Goal: Contribute content: Contribute content

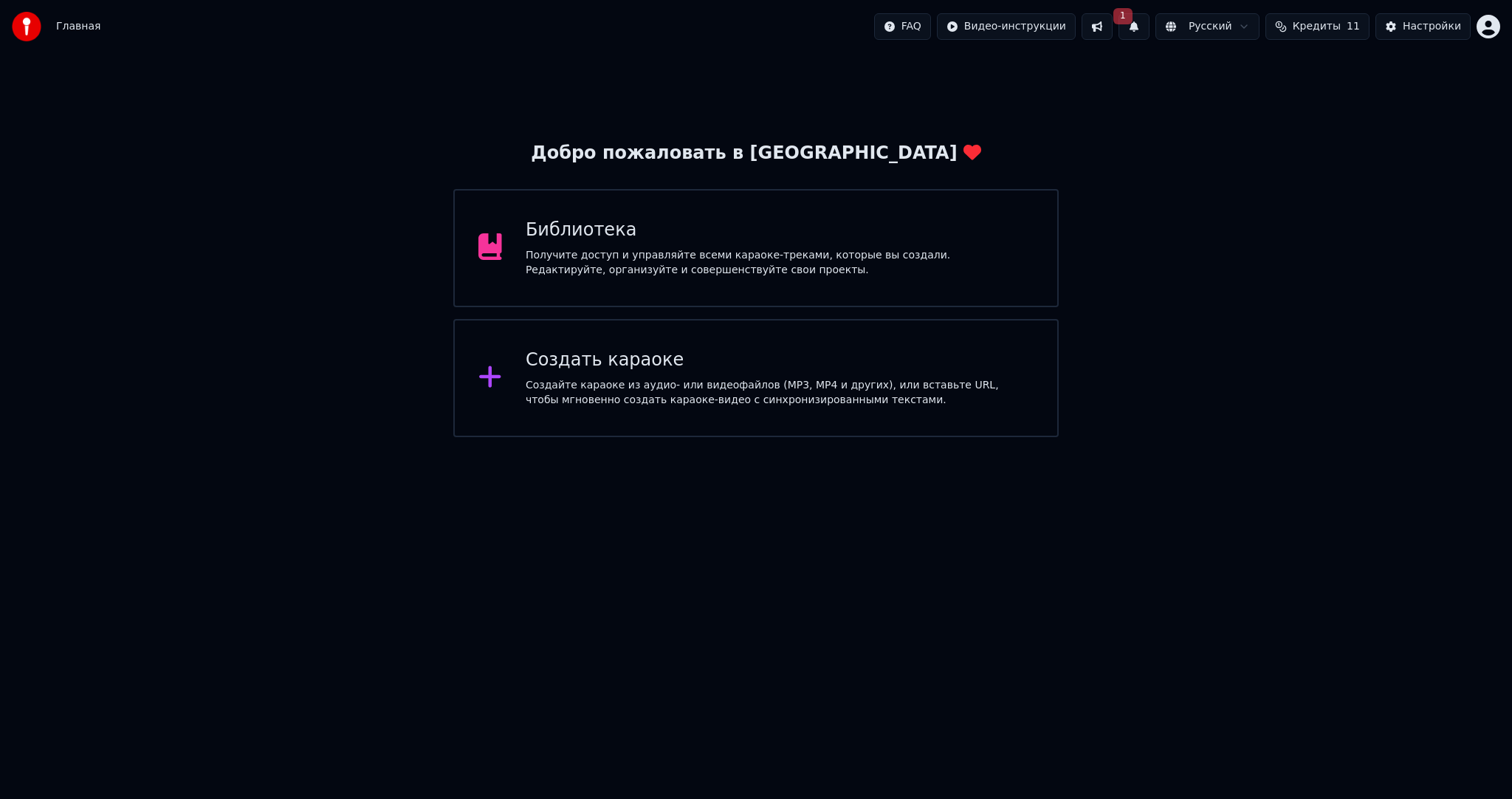
click at [1132, 23] on span "1" at bounding box center [1123, 16] width 19 height 17
click at [1232, 71] on button "Обновить" at bounding box center [1266, 72] width 78 height 26
click at [1150, 30] on button at bounding box center [1134, 26] width 31 height 26
click at [1155, 56] on div "Нет новых уведомлений" at bounding box center [1157, 59] width 284 height 17
click at [1150, 32] on button at bounding box center [1134, 26] width 31 height 26
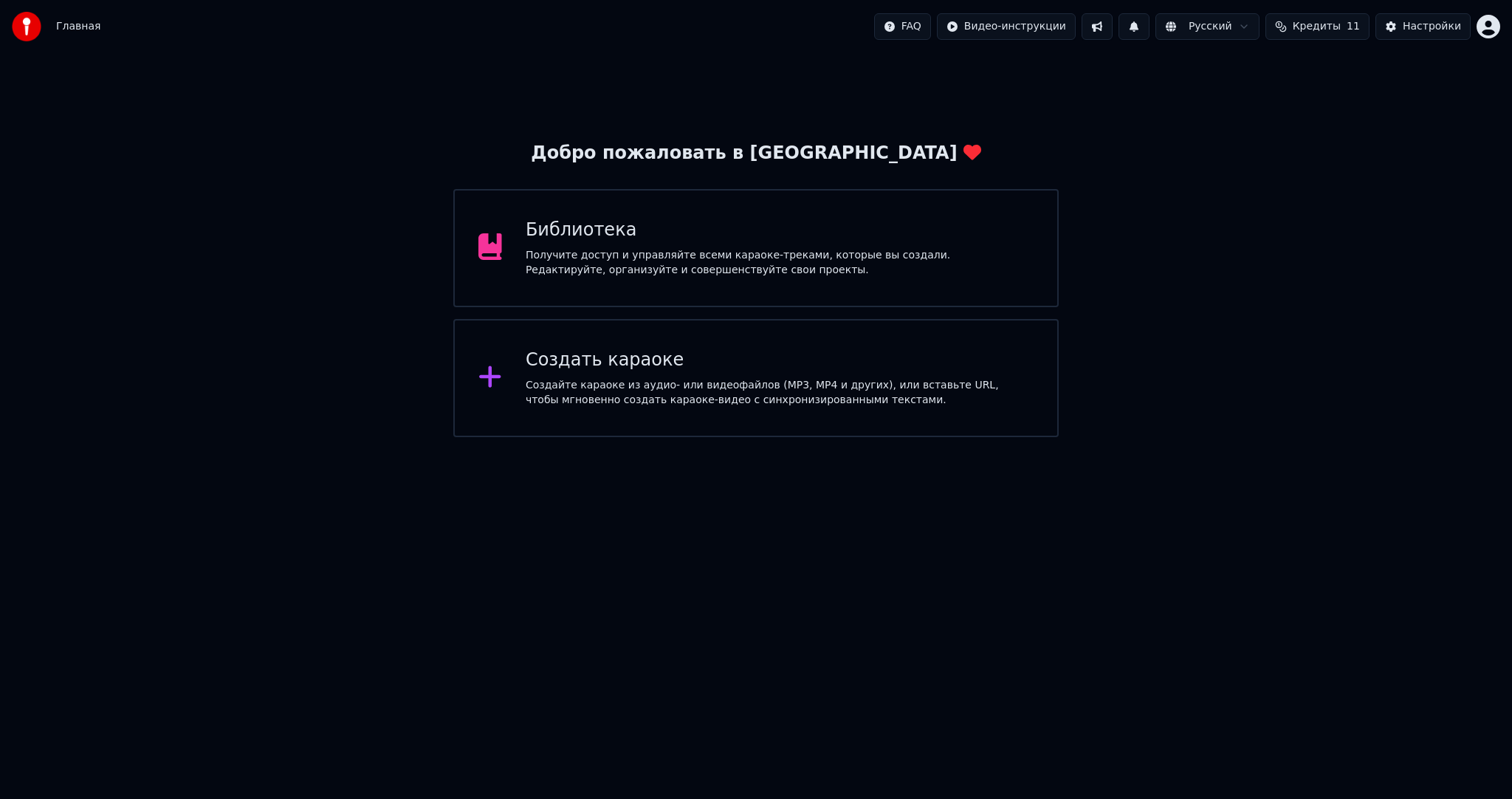
click at [1112, 25] on button at bounding box center [1097, 26] width 31 height 26
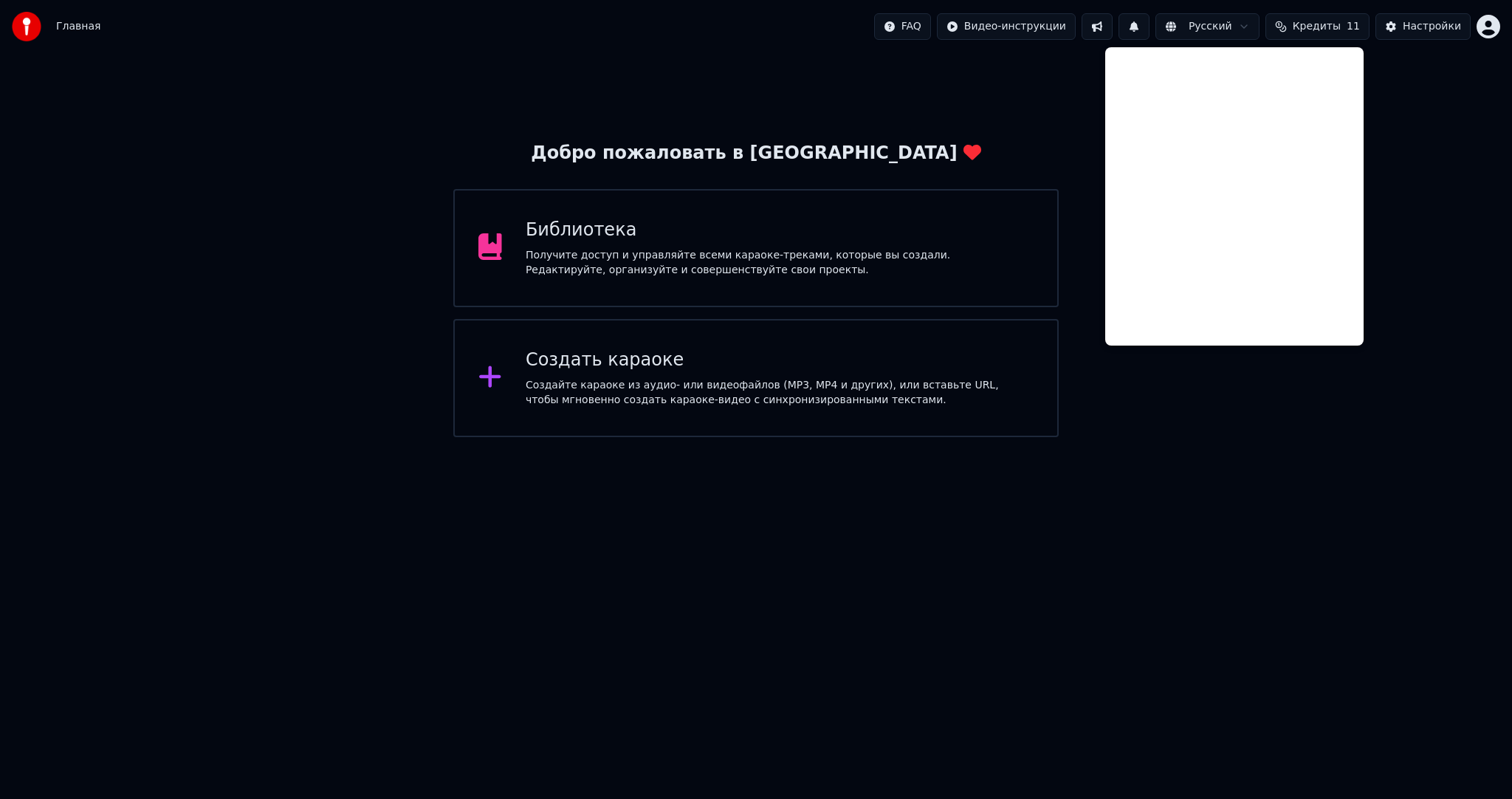
click at [1150, 30] on button at bounding box center [1134, 26] width 31 height 26
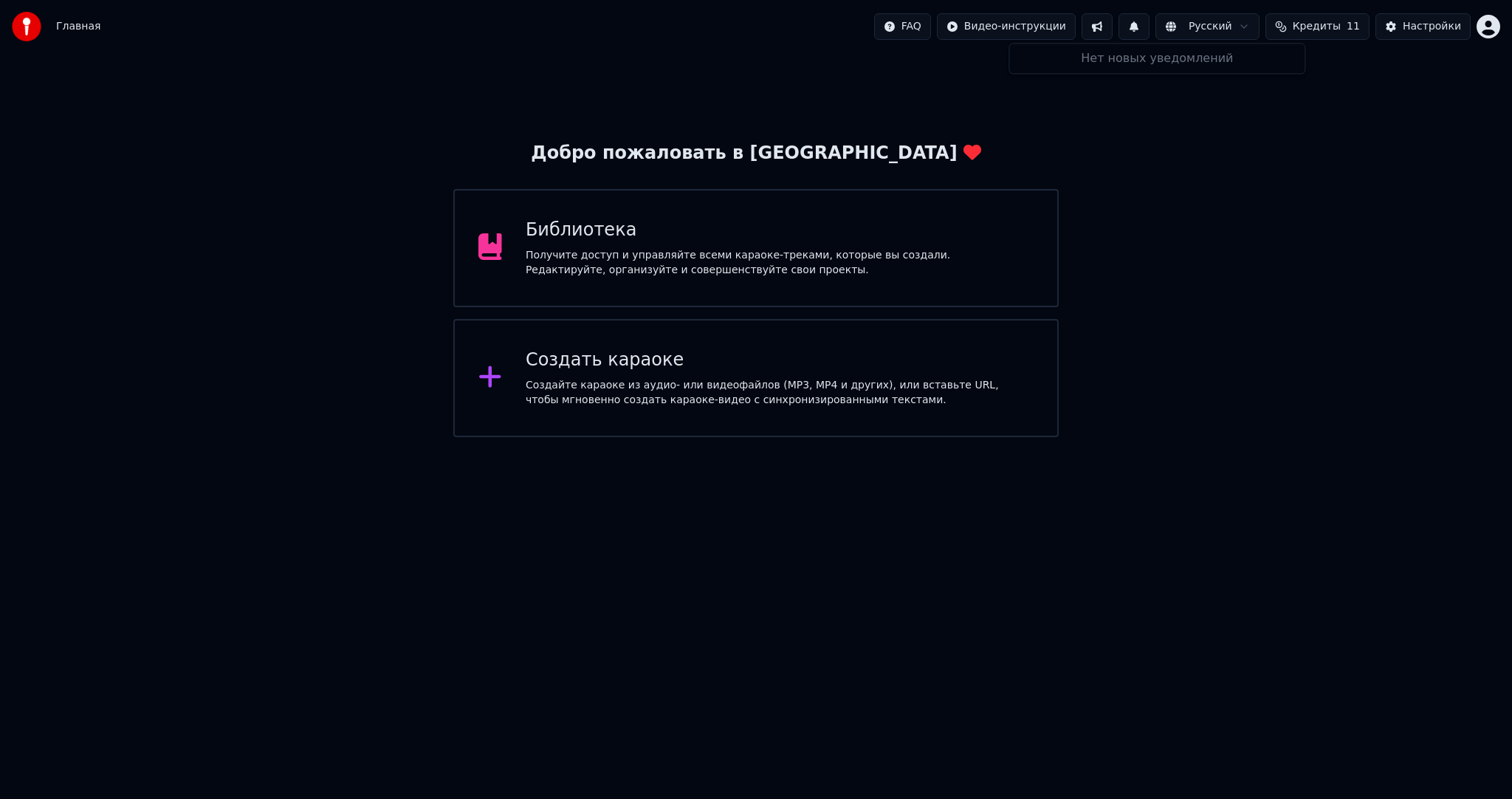
click at [1115, 158] on div "Добро пожаловать в Youka Библиотека Получите доступ и управляйте всеми караоке-…" at bounding box center [756, 245] width 1512 height 384
click at [600, 367] on div "Создать караоке" at bounding box center [780, 360] width 508 height 24
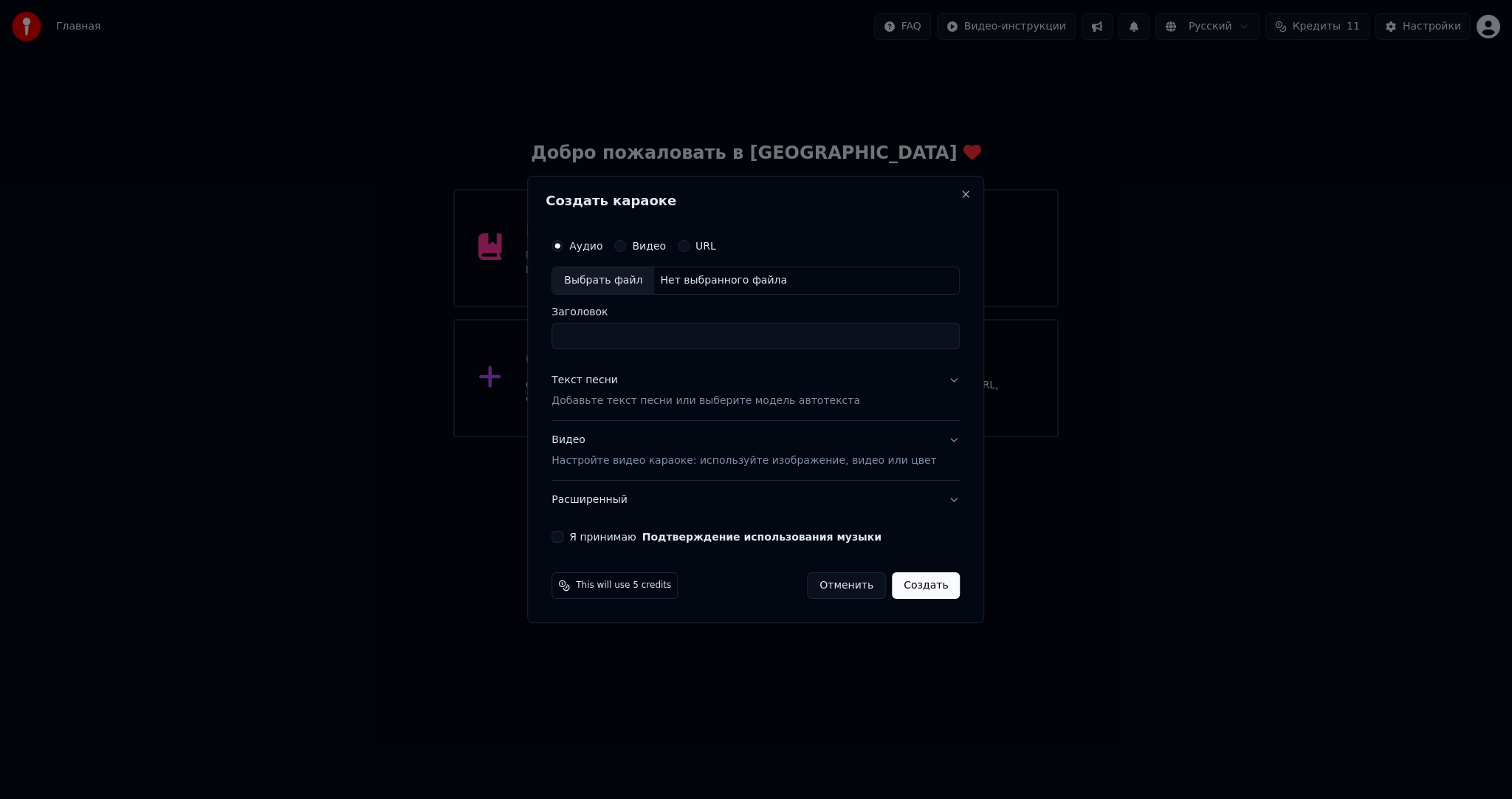
click at [605, 271] on div "Выбрать файл" at bounding box center [603, 280] width 102 height 26
drag, startPoint x: 680, startPoint y: 339, endPoint x: 741, endPoint y: 327, distance: 62.2
click at [739, 336] on input "**********" at bounding box center [756, 336] width 409 height 26
click at [611, 336] on input "**********" at bounding box center [756, 336] width 409 height 26
drag, startPoint x: 619, startPoint y: 337, endPoint x: 531, endPoint y: 345, distance: 88.4
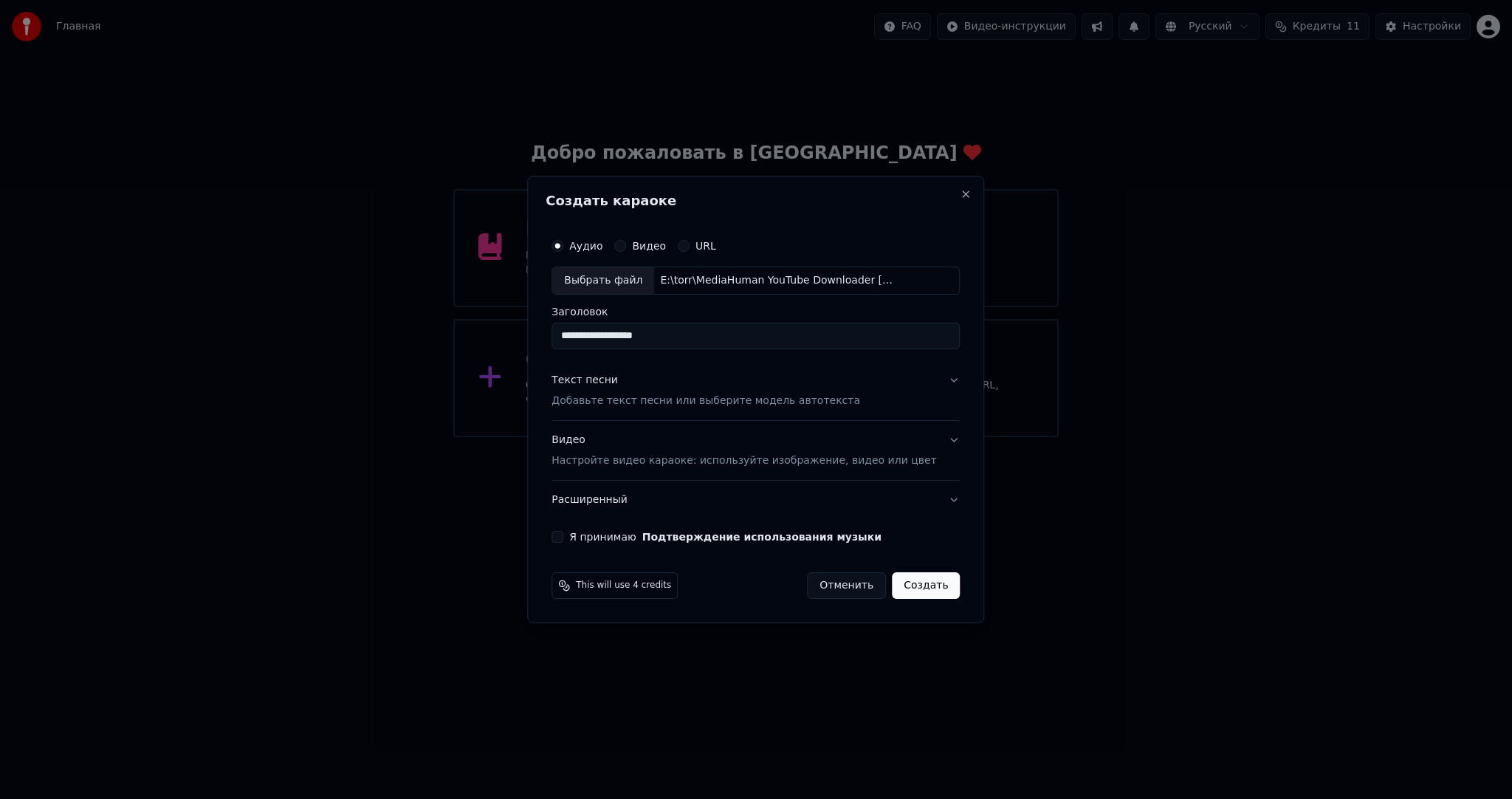
click at [531, 345] on body "**********" at bounding box center [756, 218] width 1512 height 437
paste input "***"
click at [611, 337] on input "**********" at bounding box center [756, 336] width 409 height 26
click at [615, 337] on input "**********" at bounding box center [756, 336] width 409 height 26
type input "**********"
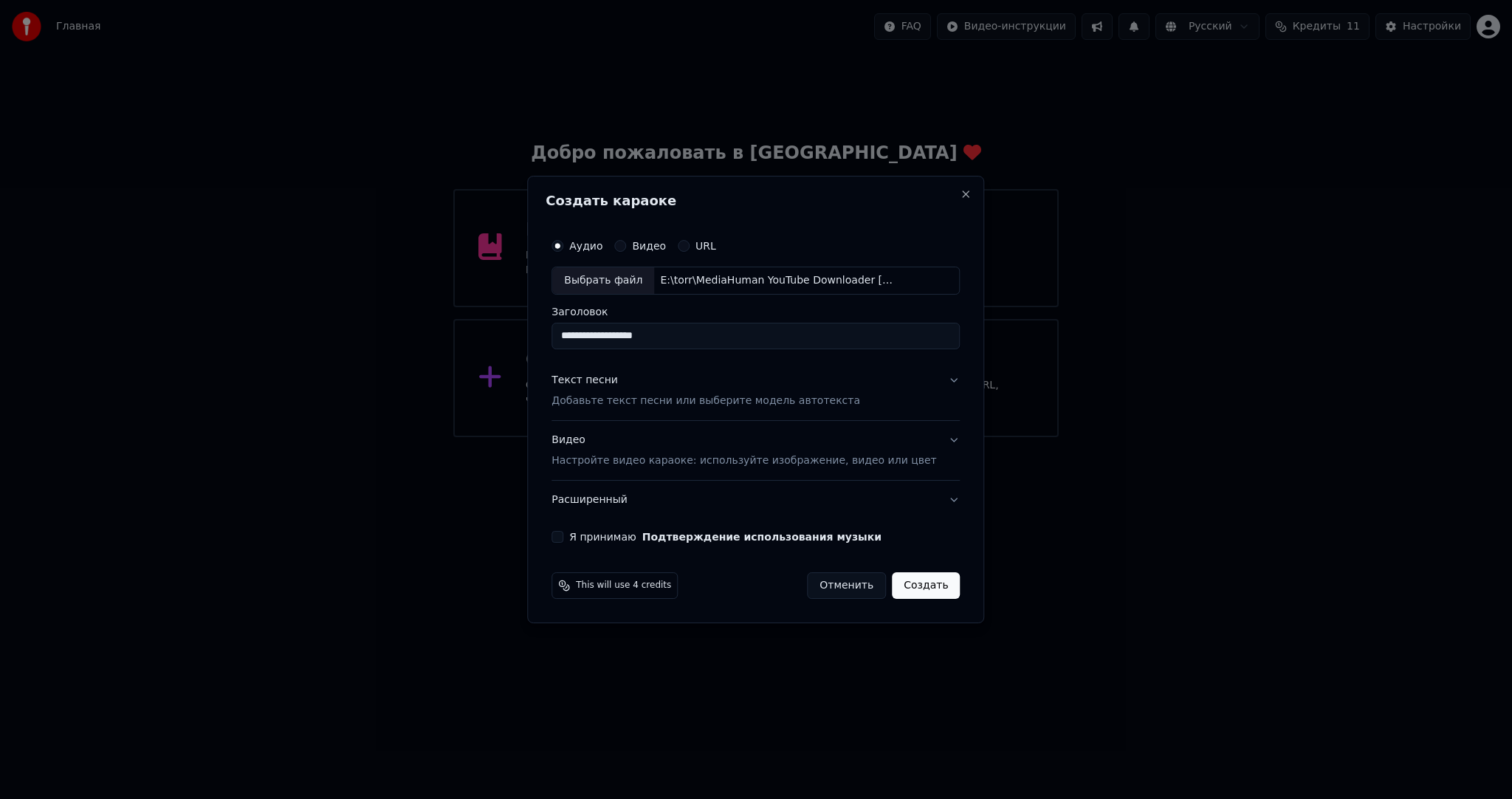
click at [702, 389] on div "Текст песни Добавьте текст песни или выберите модель автотекста" at bounding box center [705, 390] width 308 height 36
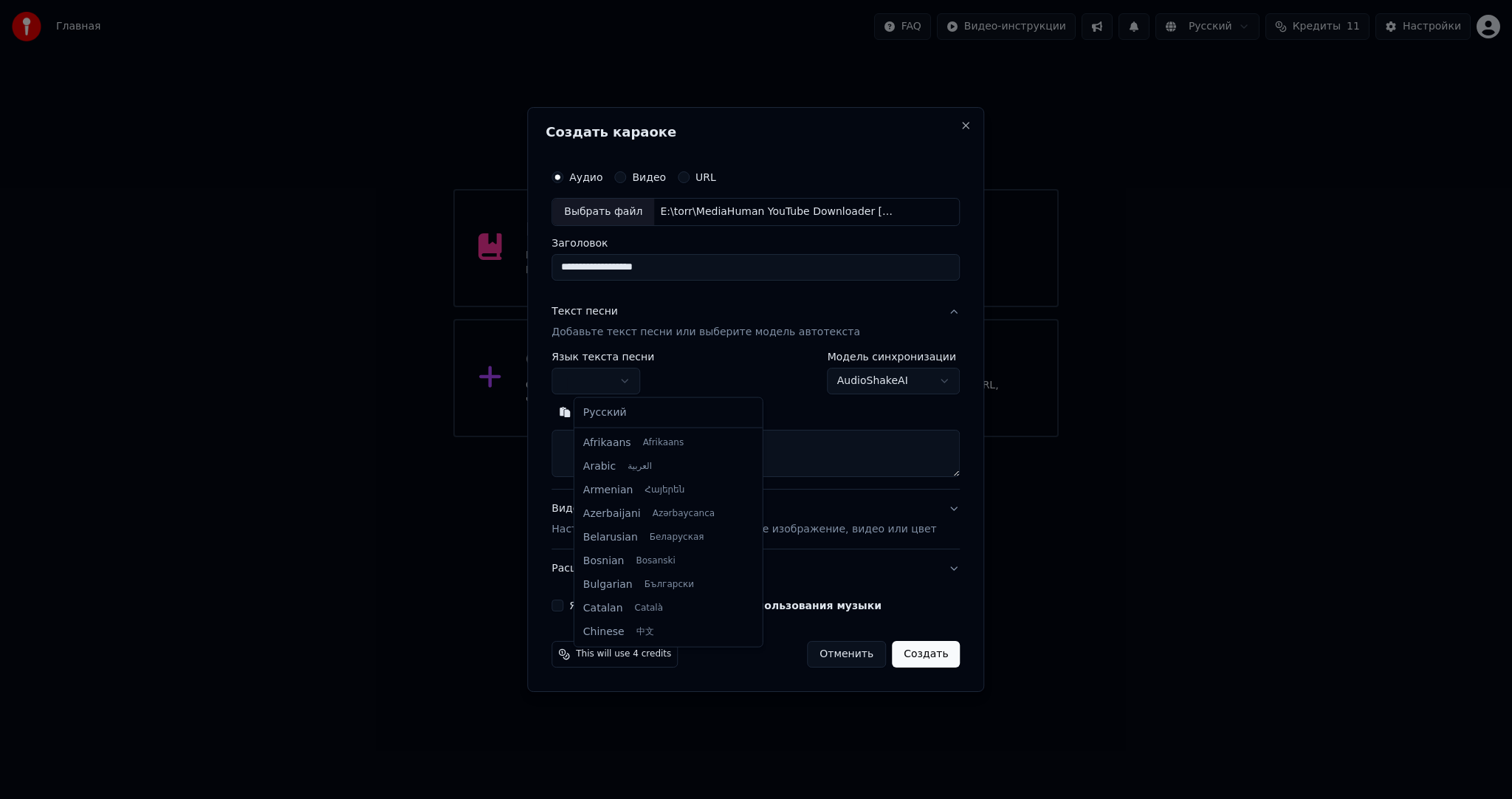
click at [620, 380] on body "**********" at bounding box center [756, 218] width 1512 height 437
select select "**"
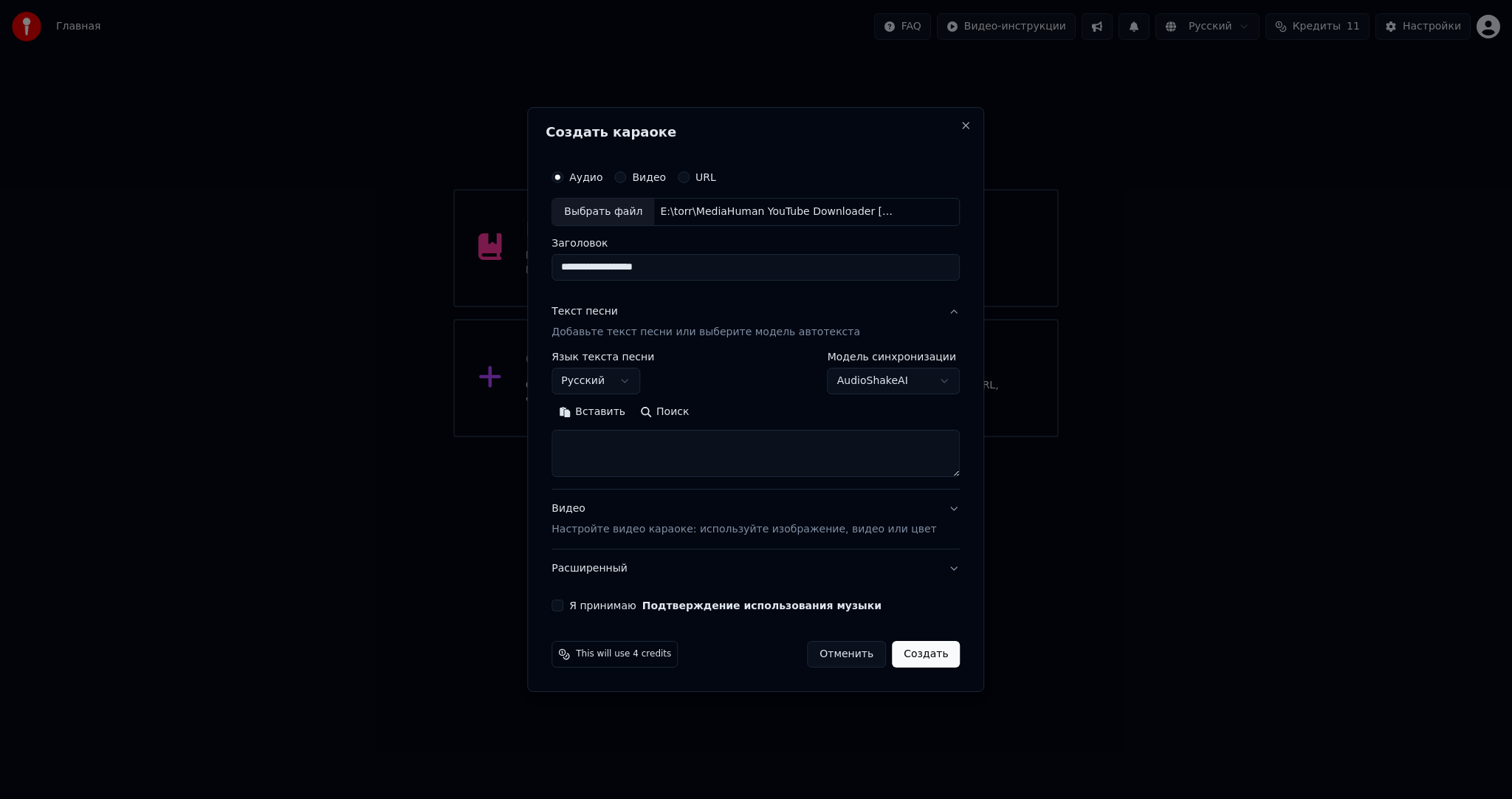
click at [621, 414] on button "Вставить" at bounding box center [592, 411] width 81 height 24
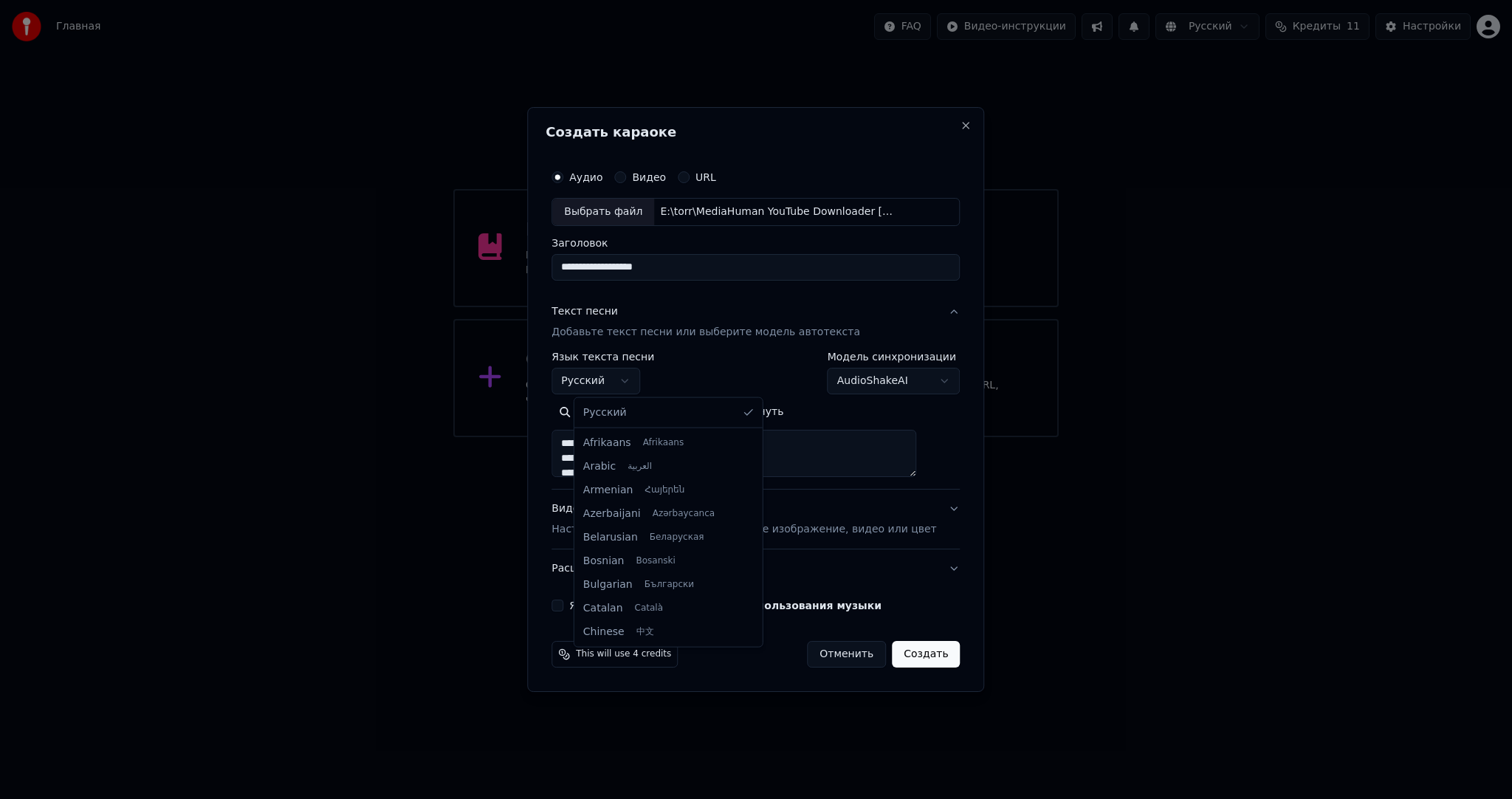
click at [619, 372] on body "**********" at bounding box center [756, 218] width 1512 height 437
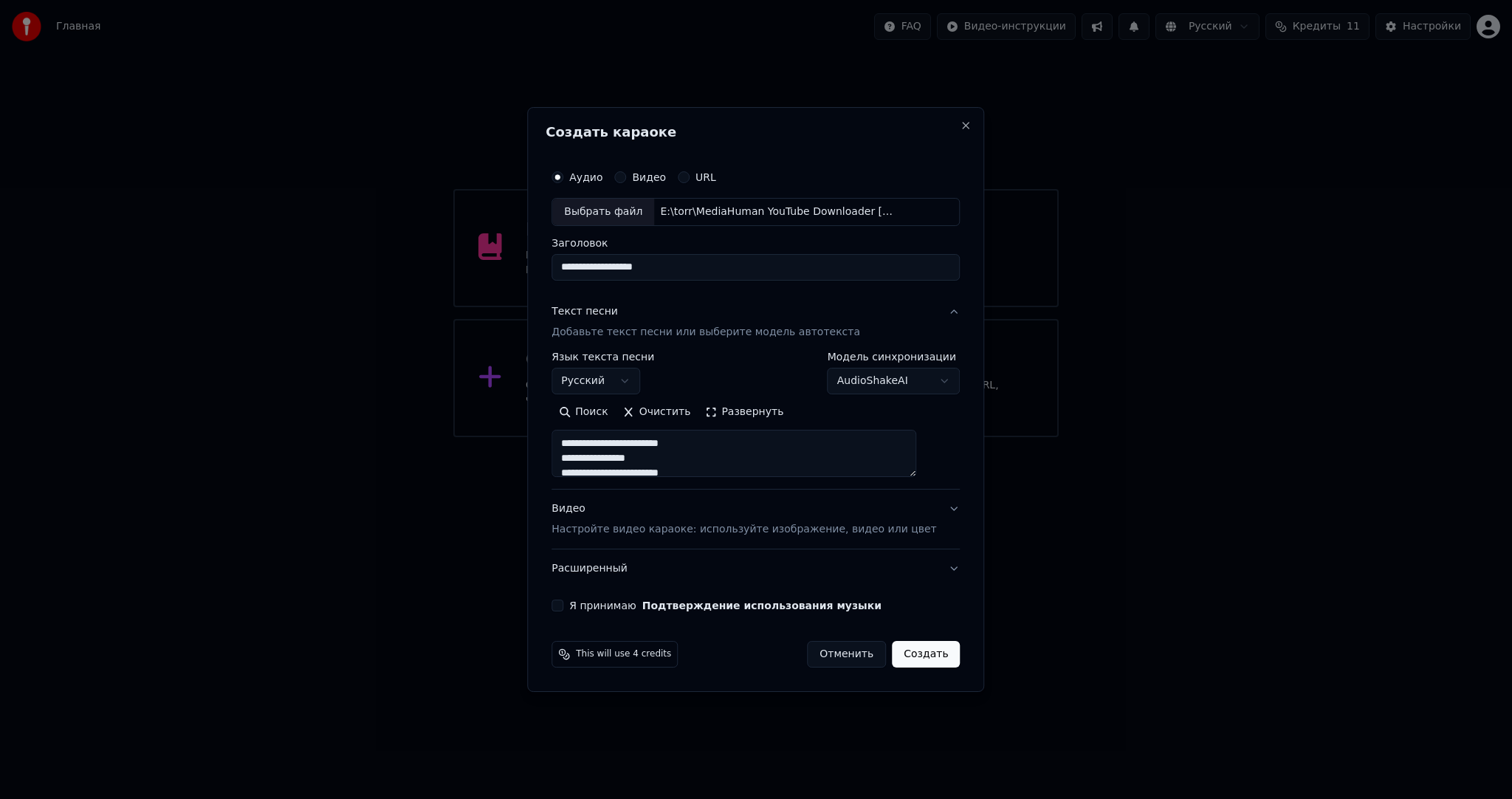
click at [623, 371] on body "**********" at bounding box center [756, 218] width 1512 height 437
click at [867, 380] on body "**********" at bounding box center [756, 218] width 1512 height 437
click at [874, 377] on body "**********" at bounding box center [756, 218] width 1512 height 437
click at [607, 522] on p "Настройте видео караоке: используйте изображение, видео или цвет" at bounding box center [744, 529] width 385 height 15
type textarea "**********"
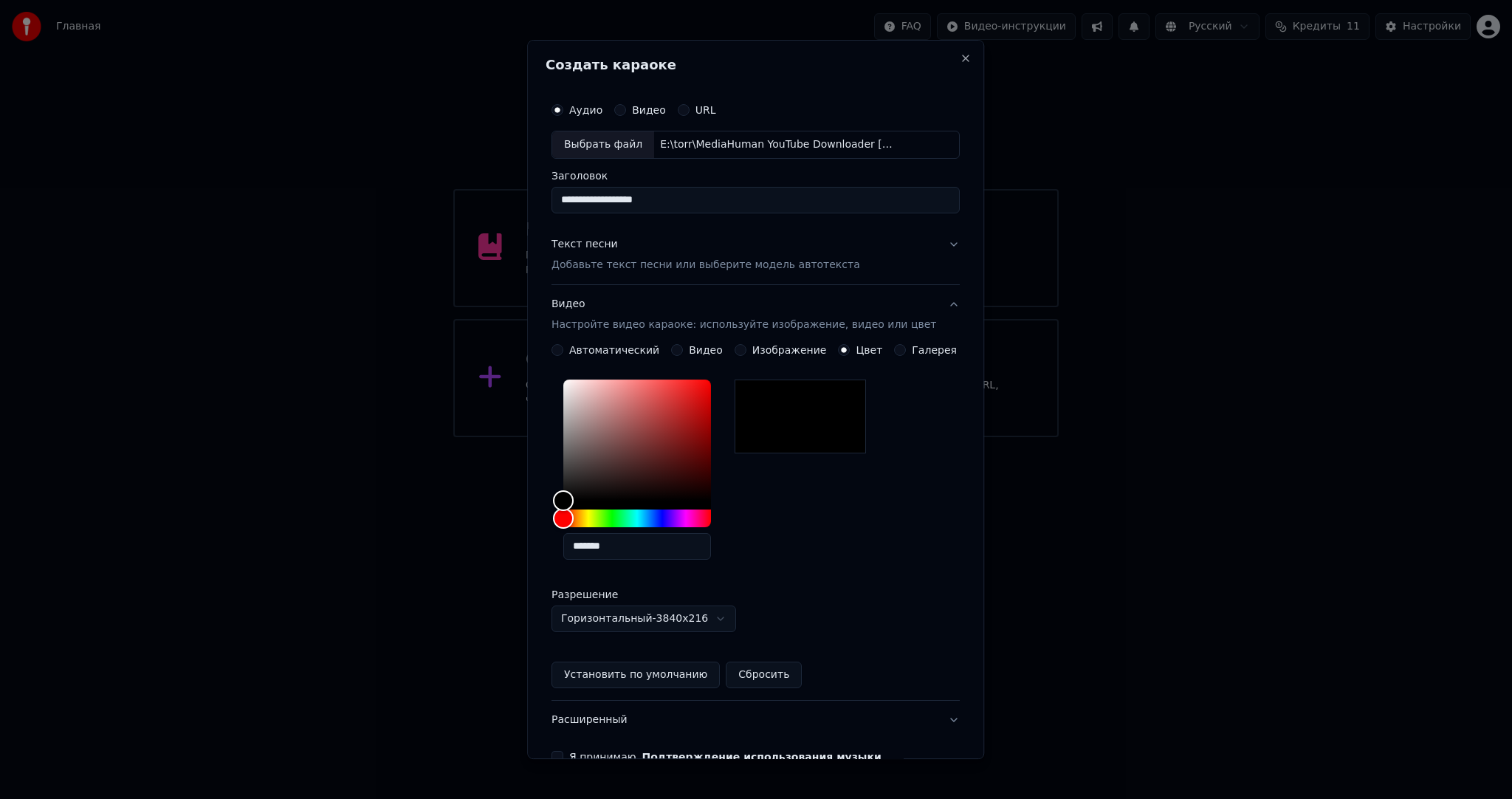
click at [681, 347] on button "Видео" at bounding box center [677, 350] width 12 height 12
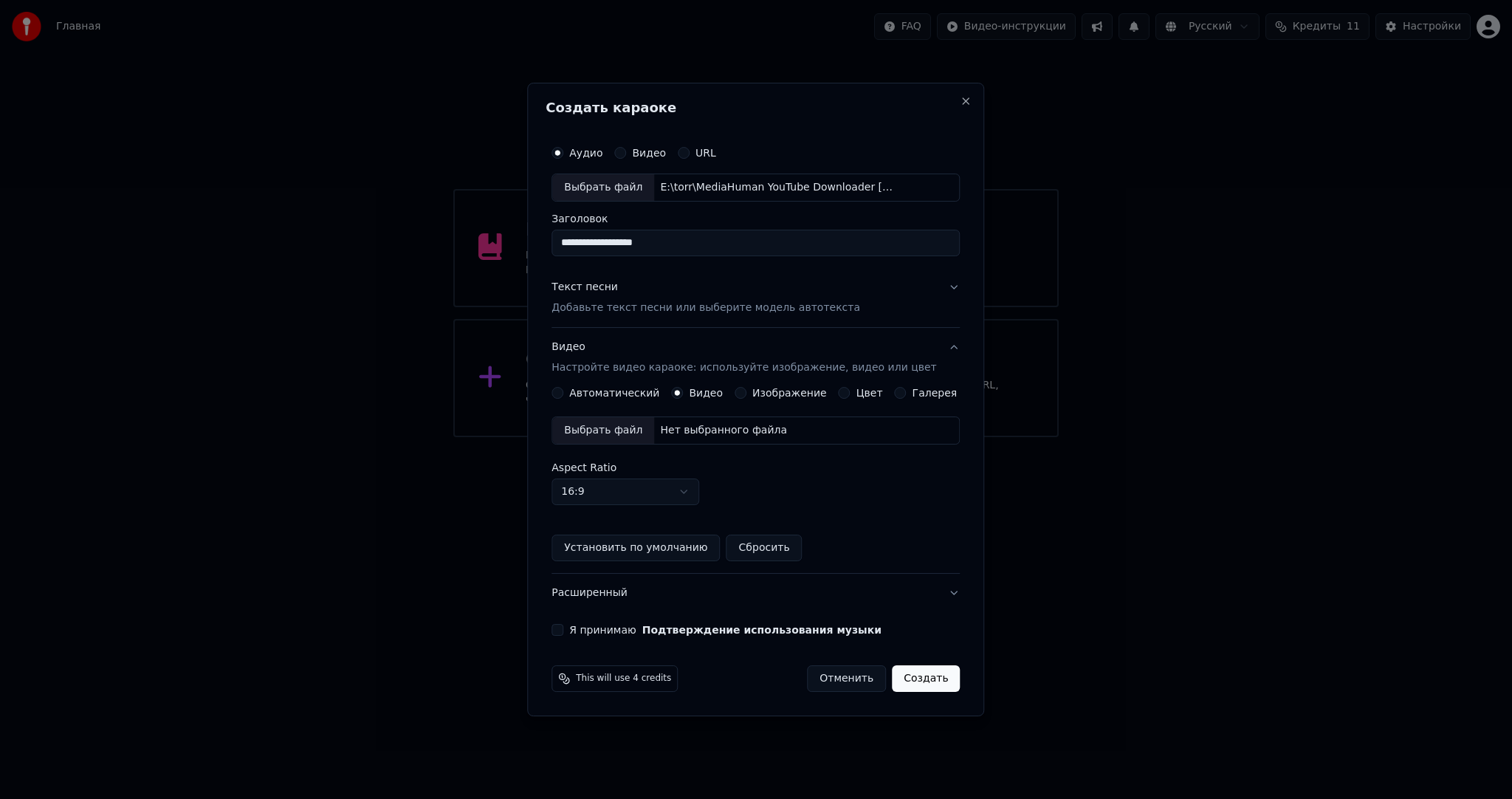
click at [606, 437] on div "Выбрать файл" at bounding box center [603, 430] width 102 height 26
click at [563, 624] on button "Я принимаю Подтверждение использования музыки" at bounding box center [558, 630] width 12 height 12
click at [912, 667] on button "Создать" at bounding box center [925, 678] width 68 height 26
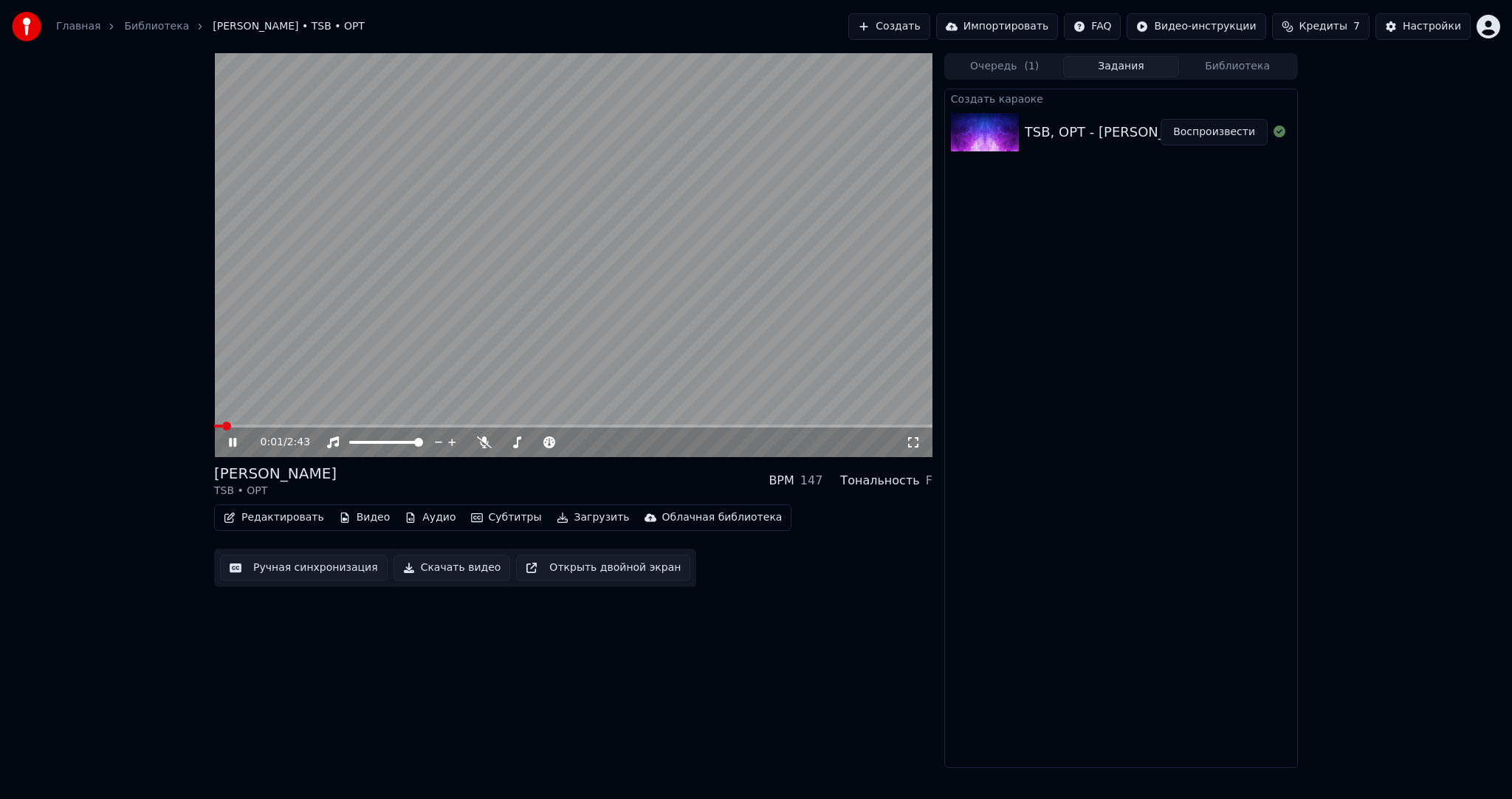
click at [93, 284] on div "0:01 / 2:43 [PERSON_NAME] TSB • OPT BPM 147 Тональность F Редактировать Видео А…" at bounding box center [756, 410] width 1512 height 715
click at [704, 323] on video at bounding box center [573, 255] width 718 height 404
click at [480, 521] on button "Субтитры" at bounding box center [506, 518] width 83 height 21
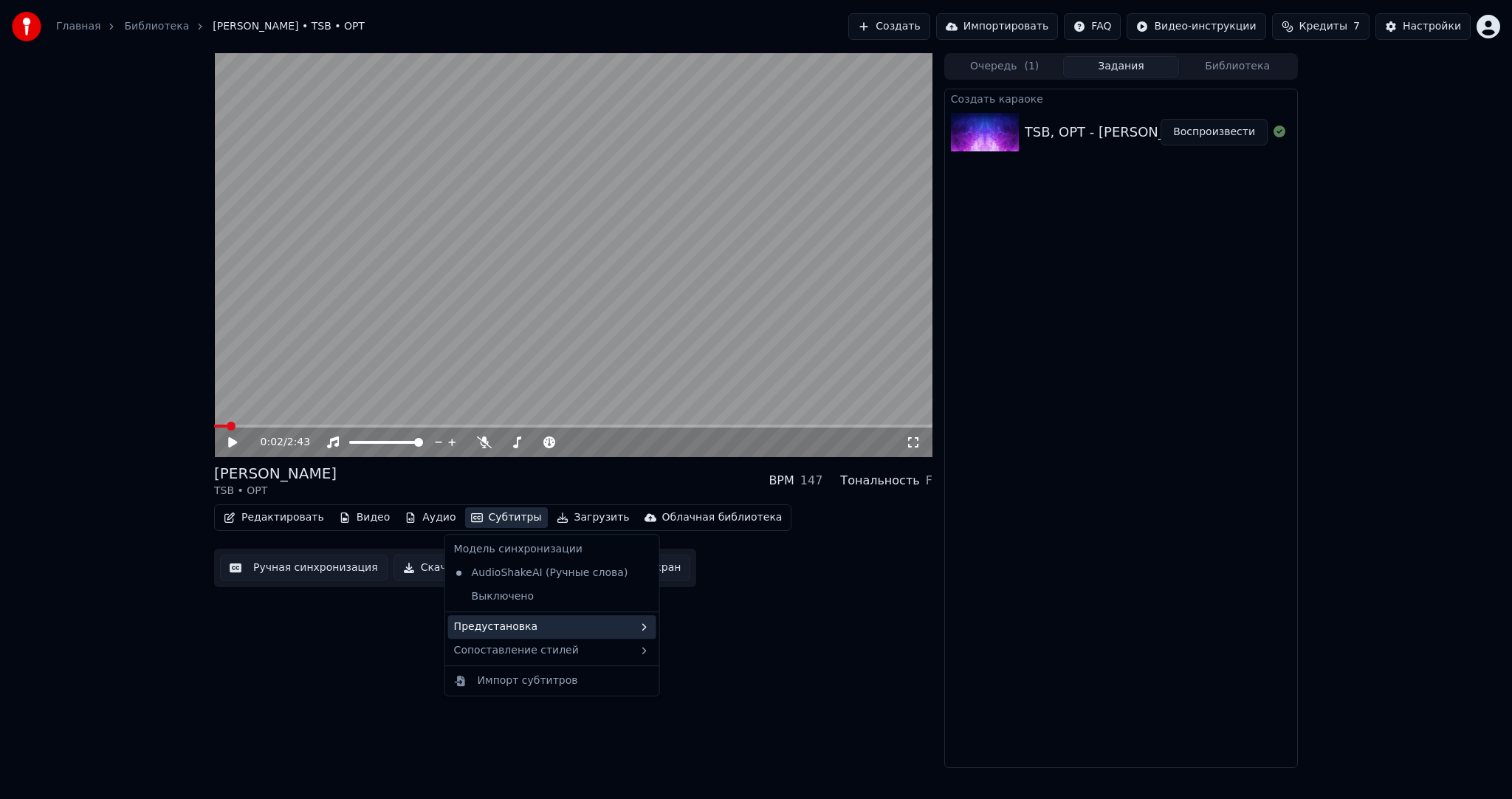
click at [530, 623] on div "Предустановка" at bounding box center [552, 626] width 208 height 24
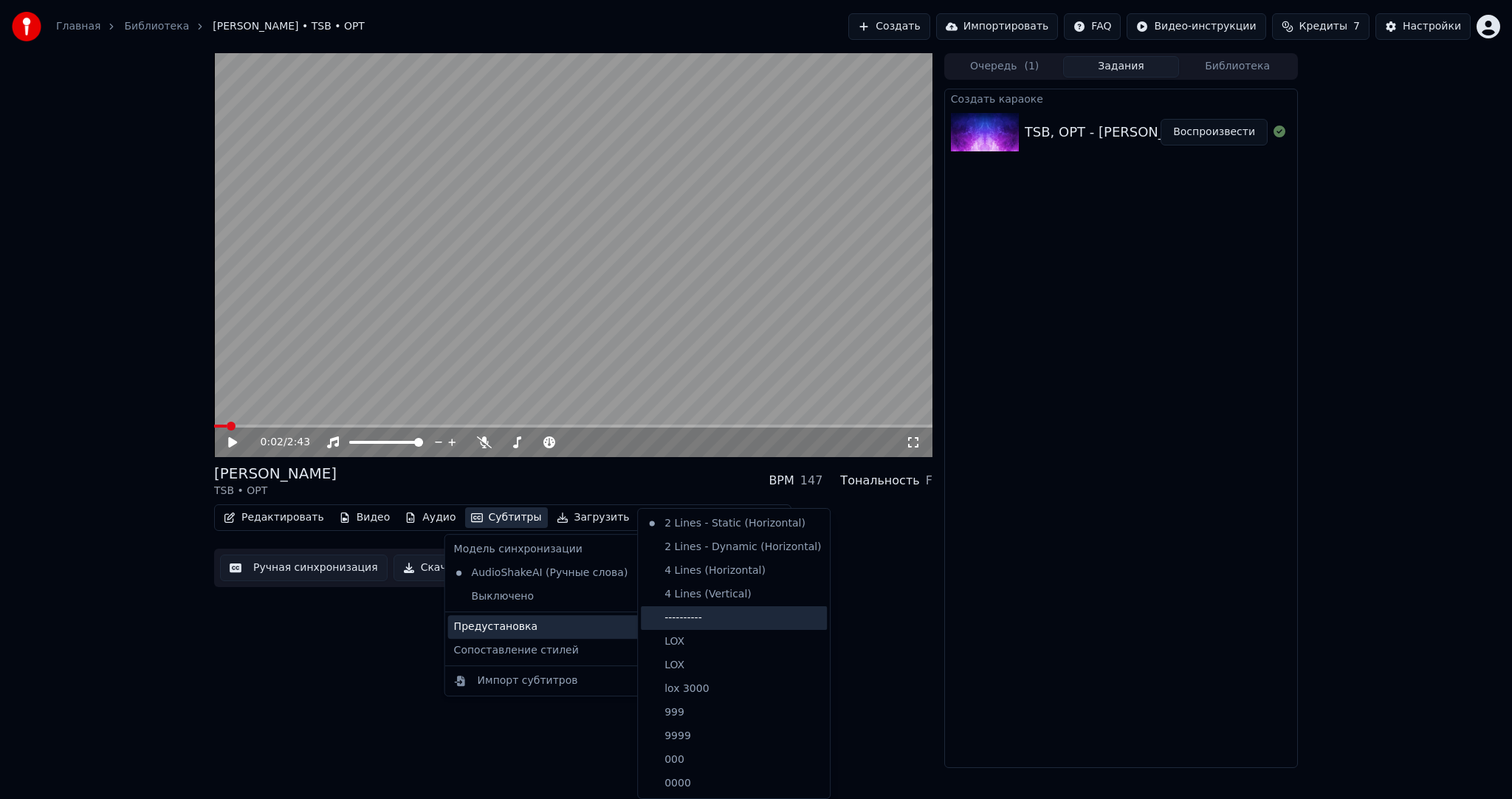
click at [724, 615] on div "----------" at bounding box center [733, 617] width 186 height 24
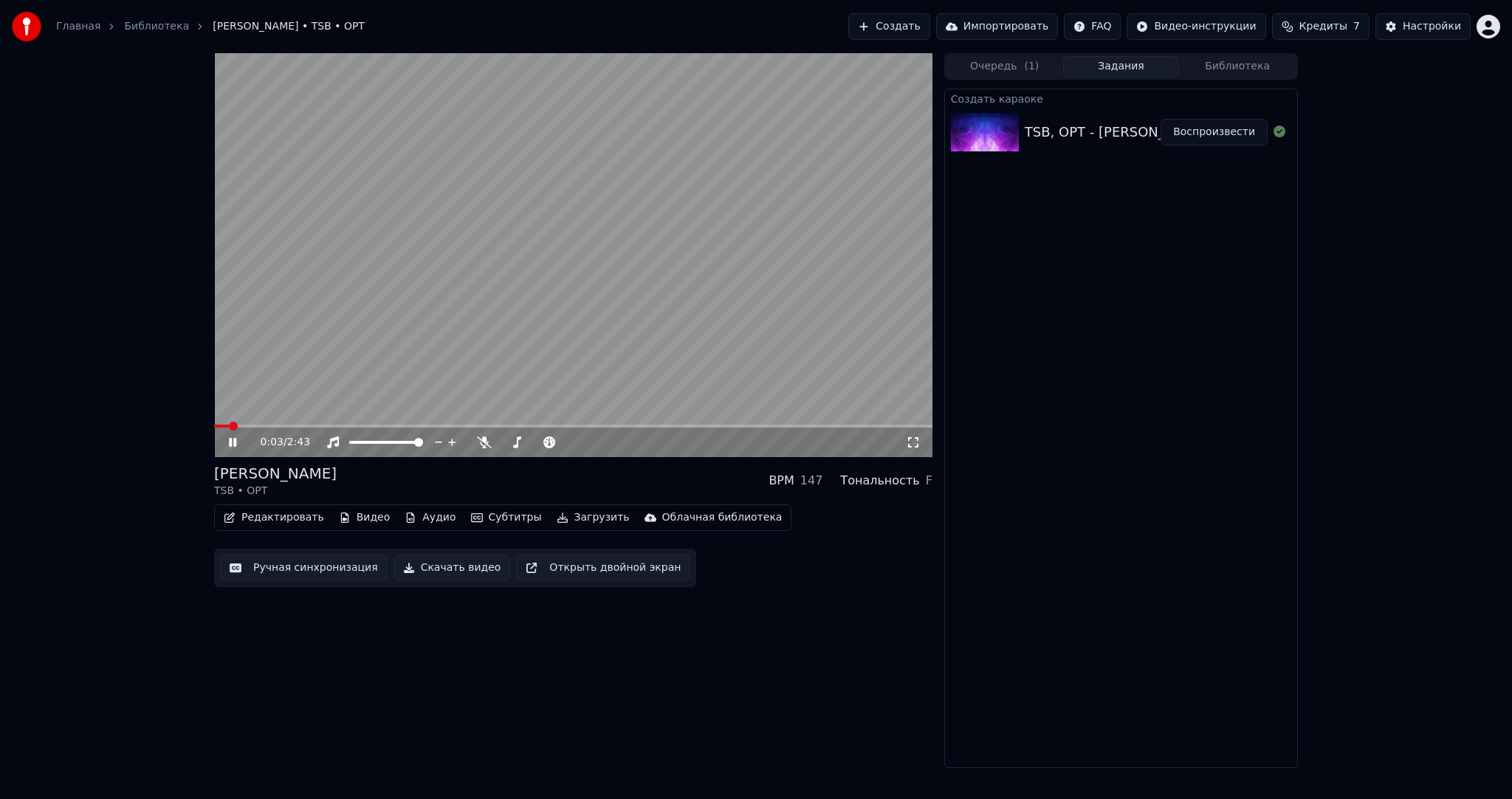
click at [334, 337] on video at bounding box center [573, 255] width 718 height 404
click at [429, 334] on video at bounding box center [573, 255] width 718 height 404
click at [492, 340] on video at bounding box center [573, 255] width 718 height 404
click at [329, 568] on button "Ручная синхронизация" at bounding box center [304, 568] width 168 height 26
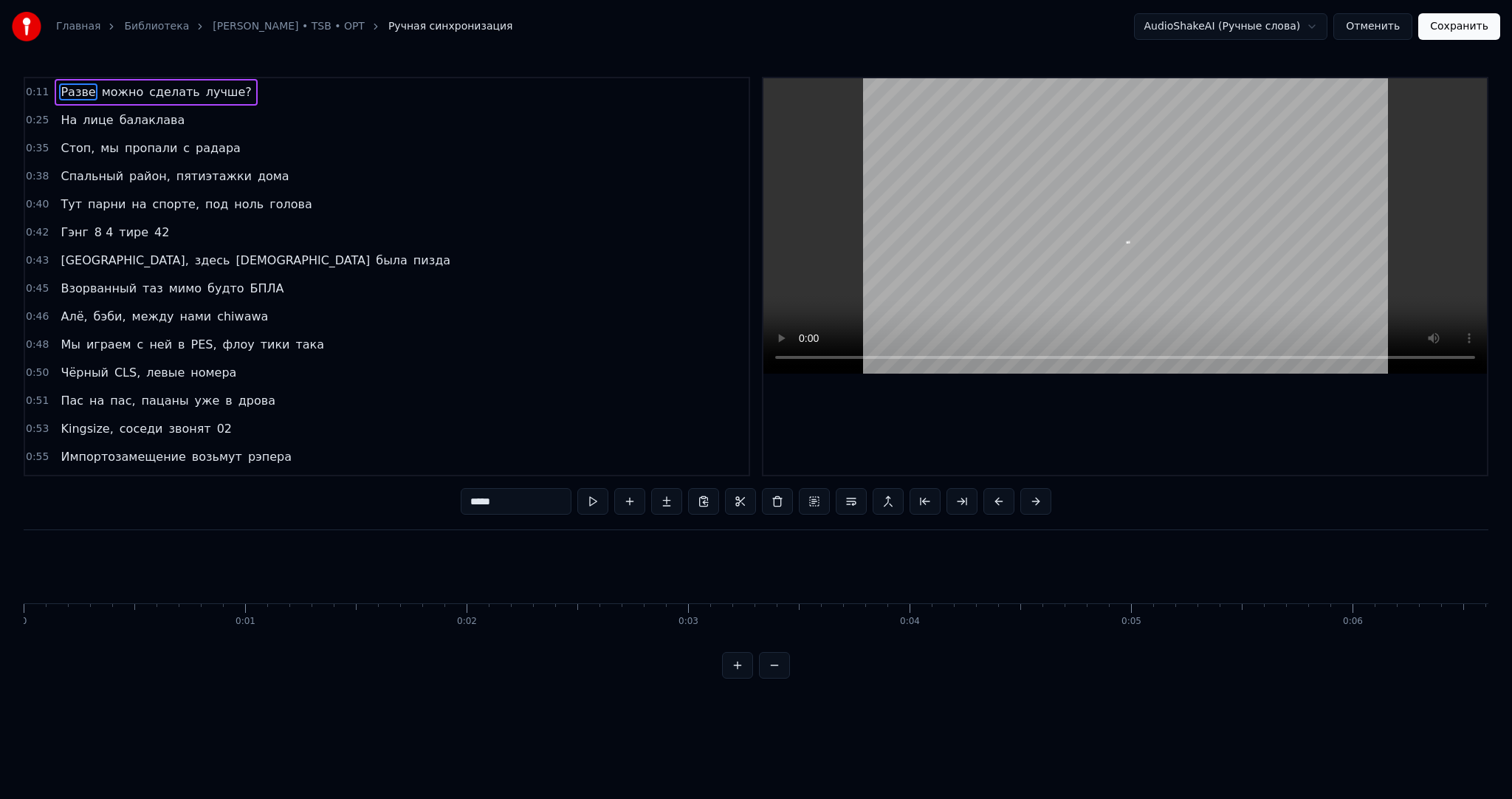
scroll to position [0, 2526]
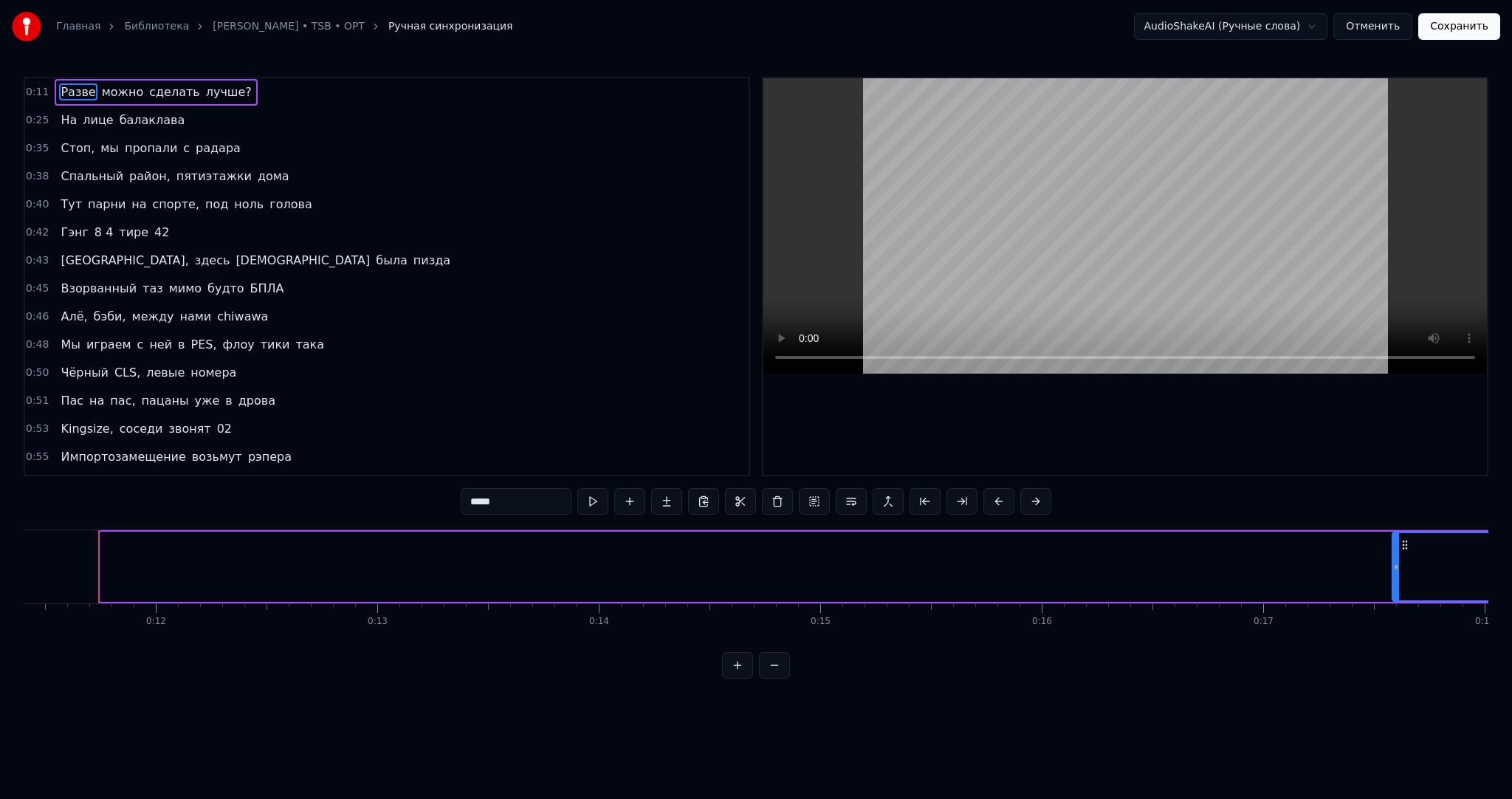
drag, startPoint x: 101, startPoint y: 561, endPoint x: 1393, endPoint y: 554, distance: 1292.0
click at [1393, 554] on div at bounding box center [1396, 567] width 6 height 67
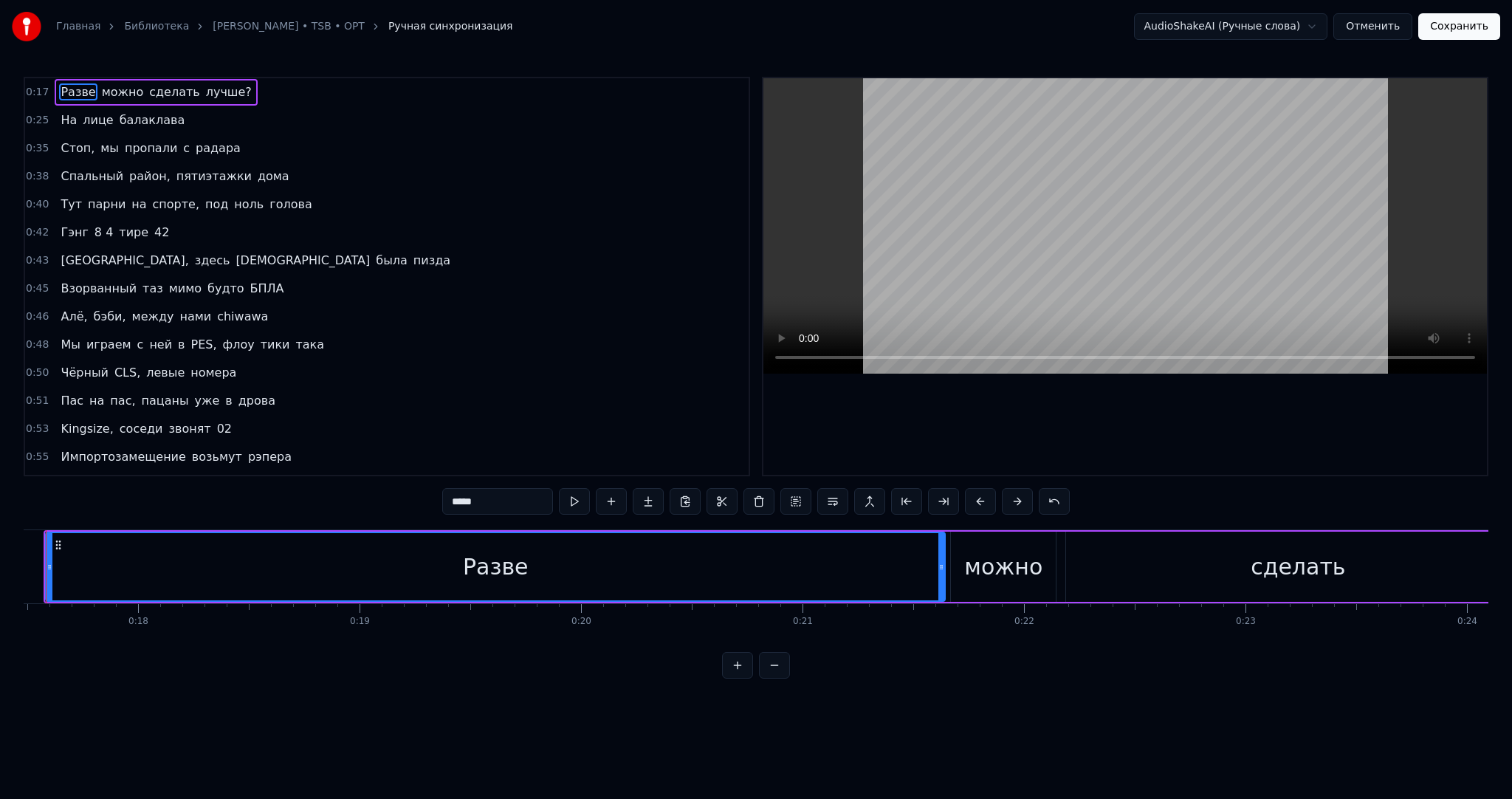
scroll to position [0, 3828]
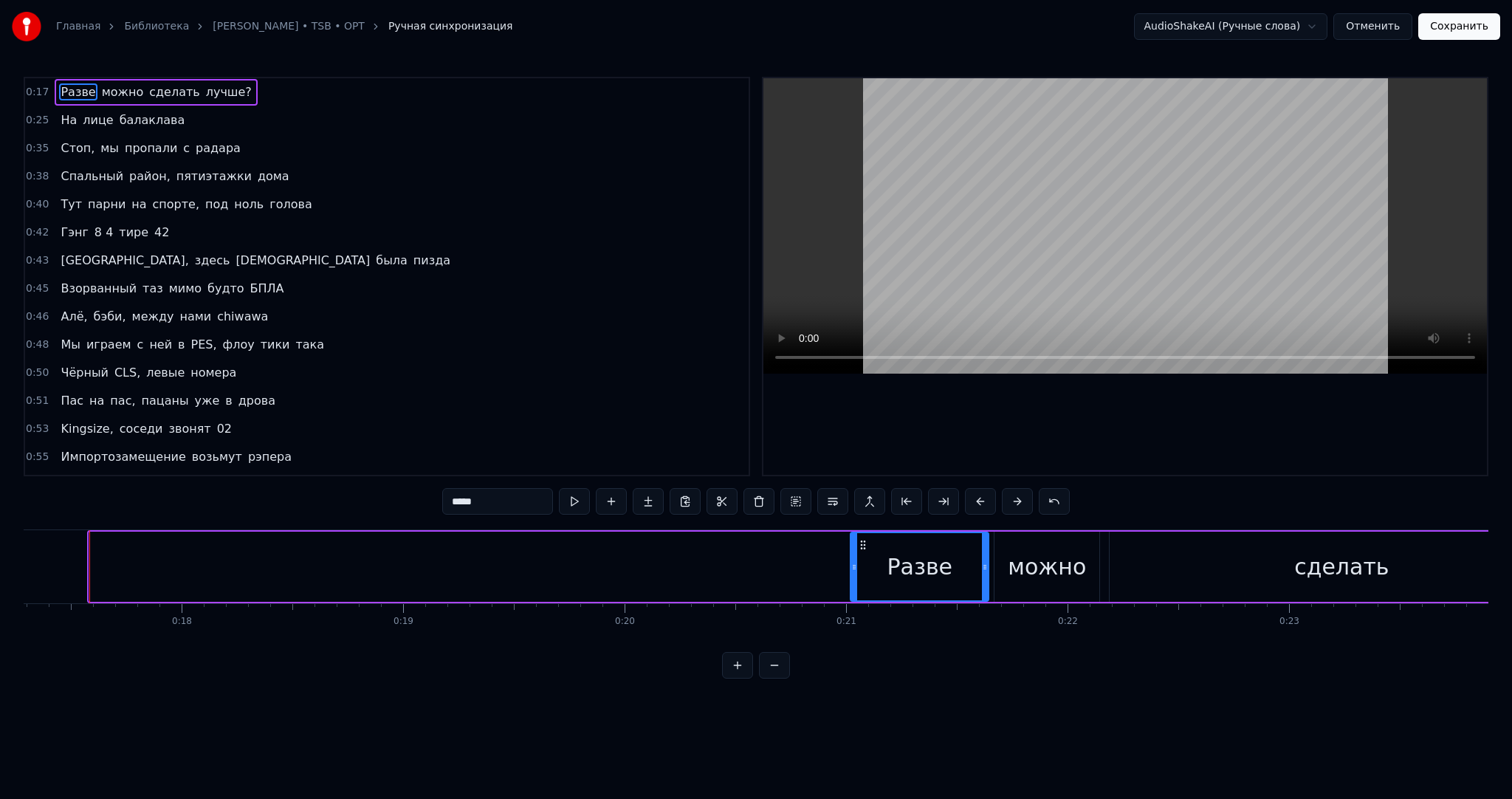
drag, startPoint x: 93, startPoint y: 567, endPoint x: 854, endPoint y: 572, distance: 761.0
click at [854, 572] on div at bounding box center [854, 567] width 6 height 67
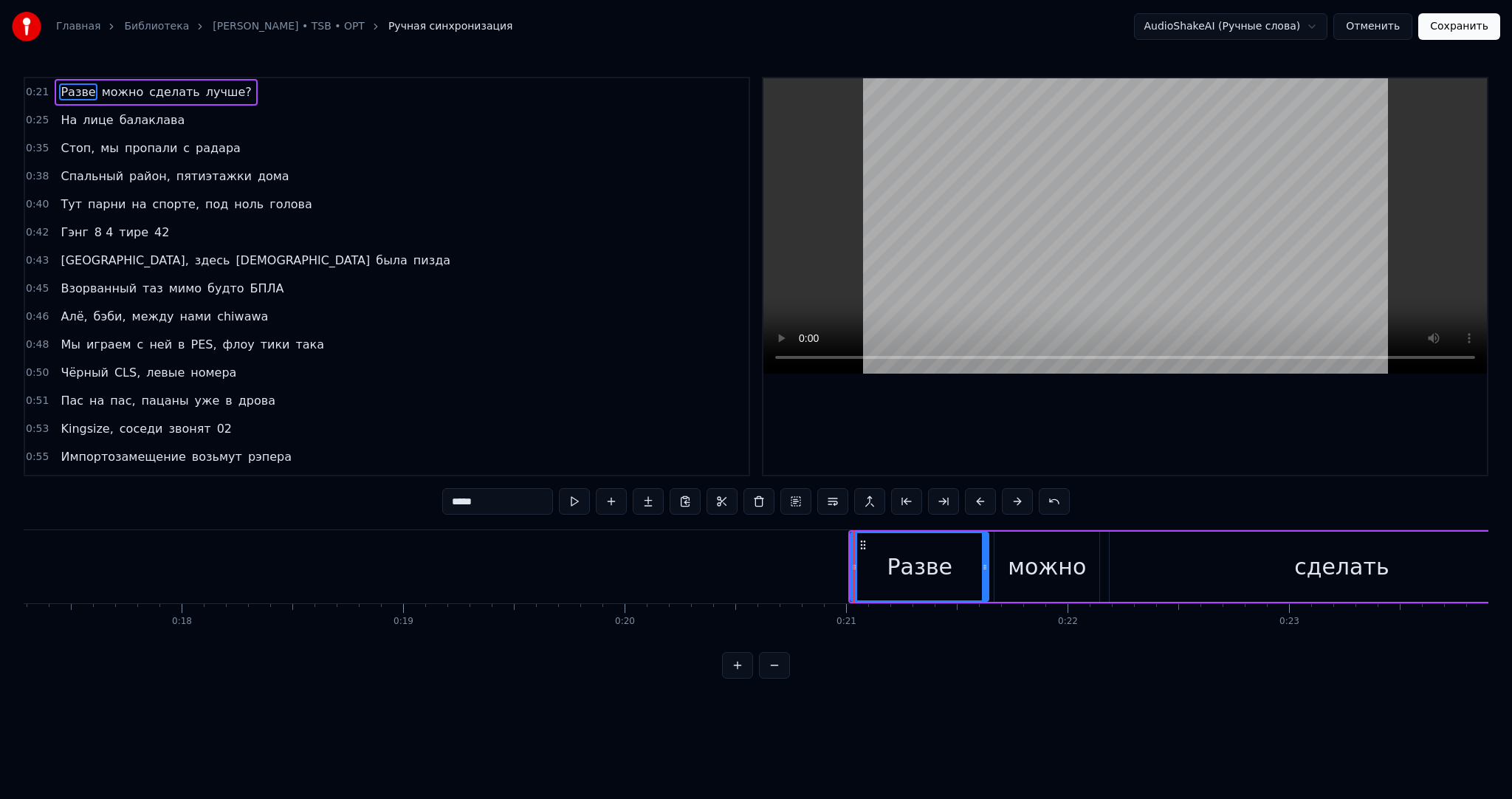
click at [578, 502] on button at bounding box center [574, 501] width 31 height 26
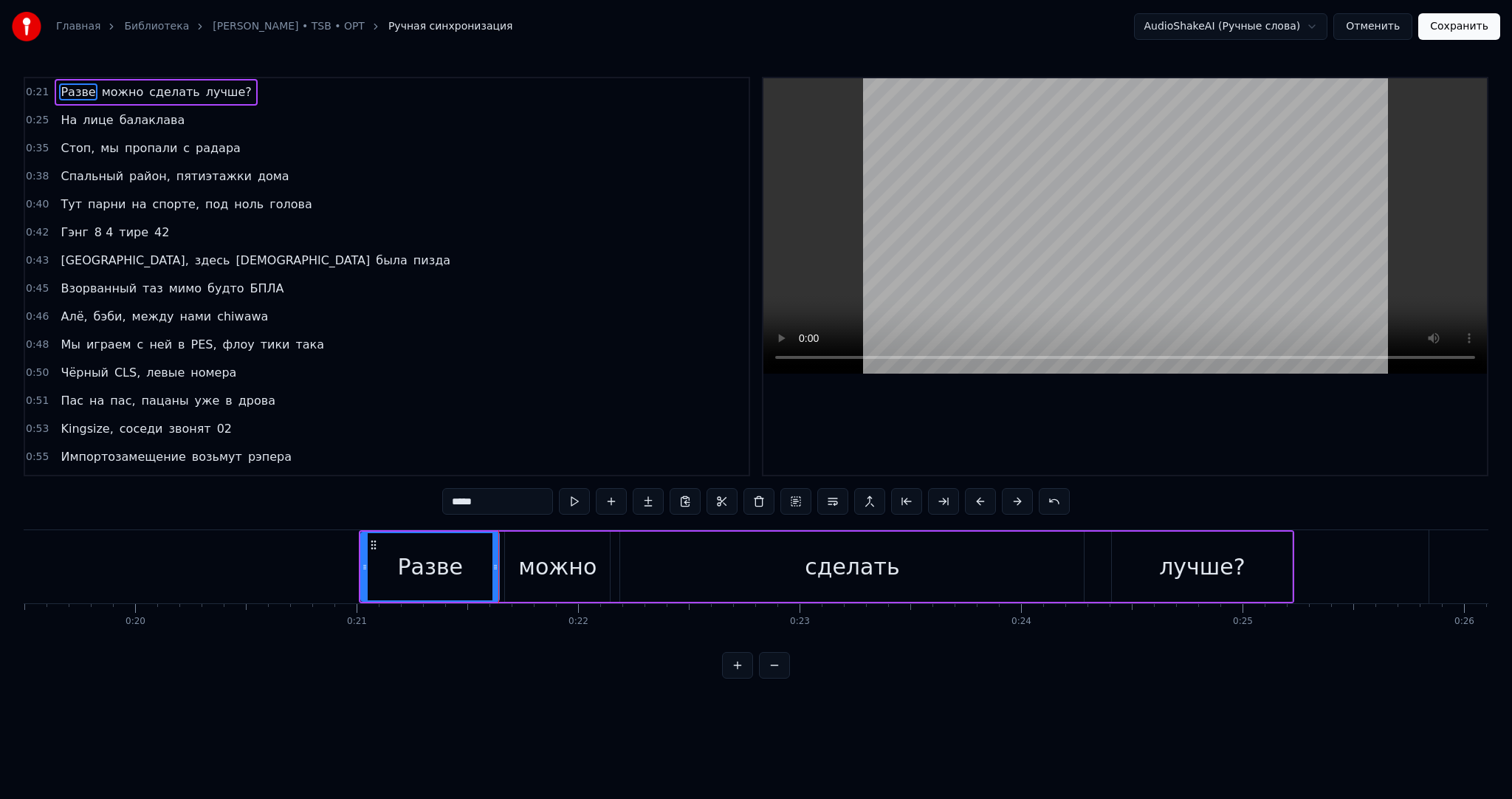
scroll to position [0, 4496]
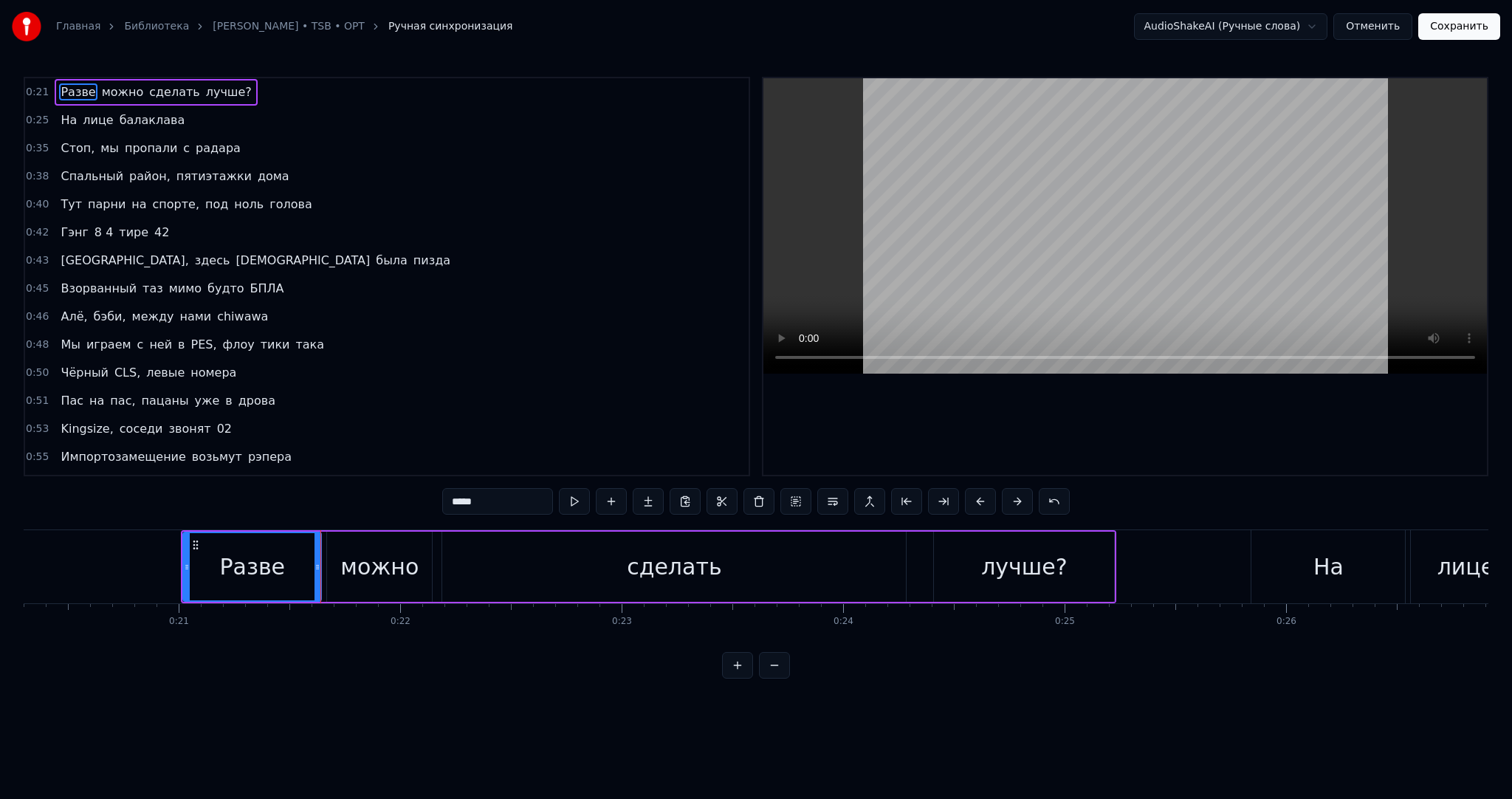
click at [498, 576] on div "сделать" at bounding box center [674, 567] width 464 height 70
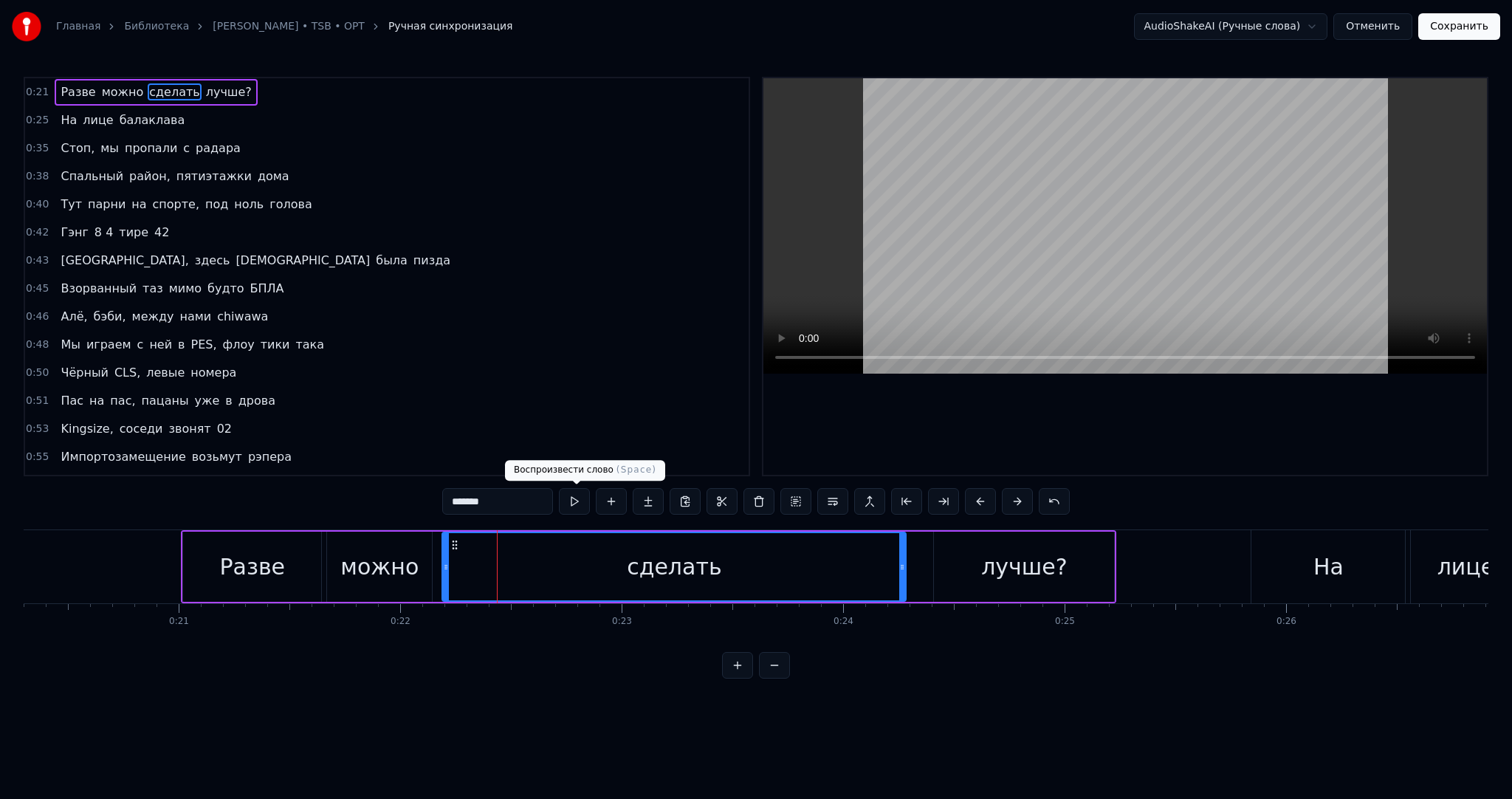
click at [569, 499] on button at bounding box center [574, 501] width 31 height 26
click at [1014, 566] on div "лучше?" at bounding box center [1024, 567] width 86 height 33
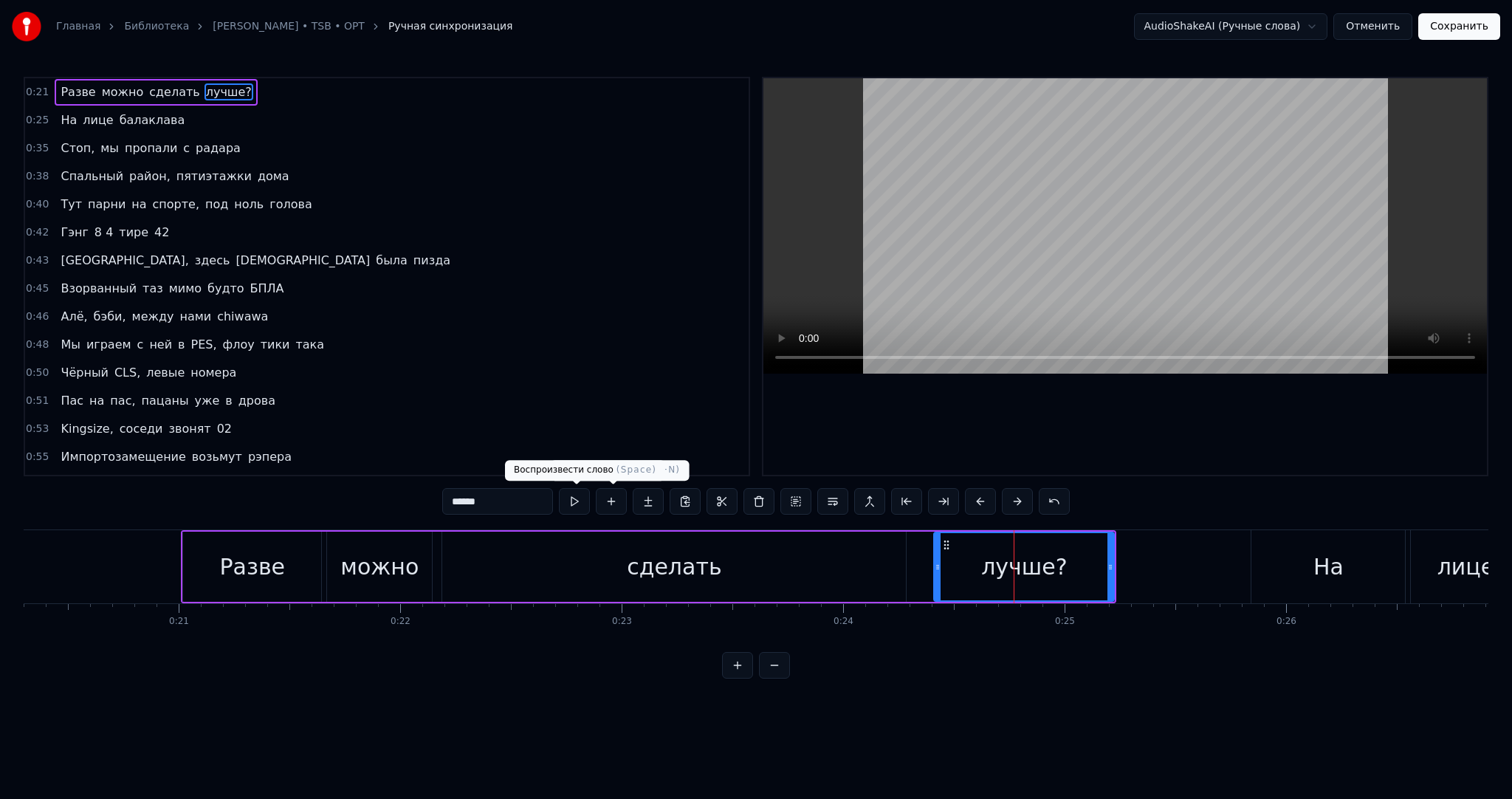
click at [577, 505] on button at bounding box center [574, 501] width 31 height 26
click at [1018, 554] on div "лучше?" at bounding box center [1024, 567] width 86 height 33
click at [1337, 561] on div "На" at bounding box center [1328, 567] width 31 height 33
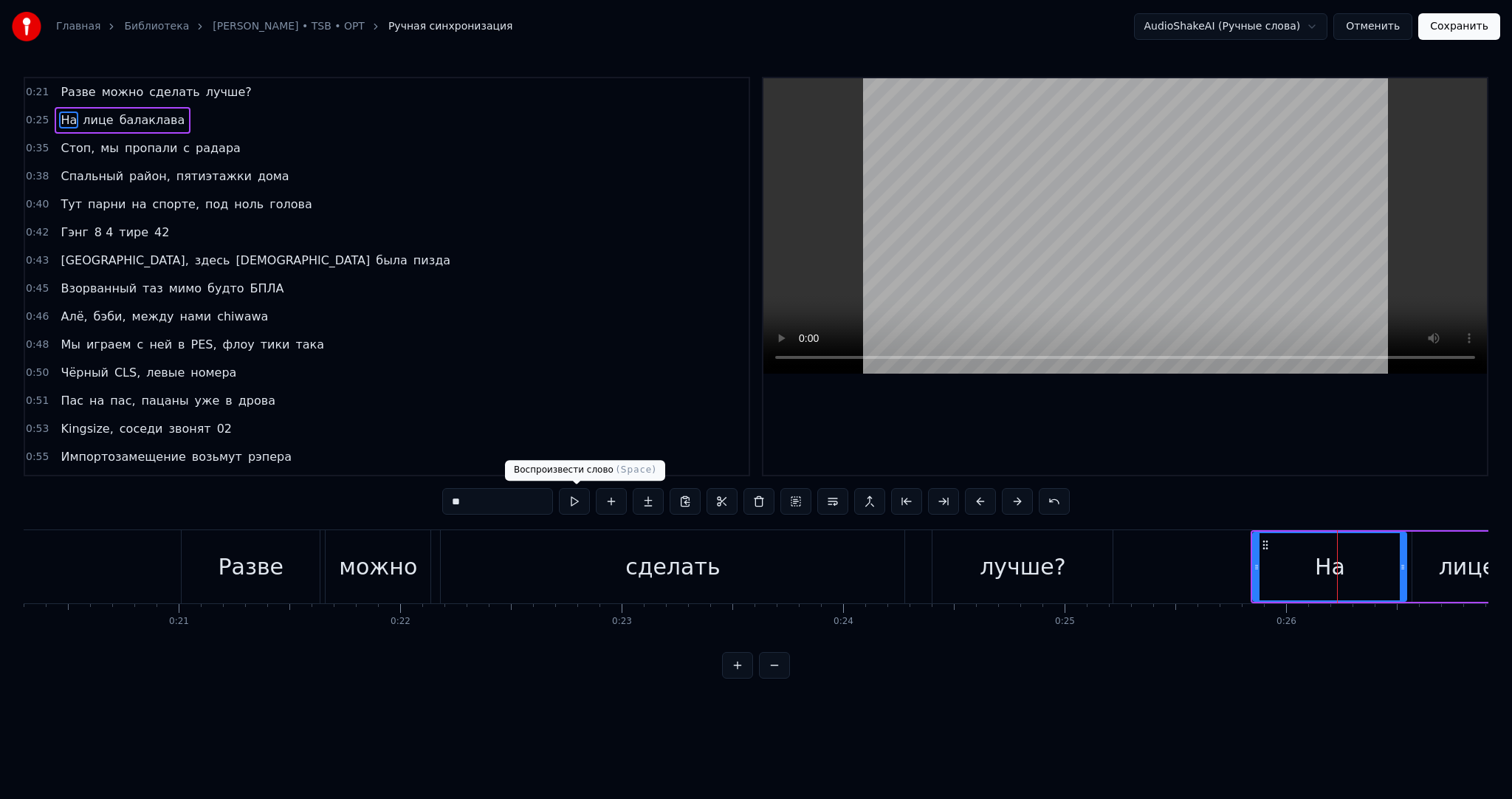
click at [573, 503] on button at bounding box center [574, 501] width 31 height 26
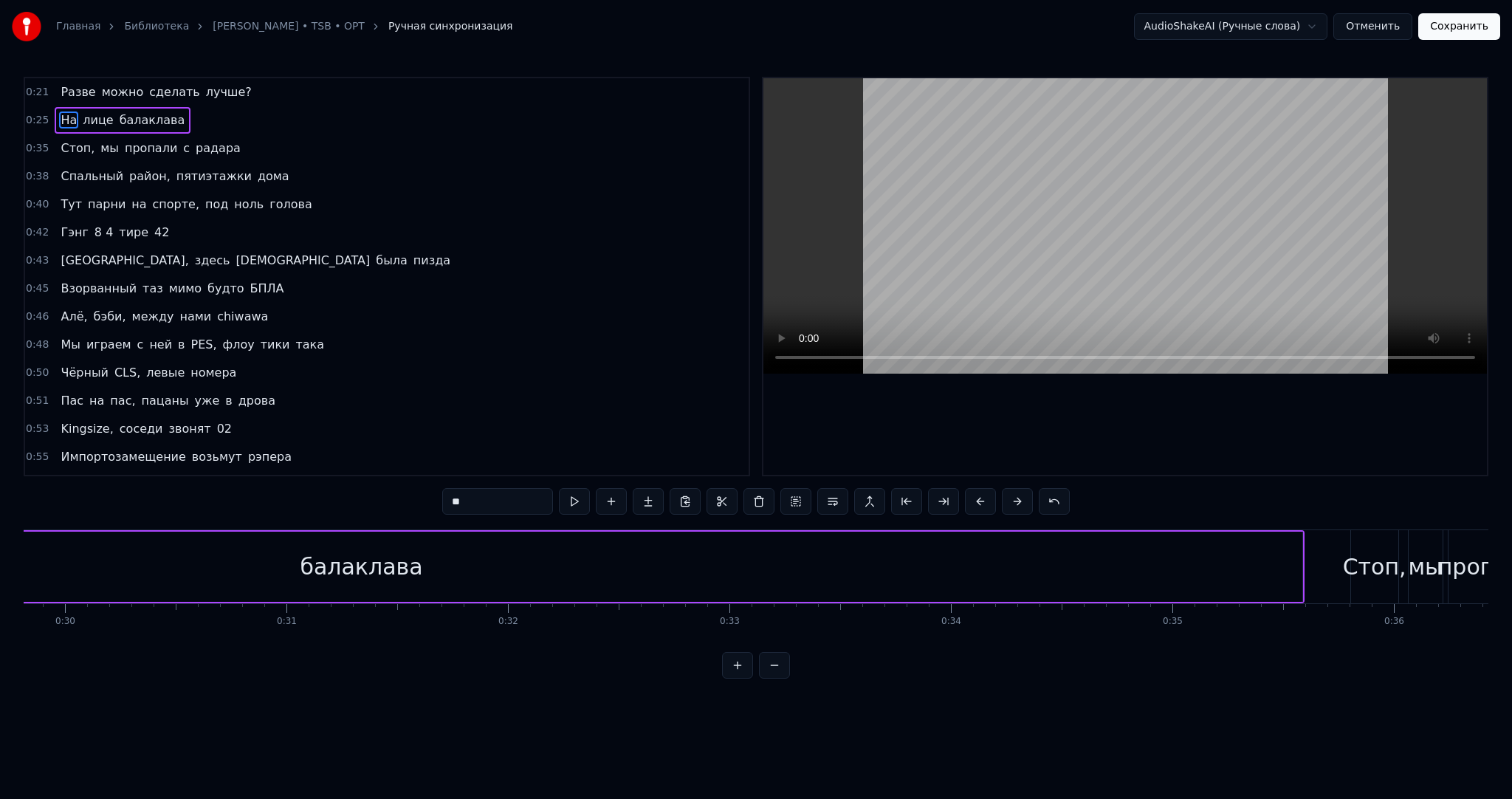
scroll to position [0, 6691]
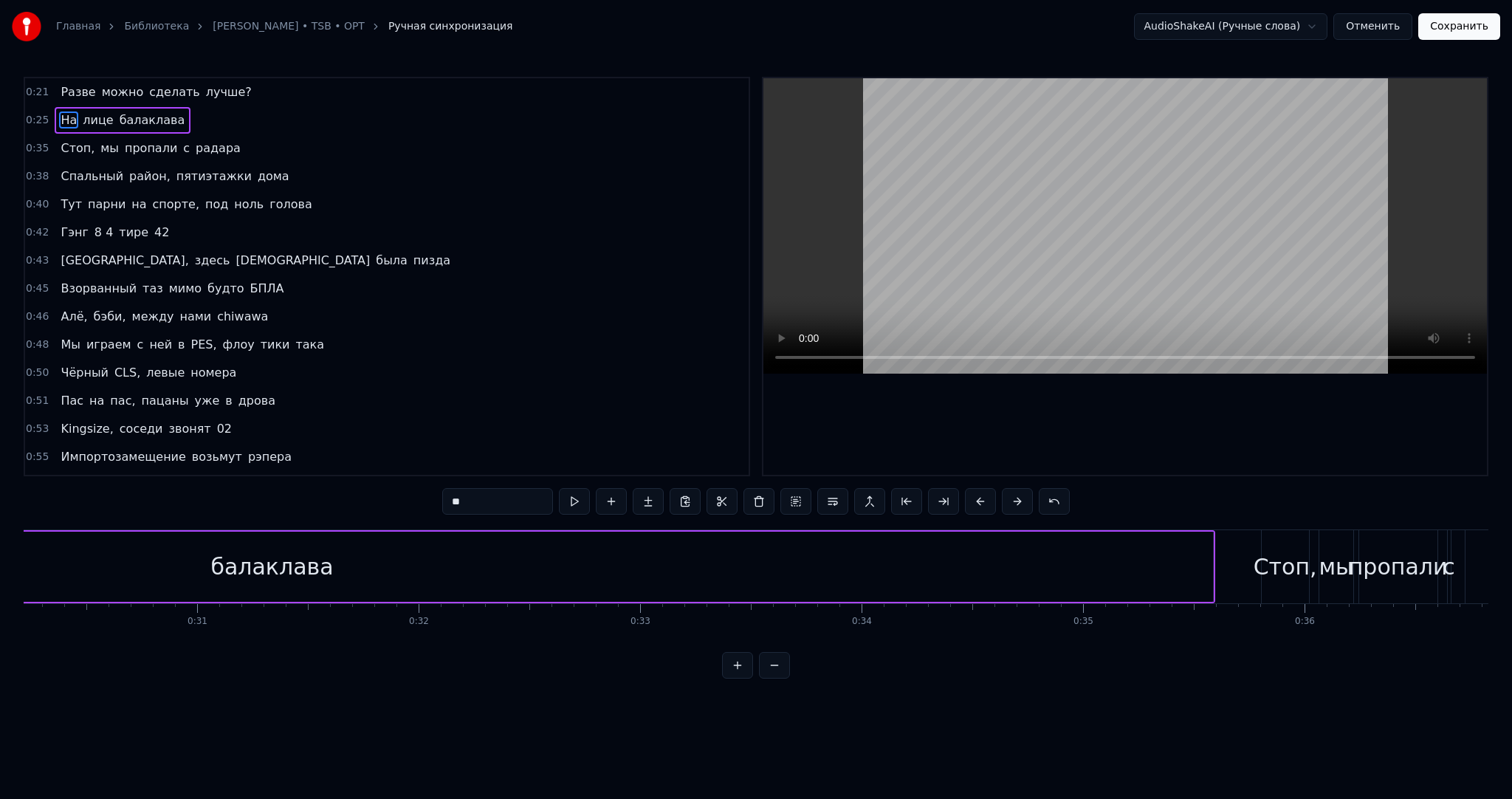
click at [447, 562] on div "балаклава" at bounding box center [271, 567] width 1881 height 70
type input "*********"
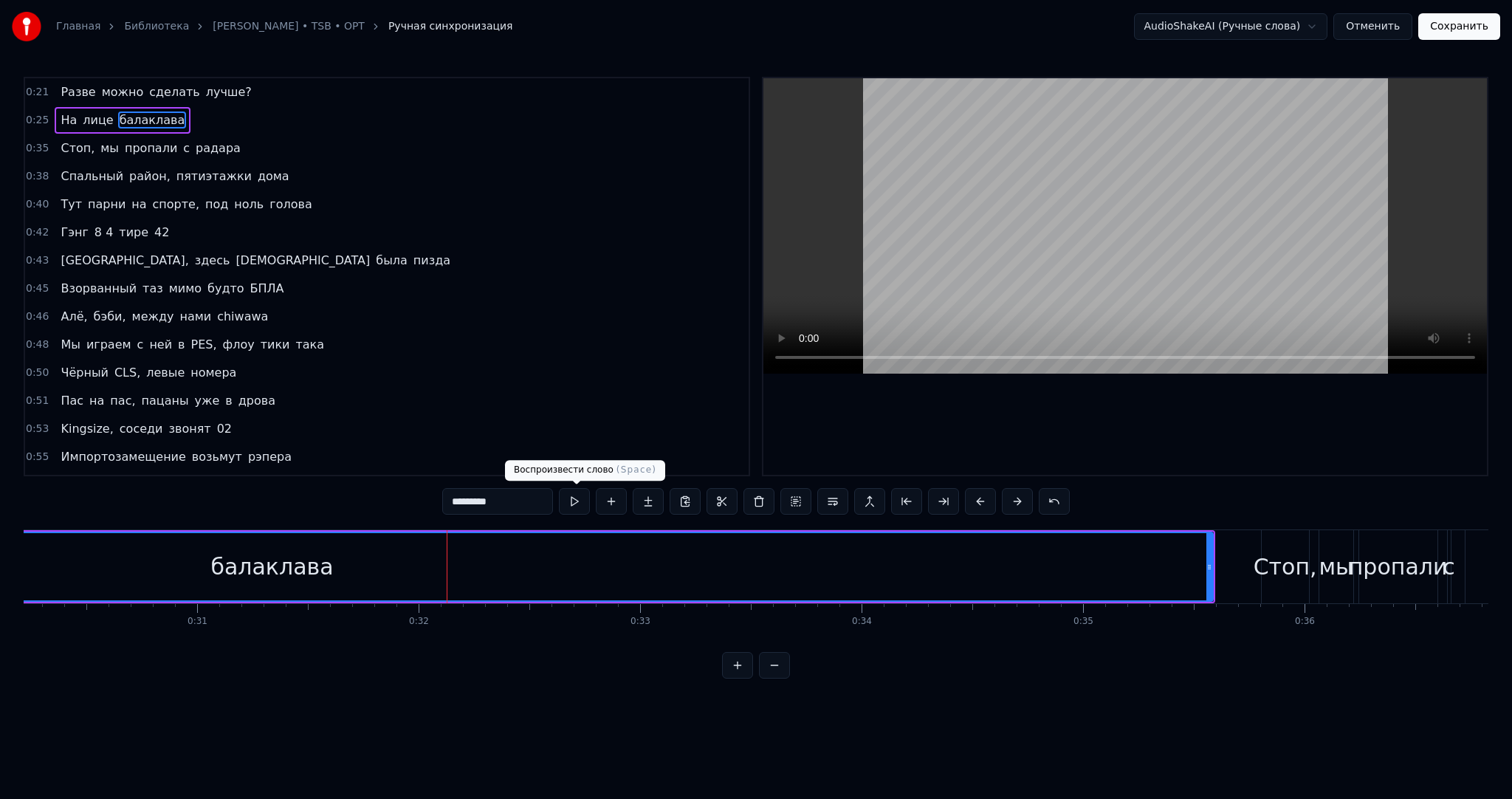
click at [568, 505] on button at bounding box center [574, 501] width 31 height 26
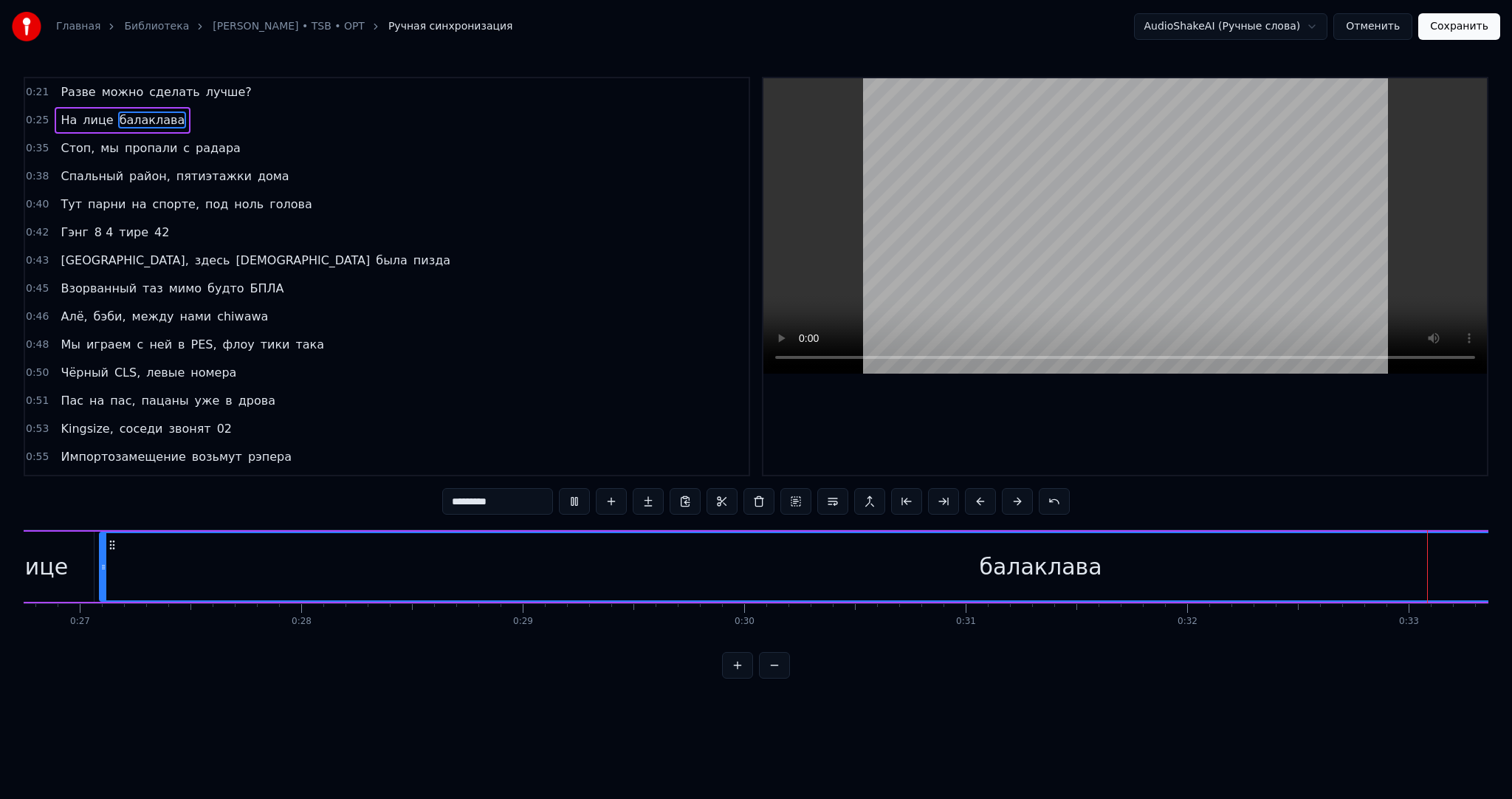
click at [571, 503] on button at bounding box center [574, 501] width 31 height 26
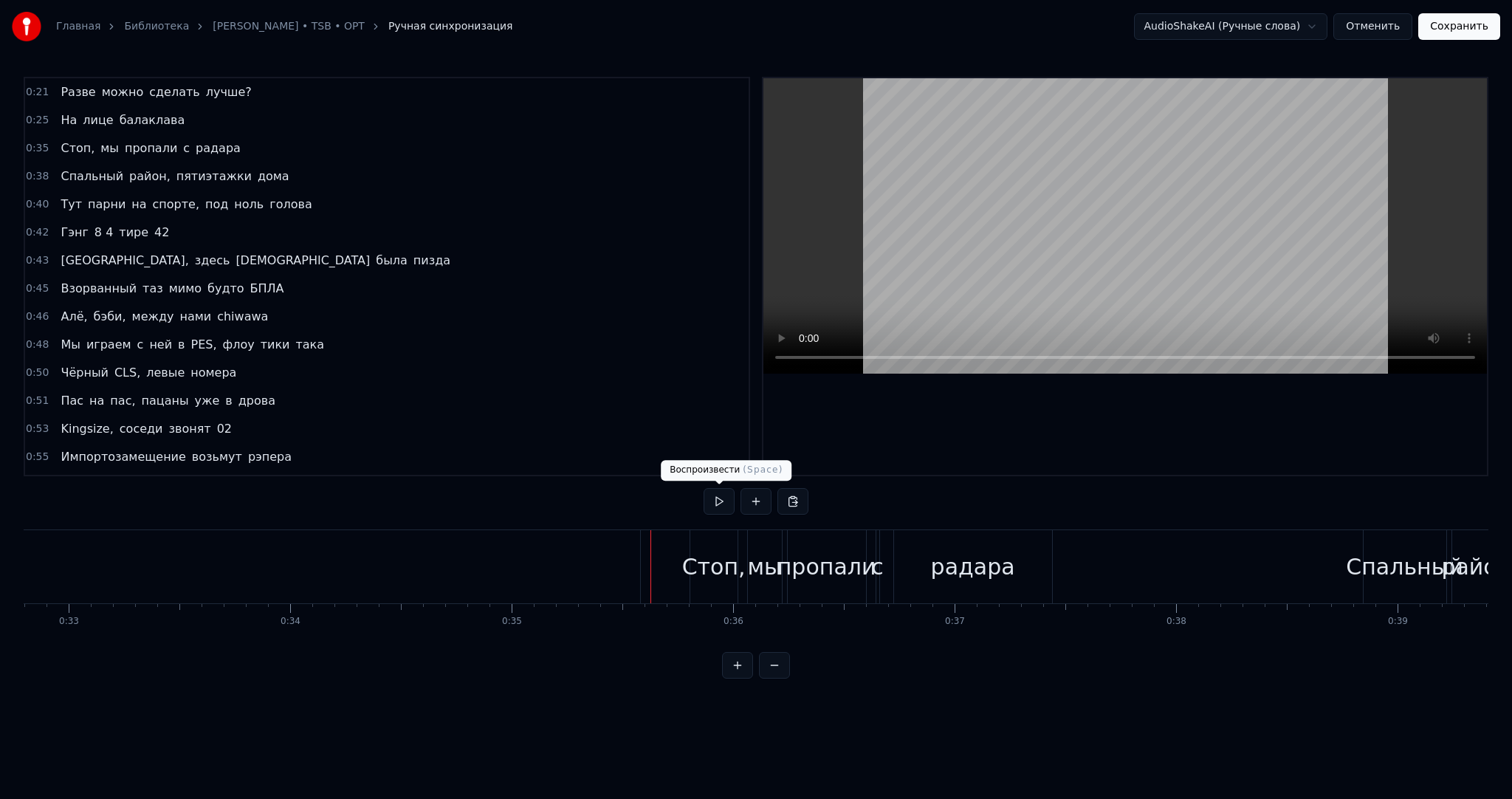
click at [711, 505] on button at bounding box center [719, 501] width 31 height 26
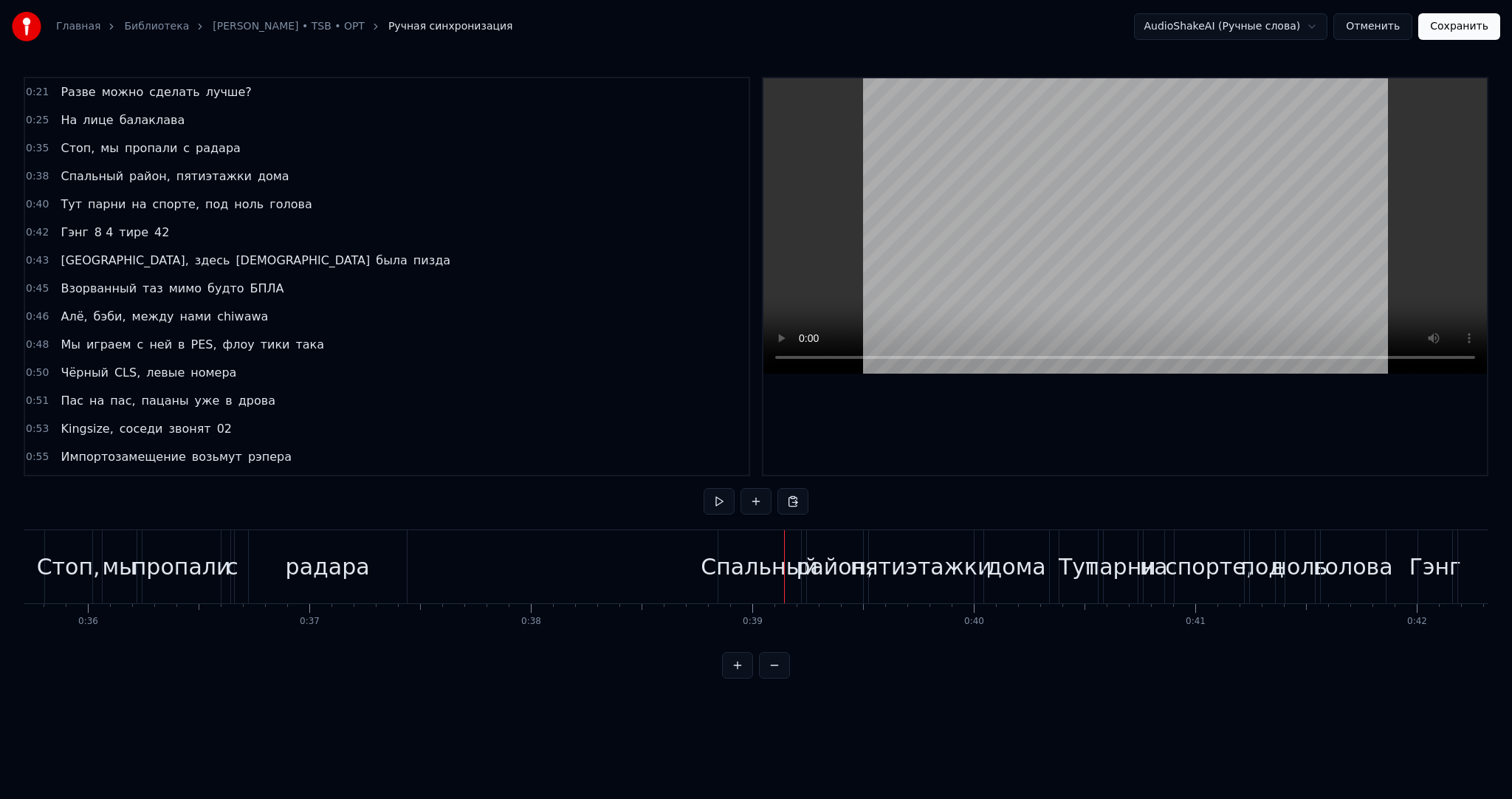
scroll to position [0, 7864]
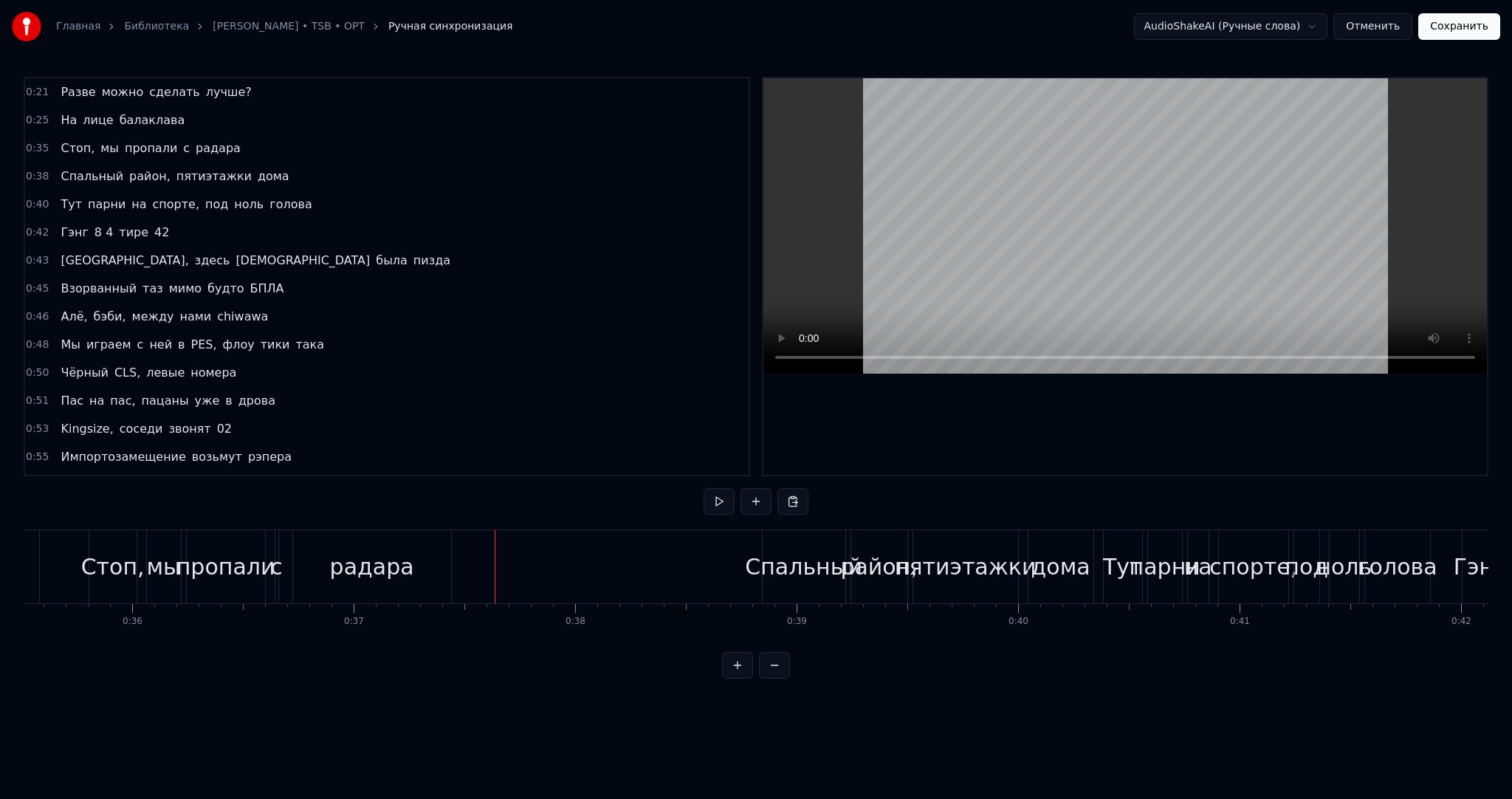
click at [779, 553] on div "Спальный" at bounding box center [803, 567] width 117 height 33
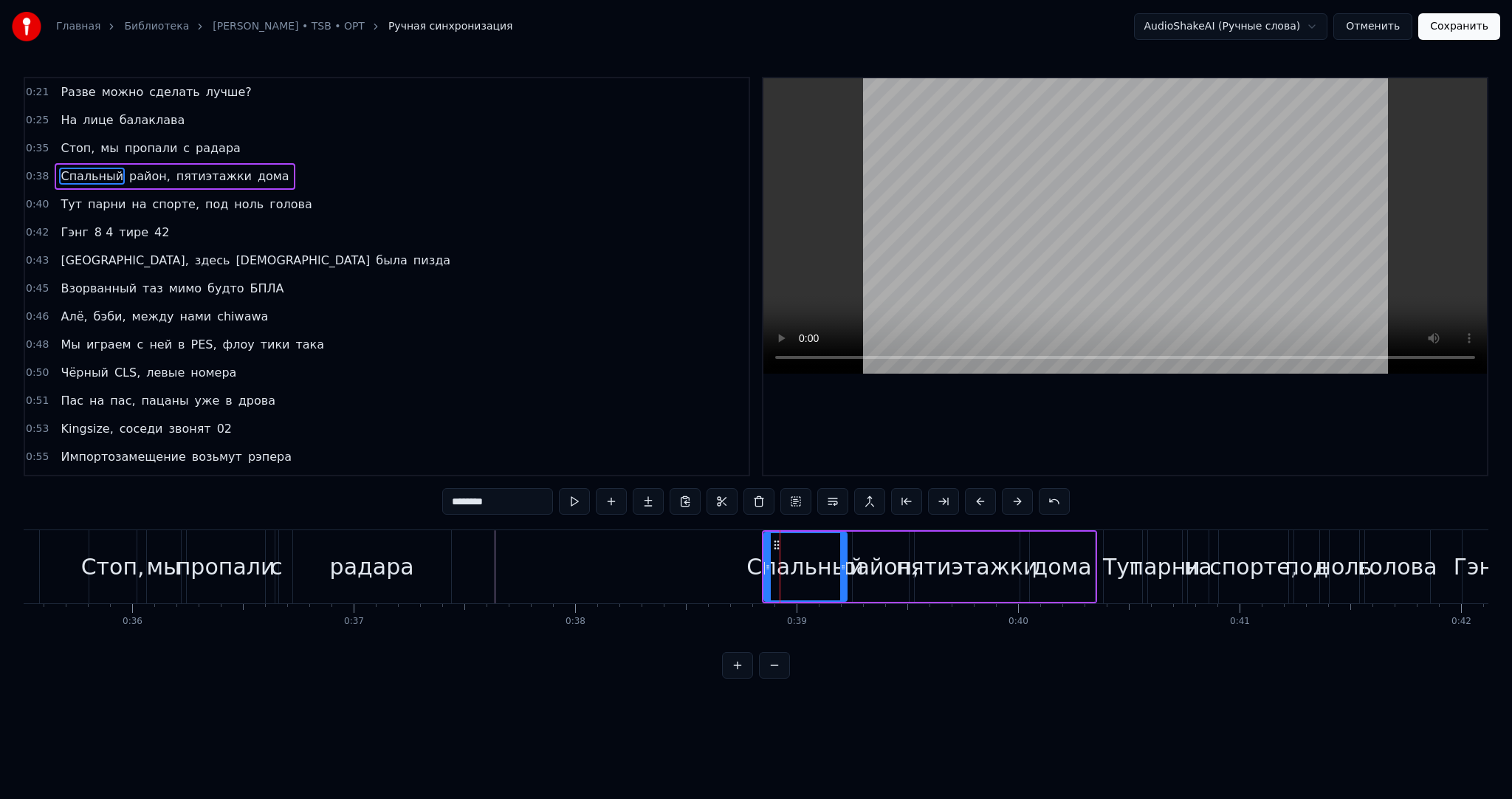
click at [407, 570] on div "радара" at bounding box center [372, 567] width 84 height 33
type input "******"
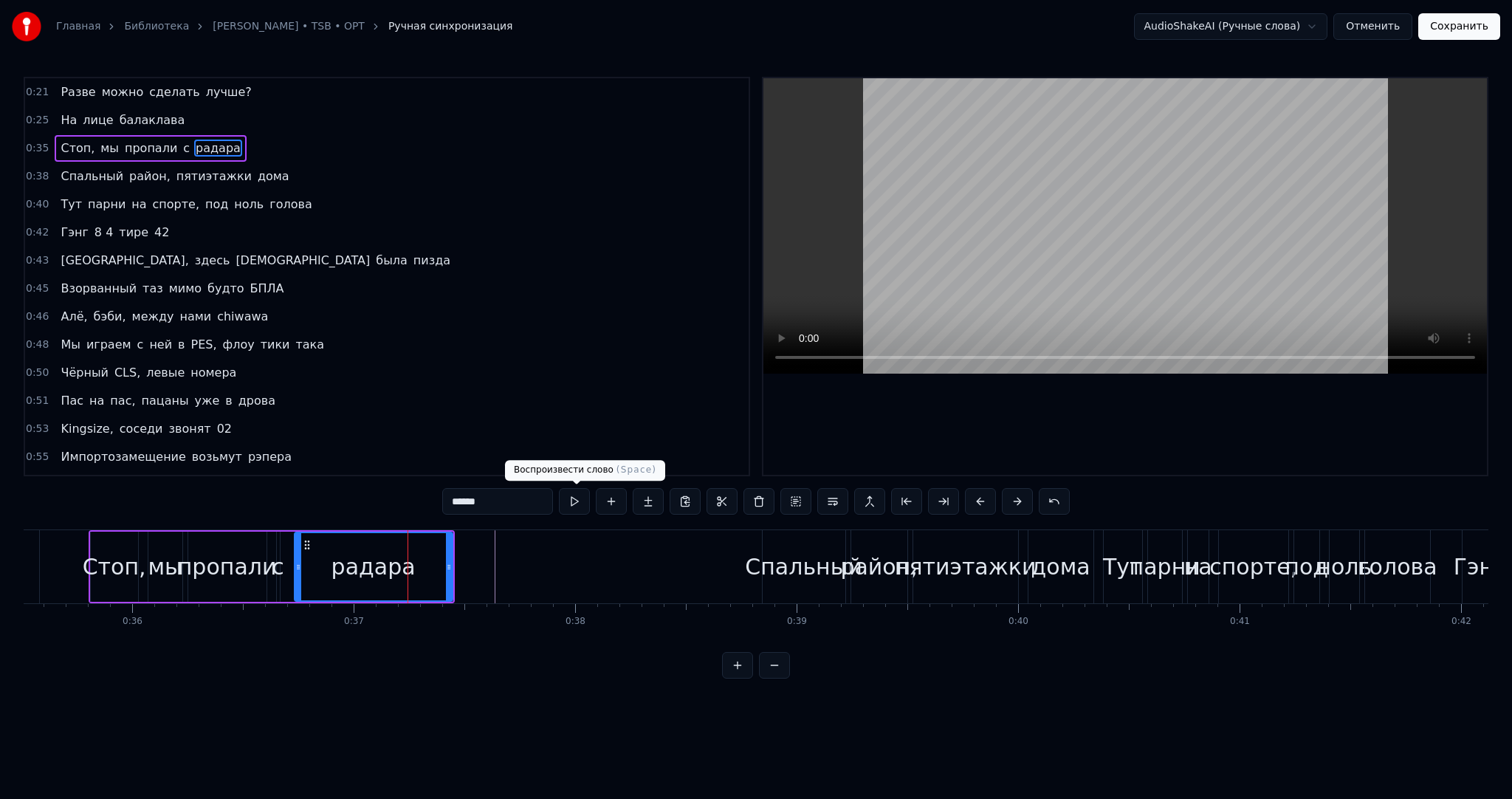
click at [574, 501] on button at bounding box center [574, 501] width 31 height 26
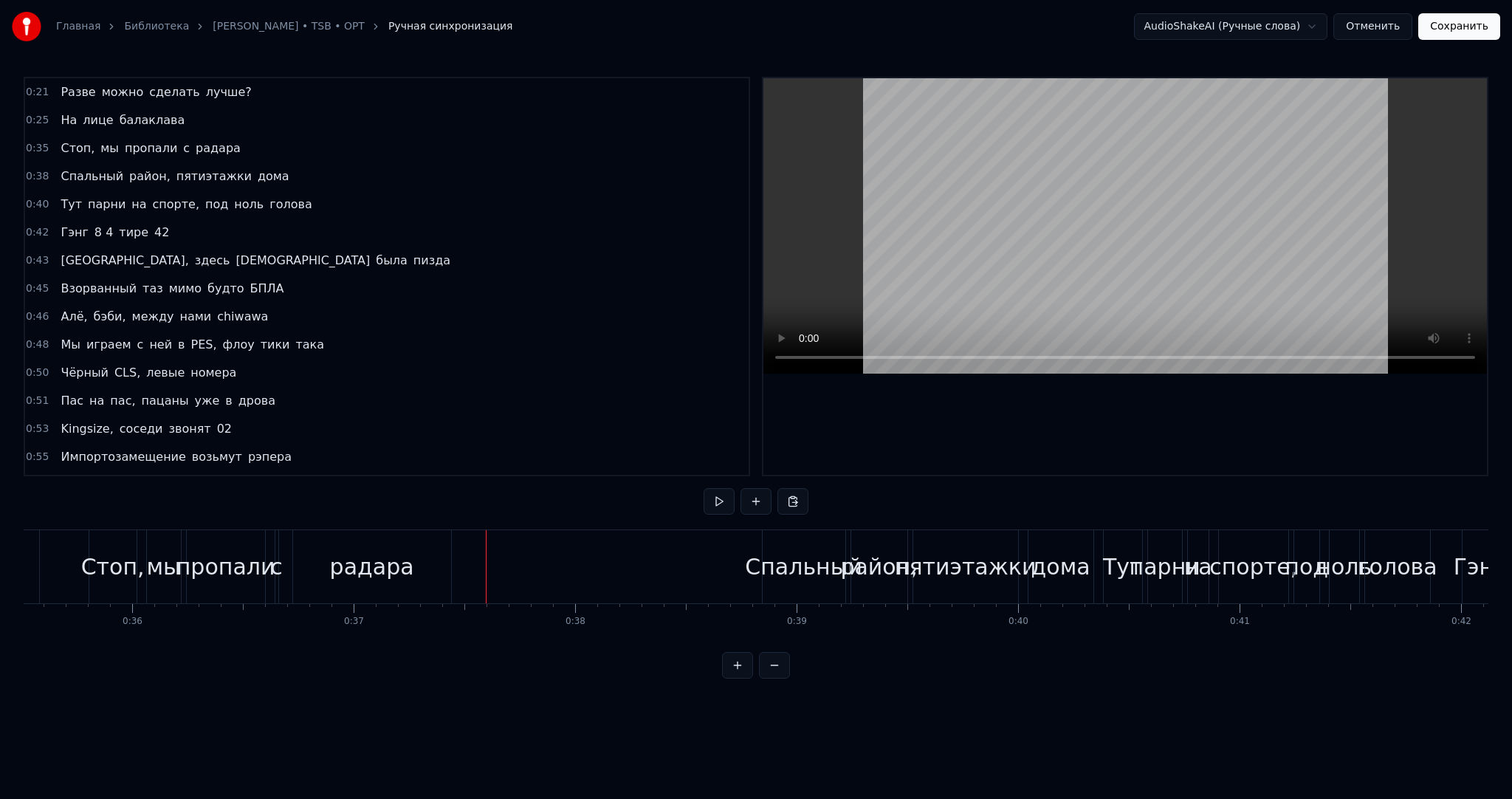
click at [702, 501] on div "0:21 Разве можно сделать лучше? 0:25 На лице балаклава 0:35 Стоп, мы пропали с …" at bounding box center [756, 377] width 1465 height 602
click at [713, 499] on button at bounding box center [719, 501] width 31 height 26
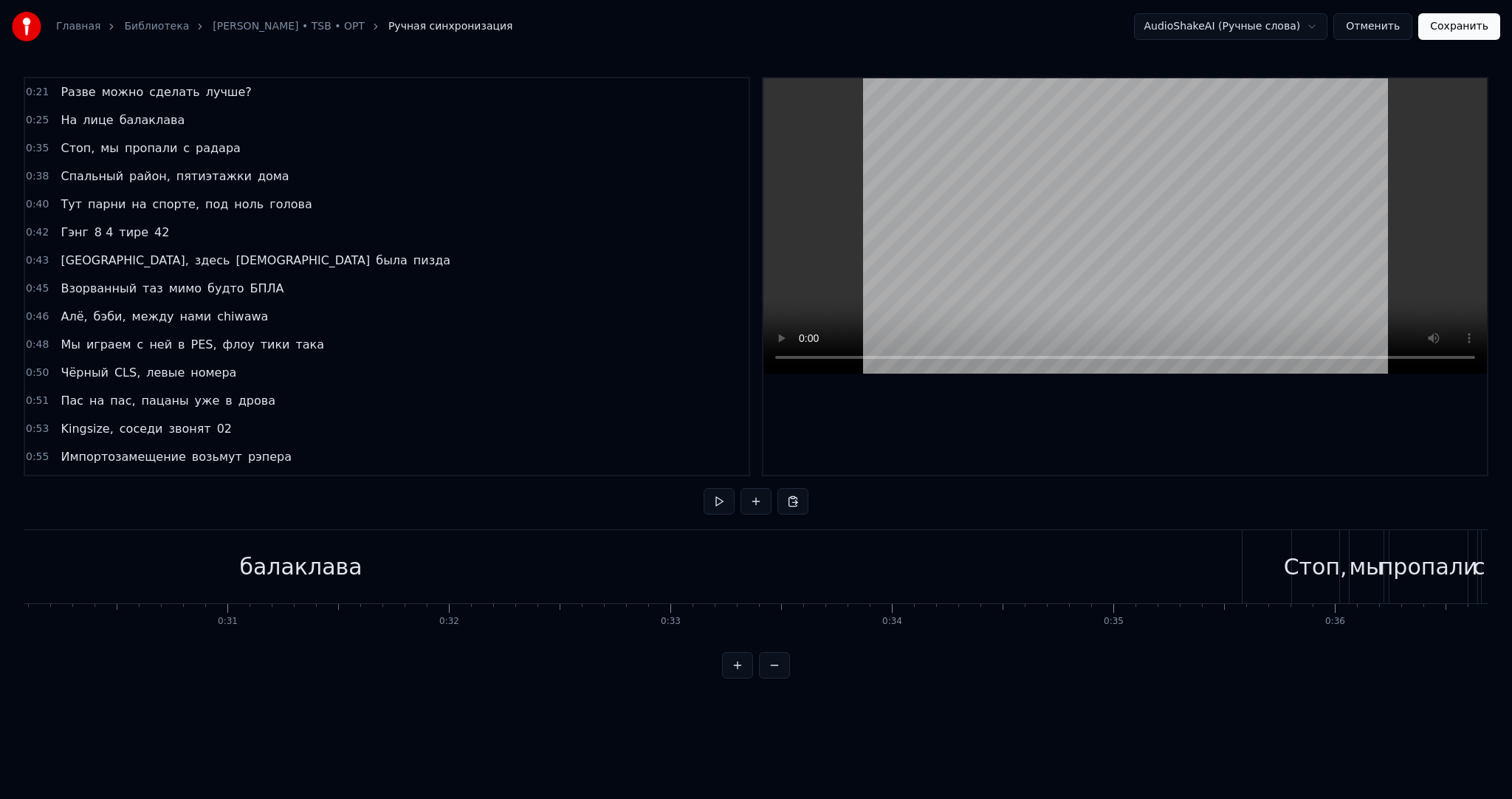
scroll to position [0, 6470]
click at [79, 100] on span "Разве" at bounding box center [78, 92] width 38 height 17
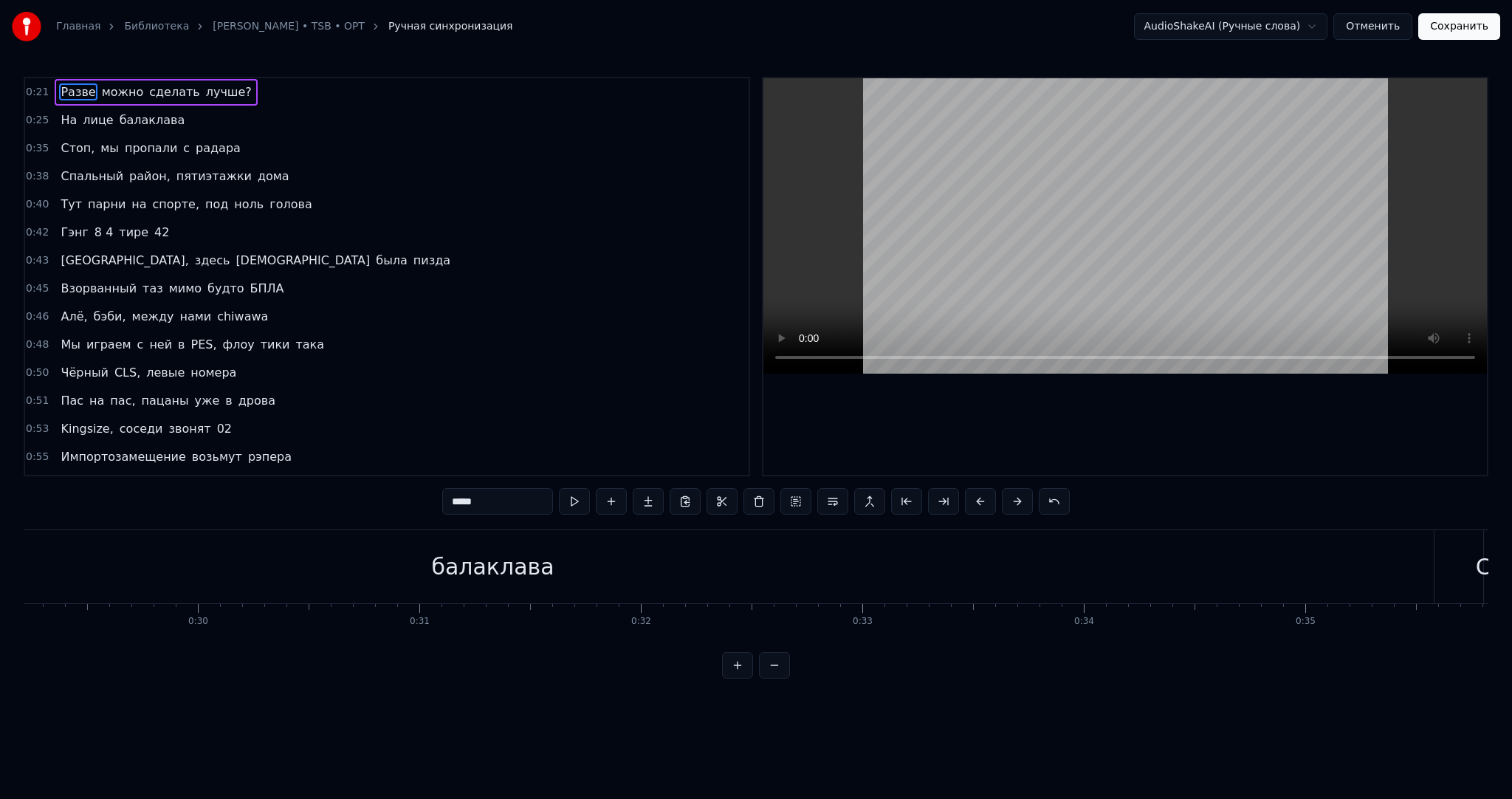
scroll to position [0, 4578]
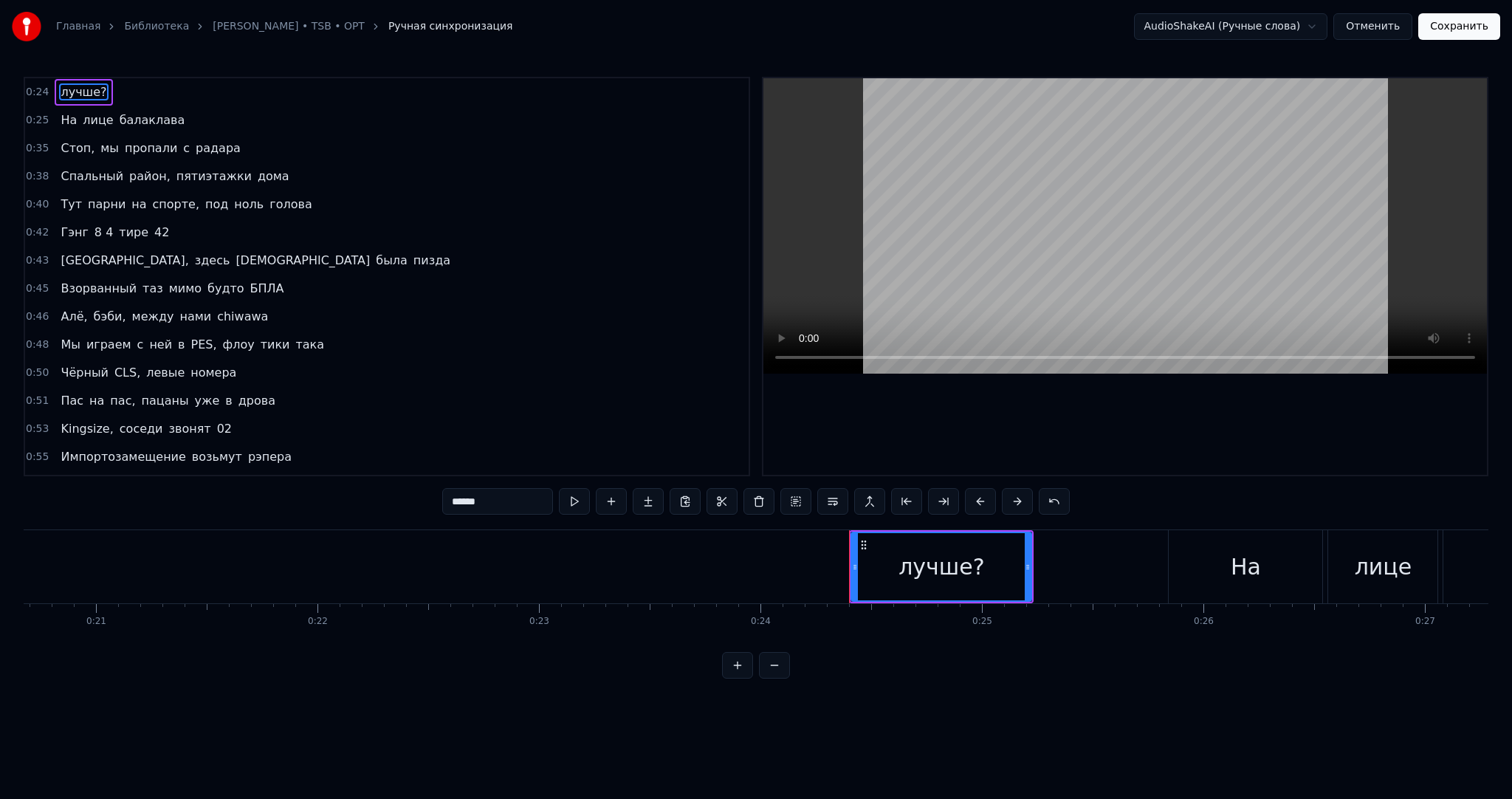
type input "**"
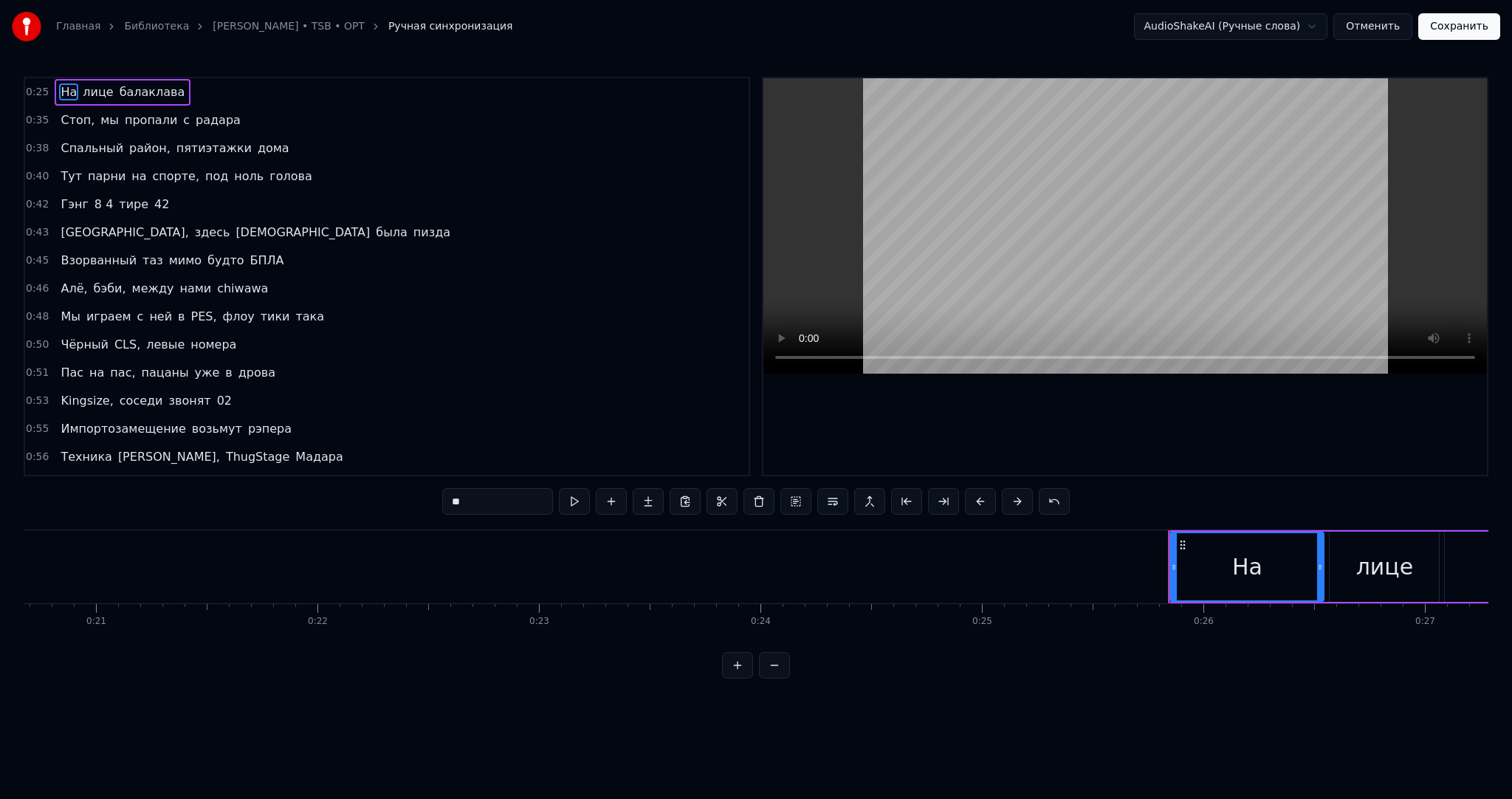
drag, startPoint x: 1111, startPoint y: 567, endPoint x: 1011, endPoint y: 549, distance: 101.6
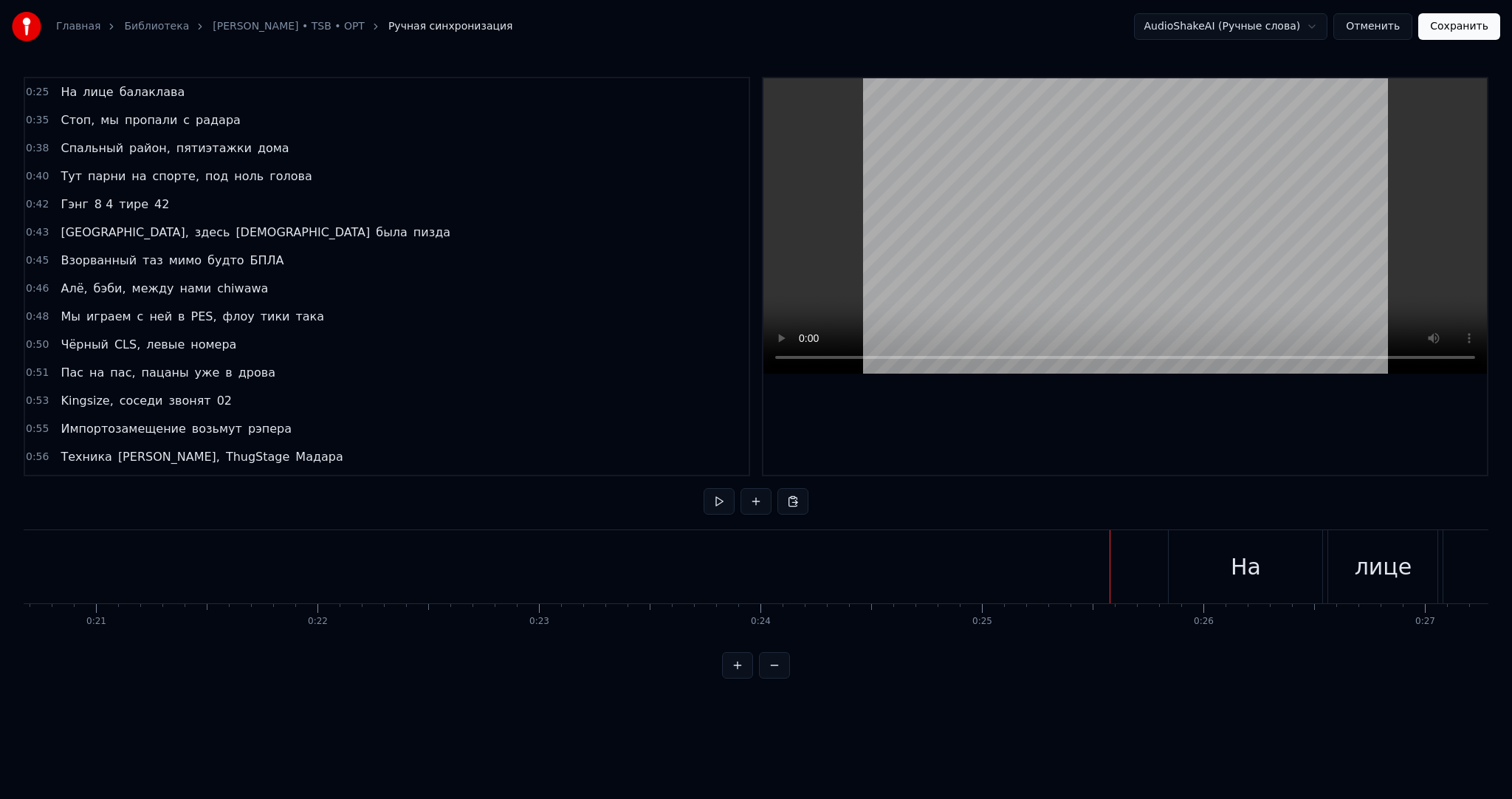
click at [69, 88] on span "На" at bounding box center [69, 92] width 19 height 17
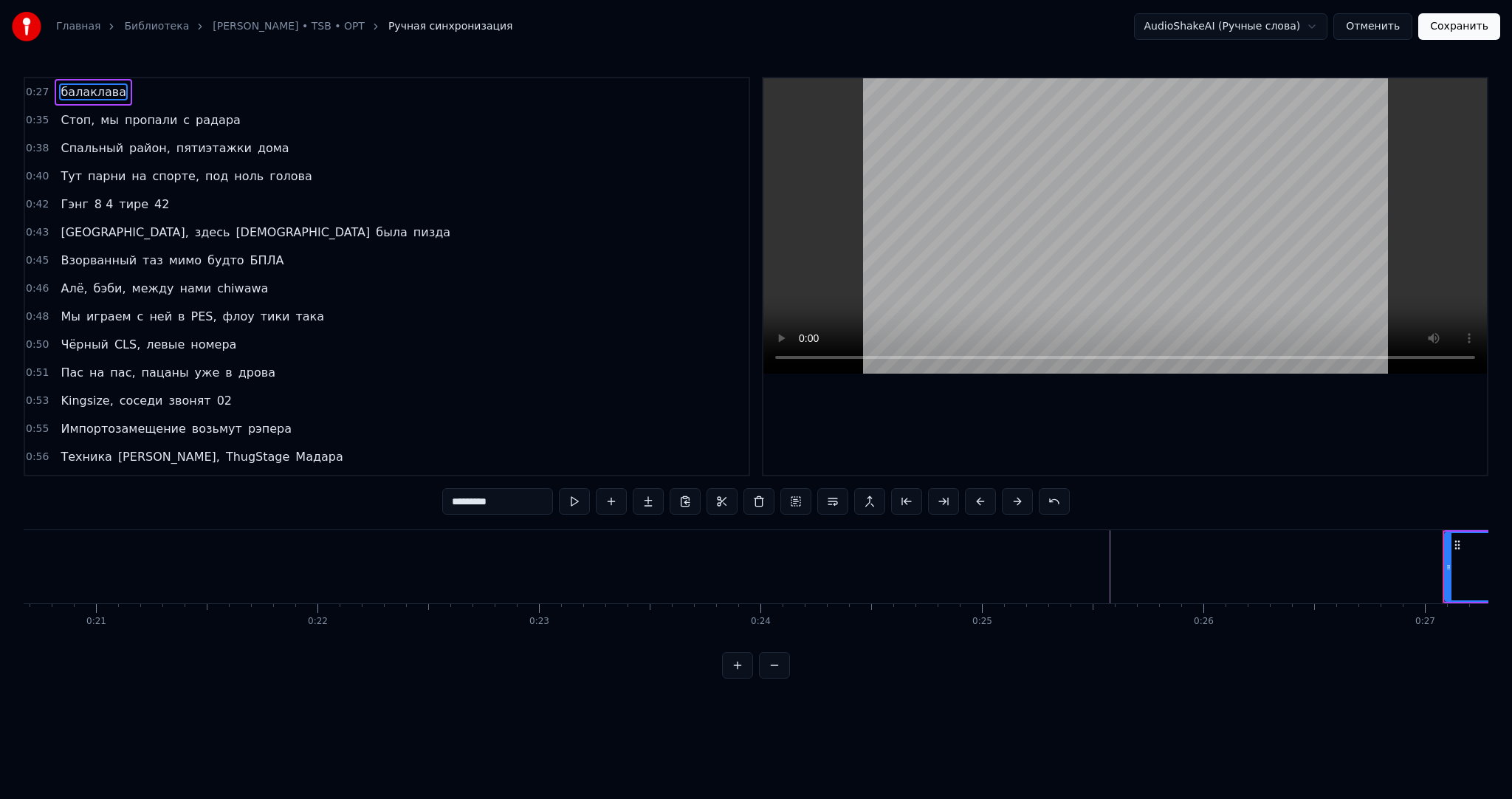
type input "*****"
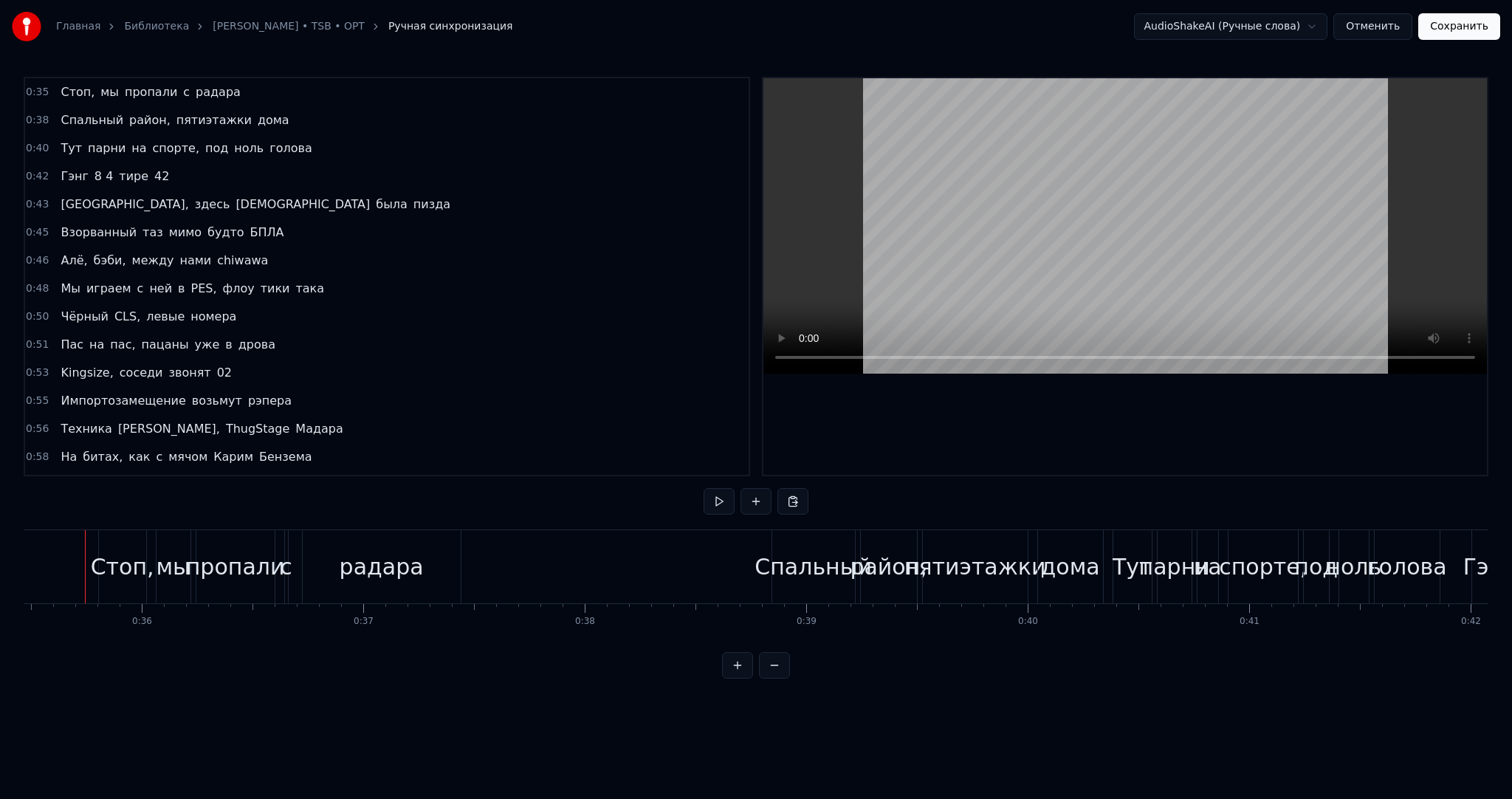
scroll to position [0, 7841]
click at [718, 505] on button at bounding box center [719, 501] width 31 height 26
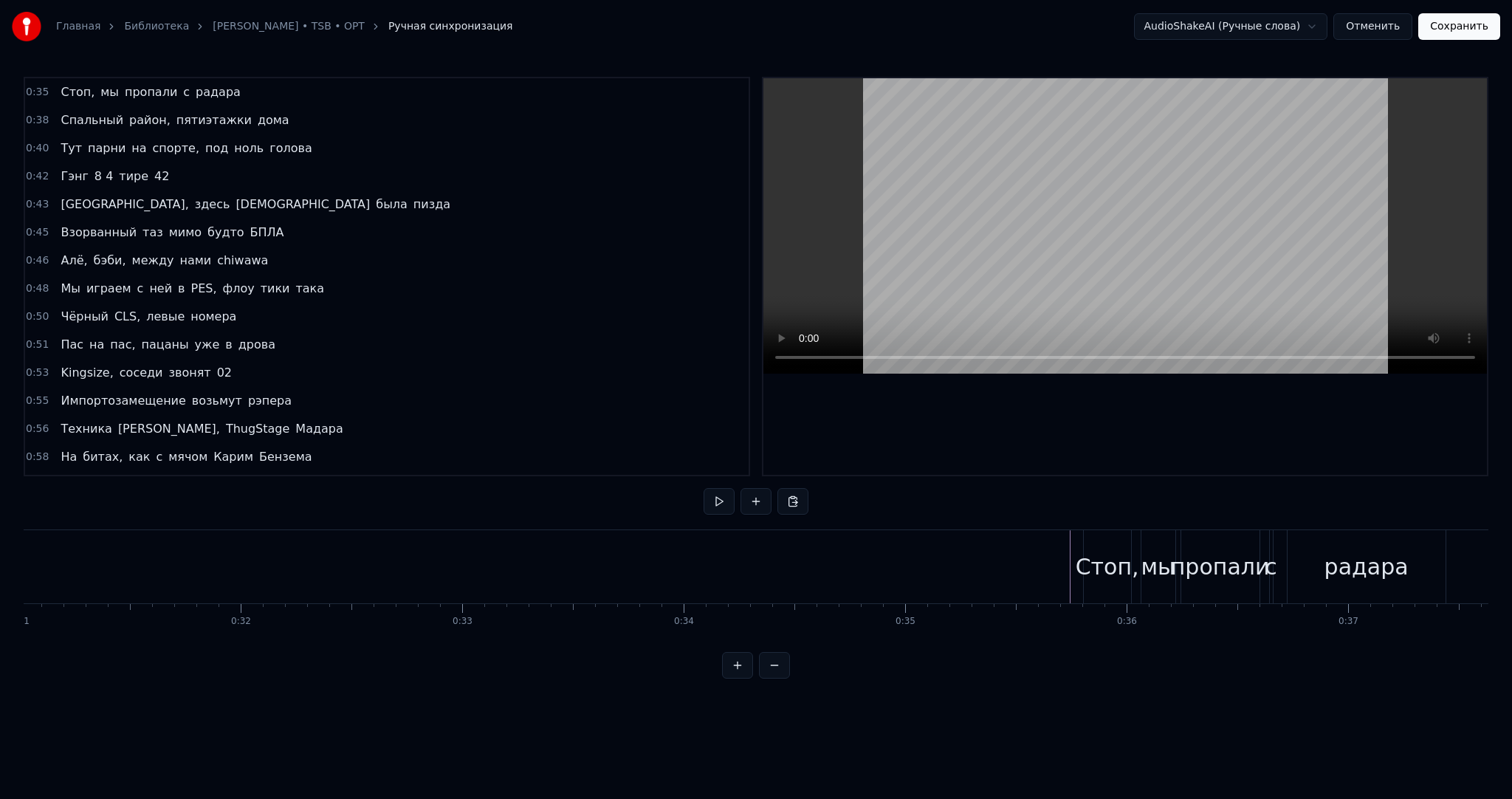
scroll to position [0, 6721]
click at [744, 502] on button at bounding box center [756, 501] width 31 height 26
click at [730, 503] on button at bounding box center [719, 501] width 31 height 26
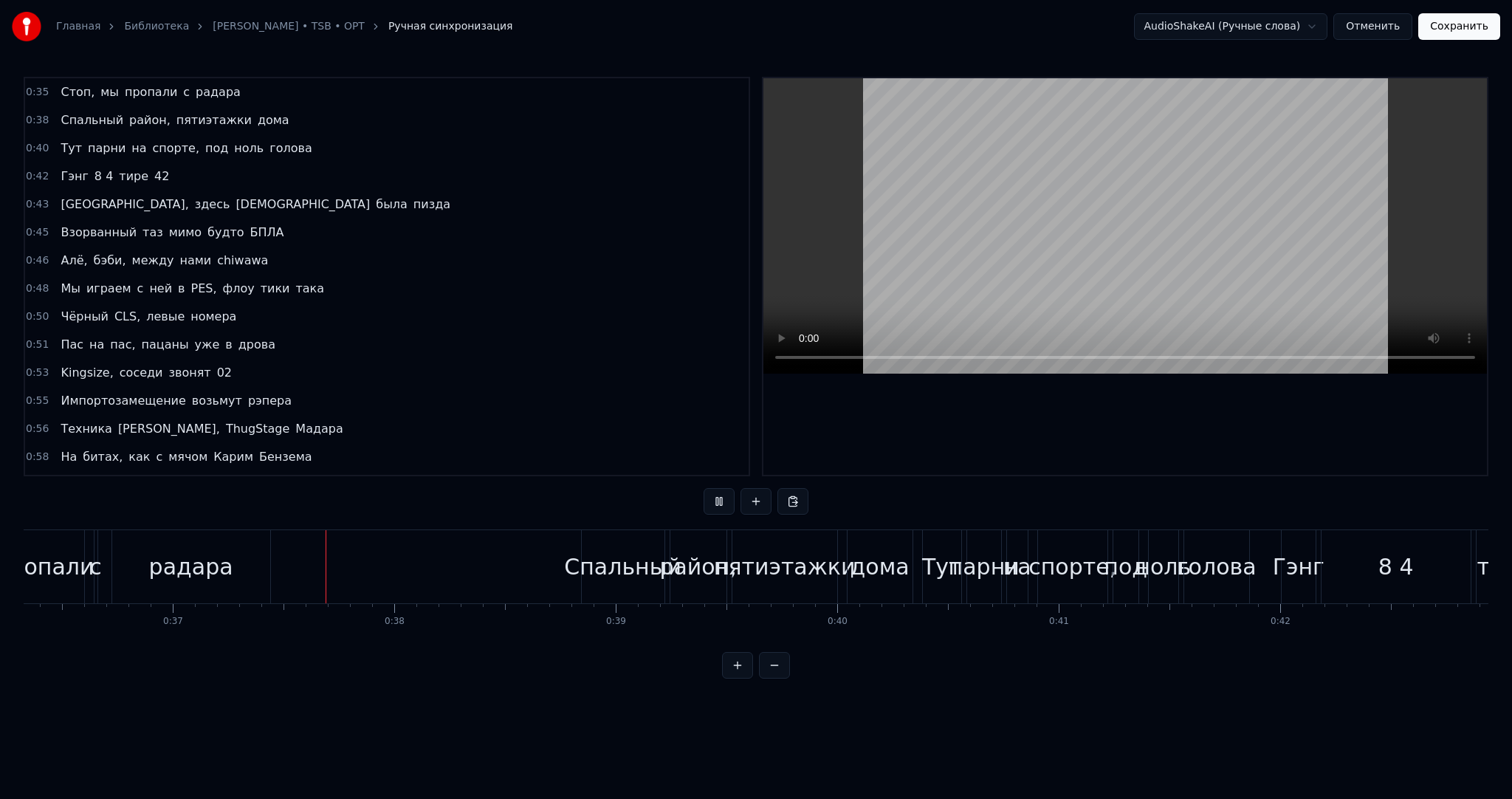
click at [730, 503] on button at bounding box center [719, 501] width 31 height 26
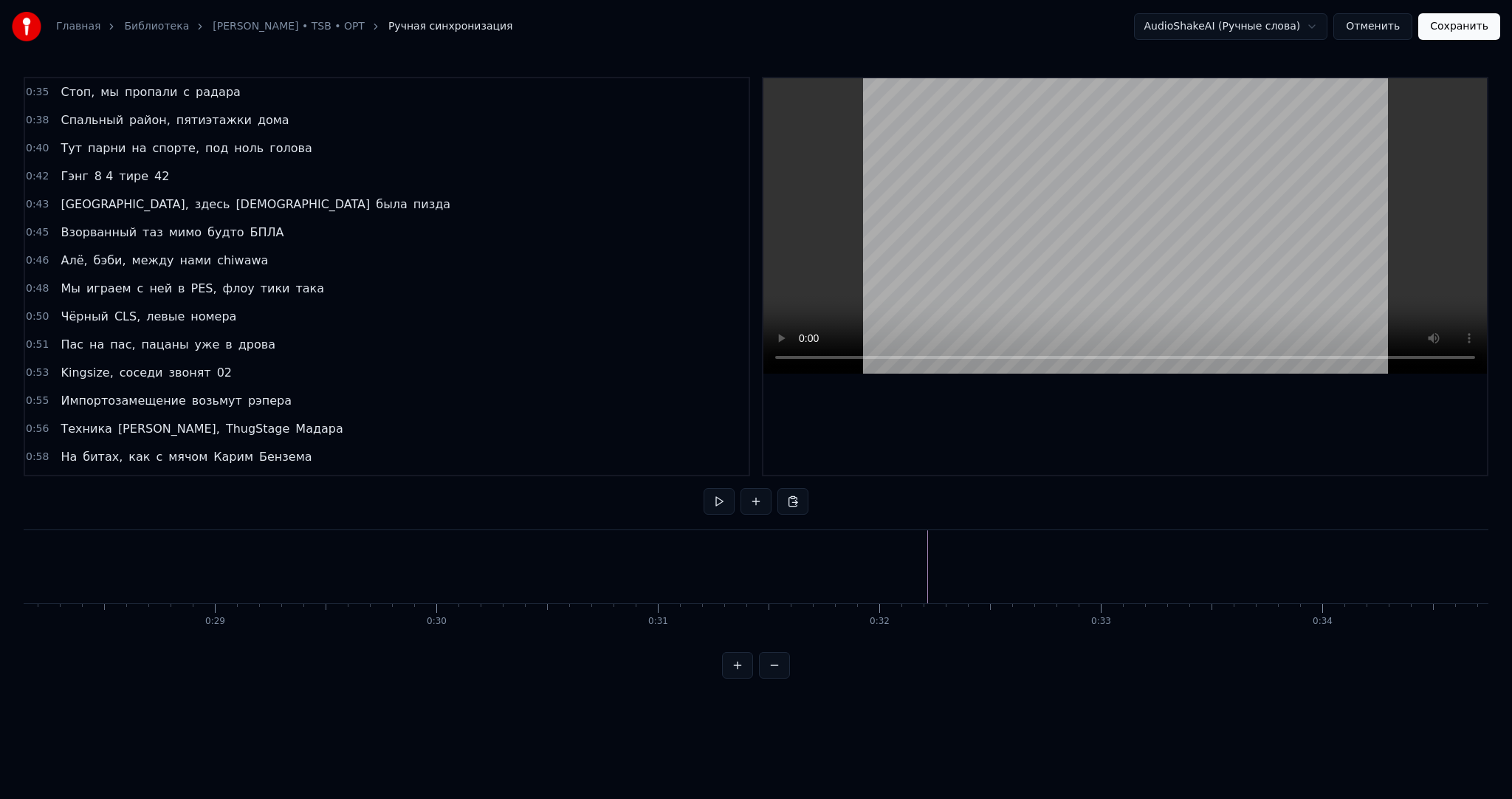
scroll to position [0, 5950]
click at [717, 496] on button at bounding box center [719, 501] width 31 height 26
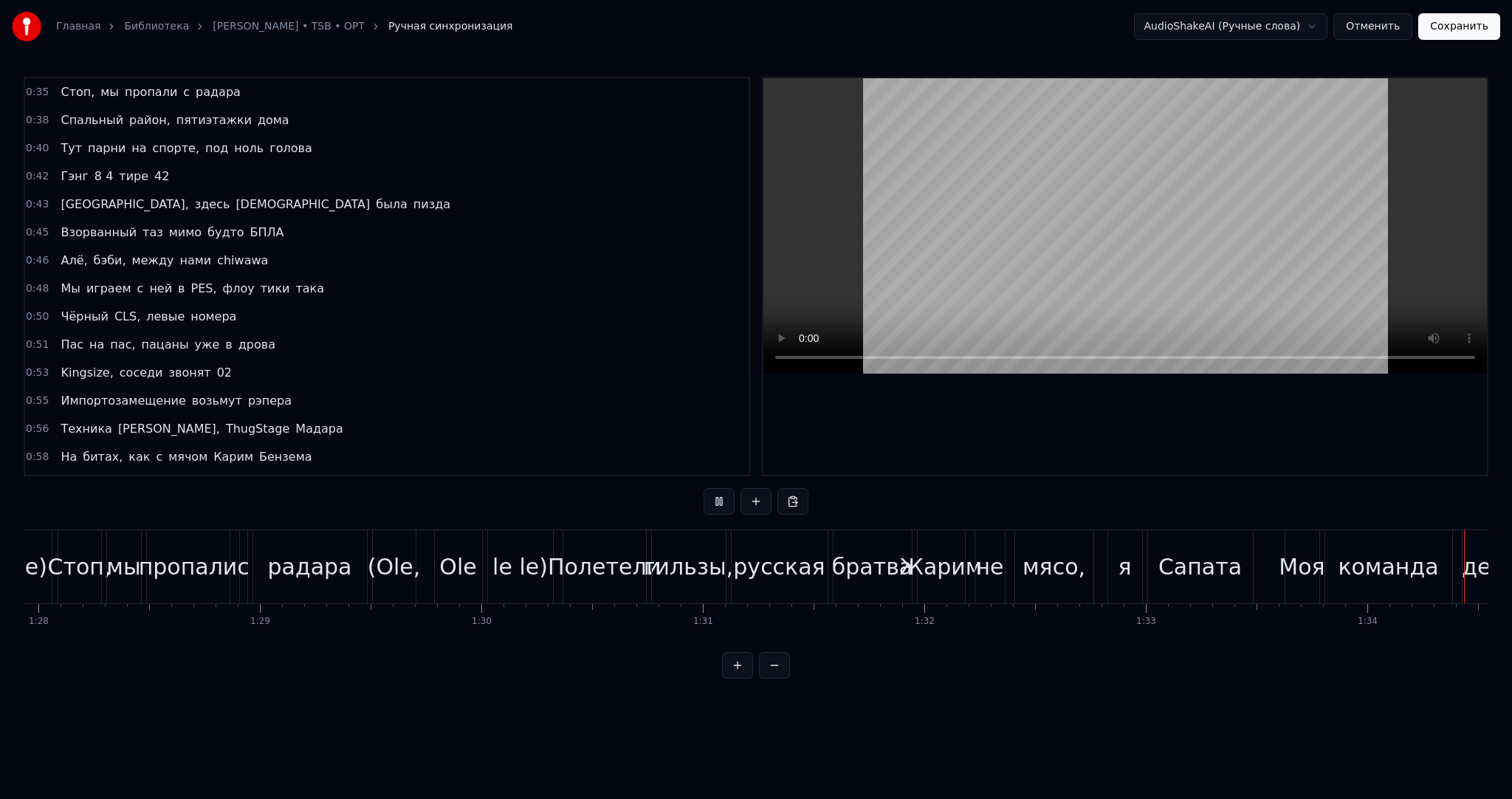
scroll to position [0, 20827]
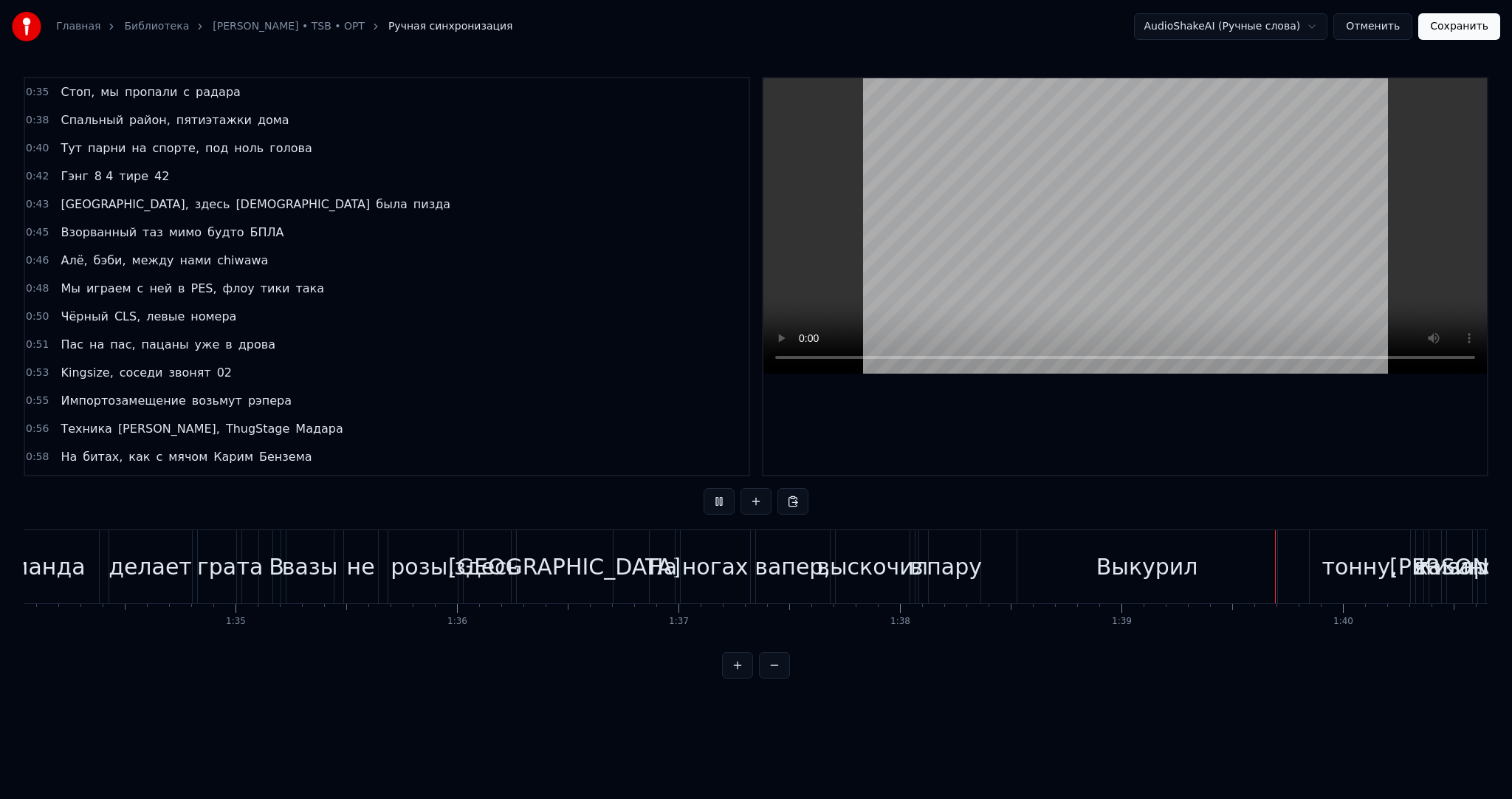
click at [1001, 234] on video at bounding box center [1124, 226] width 724 height 295
click at [1143, 543] on div "Выкурил" at bounding box center [1147, 567] width 260 height 73
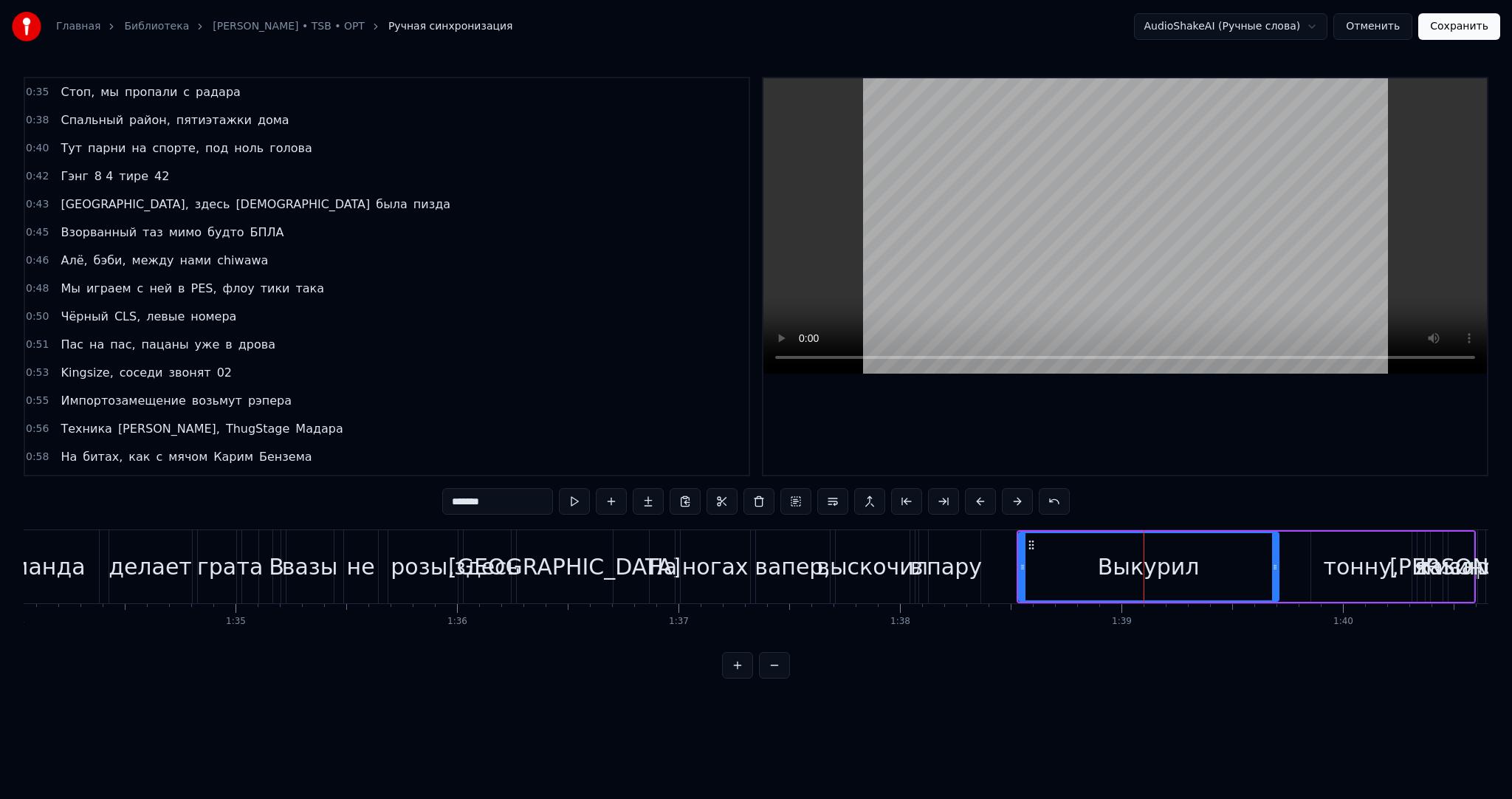
scroll to position [739, 0]
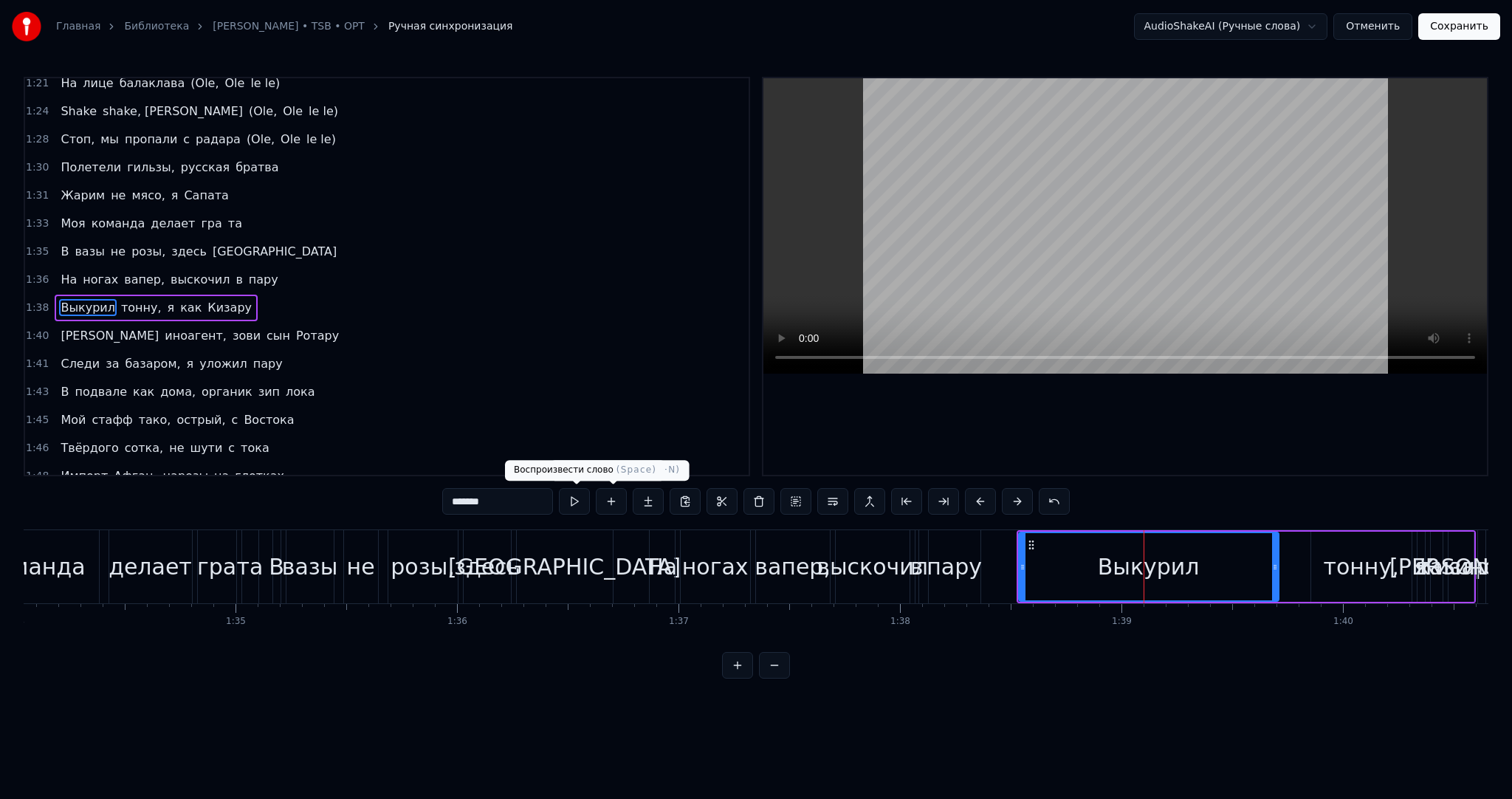
click at [585, 501] on button at bounding box center [574, 501] width 31 height 26
click at [585, 504] on button at bounding box center [574, 501] width 31 height 26
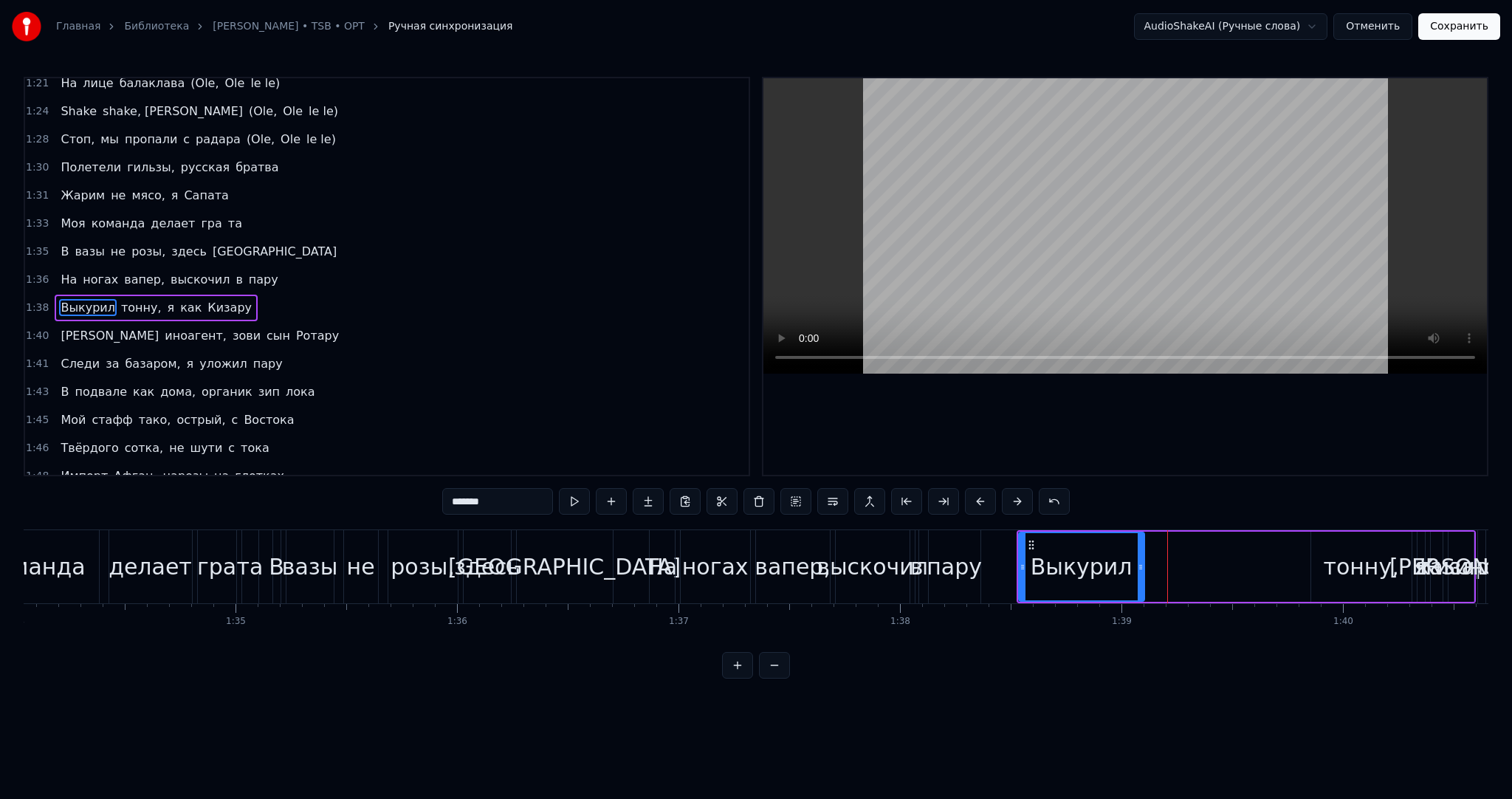
drag, startPoint x: 1273, startPoint y: 557, endPoint x: 1267, endPoint y: 566, distance: 10.8
click at [1144, 561] on div at bounding box center [1140, 567] width 6 height 67
click at [1357, 568] on div "тонну," at bounding box center [1360, 567] width 75 height 33
type input "******"
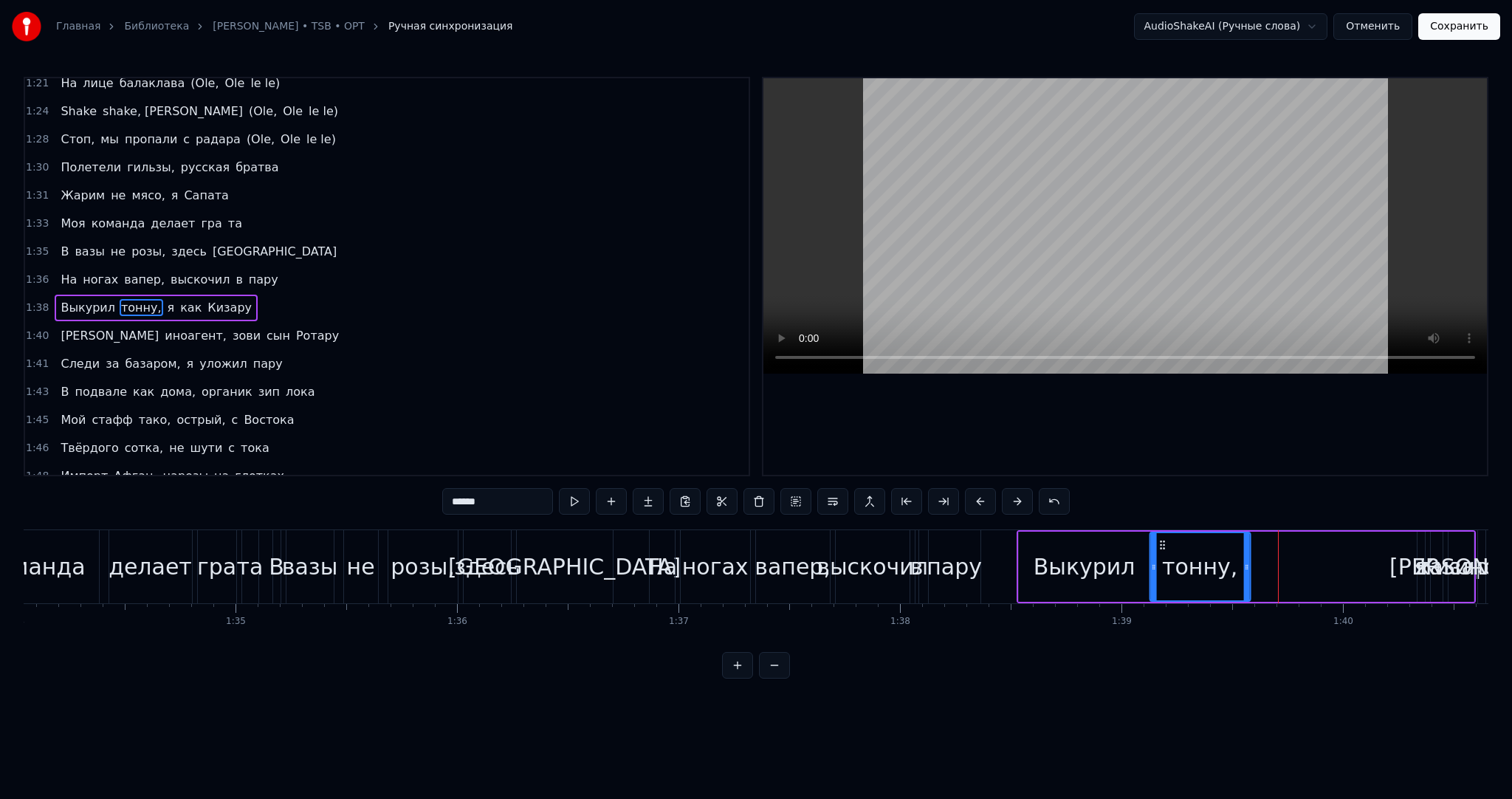
drag, startPoint x: 1250, startPoint y: 539, endPoint x: 1155, endPoint y: 538, distance: 95.0
click at [1160, 539] on icon at bounding box center [1162, 545] width 12 height 12
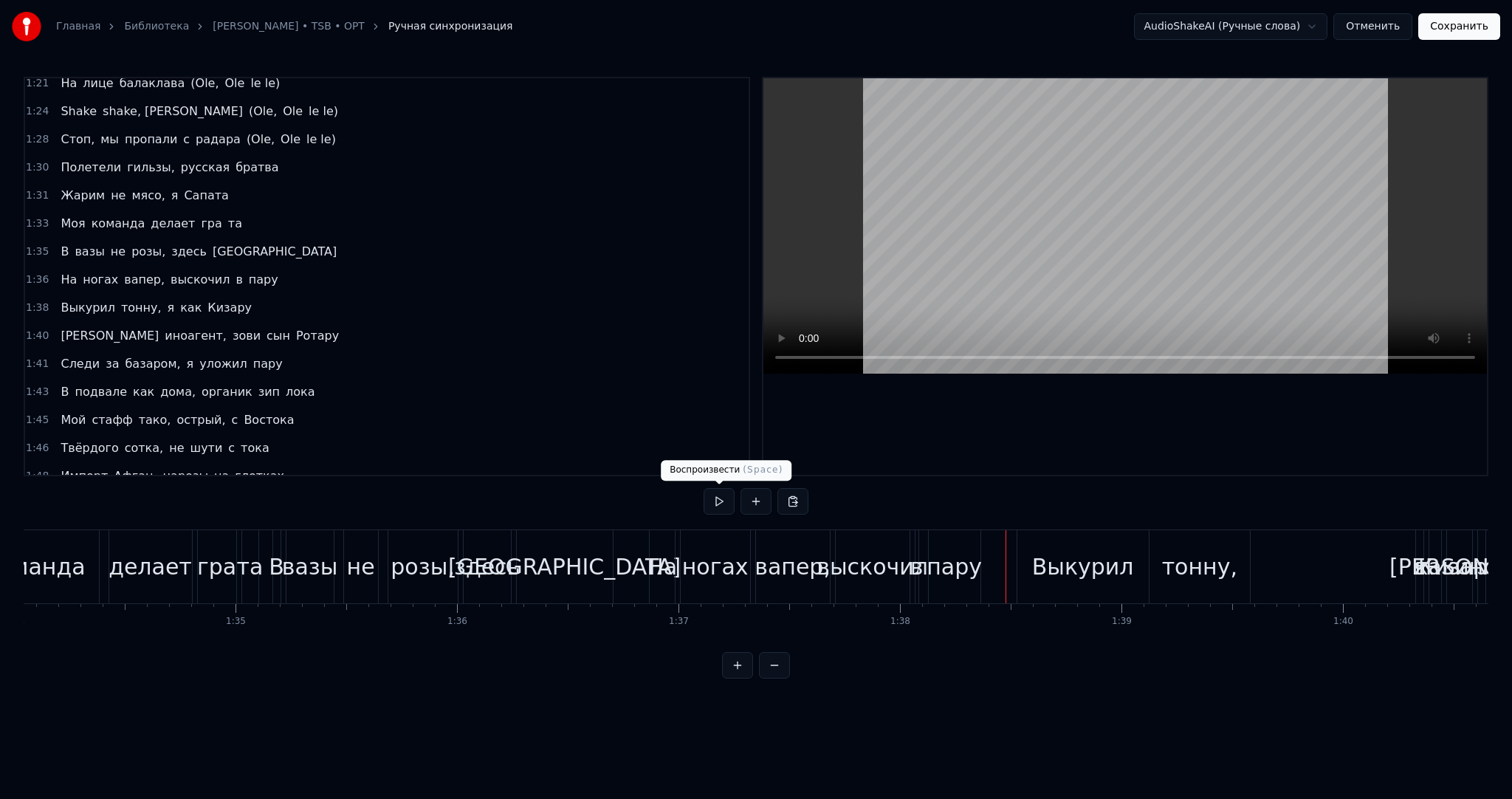
click at [719, 499] on button at bounding box center [719, 501] width 31 height 26
click at [1132, 555] on div "Выкурил" at bounding box center [1082, 567] width 132 height 73
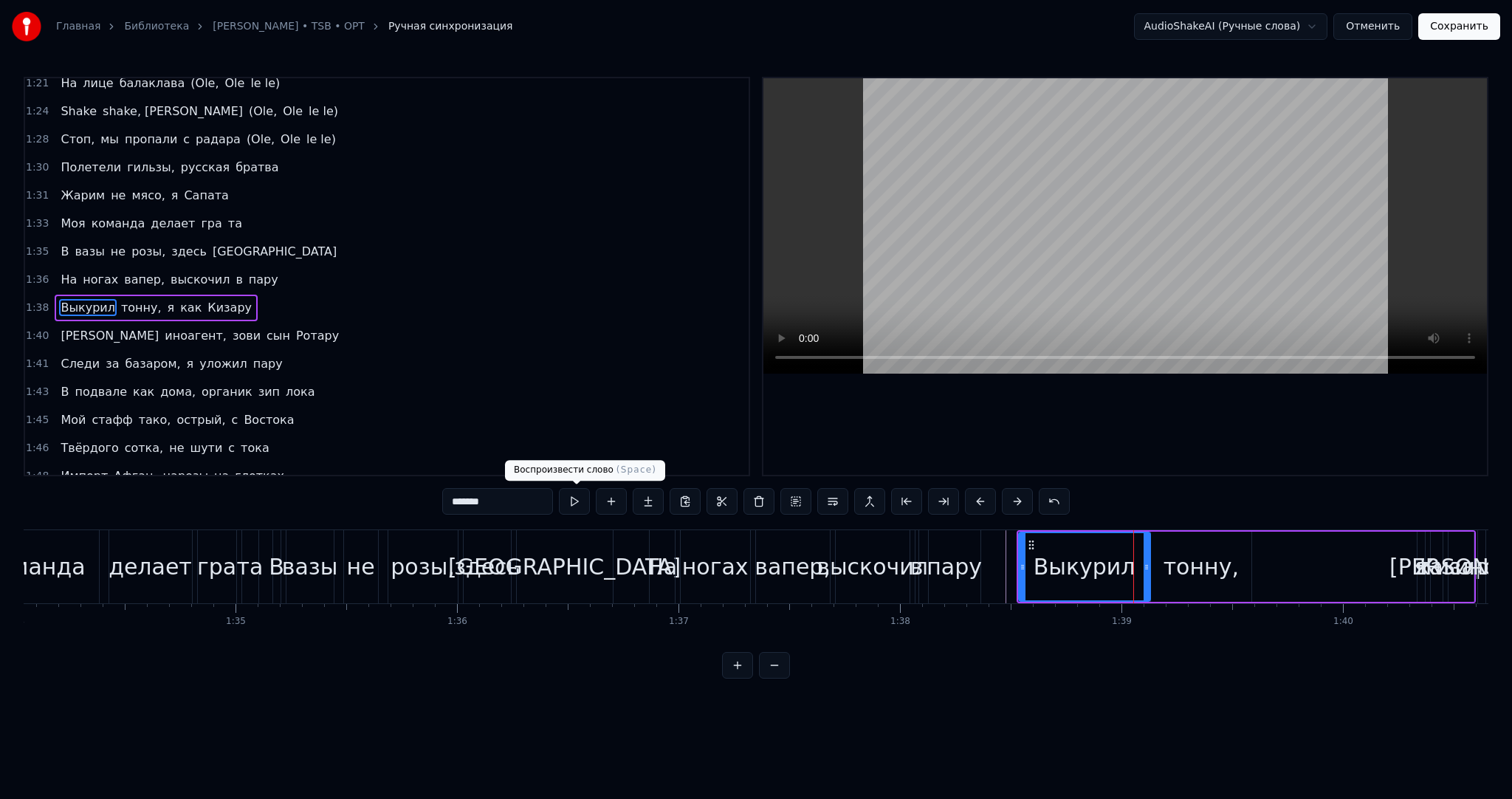
click at [579, 497] on button at bounding box center [574, 501] width 31 height 26
drag, startPoint x: 1145, startPoint y: 562, endPoint x: 1101, endPoint y: 561, distance: 44.0
click at [1121, 561] on icon at bounding box center [1124, 568] width 6 height 12
click at [1199, 557] on div "тонну," at bounding box center [1201, 567] width 75 height 33
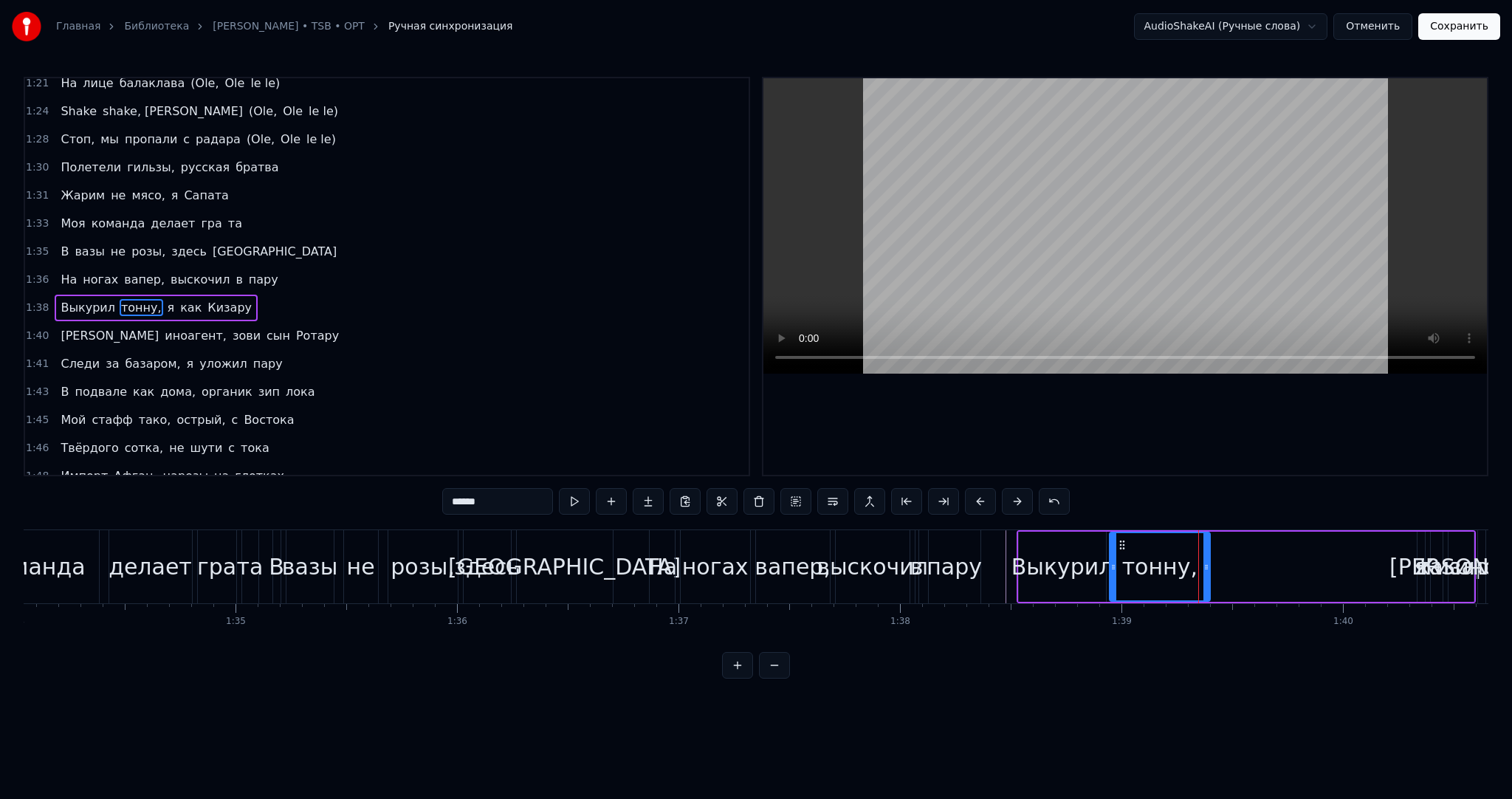
drag, startPoint x: 1163, startPoint y: 543, endPoint x: 1121, endPoint y: 543, distance: 42.0
click at [1121, 543] on icon at bounding box center [1123, 545] width 12 height 12
click at [581, 499] on button at bounding box center [574, 501] width 31 height 26
drag, startPoint x: 1205, startPoint y: 554, endPoint x: 1181, endPoint y: 557, distance: 24.2
click at [1188, 556] on div at bounding box center [1191, 567] width 6 height 67
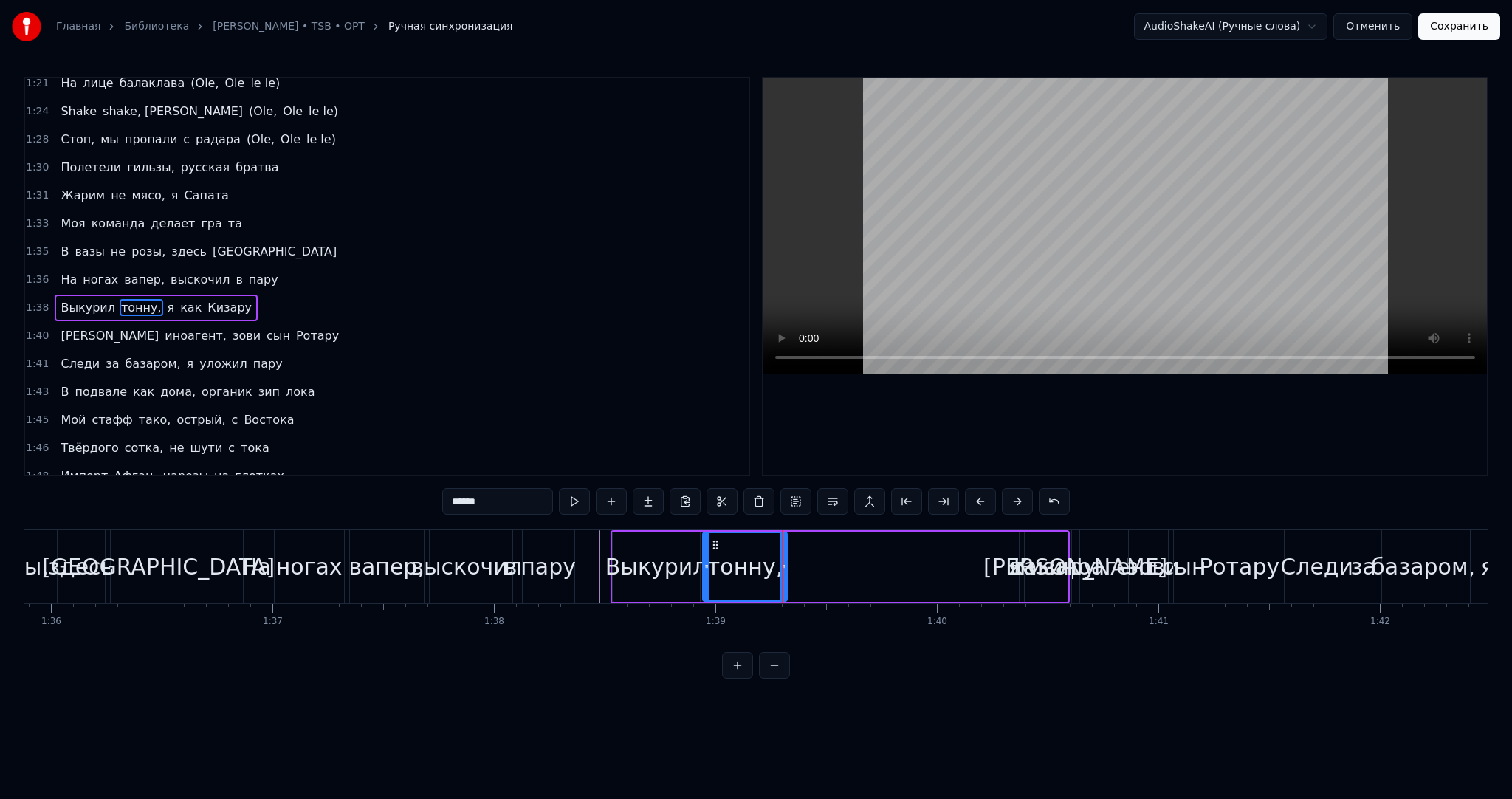
scroll to position [0, 21248]
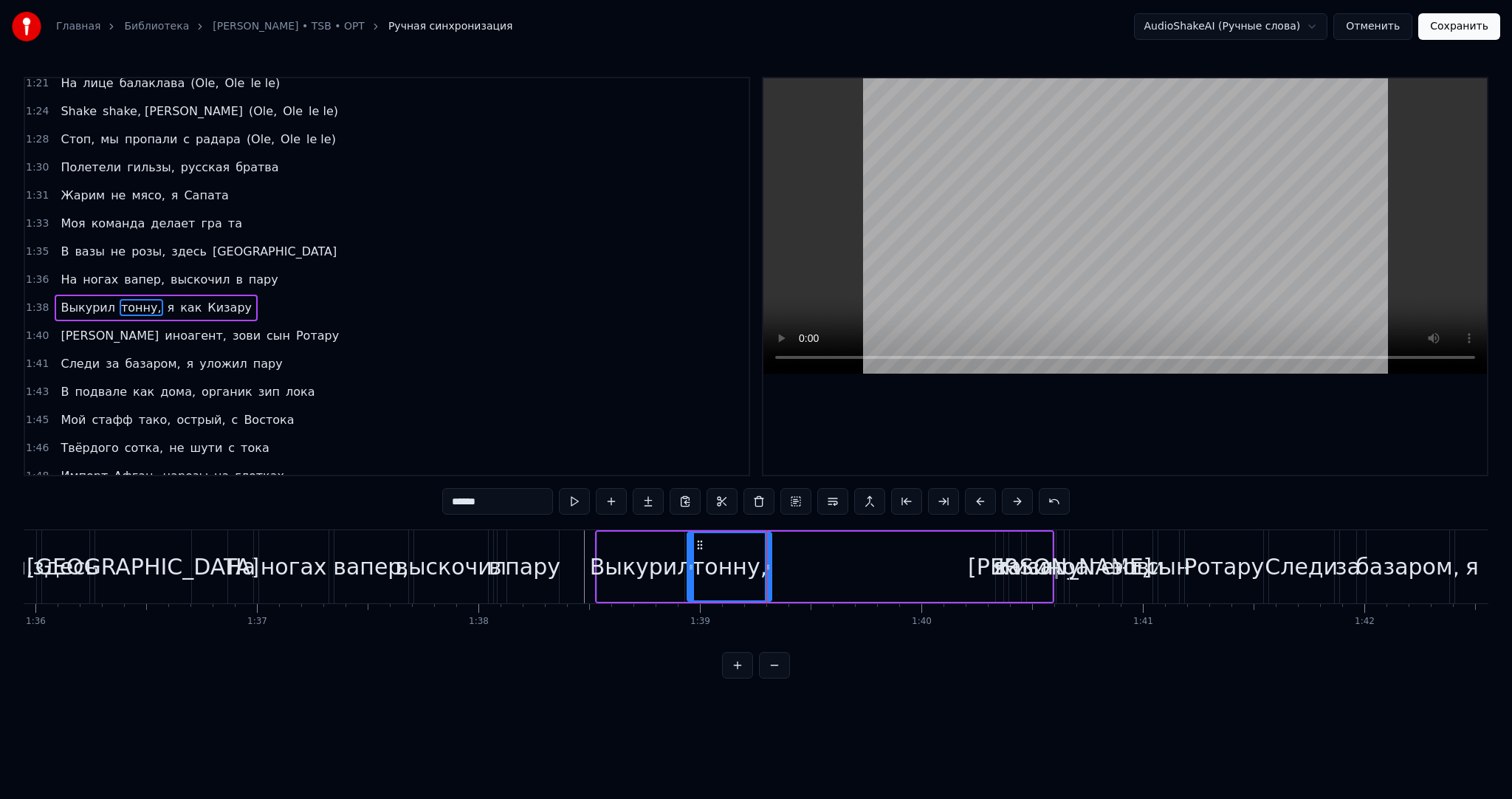
click at [997, 562] on div "я" at bounding box center [999, 567] width 13 height 33
drag, startPoint x: 1008, startPoint y: 542, endPoint x: 786, endPoint y: 541, distance: 222.0
click at [786, 541] on icon at bounding box center [784, 545] width 12 height 12
drag, startPoint x: 778, startPoint y: 553, endPoint x: 786, endPoint y: 553, distance: 8.0
click at [786, 553] on div at bounding box center [784, 567] width 6 height 67
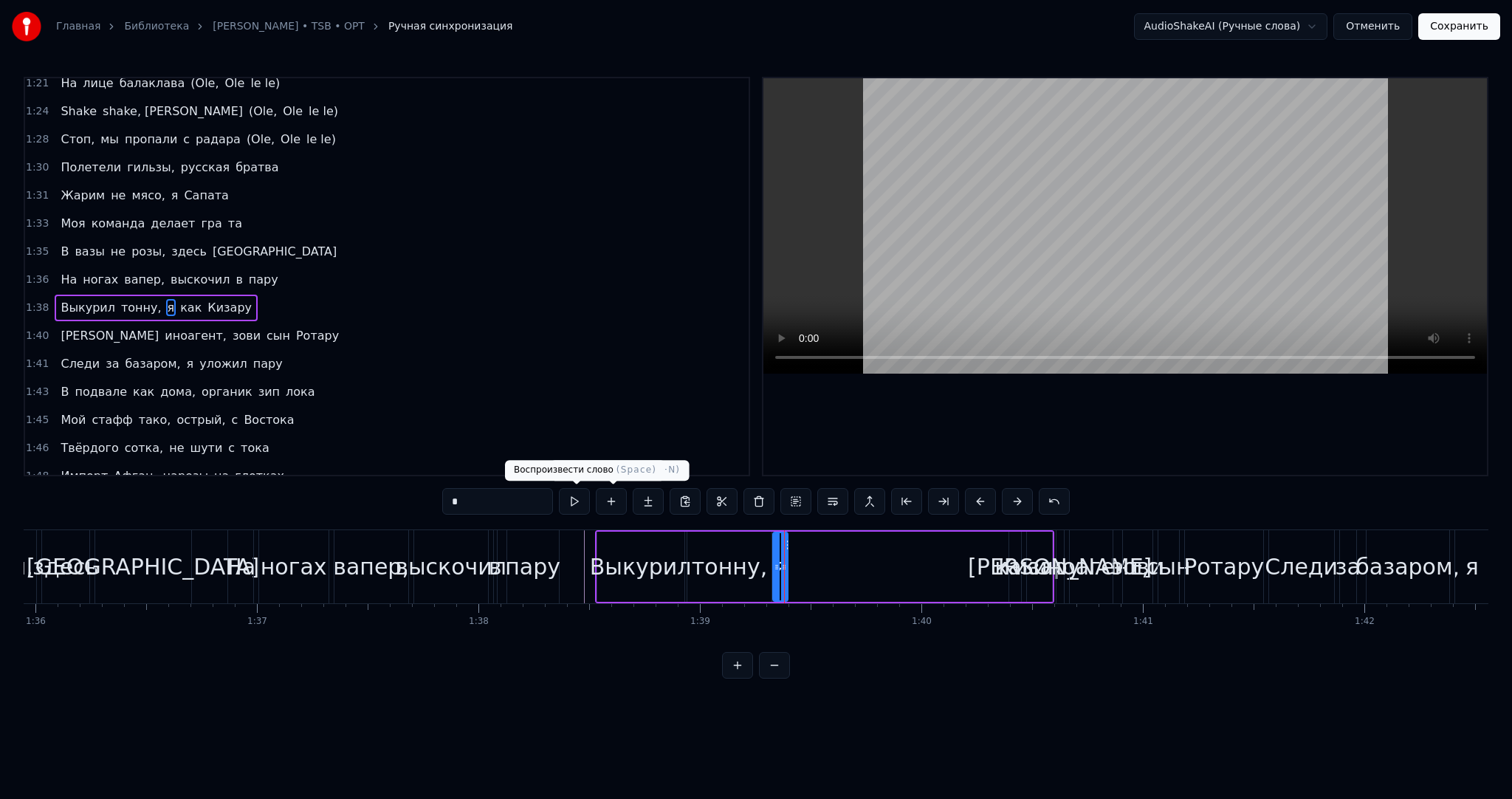
click at [574, 499] on button at bounding box center [574, 501] width 31 height 26
click at [1008, 558] on div "Кизару" at bounding box center [1039, 567] width 83 height 33
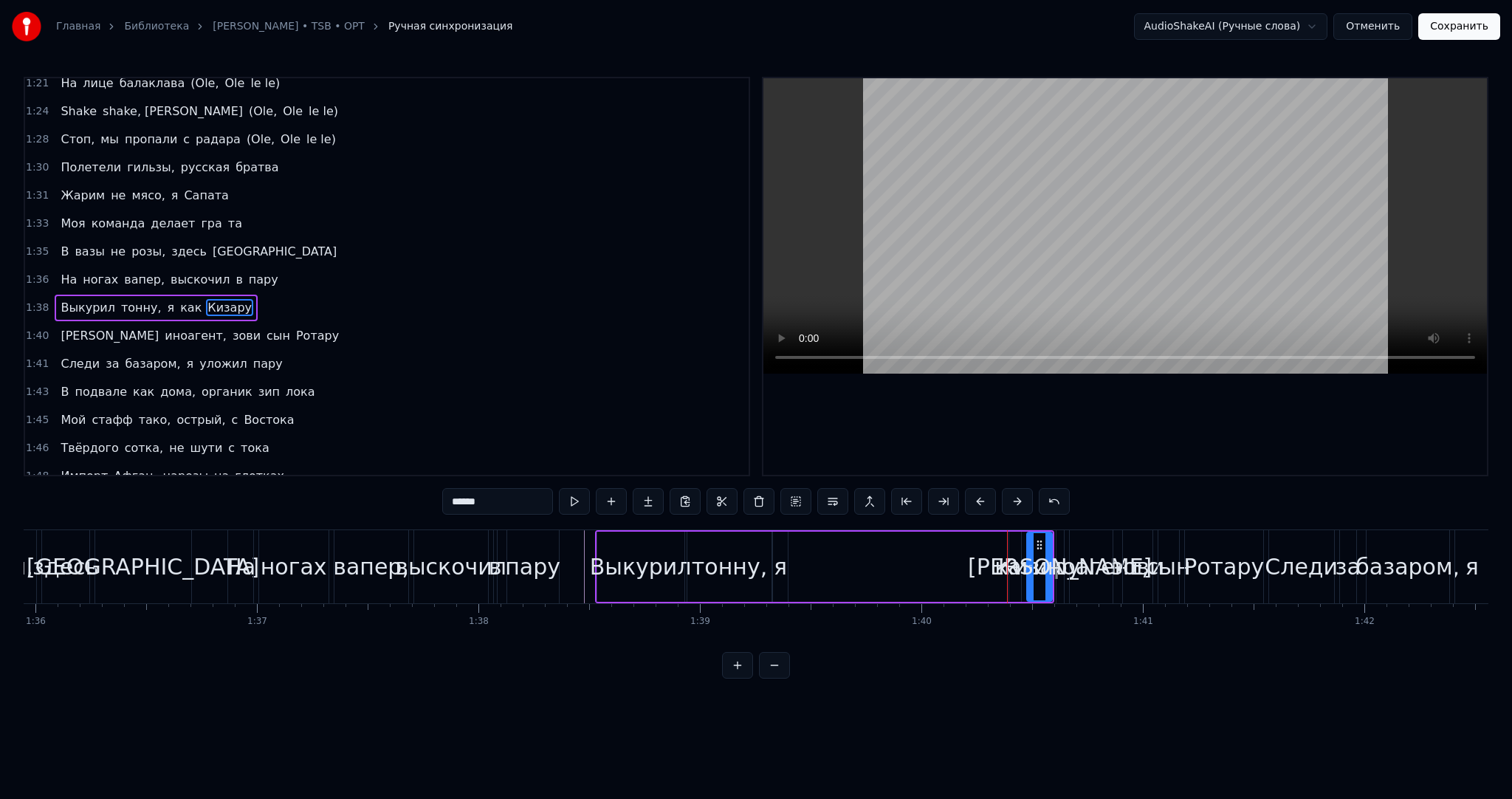
click at [179, 299] on span "как" at bounding box center [191, 307] width 24 height 17
drag, startPoint x: 1021, startPoint y: 543, endPoint x: 828, endPoint y: 533, distance: 193.3
click at [828, 533] on div "Выкурил тонну, я как Кизару" at bounding box center [825, 567] width 459 height 73
drag, startPoint x: 826, startPoint y: 554, endPoint x: 796, endPoint y: 541, distance: 32.7
click at [835, 554] on div at bounding box center [832, 567] width 6 height 67
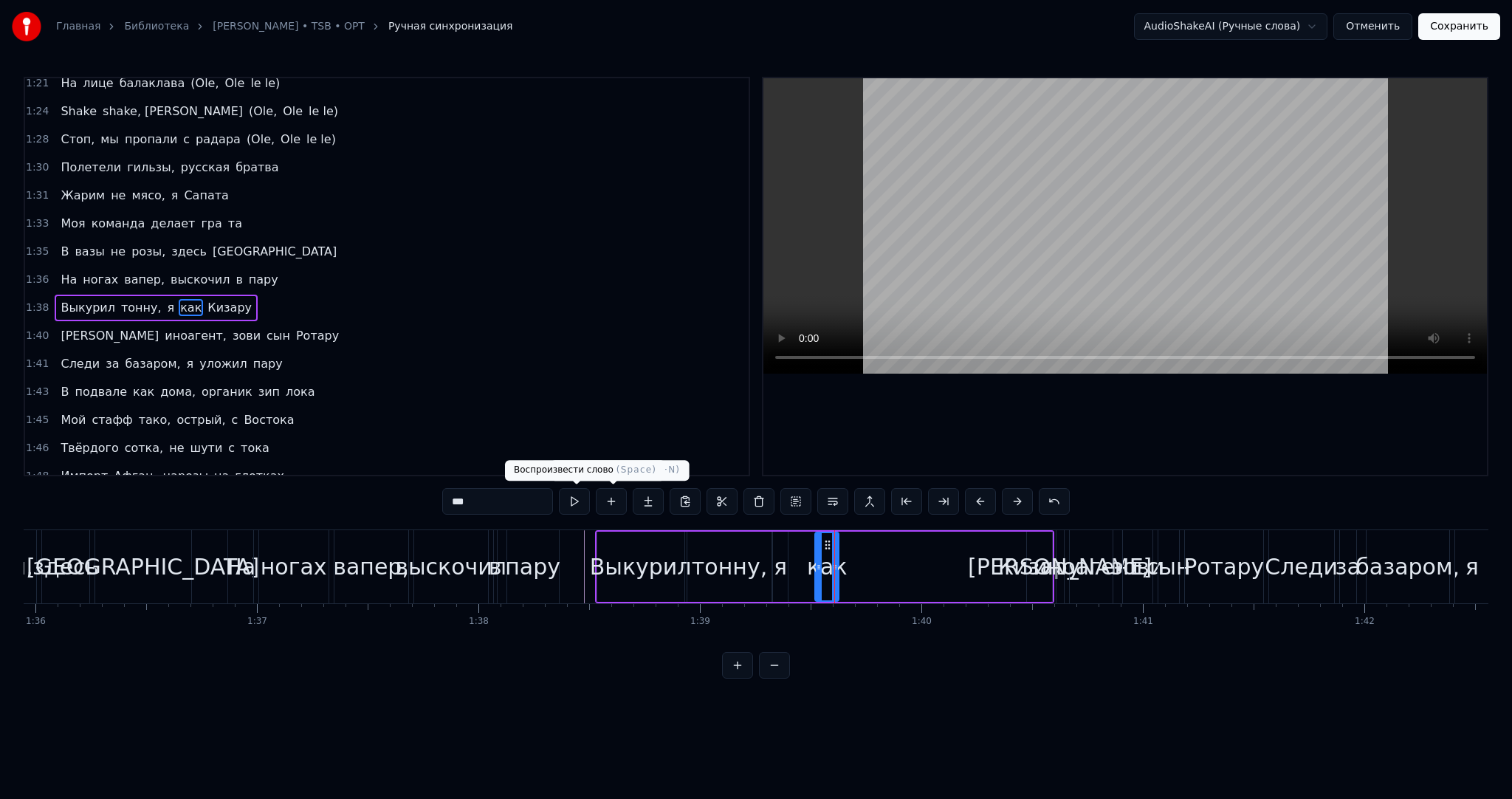
click at [576, 499] on button at bounding box center [574, 501] width 31 height 26
drag, startPoint x: 835, startPoint y: 555, endPoint x: 708, endPoint y: 528, distance: 129.8
click at [852, 556] on div at bounding box center [849, 567] width 6 height 67
click at [574, 494] on button at bounding box center [574, 501] width 31 height 26
drag, startPoint x: 823, startPoint y: 541, endPoint x: 801, endPoint y: 541, distance: 22.0
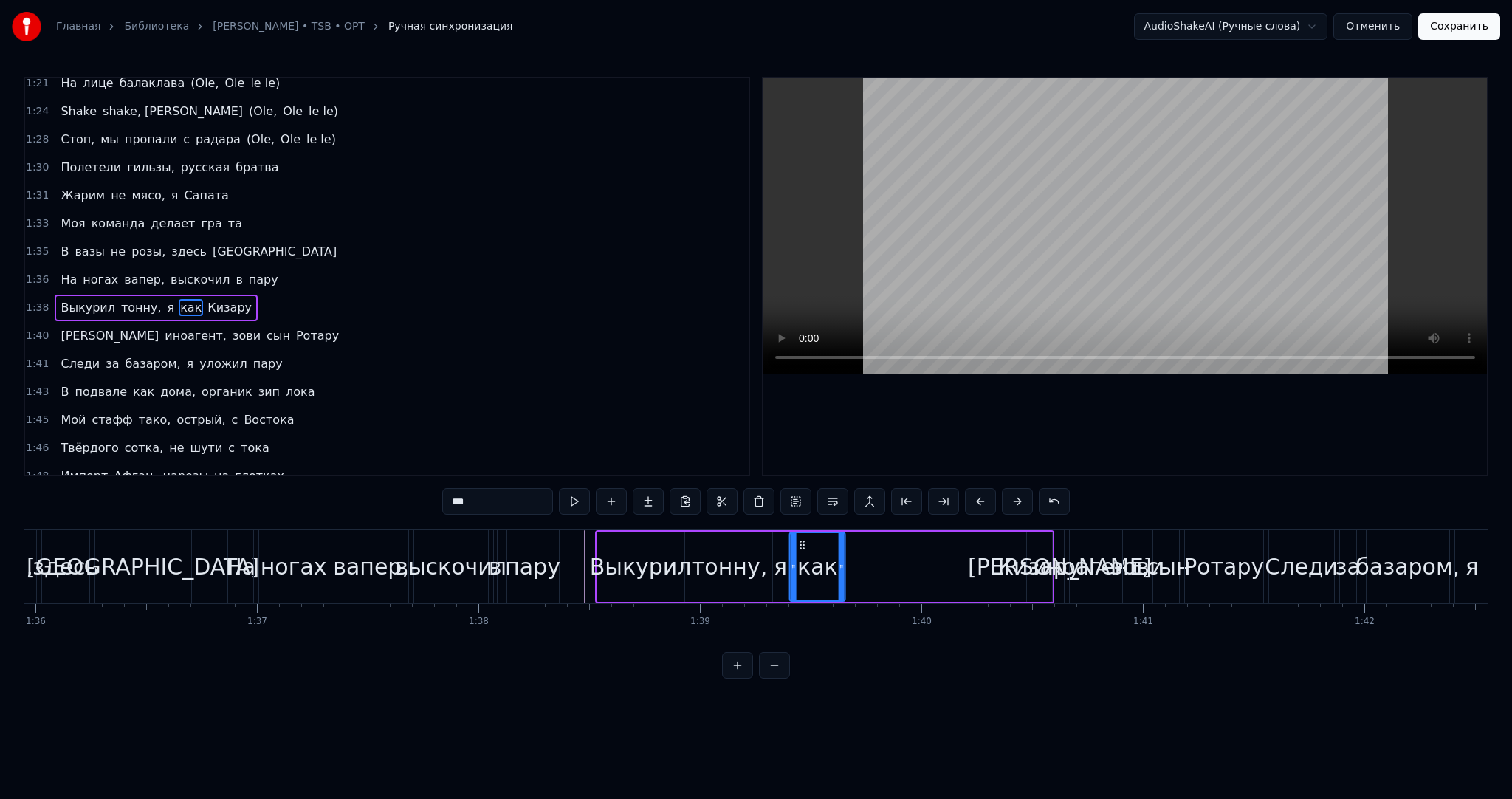
click at [801, 541] on circle at bounding box center [801, 541] width 1 height 1
drag, startPoint x: 839, startPoint y: 553, endPoint x: 816, endPoint y: 553, distance: 23.0
click at [816, 553] on div at bounding box center [818, 567] width 6 height 67
click at [1030, 553] on div "Кизару" at bounding box center [1039, 567] width 83 height 33
type input "******"
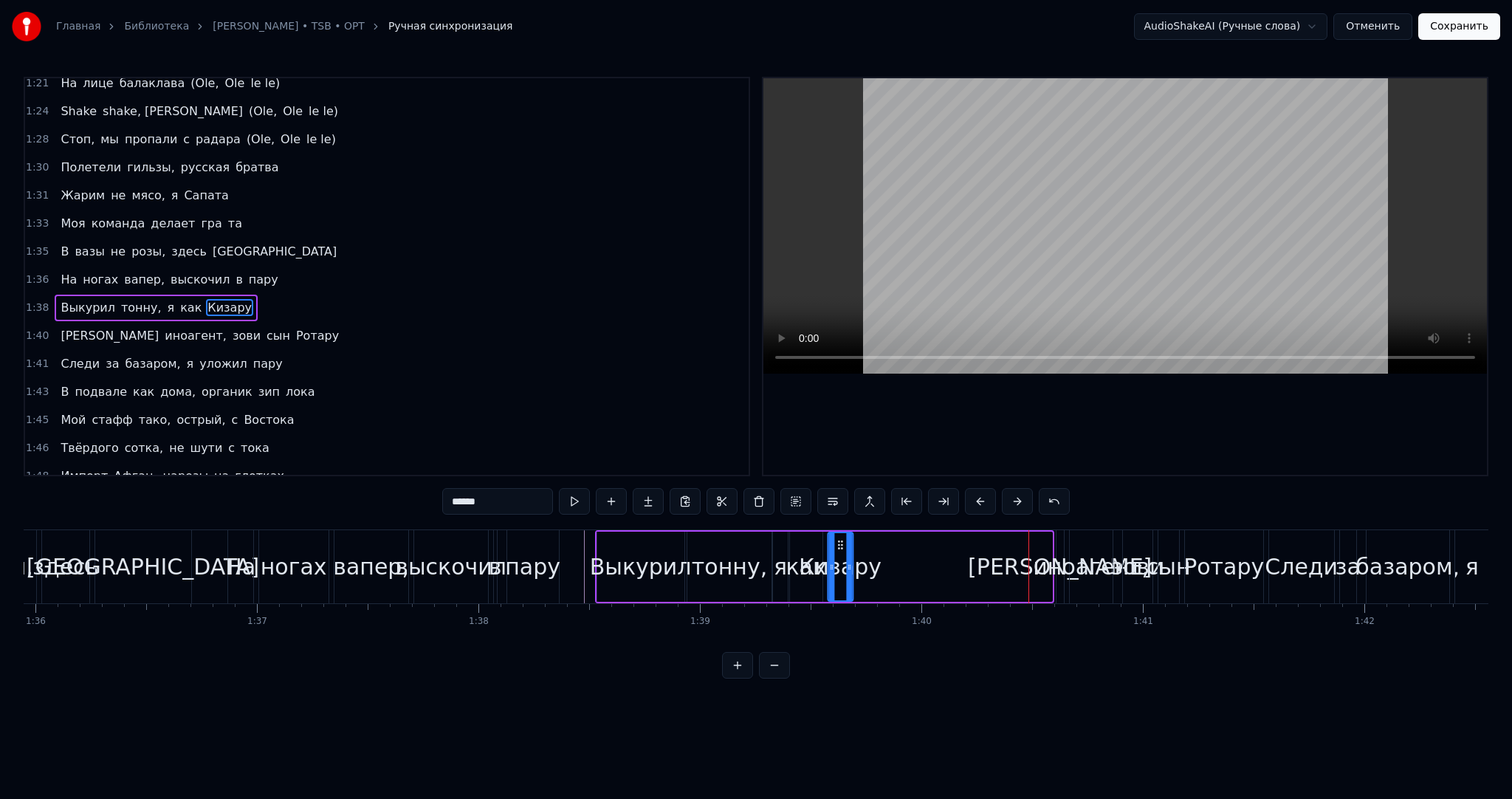
drag, startPoint x: 1037, startPoint y: 542, endPoint x: 839, endPoint y: 538, distance: 198.0
click at [839, 539] on icon at bounding box center [841, 545] width 12 height 12
click at [835, 539] on icon at bounding box center [836, 545] width 12 height 12
drag, startPoint x: 844, startPoint y: 553, endPoint x: 896, endPoint y: 553, distance: 52.0
click at [896, 553] on div at bounding box center [896, 567] width 6 height 67
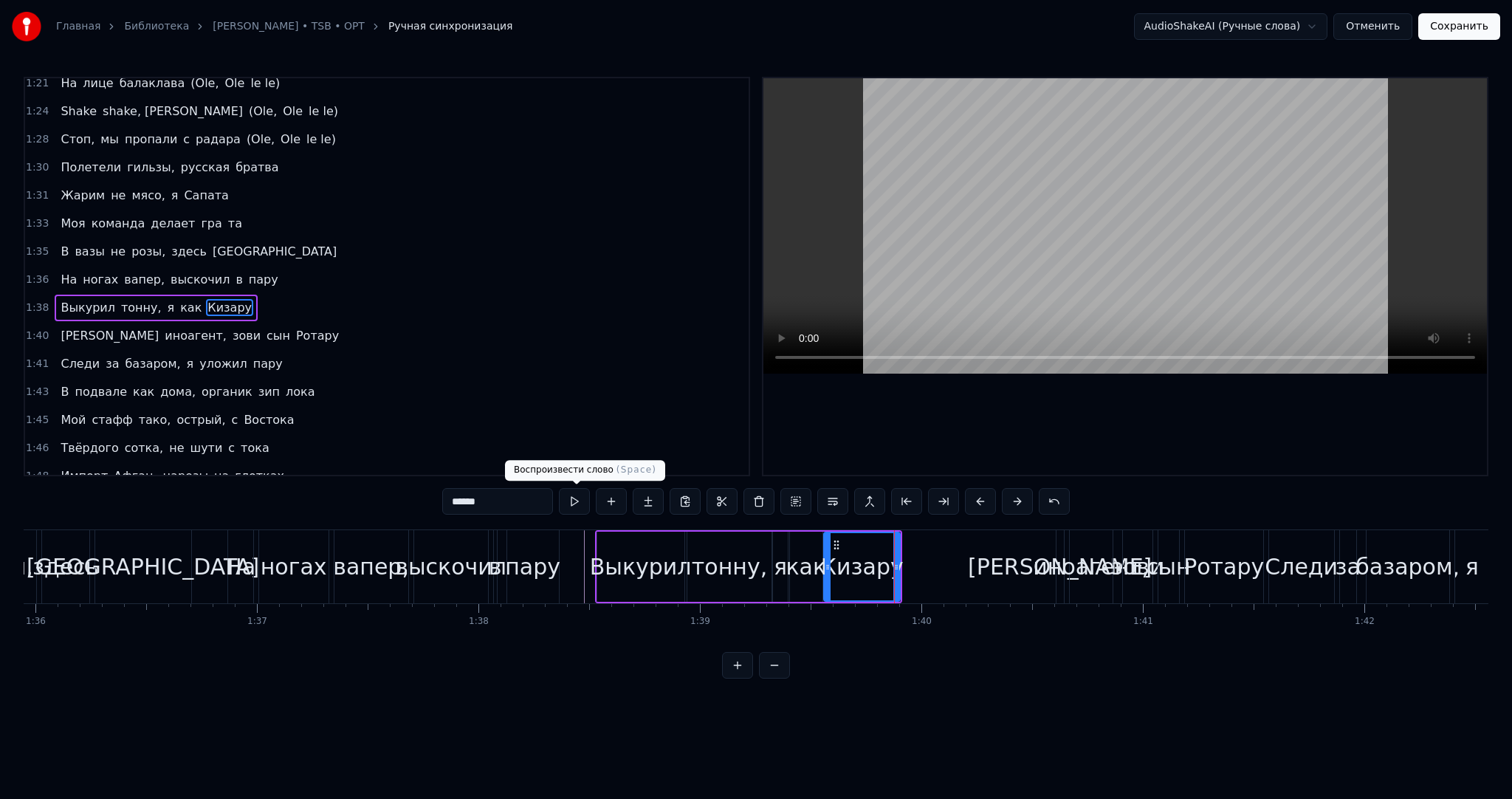
click at [578, 499] on button at bounding box center [574, 501] width 31 height 26
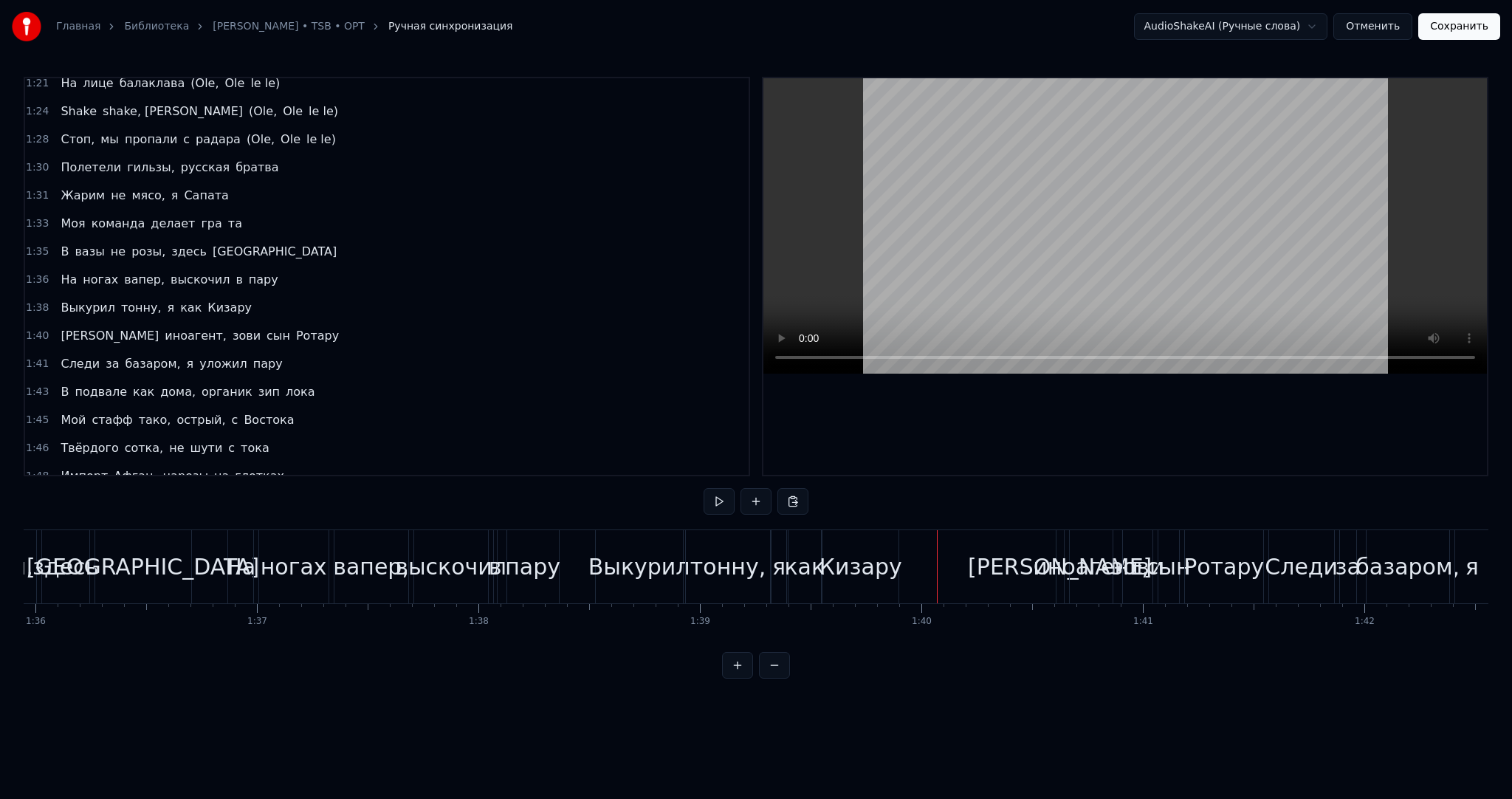
click at [711, 499] on button at bounding box center [719, 501] width 31 height 26
click at [714, 497] on button at bounding box center [719, 501] width 31 height 26
click at [62, 327] on span "[PERSON_NAME]" at bounding box center [110, 335] width 101 height 17
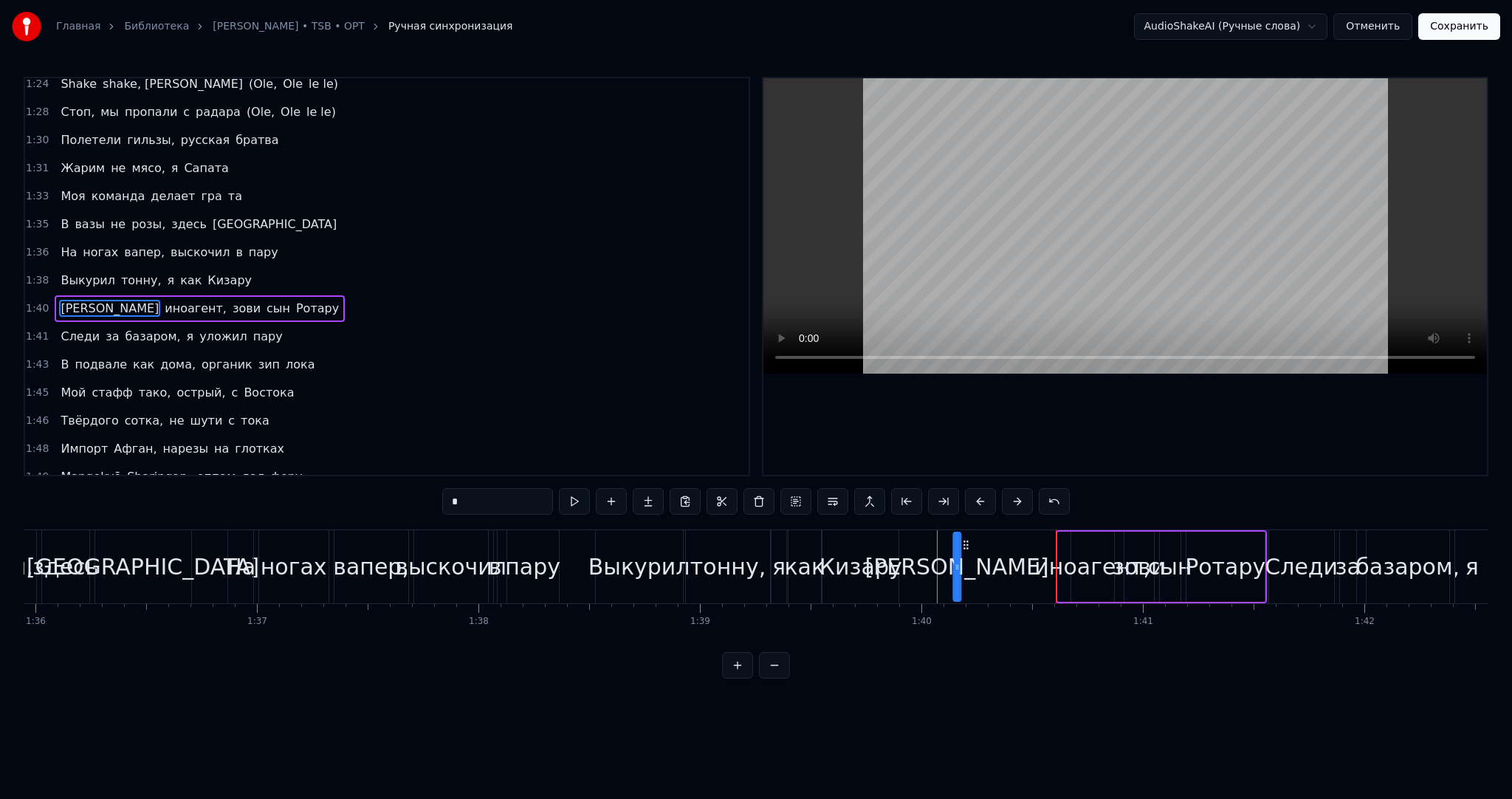
drag, startPoint x: 1069, startPoint y: 541, endPoint x: 964, endPoint y: 543, distance: 105.0
click at [964, 543] on icon at bounding box center [966, 545] width 12 height 12
drag, startPoint x: 957, startPoint y: 553, endPoint x: 972, endPoint y: 554, distance: 15.0
click at [972, 554] on div at bounding box center [968, 567] width 6 height 67
click at [561, 496] on button at bounding box center [574, 501] width 31 height 26
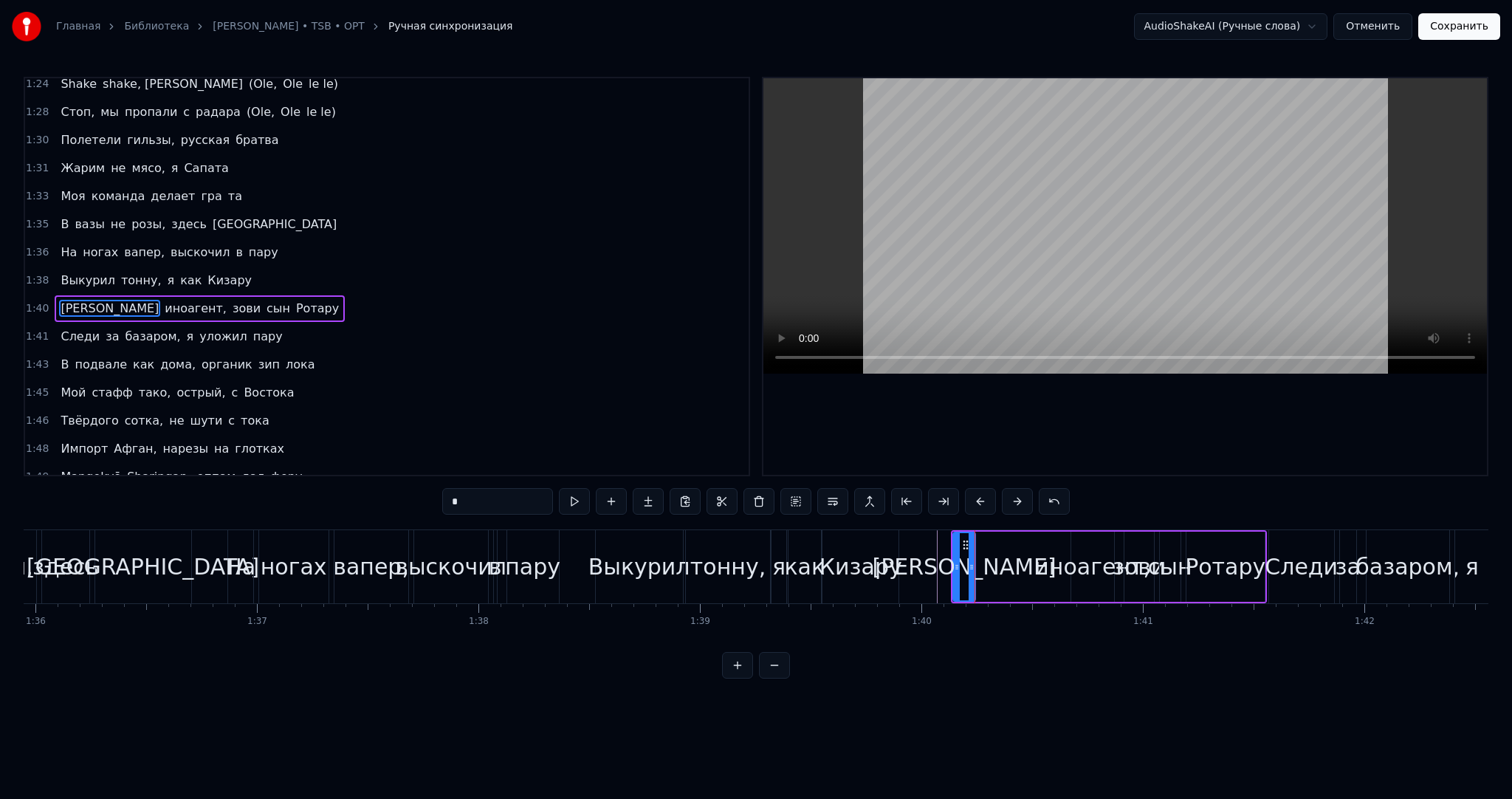
click at [954, 557] on div at bounding box center [957, 567] width 6 height 67
click at [992, 560] on div "Я иноагент, зови сын [PERSON_NAME]" at bounding box center [1105, 567] width 322 height 73
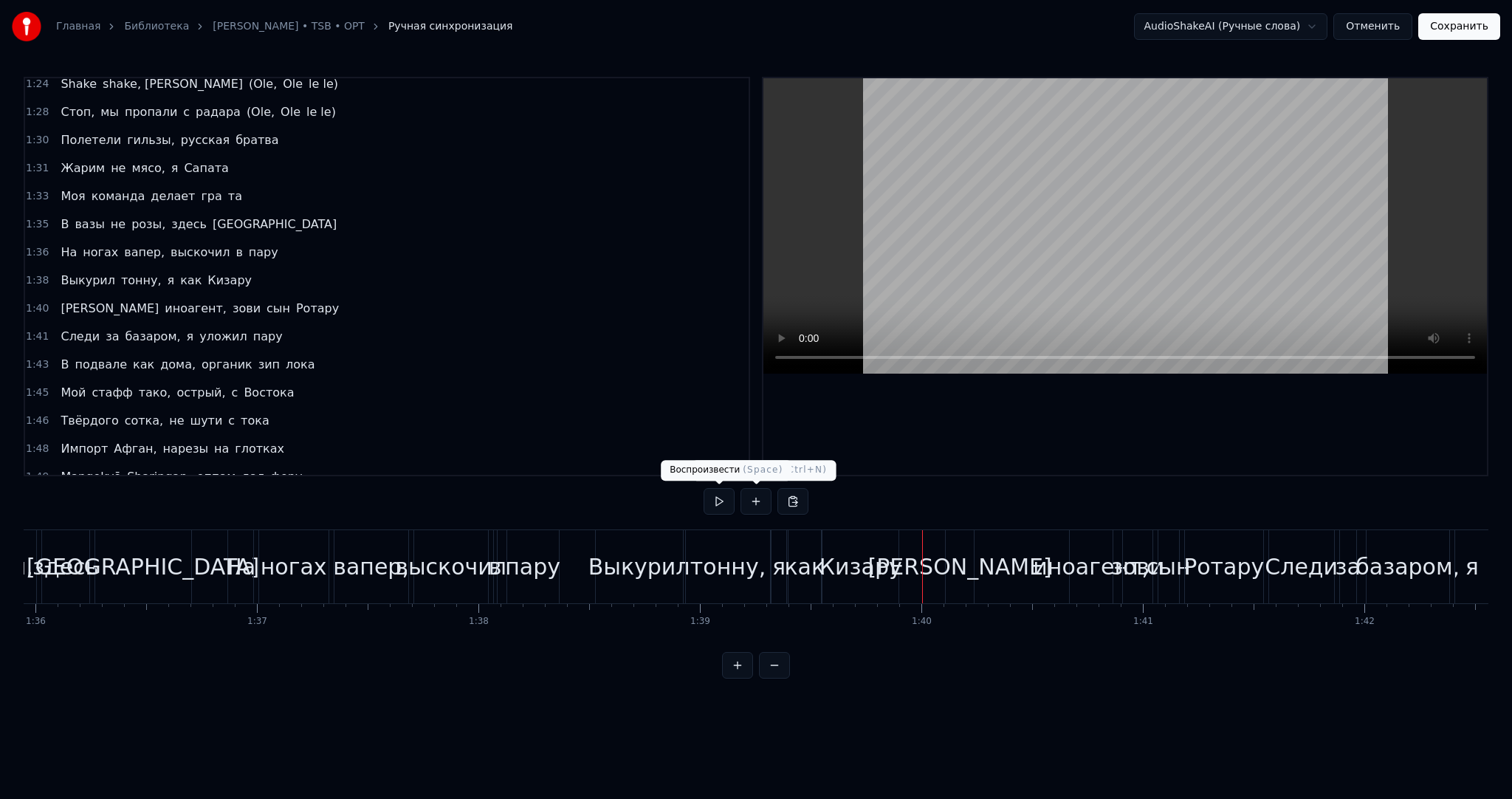
click at [725, 499] on button at bounding box center [719, 501] width 31 height 26
click at [965, 548] on div "[PERSON_NAME]" at bounding box center [959, 567] width 28 height 73
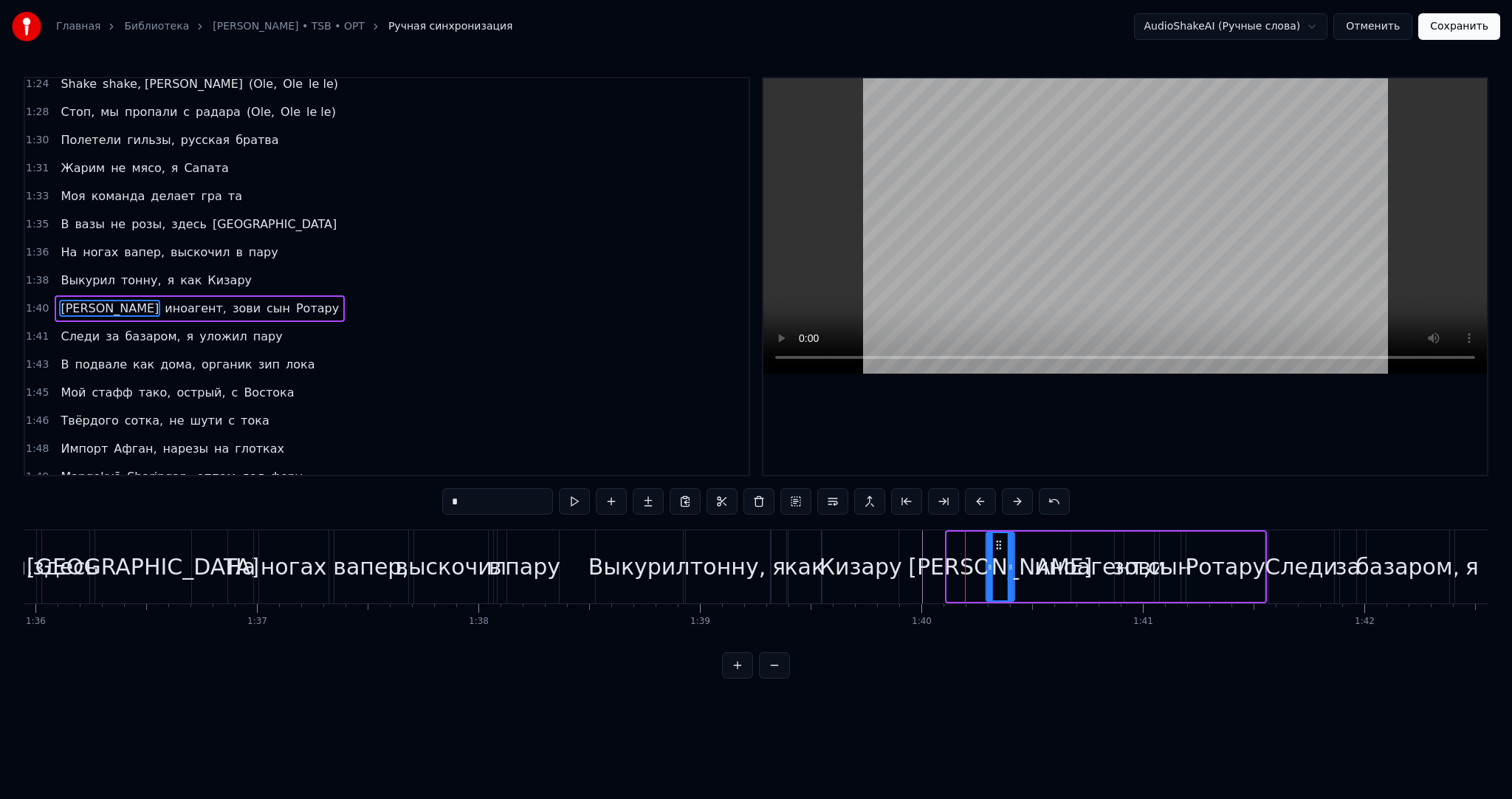
drag, startPoint x: 964, startPoint y: 548, endPoint x: 1000, endPoint y: 541, distance: 36.7
click at [997, 541] on circle at bounding box center [997, 541] width 1 height 1
click at [1076, 558] on div "иноагент," at bounding box center [1092, 567] width 116 height 33
type input "*********"
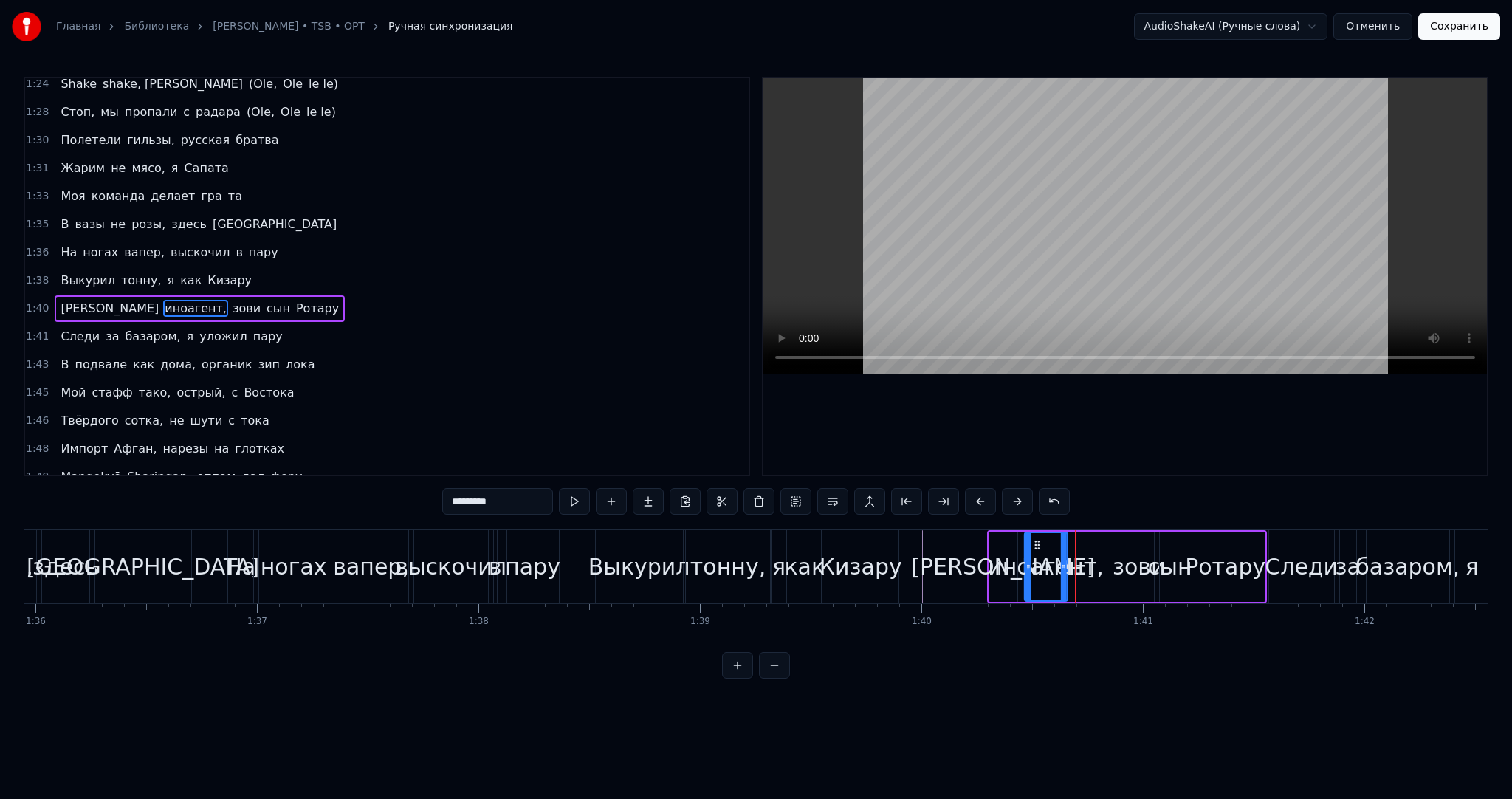
drag, startPoint x: 1083, startPoint y: 546, endPoint x: 1049, endPoint y: 548, distance: 34.1
click at [1036, 546] on icon at bounding box center [1036, 545] width 12 height 12
drag, startPoint x: 1063, startPoint y: 556, endPoint x: 1102, endPoint y: 555, distance: 39.0
click at [1102, 555] on div at bounding box center [1100, 567] width 6 height 67
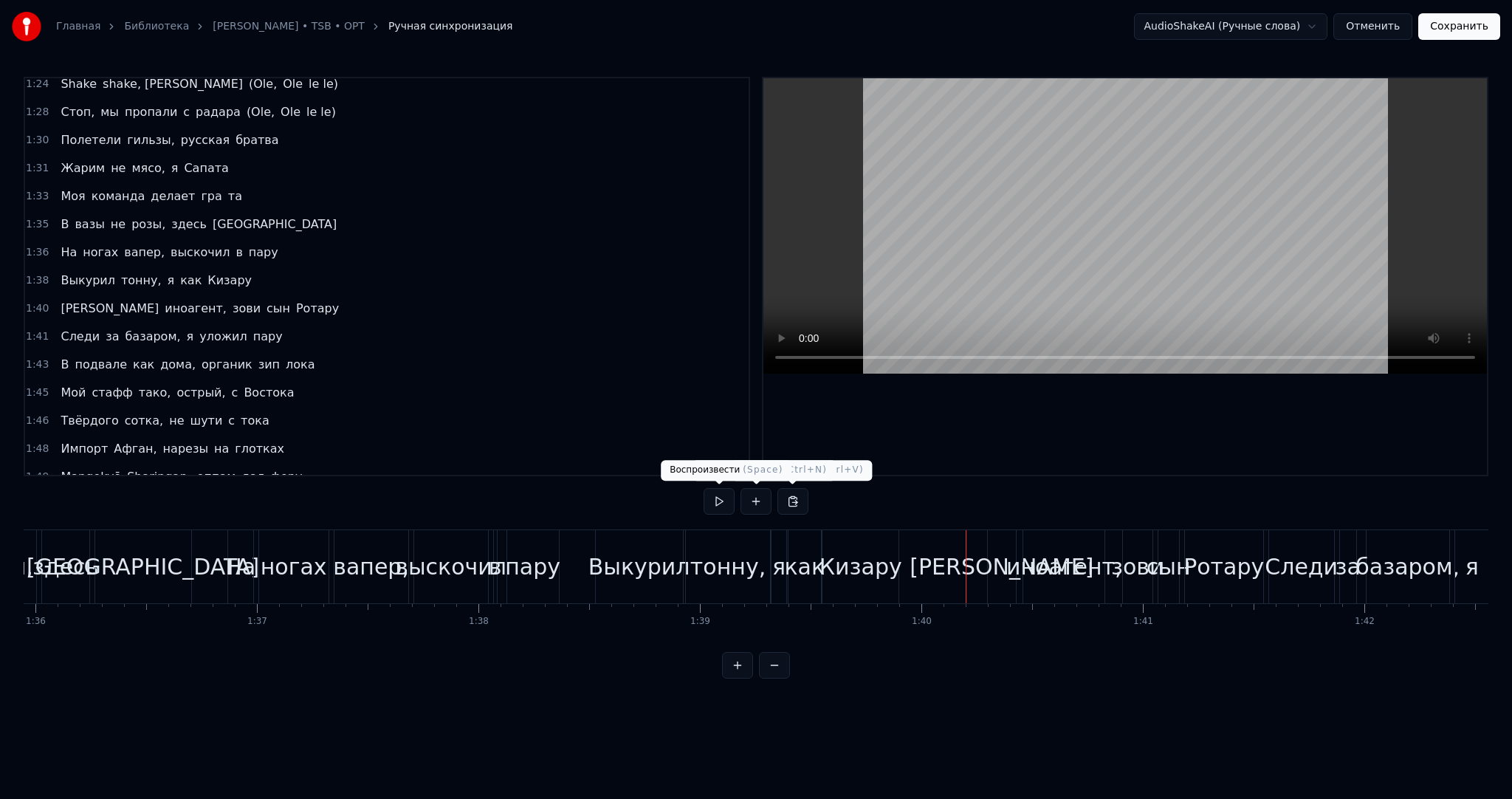
click at [714, 497] on button at bounding box center [719, 501] width 31 height 26
click at [719, 497] on button at bounding box center [719, 501] width 31 height 26
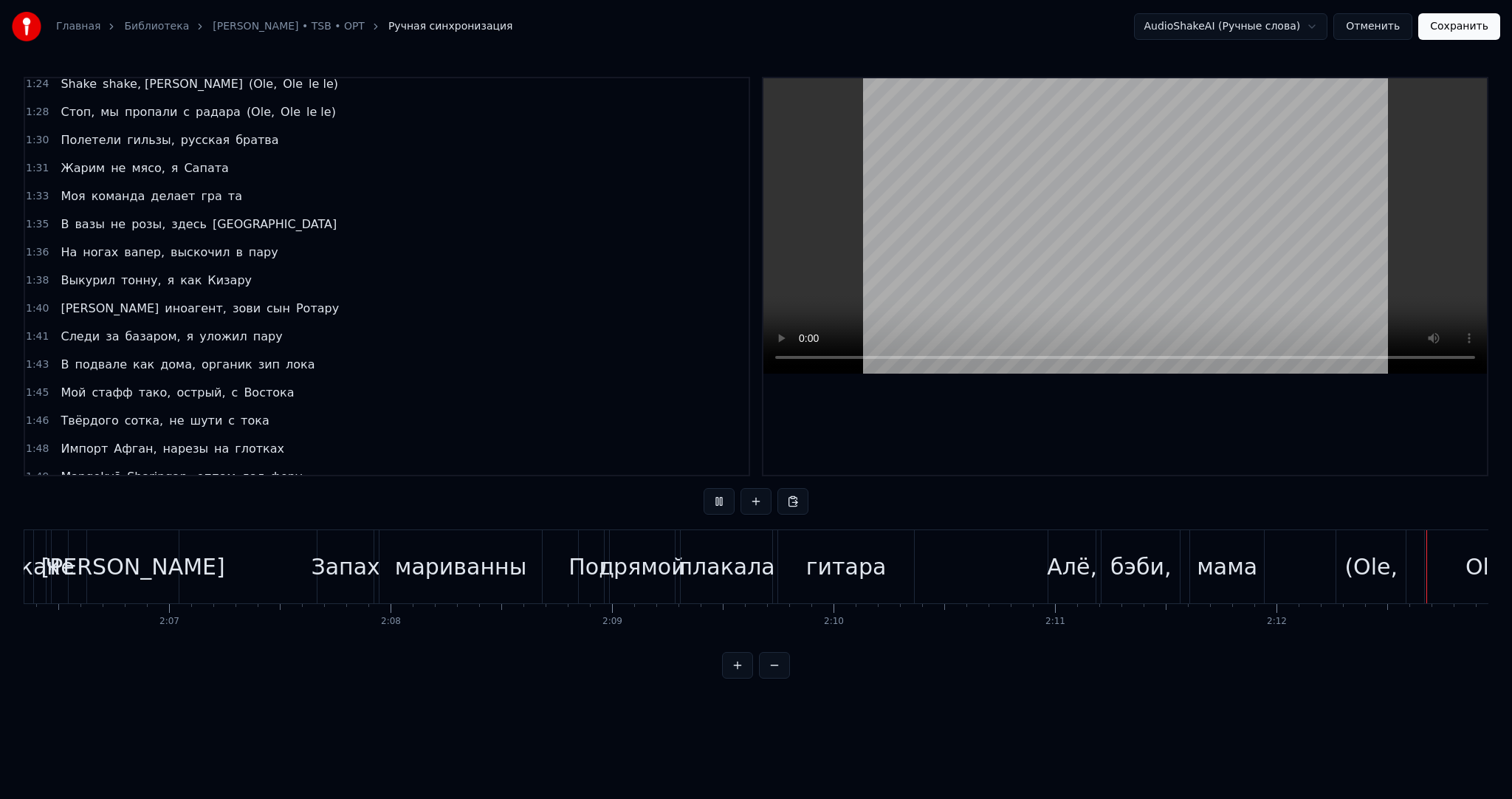
scroll to position [0, 29332]
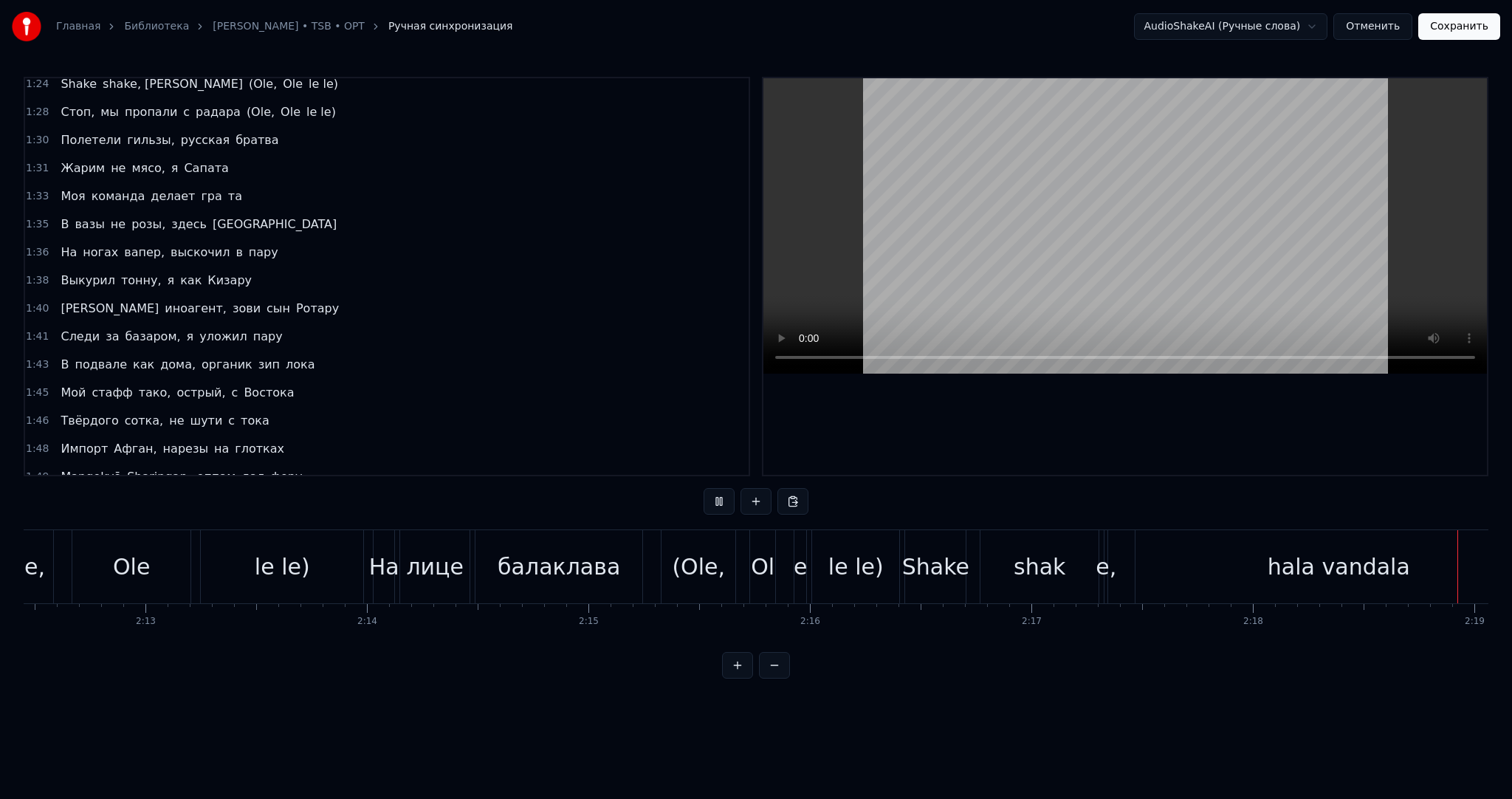
click at [729, 498] on button at bounding box center [719, 501] width 31 height 26
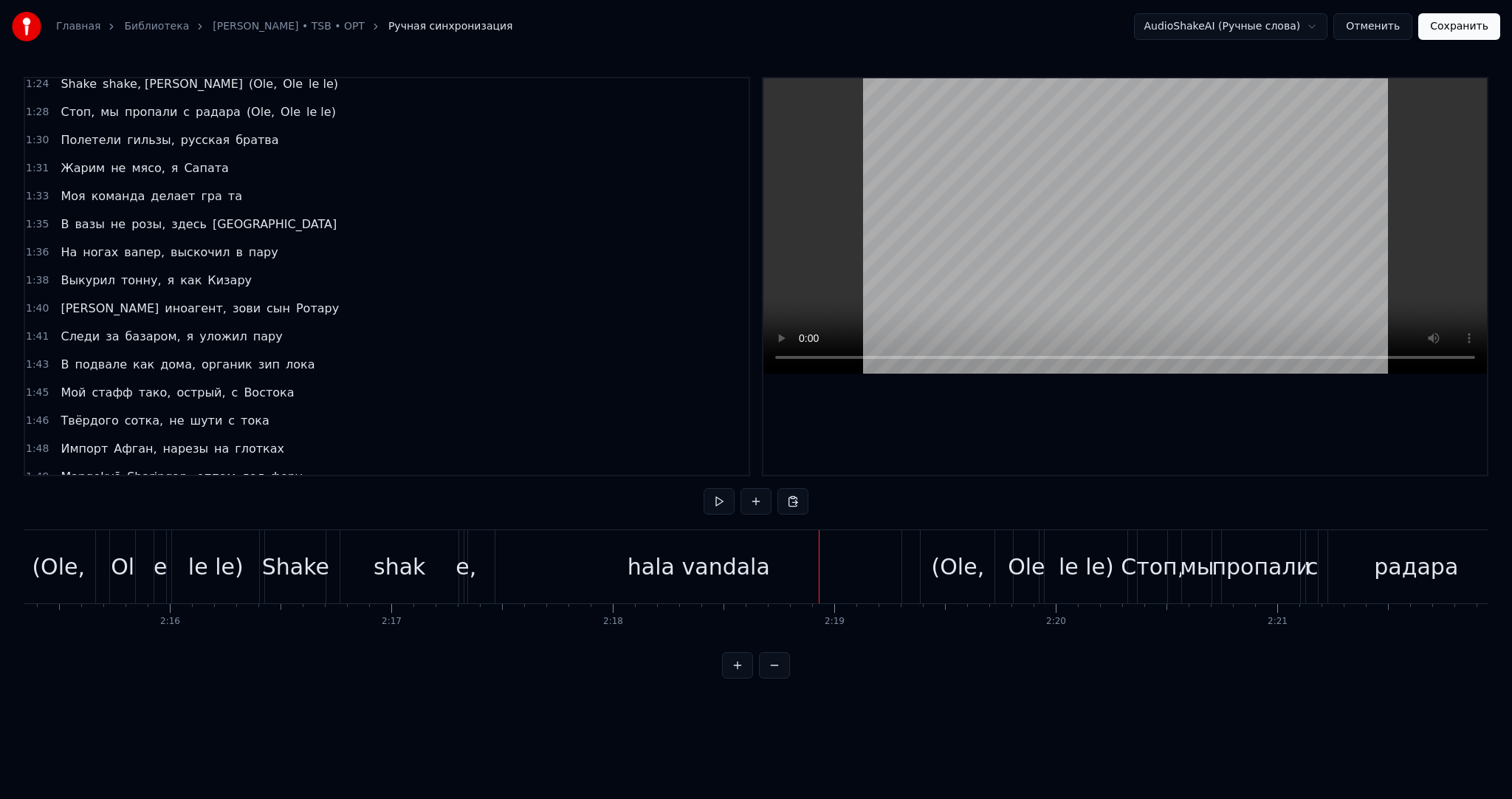
scroll to position [0, 29942]
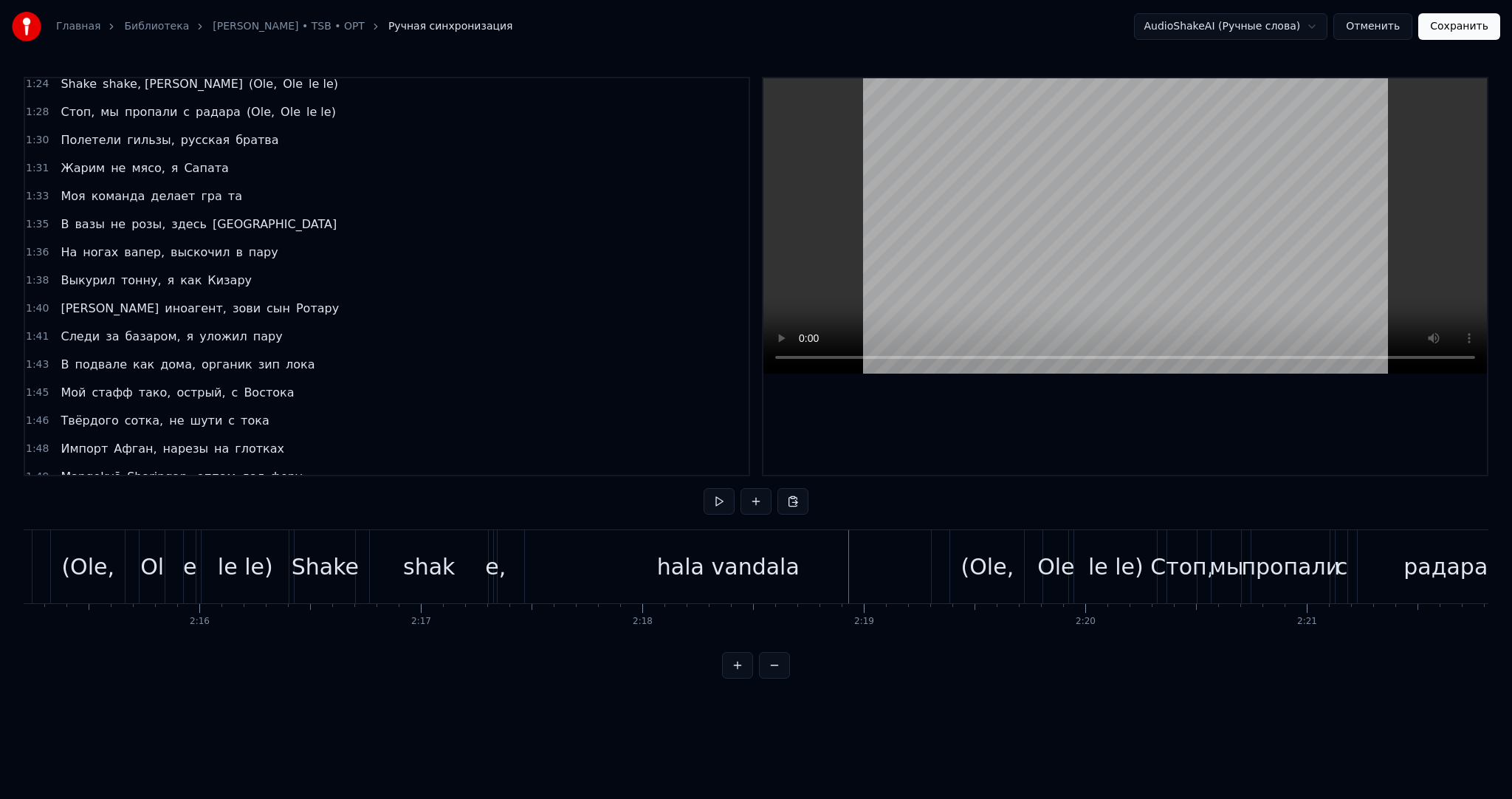
click at [744, 567] on div "hala vandala" at bounding box center [728, 567] width 142 height 33
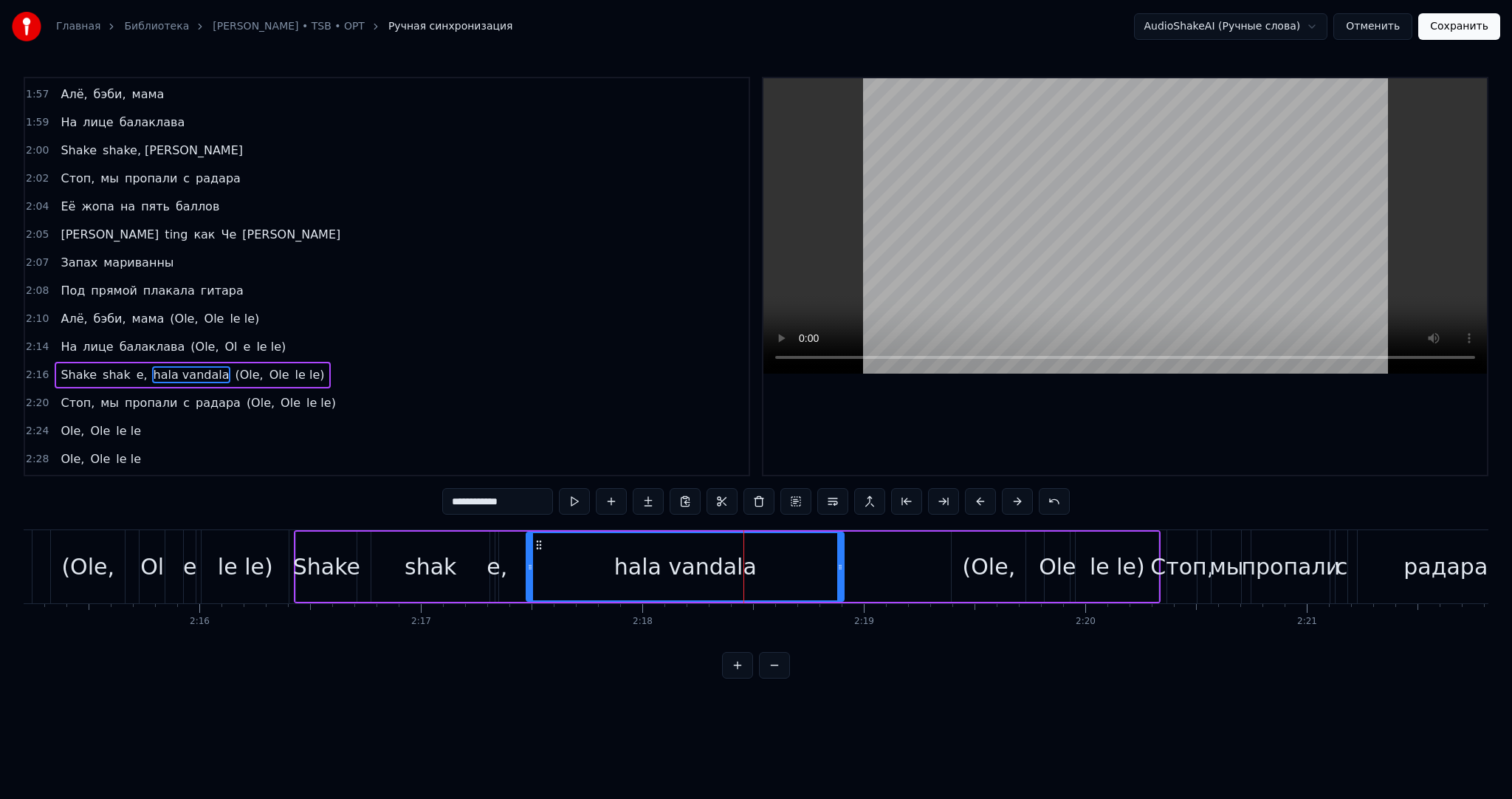
drag, startPoint x: 925, startPoint y: 573, endPoint x: 748, endPoint y: 549, distance: 178.6
click at [788, 564] on div "hala vandala" at bounding box center [685, 567] width 316 height 67
click at [571, 499] on button at bounding box center [574, 501] width 31 height 26
click at [853, 559] on div "Shake shak е, [PERSON_NAME] (Ole, [PERSON_NAME])" at bounding box center [727, 567] width 867 height 73
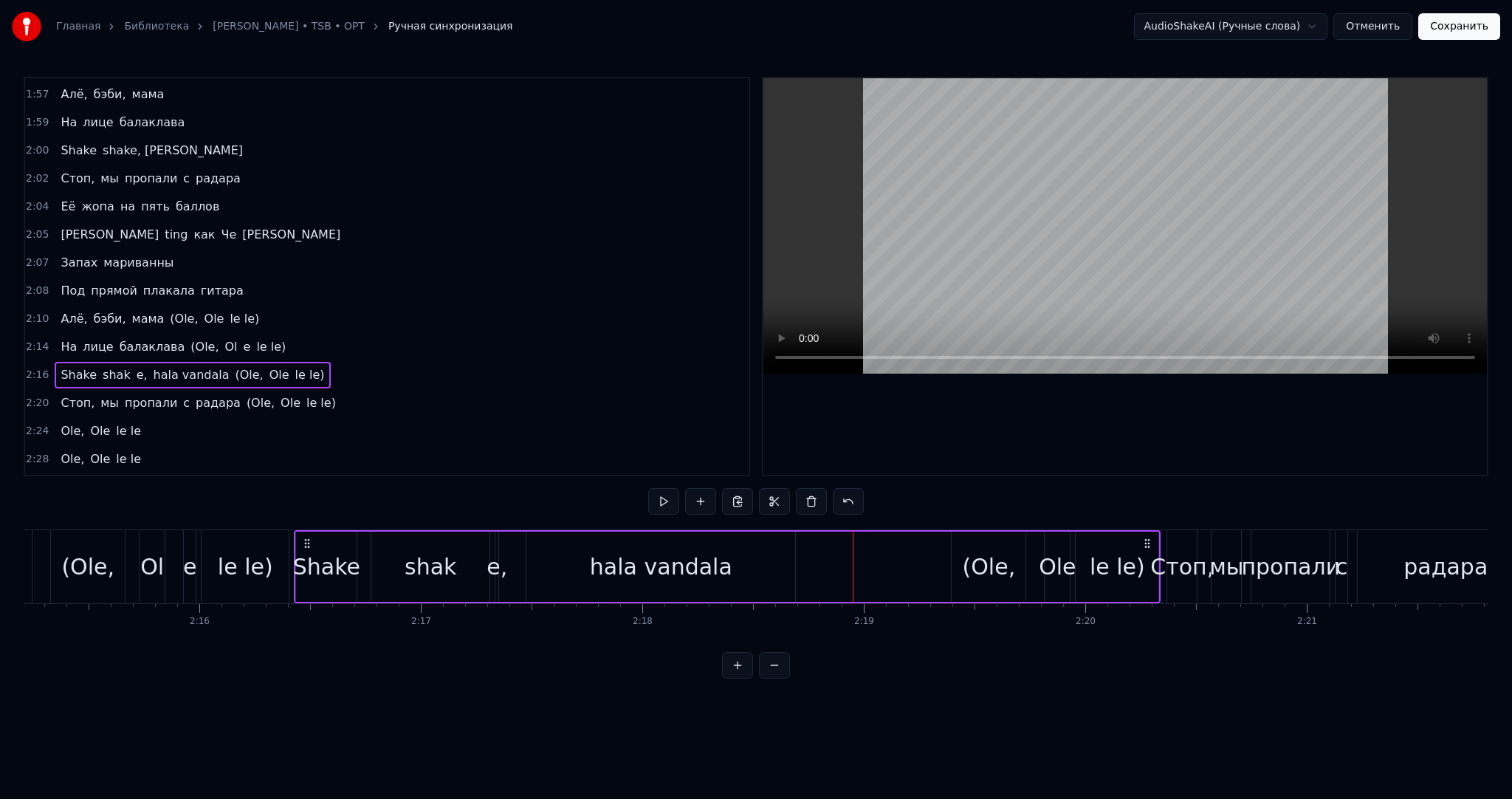
click at [978, 561] on div "(Ole," at bounding box center [989, 567] width 53 height 33
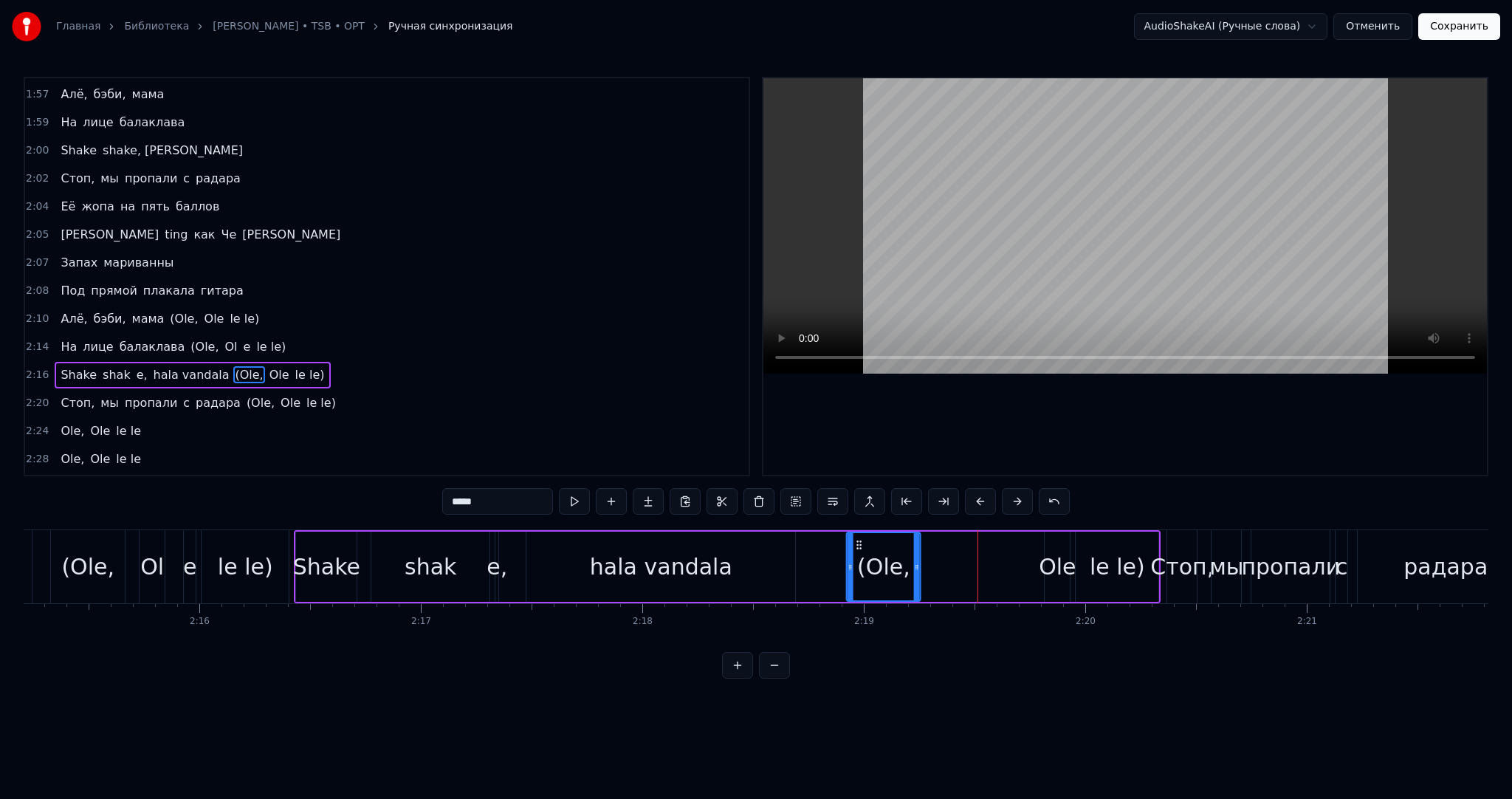
drag, startPoint x: 946, startPoint y: 541, endPoint x: 842, endPoint y: 538, distance: 104.0
click at [854, 539] on icon at bounding box center [860, 545] width 12 height 12
click at [579, 495] on button at bounding box center [574, 501] width 31 height 26
drag, startPoint x: 844, startPoint y: 541, endPoint x: 886, endPoint y: 541, distance: 42.0
click at [923, 546] on icon at bounding box center [927, 545] width 12 height 12
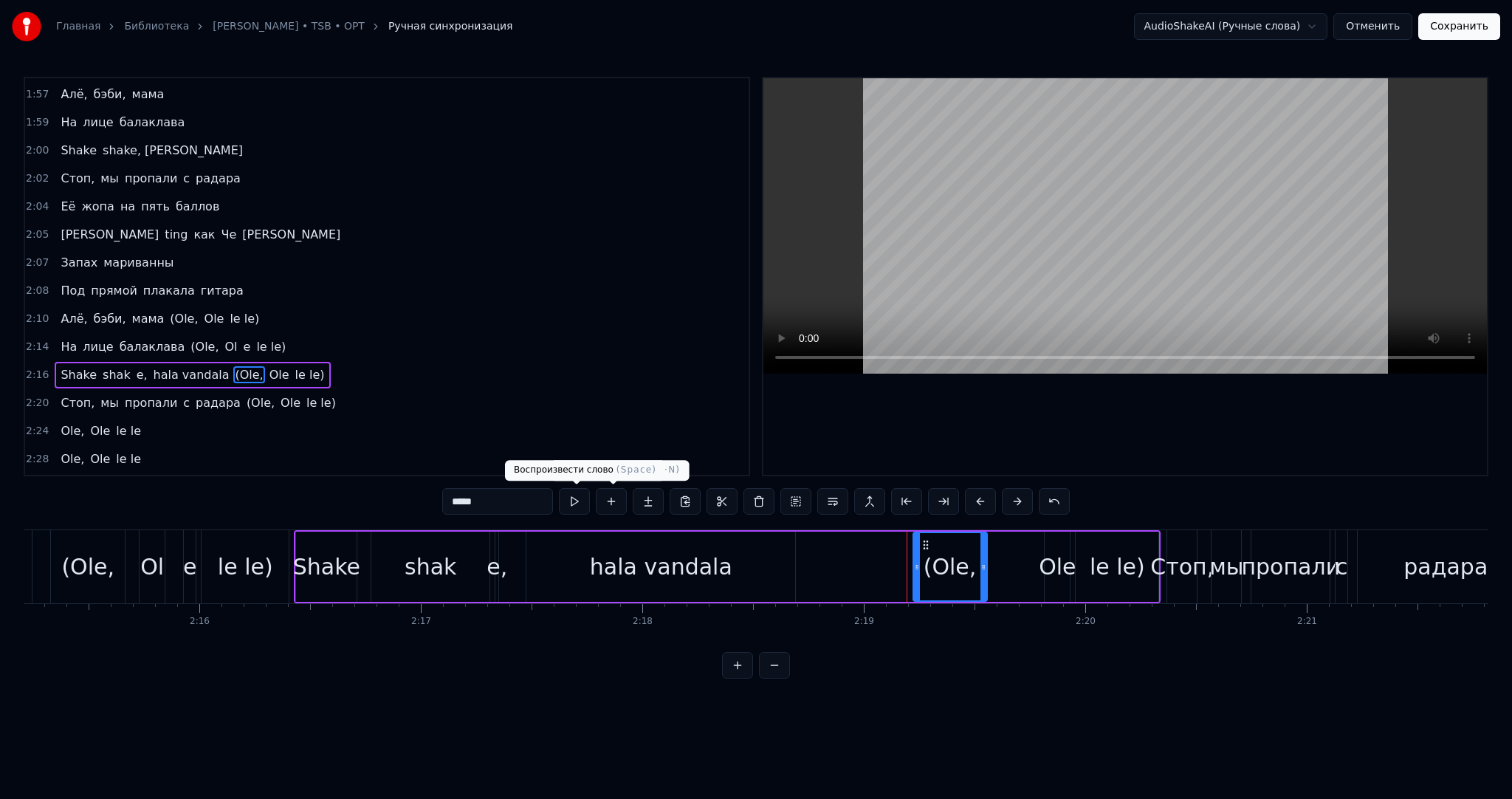
click at [581, 497] on button at bounding box center [574, 501] width 31 height 26
click at [1050, 555] on div "Ole" at bounding box center [1057, 567] width 37 height 33
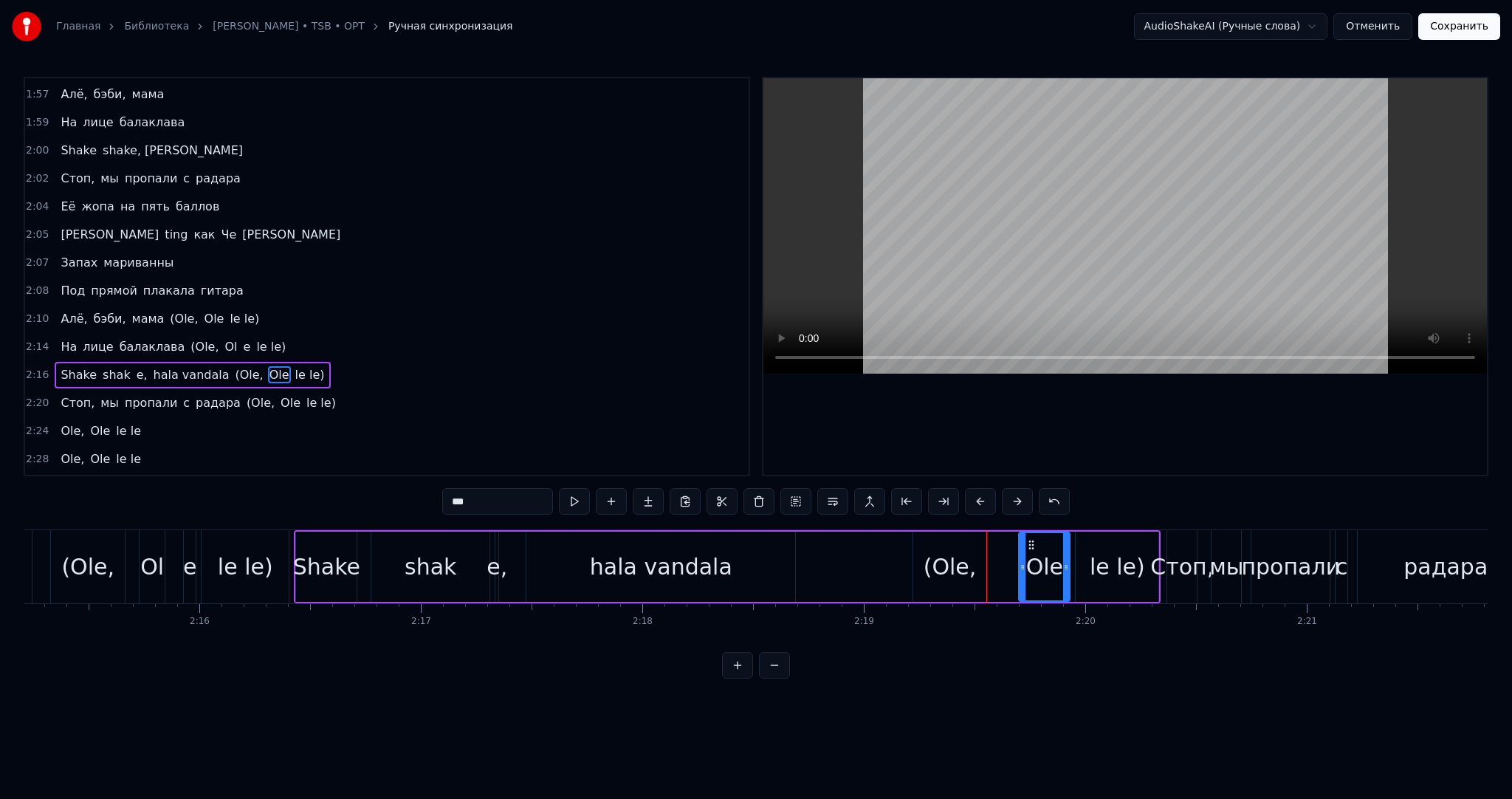
drag, startPoint x: 1047, startPoint y: 555, endPoint x: 1001, endPoint y: 555, distance: 46.0
click at [1020, 555] on div at bounding box center [1022, 567] width 6 height 67
click at [1162, 568] on div "Стоп," at bounding box center [1181, 567] width 64 height 33
type input "*****"
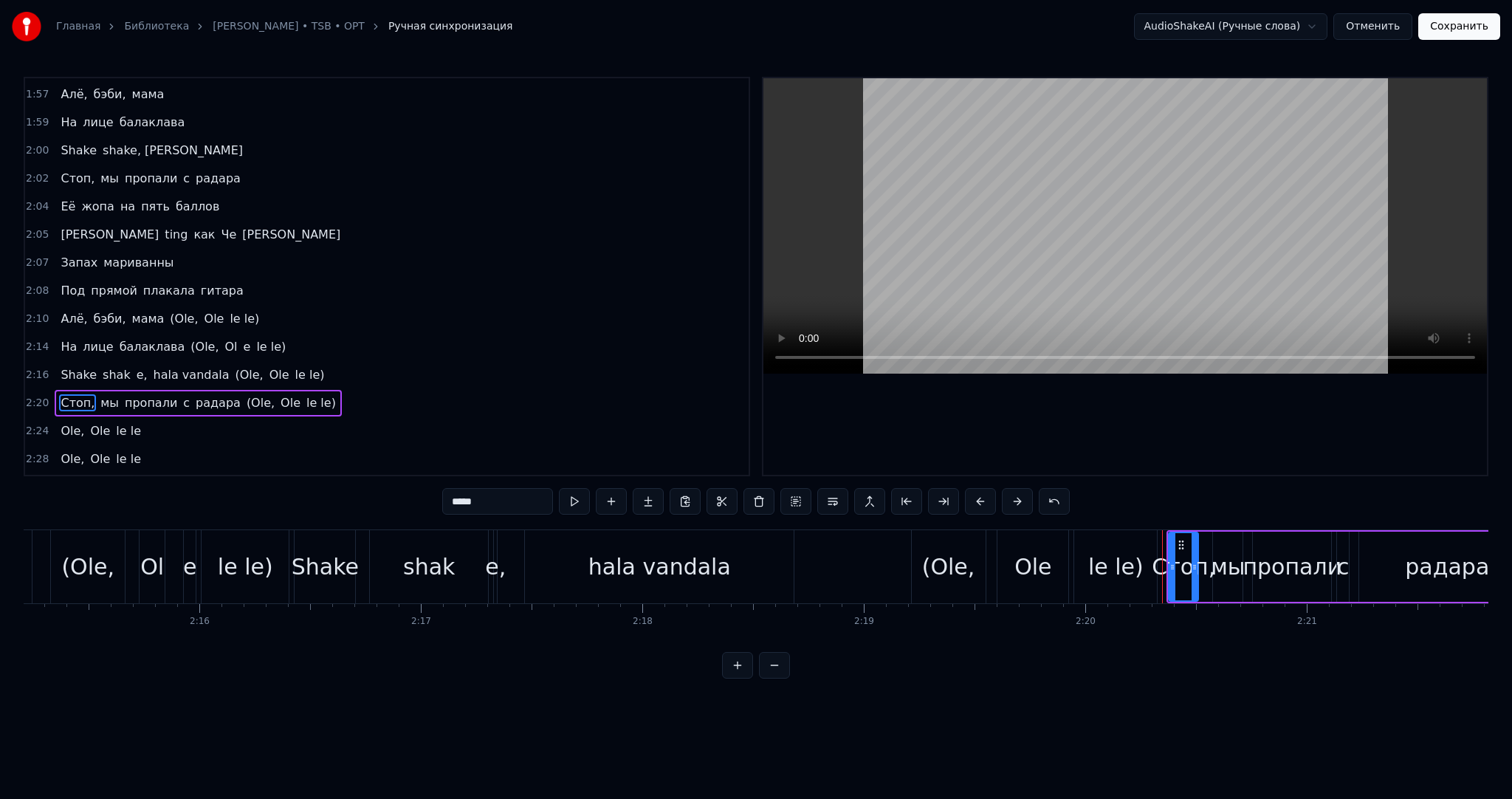
click at [1160, 568] on div "Стоп," at bounding box center [1183, 567] width 64 height 33
click at [581, 501] on button at bounding box center [574, 501] width 31 height 26
click at [581, 499] on button at bounding box center [574, 501] width 31 height 26
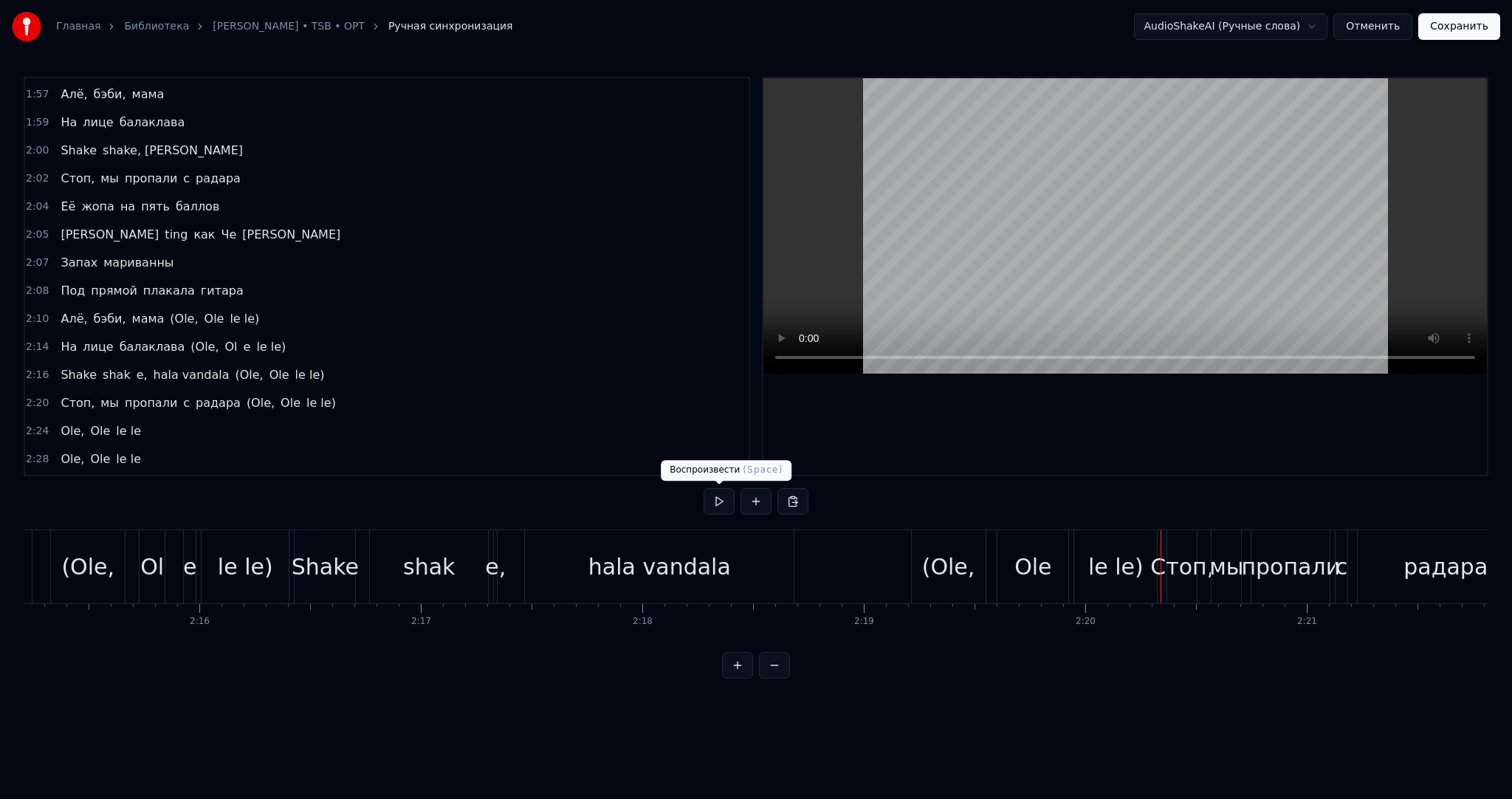
click at [729, 503] on button at bounding box center [719, 501] width 31 height 26
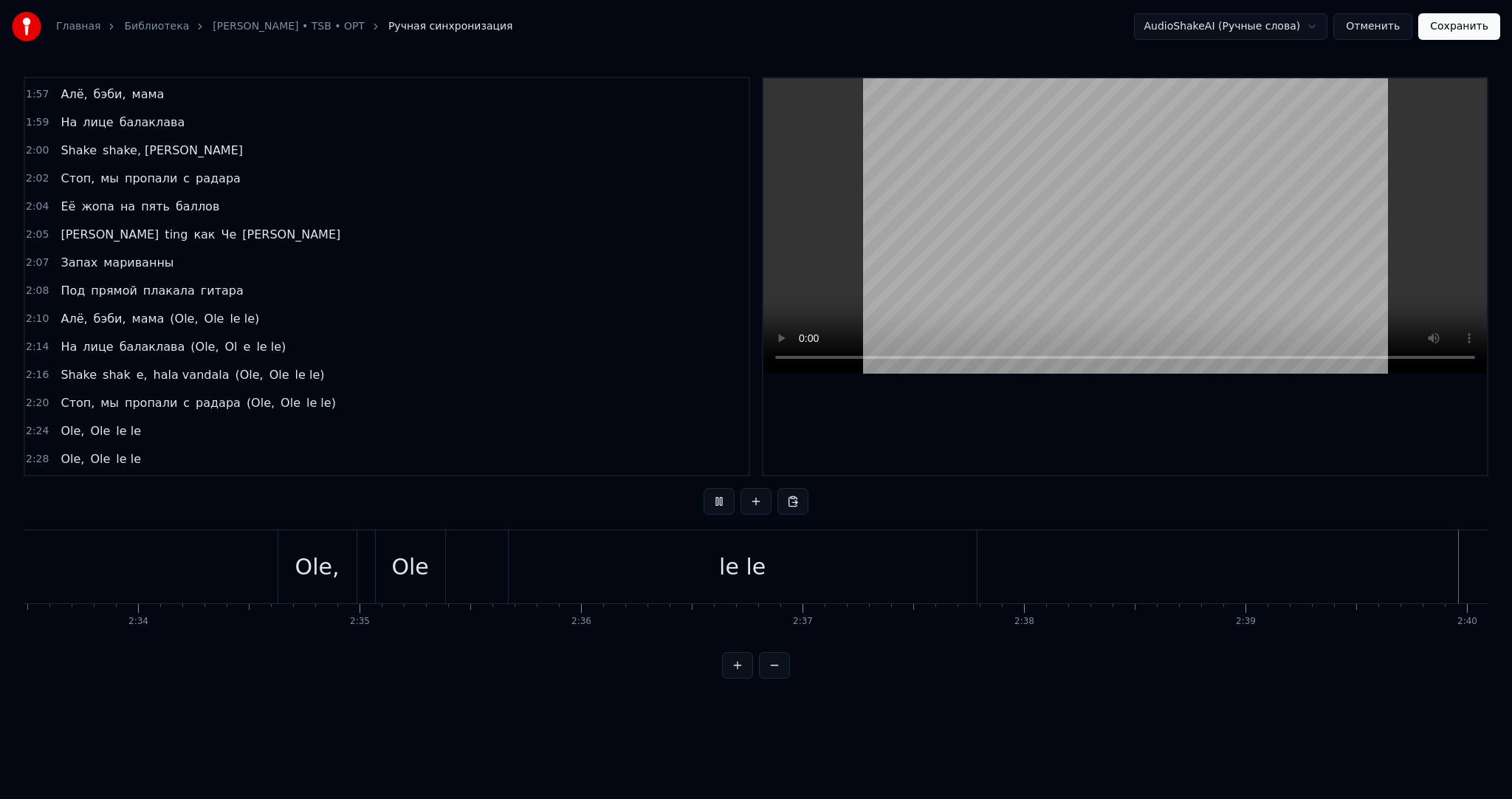
scroll to position [0, 34705]
click at [1217, 216] on video at bounding box center [1124, 226] width 724 height 295
click at [1290, 174] on video at bounding box center [1124, 226] width 724 height 295
click at [1260, 191] on video at bounding box center [1124, 226] width 724 height 295
click at [1439, 26] on button "Сохранить" at bounding box center [1459, 26] width 82 height 26
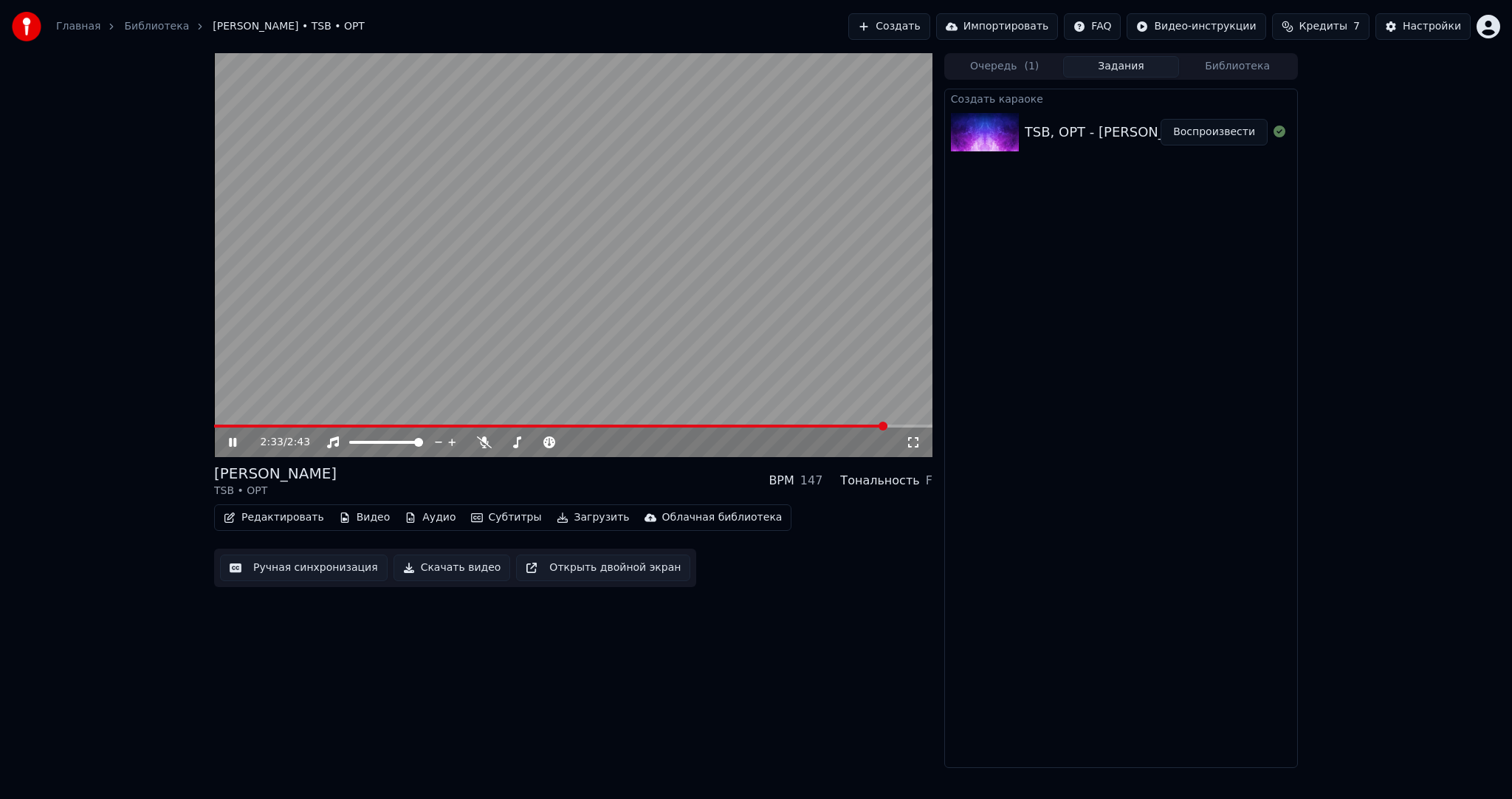
click at [590, 300] on video at bounding box center [573, 255] width 718 height 404
click at [560, 513] on button "Загрузить" at bounding box center [593, 518] width 85 height 21
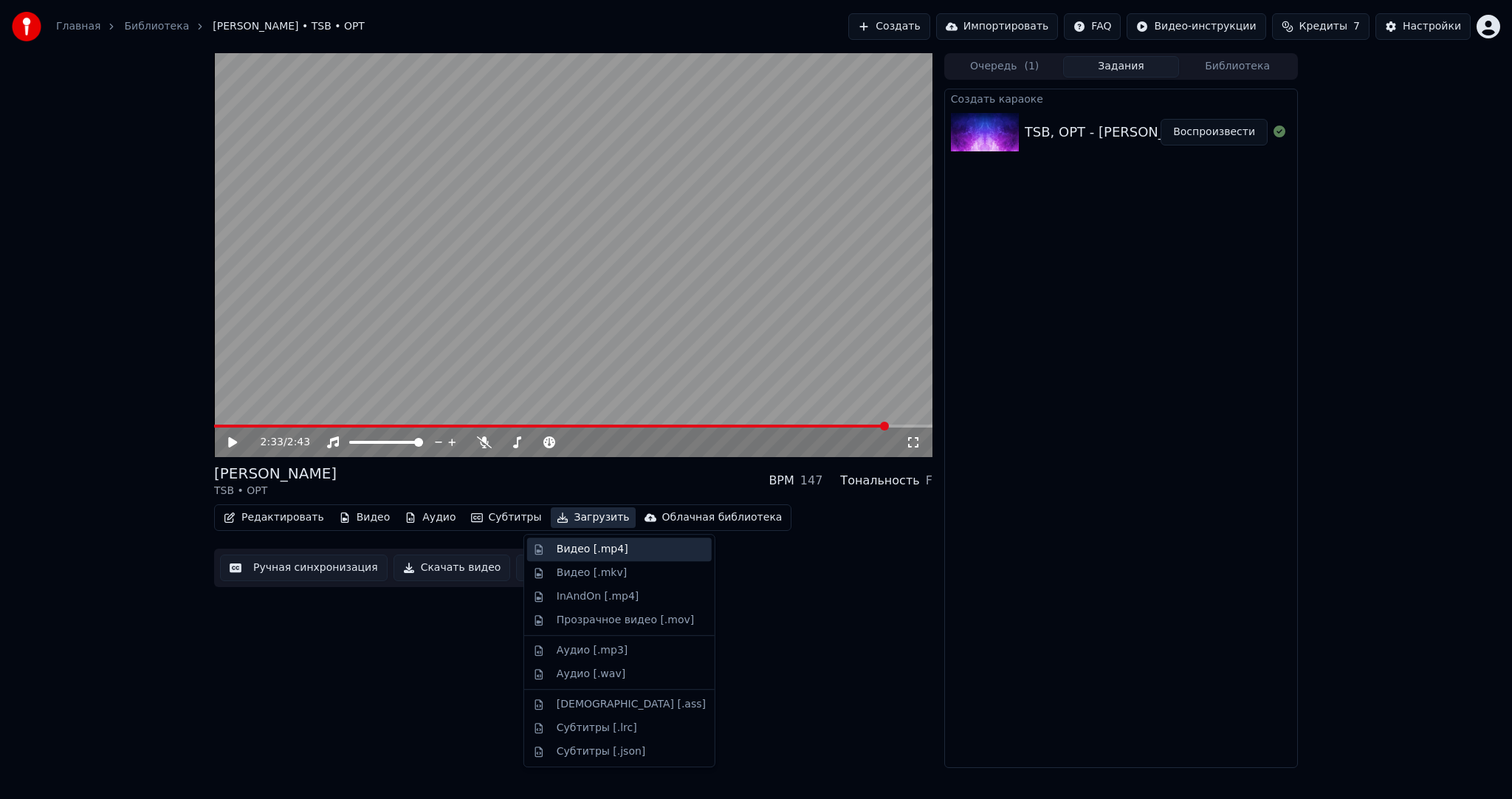
click at [570, 553] on div "Видео [.mp4]" at bounding box center [593, 549] width 72 height 15
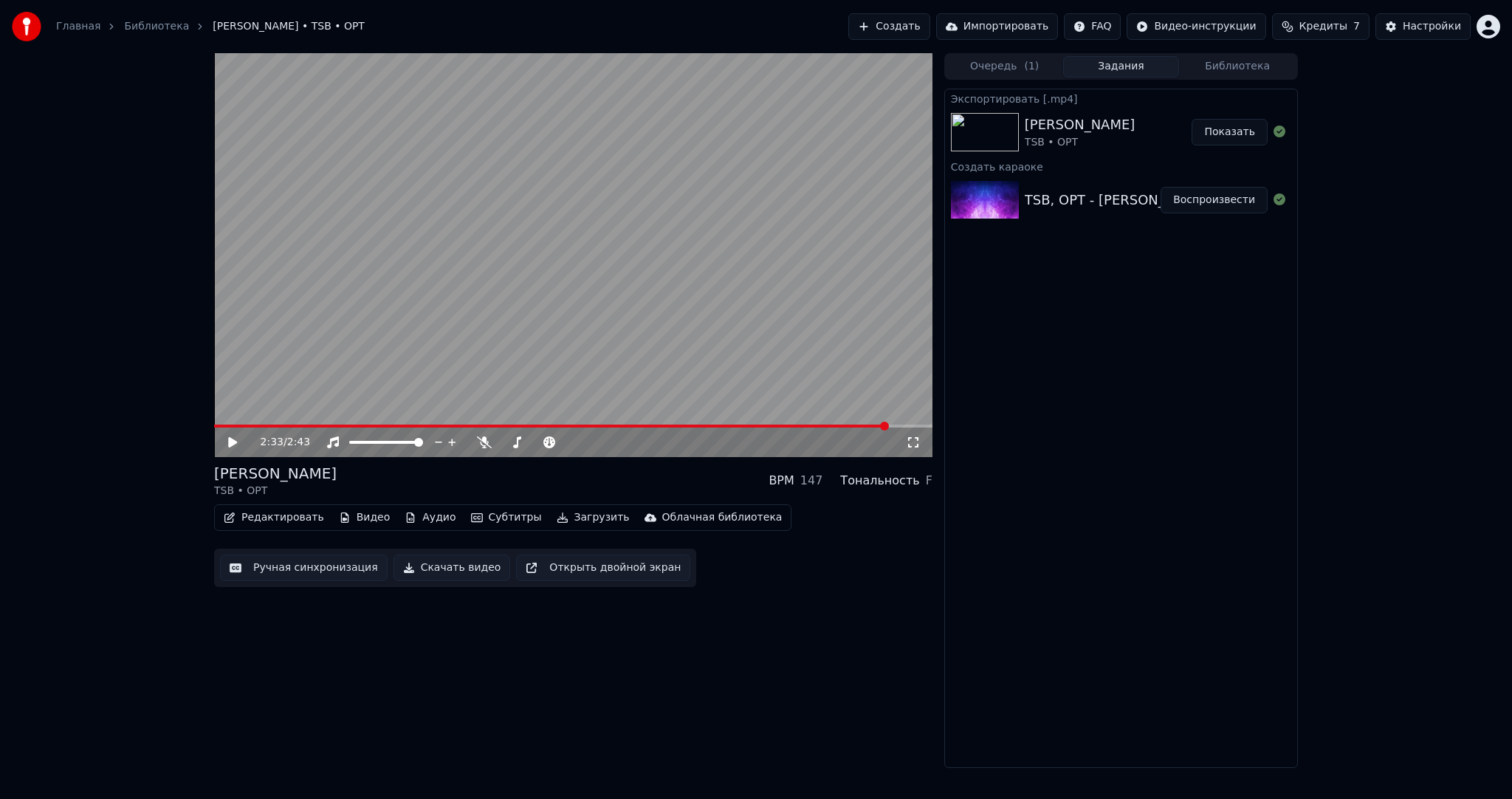
click at [1231, 132] on button "Показать" at bounding box center [1229, 132] width 76 height 26
click at [902, 24] on button "Создать" at bounding box center [889, 26] width 81 height 26
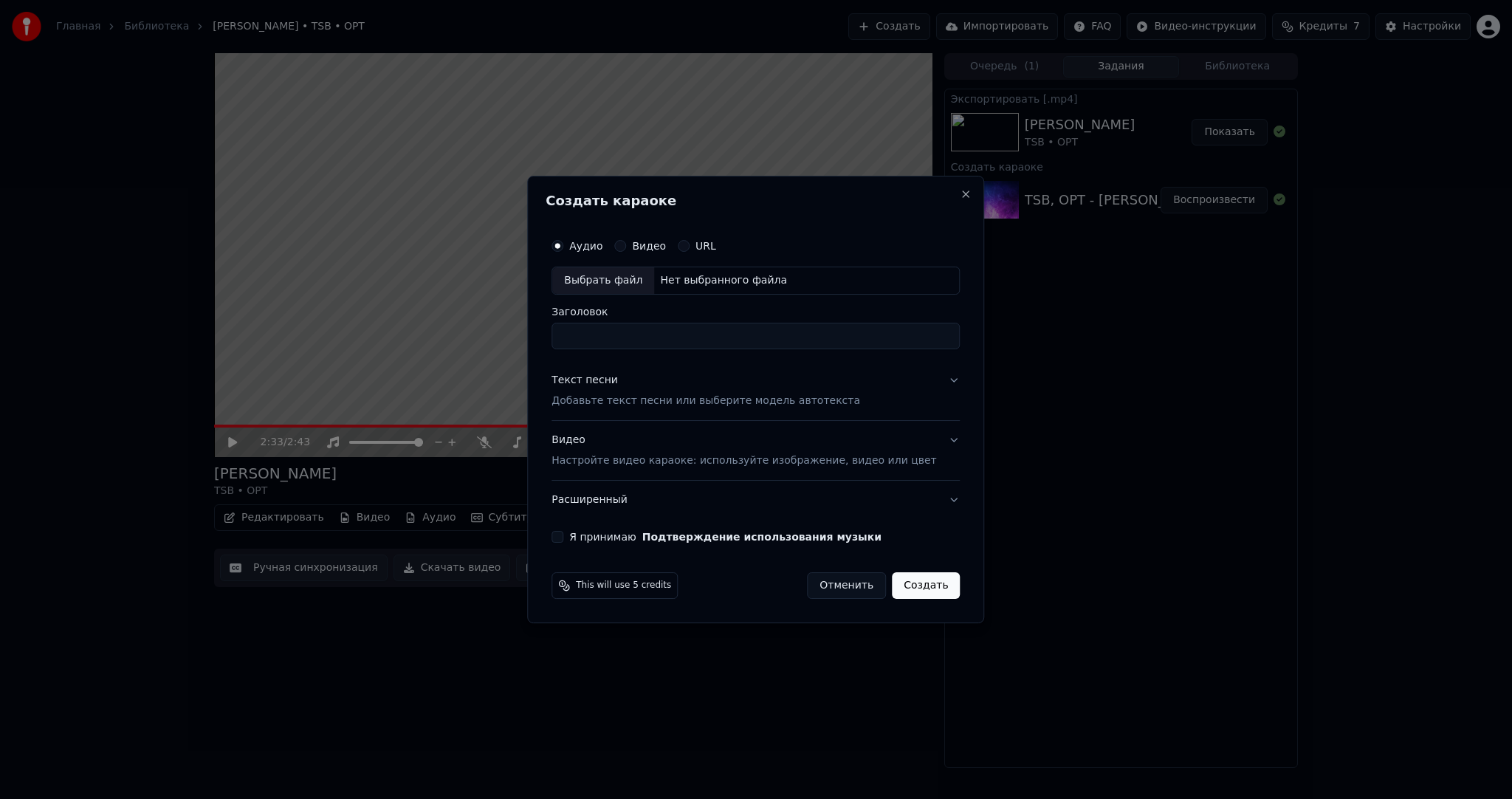
click at [637, 285] on div "Выбрать файл" at bounding box center [603, 280] width 102 height 26
drag, startPoint x: 628, startPoint y: 334, endPoint x: 566, endPoint y: 336, distance: 62.0
click at [566, 336] on div "**********" at bounding box center [755, 399] width 457 height 447
paste input "**"
click at [615, 340] on input "**********" at bounding box center [756, 336] width 409 height 26
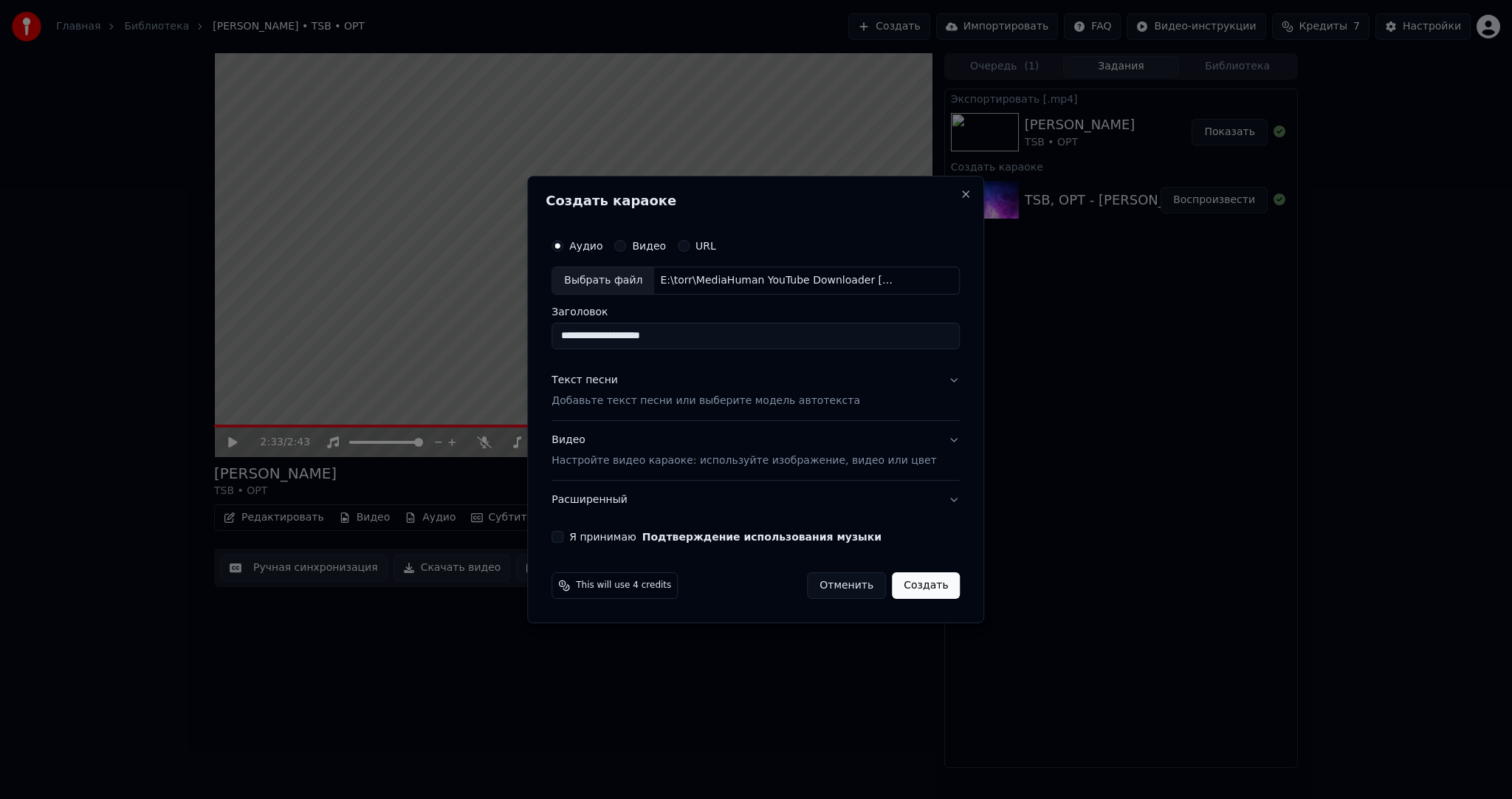
type input "**********"
click at [620, 388] on div "Текст песни Добавьте текст песни или выберите модель автотекста" at bounding box center [705, 390] width 308 height 36
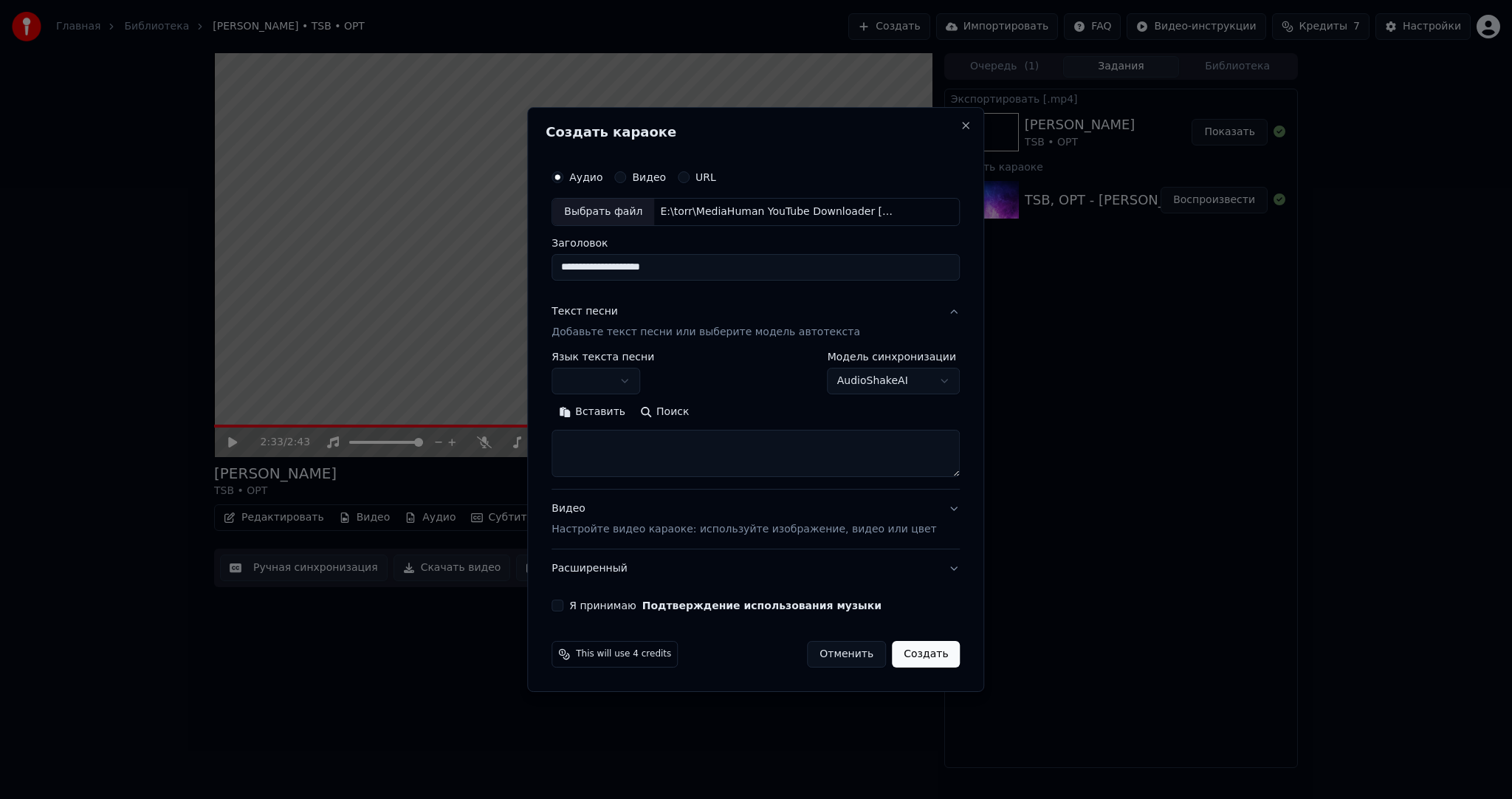
click at [615, 375] on body "**********" at bounding box center [756, 399] width 1512 height 799
select select "**"
click at [602, 404] on button "Вставить" at bounding box center [592, 411] width 81 height 24
click at [605, 520] on div "Видео Настройте видео караоке: используйте изображение, видео или цвет" at bounding box center [744, 519] width 385 height 36
type textarea "**********"
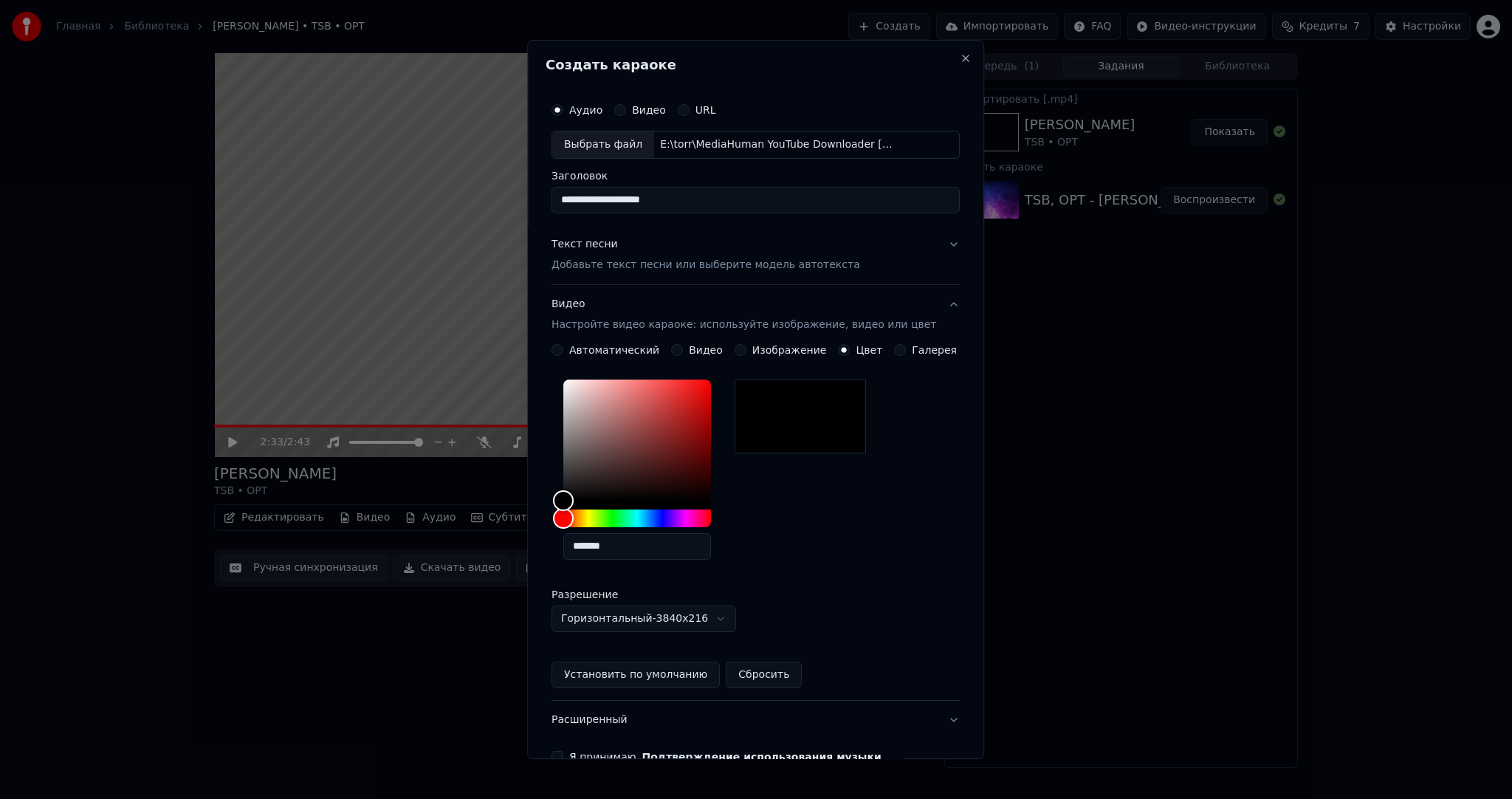
click at [676, 347] on button "Видео" at bounding box center [677, 350] width 12 height 12
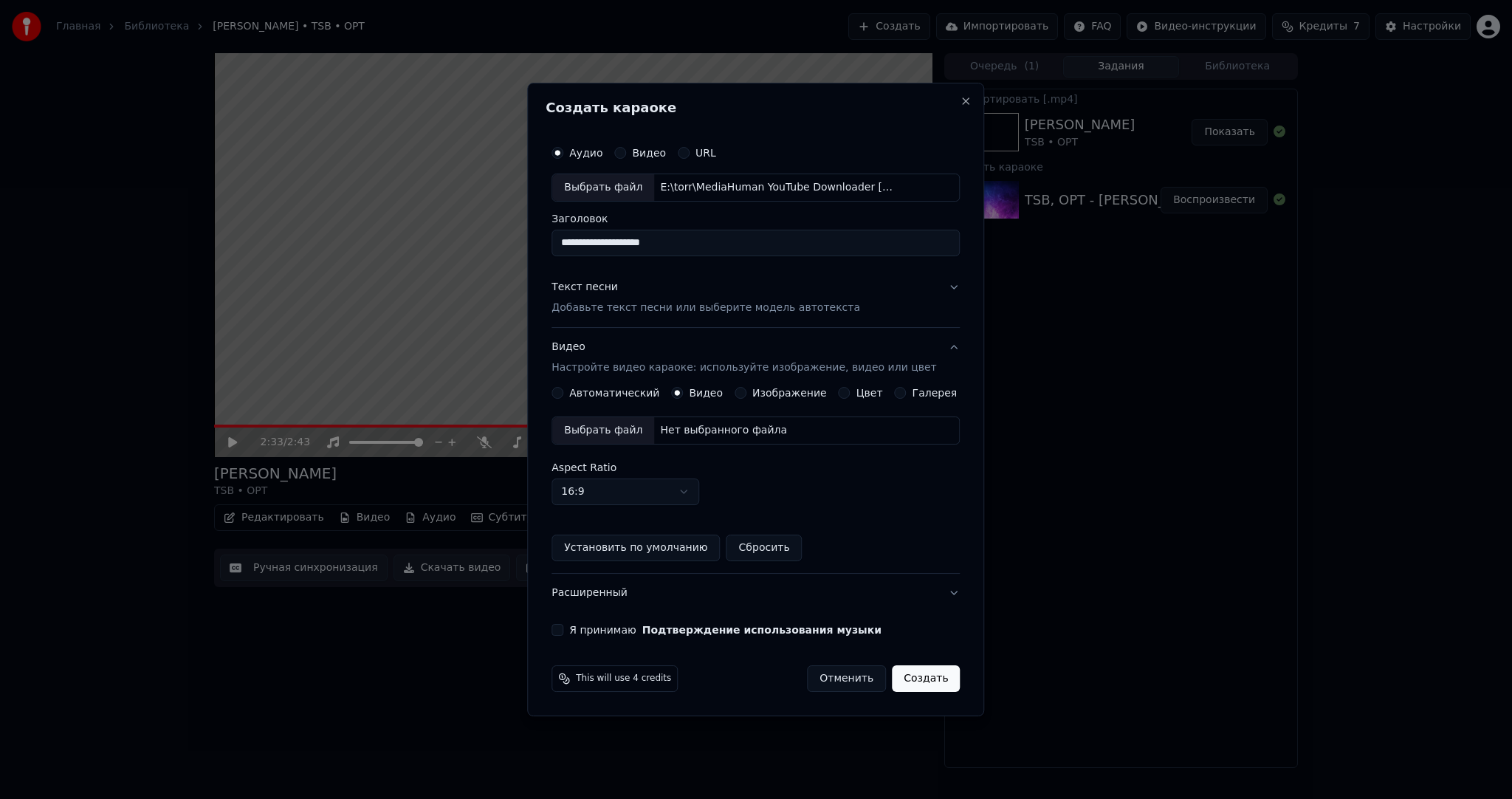
click at [608, 424] on div "Выбрать файл" at bounding box center [603, 430] width 102 height 26
click at [563, 624] on button "Я принимаю Подтверждение использования музыки" at bounding box center [558, 630] width 12 height 12
click at [930, 679] on button "Создать" at bounding box center [925, 678] width 68 height 26
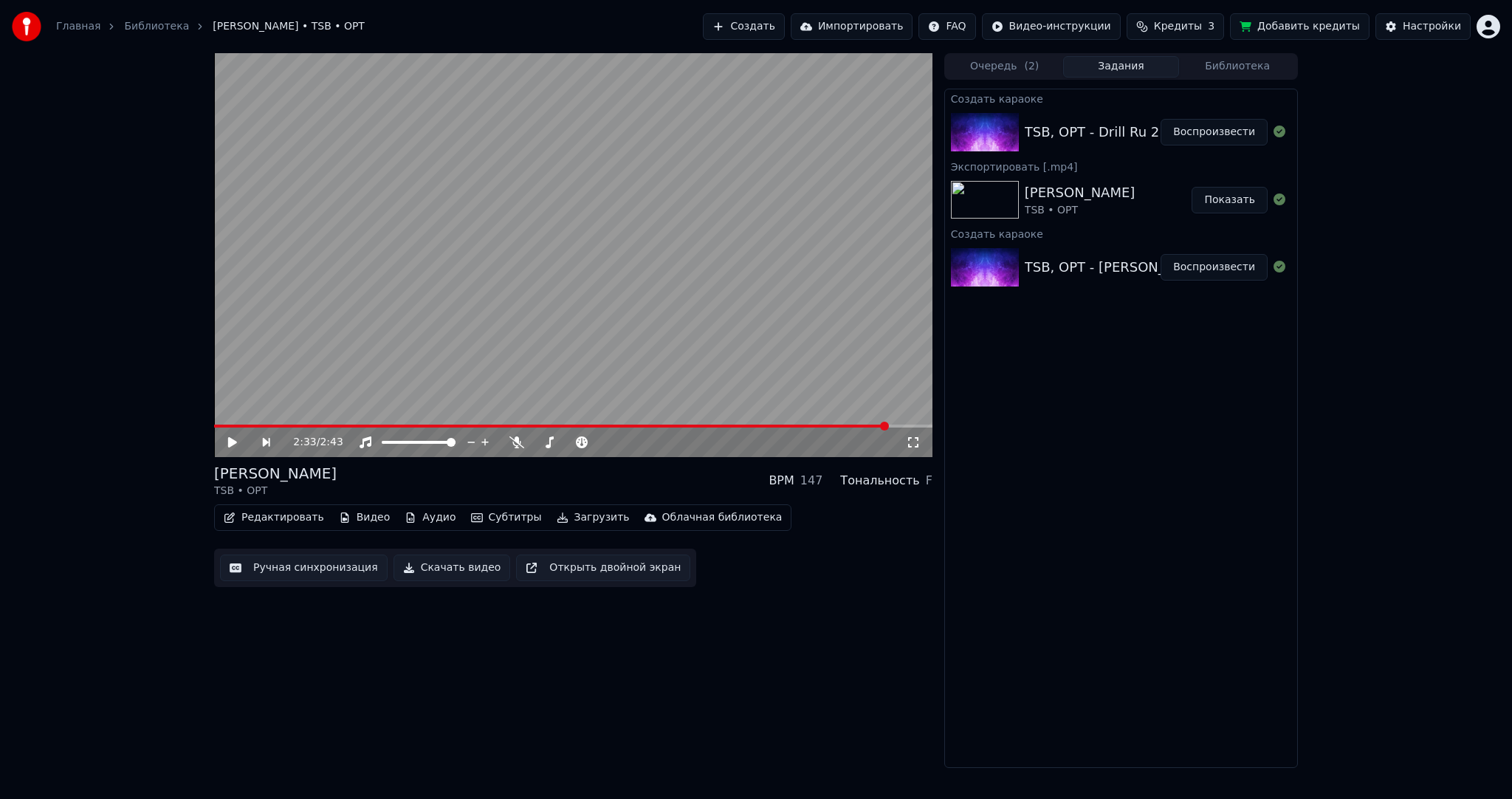
click at [1198, 134] on button "Воспроизвести" at bounding box center [1213, 132] width 107 height 26
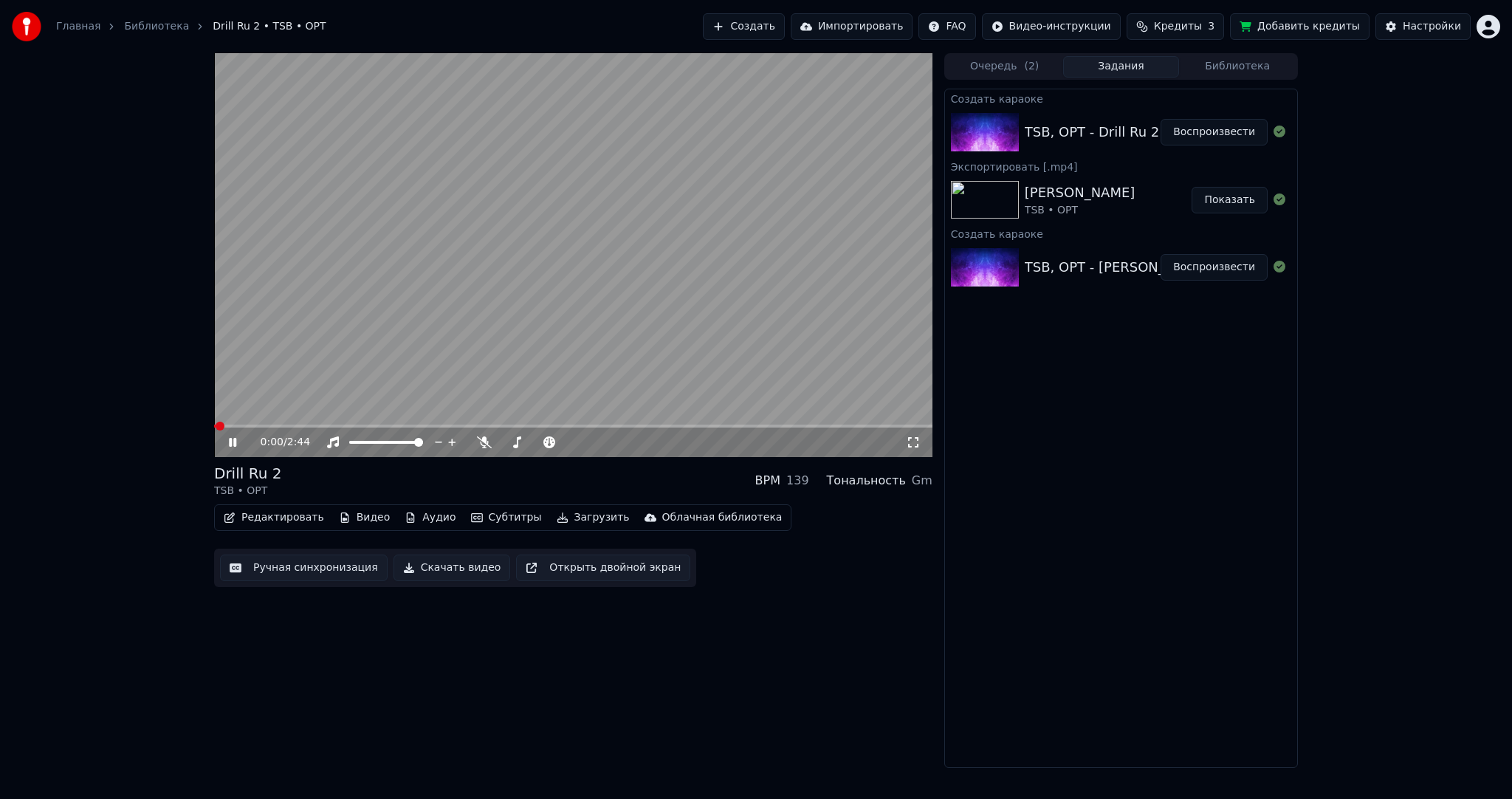
click at [521, 265] on video at bounding box center [573, 255] width 718 height 404
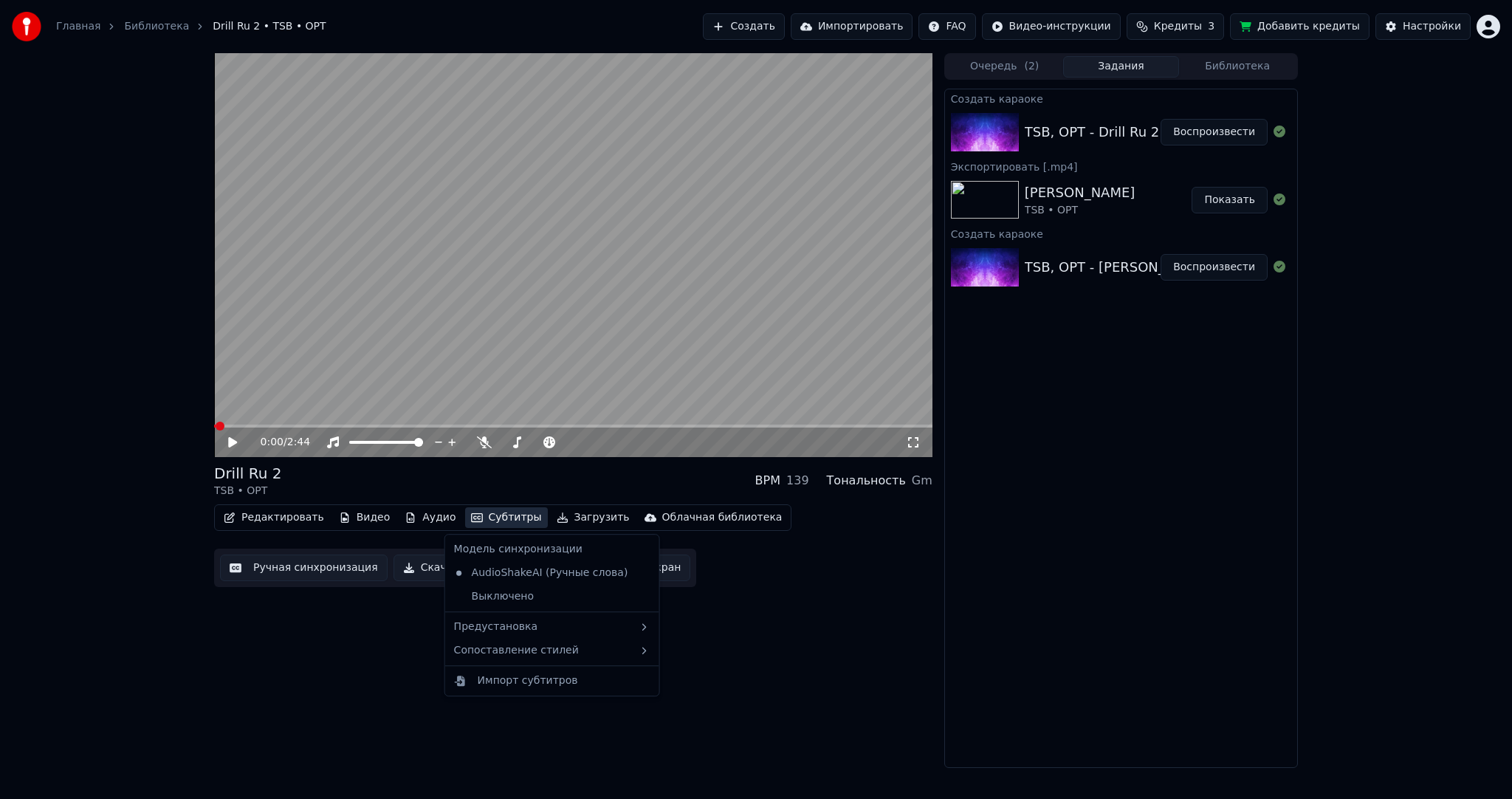
click at [495, 518] on button "Субтитры" at bounding box center [506, 518] width 83 height 21
click at [517, 625] on div "Предустановка" at bounding box center [552, 626] width 208 height 24
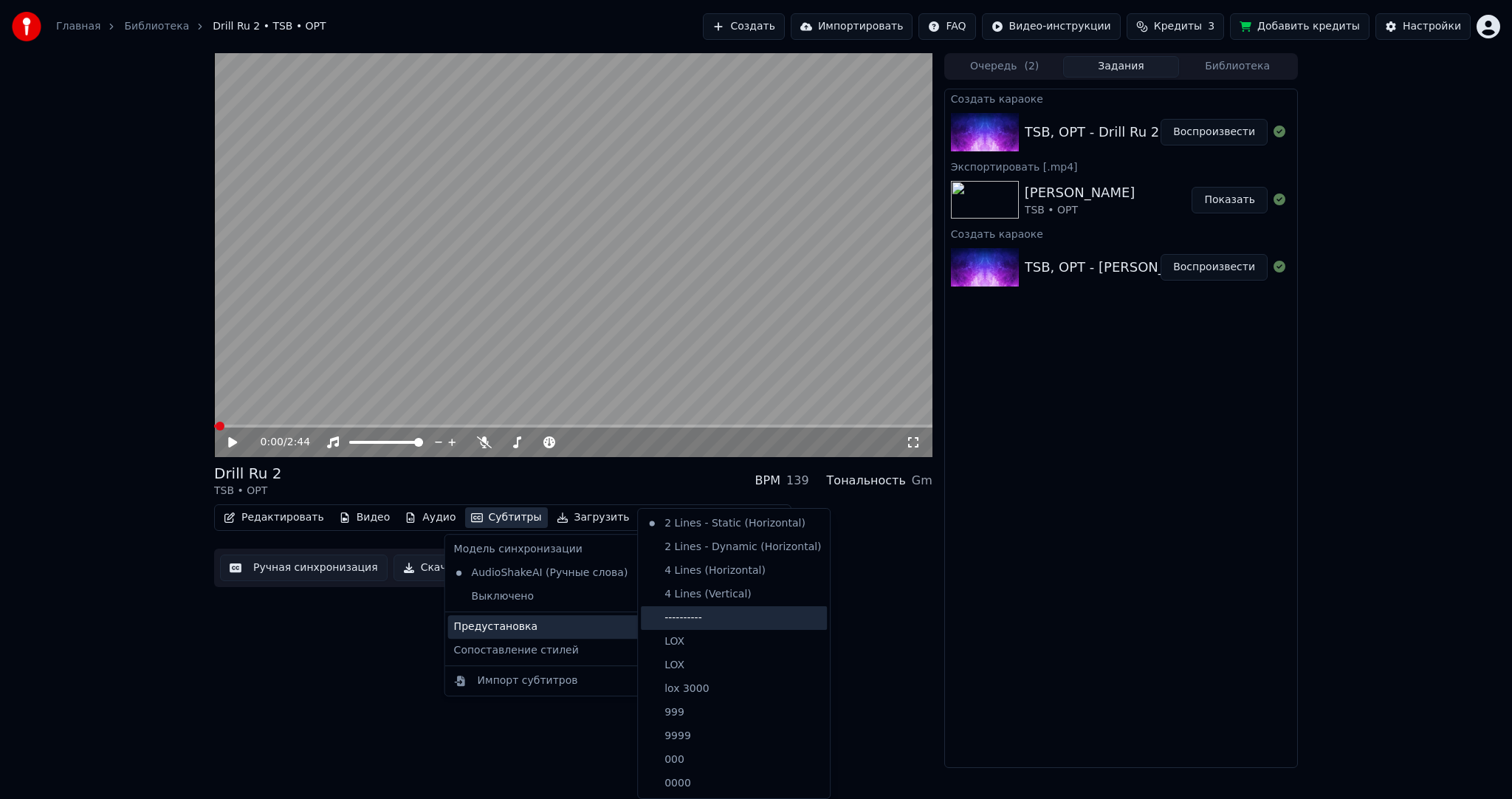
click at [718, 616] on div "----------" at bounding box center [733, 617] width 186 height 24
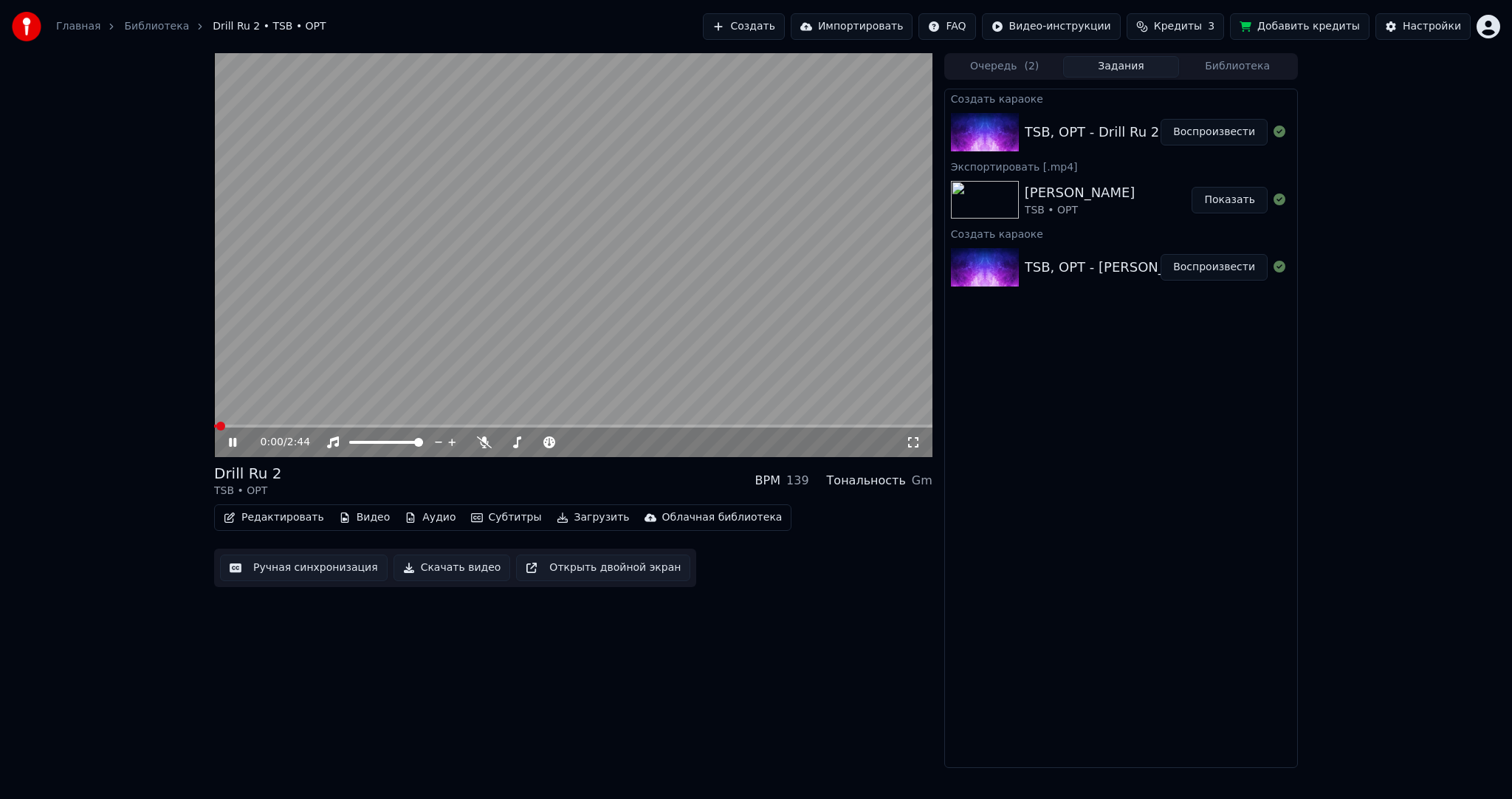
click at [333, 565] on button "Ручная синхронизация" at bounding box center [304, 568] width 168 height 26
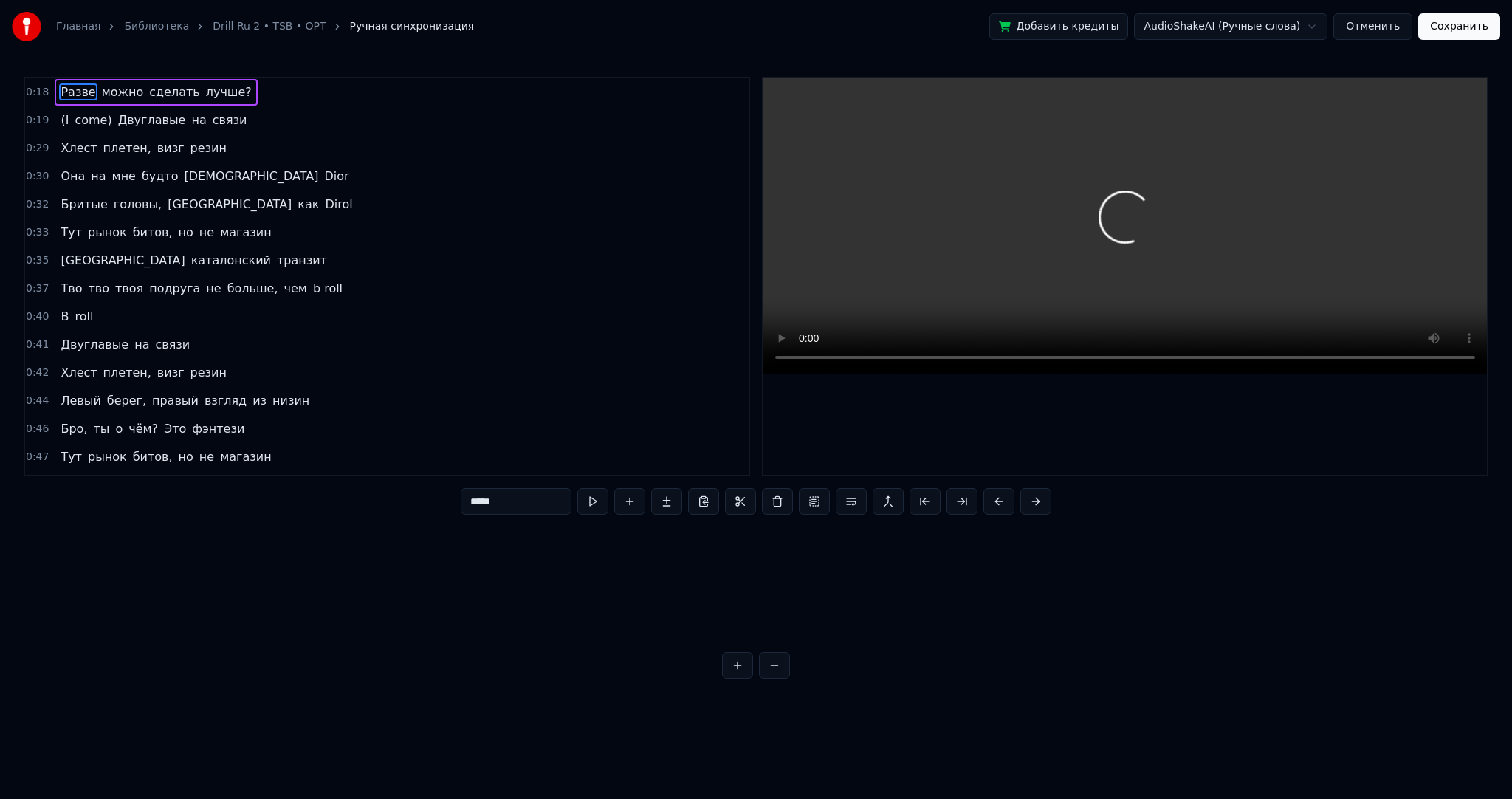
scroll to position [0, 3961]
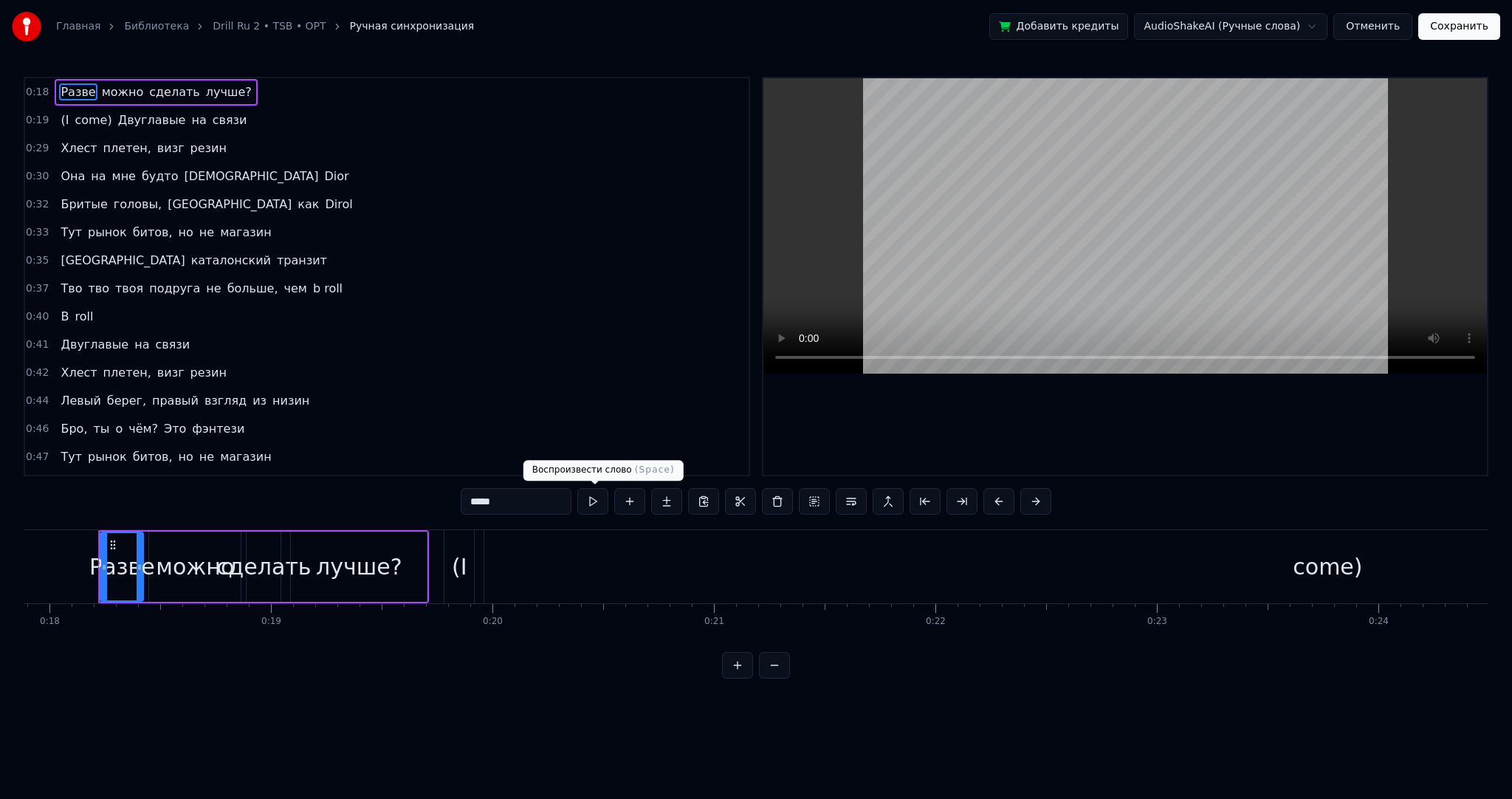
click at [594, 508] on button at bounding box center [593, 501] width 31 height 26
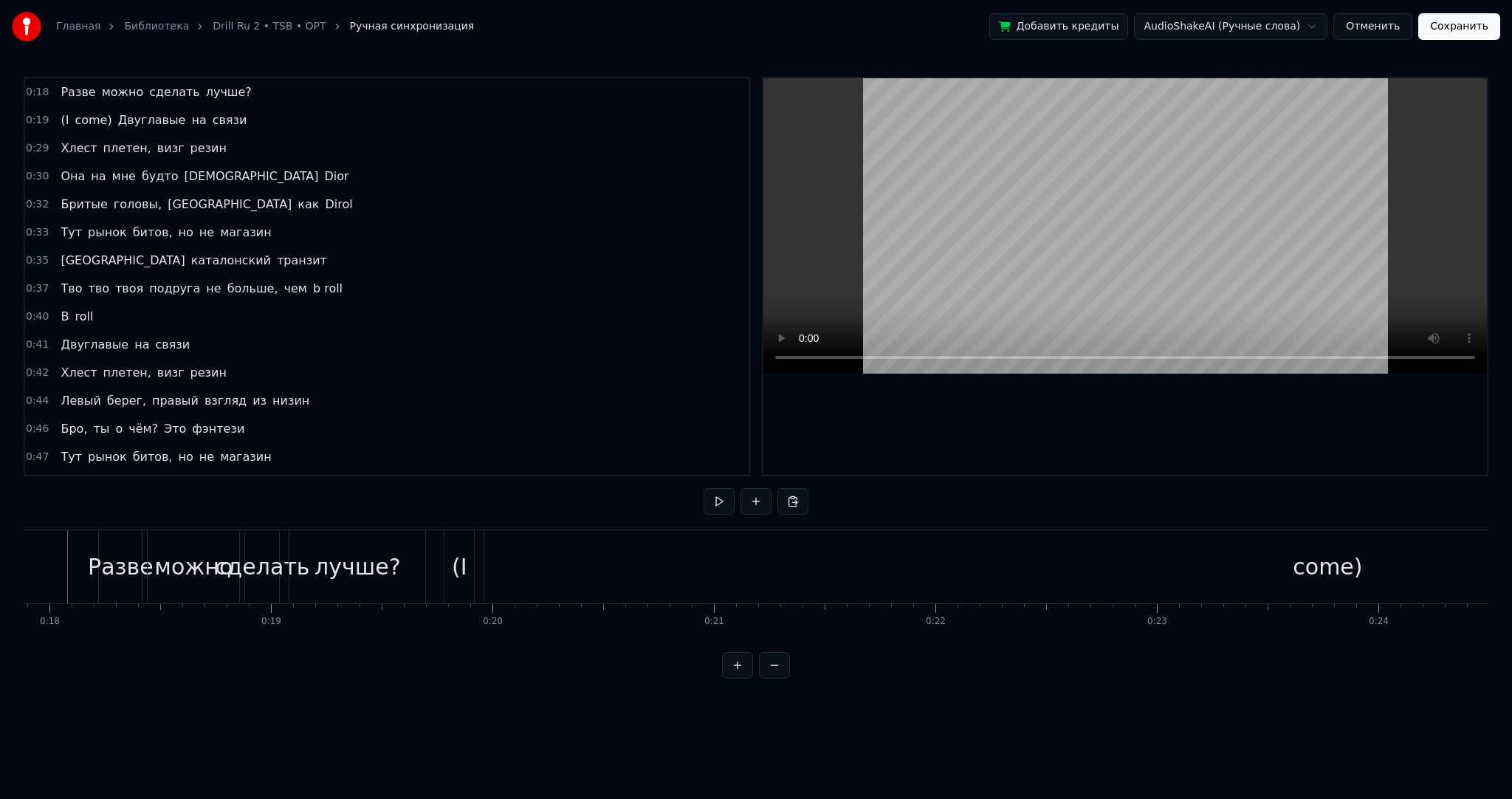
scroll to position [0, 3929]
click at [718, 505] on button at bounding box center [719, 501] width 31 height 26
click at [718, 505] on button at bounding box center [719, 501] width 31 height 26
click at [704, 488] on button at bounding box center [719, 501] width 31 height 26
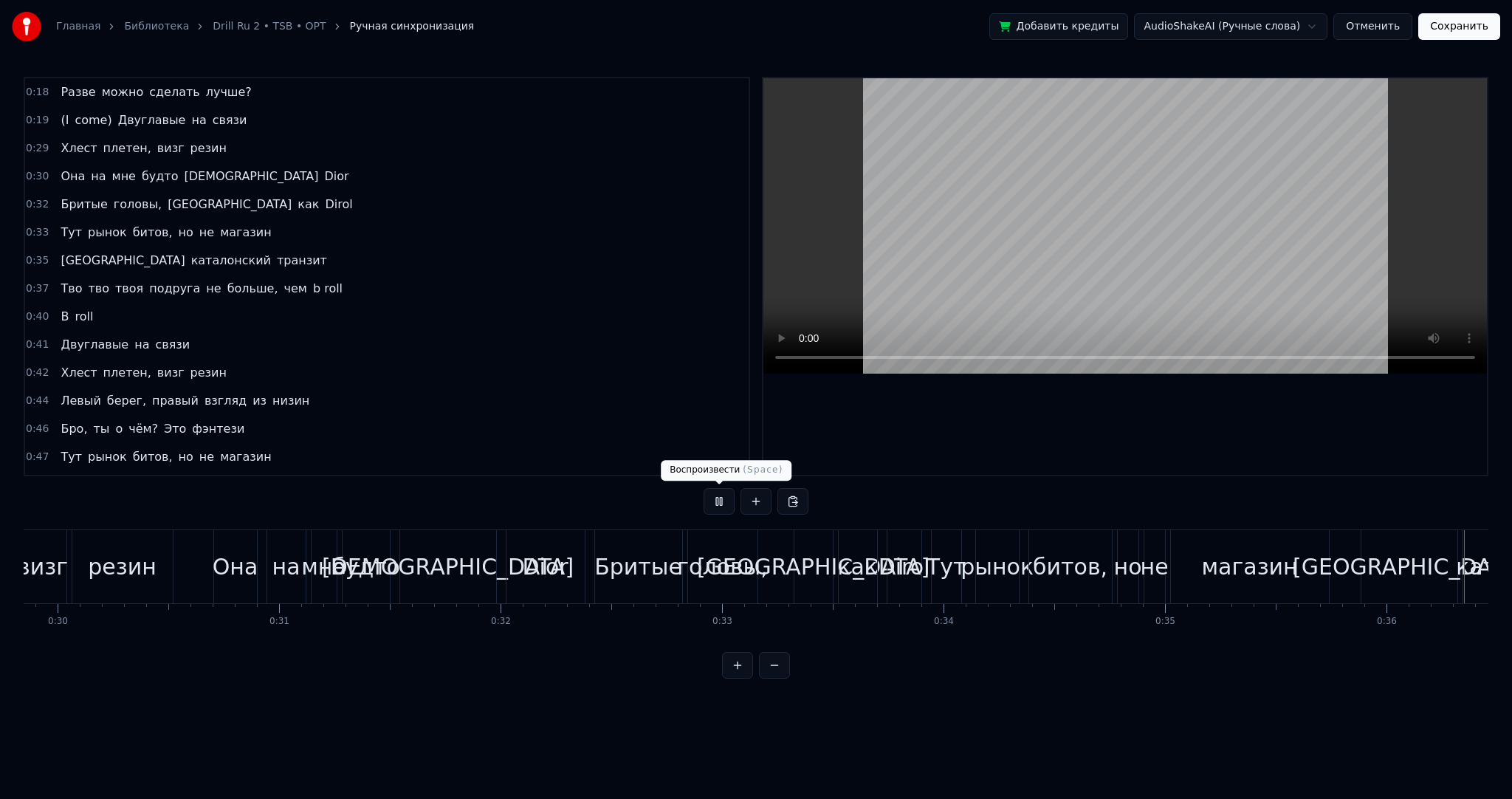
scroll to position [0, 7963]
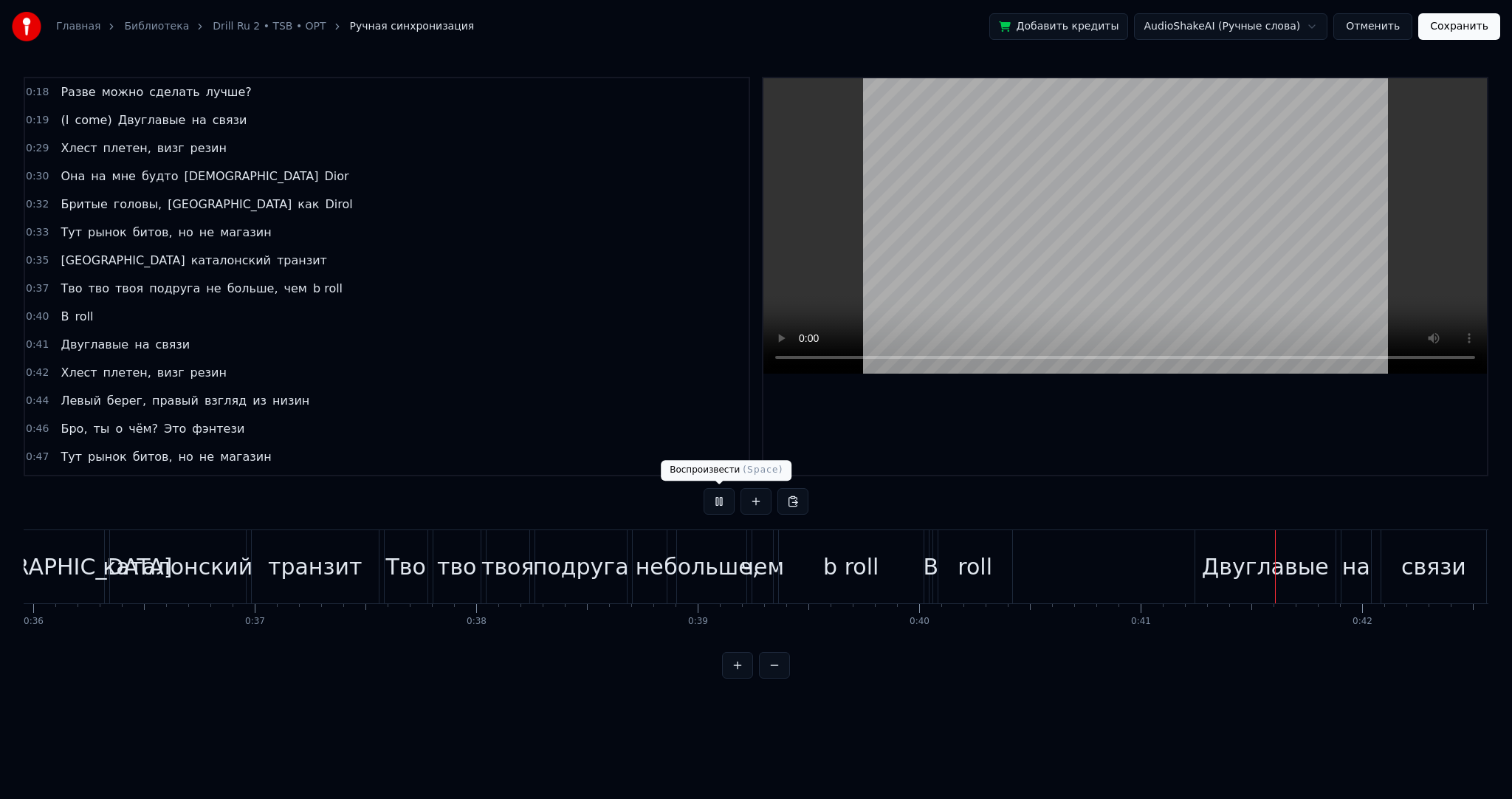
click at [713, 490] on button at bounding box center [719, 501] width 31 height 26
click at [68, 94] on span "Разве" at bounding box center [78, 92] width 38 height 17
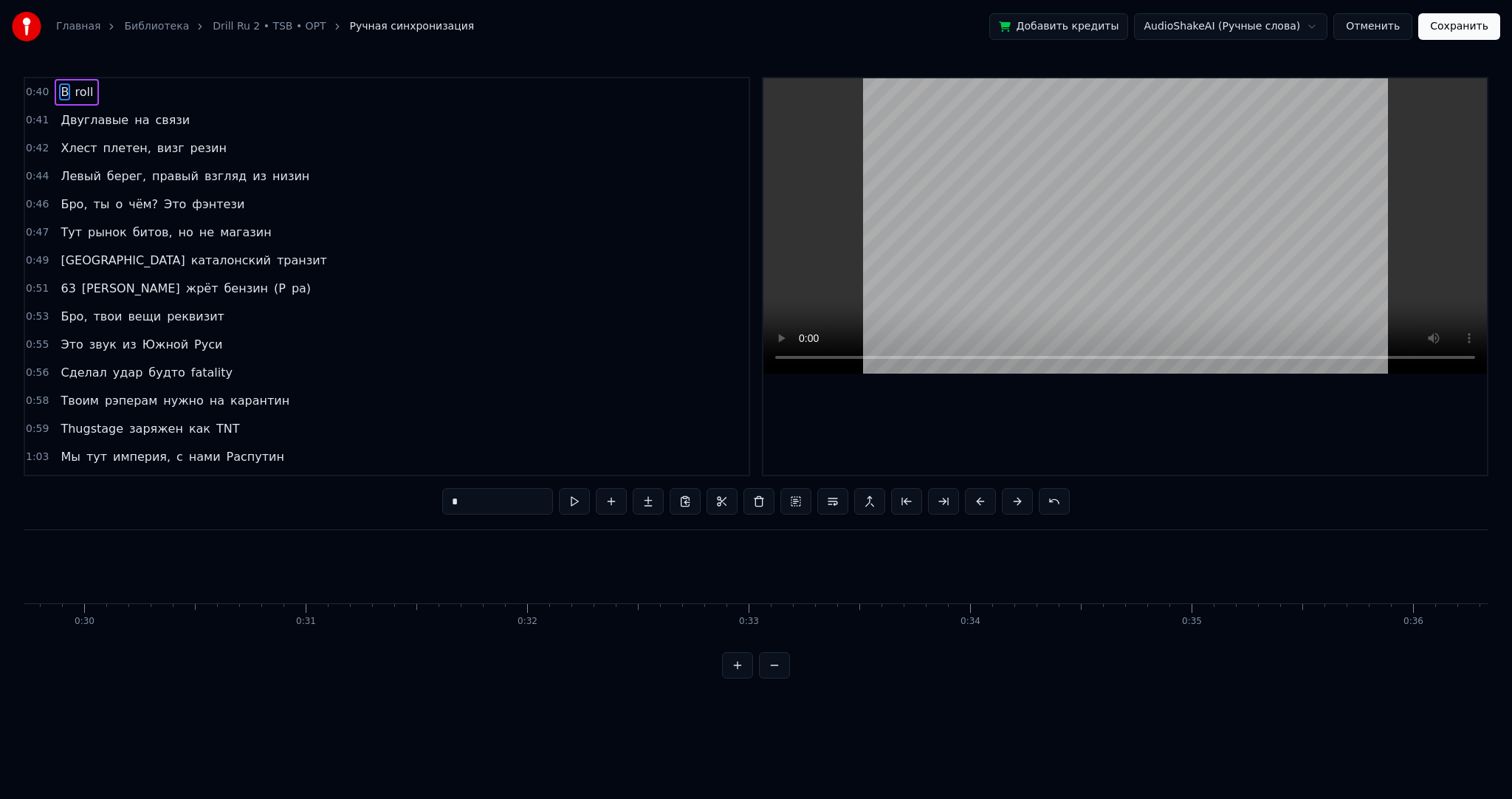
scroll to position [0, 8794]
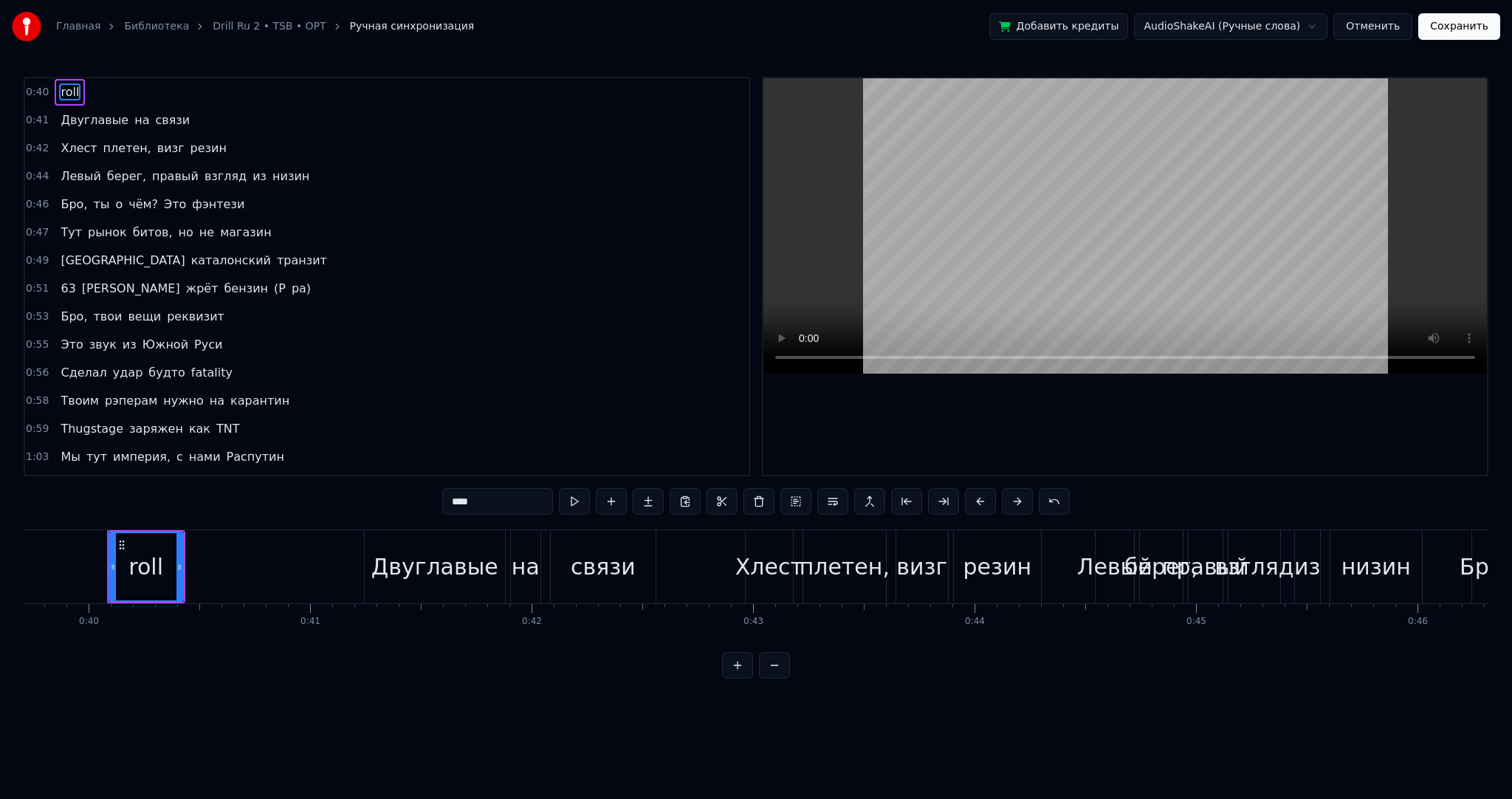
type input "*********"
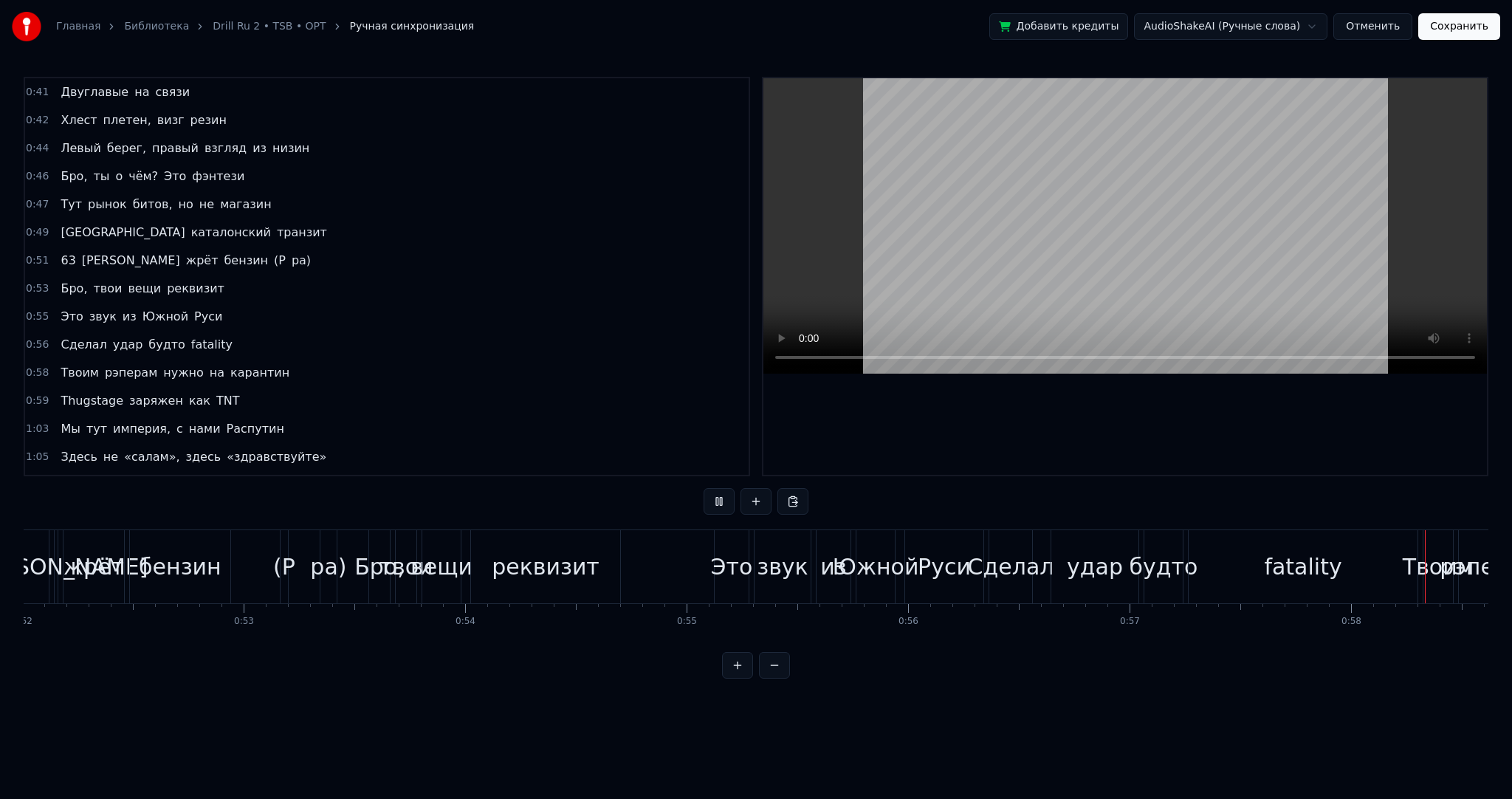
scroll to position [0, 12870]
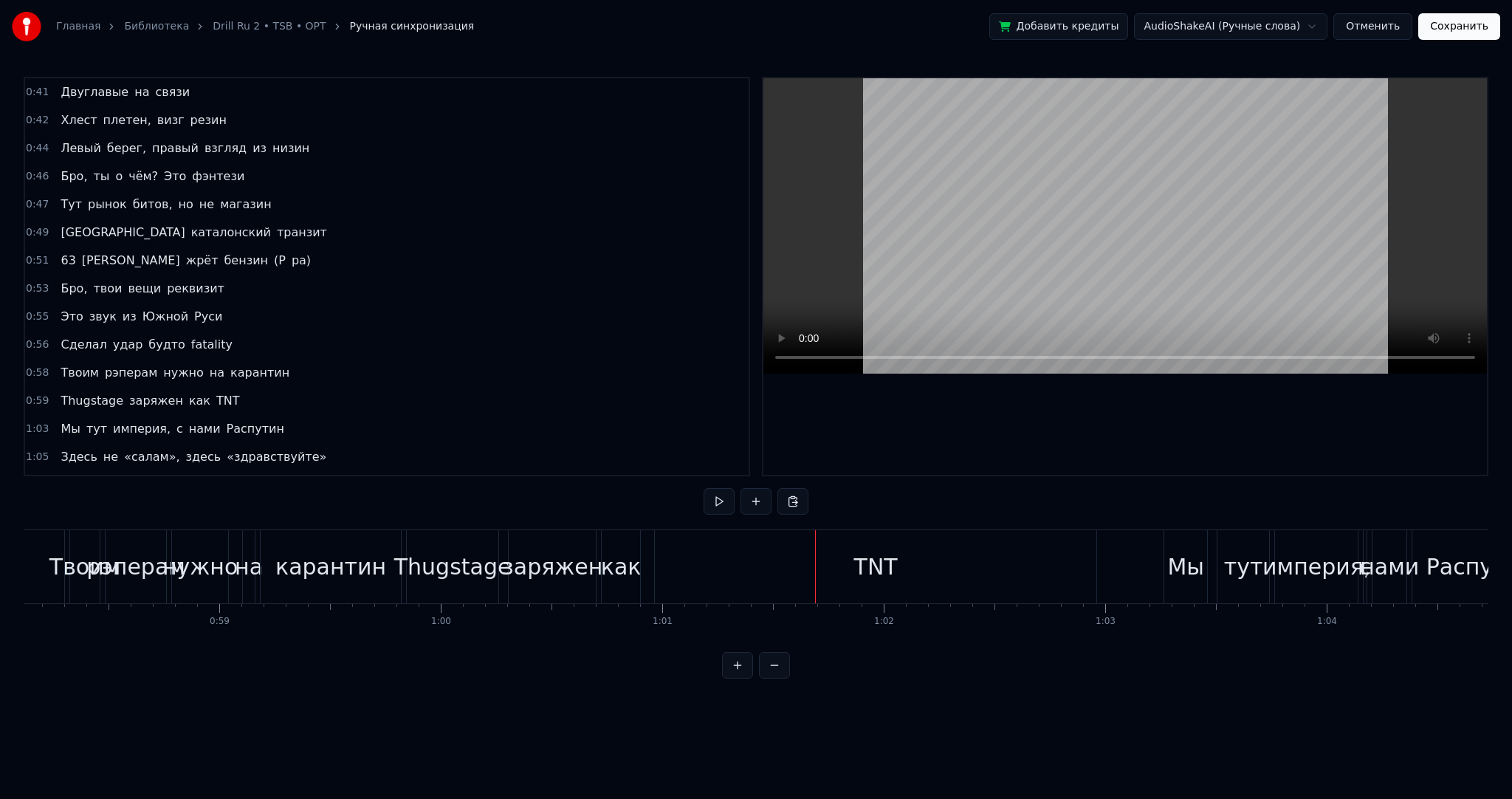
click at [908, 591] on div "TNT" at bounding box center [876, 567] width 442 height 73
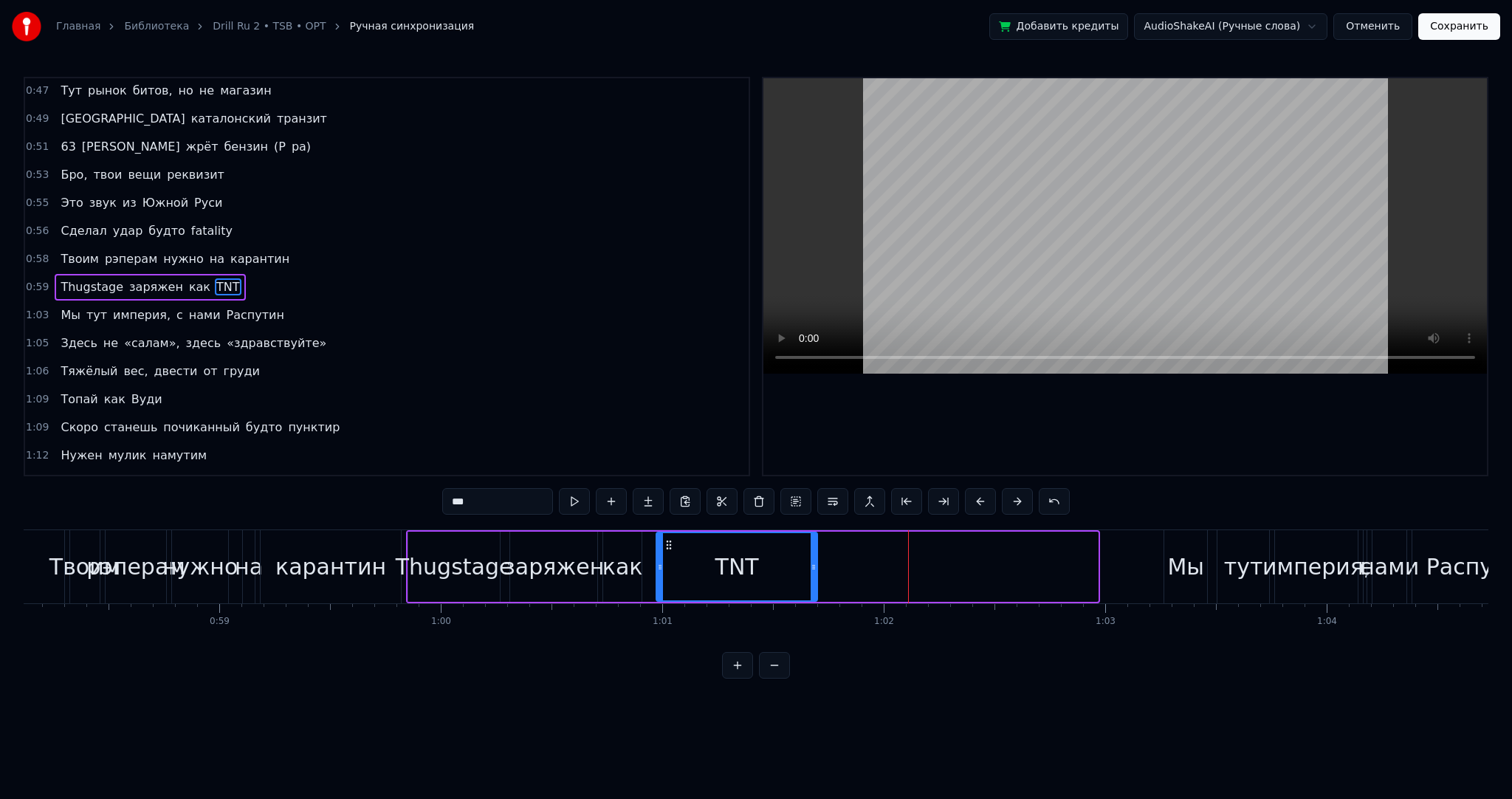
drag, startPoint x: 1091, startPoint y: 571, endPoint x: 797, endPoint y: 557, distance: 294.3
click at [810, 557] on div at bounding box center [813, 567] width 6 height 67
click at [732, 561] on div "TNT" at bounding box center [732, 567] width 44 height 33
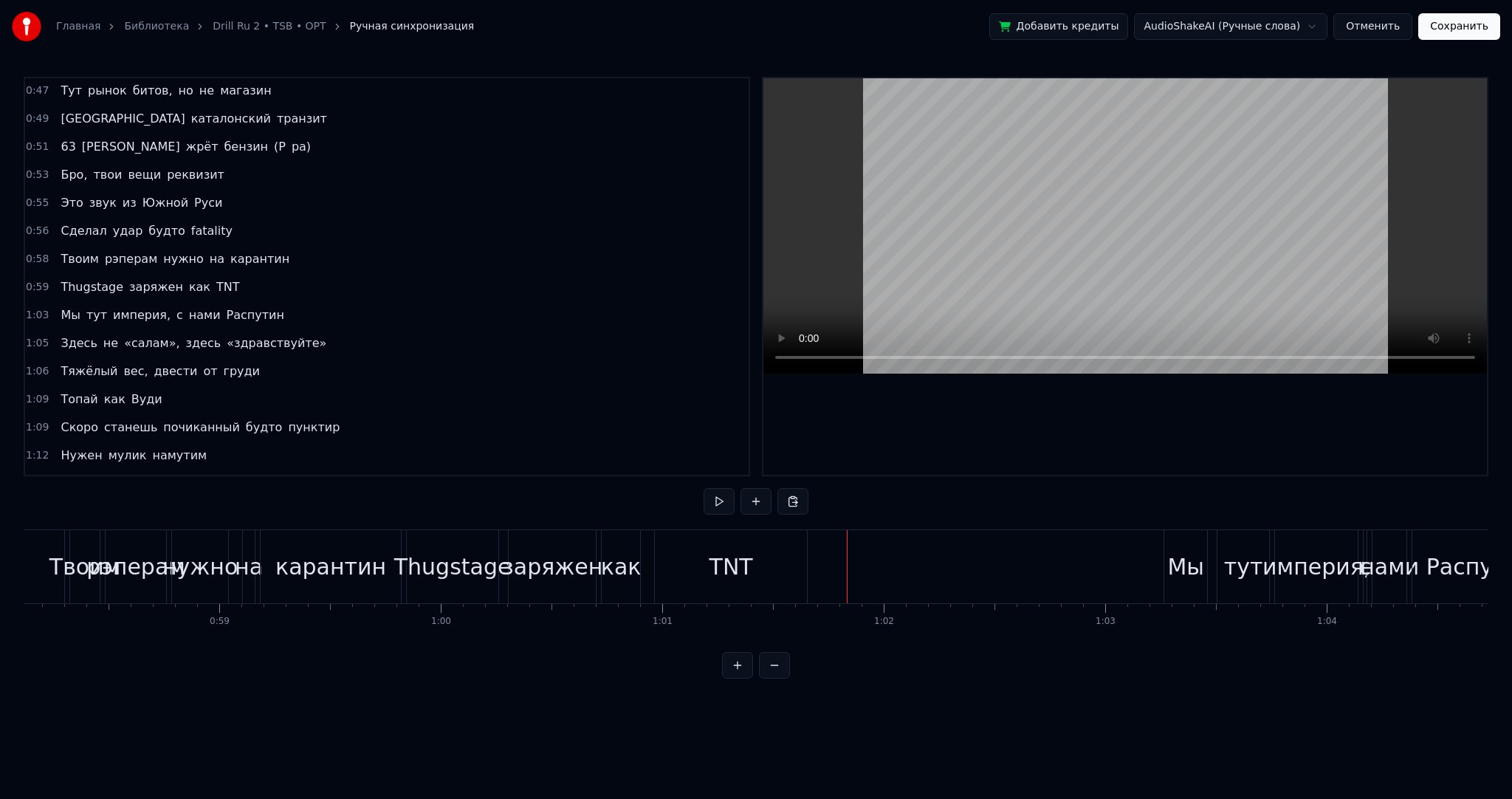
click at [758, 499] on button at bounding box center [756, 501] width 31 height 26
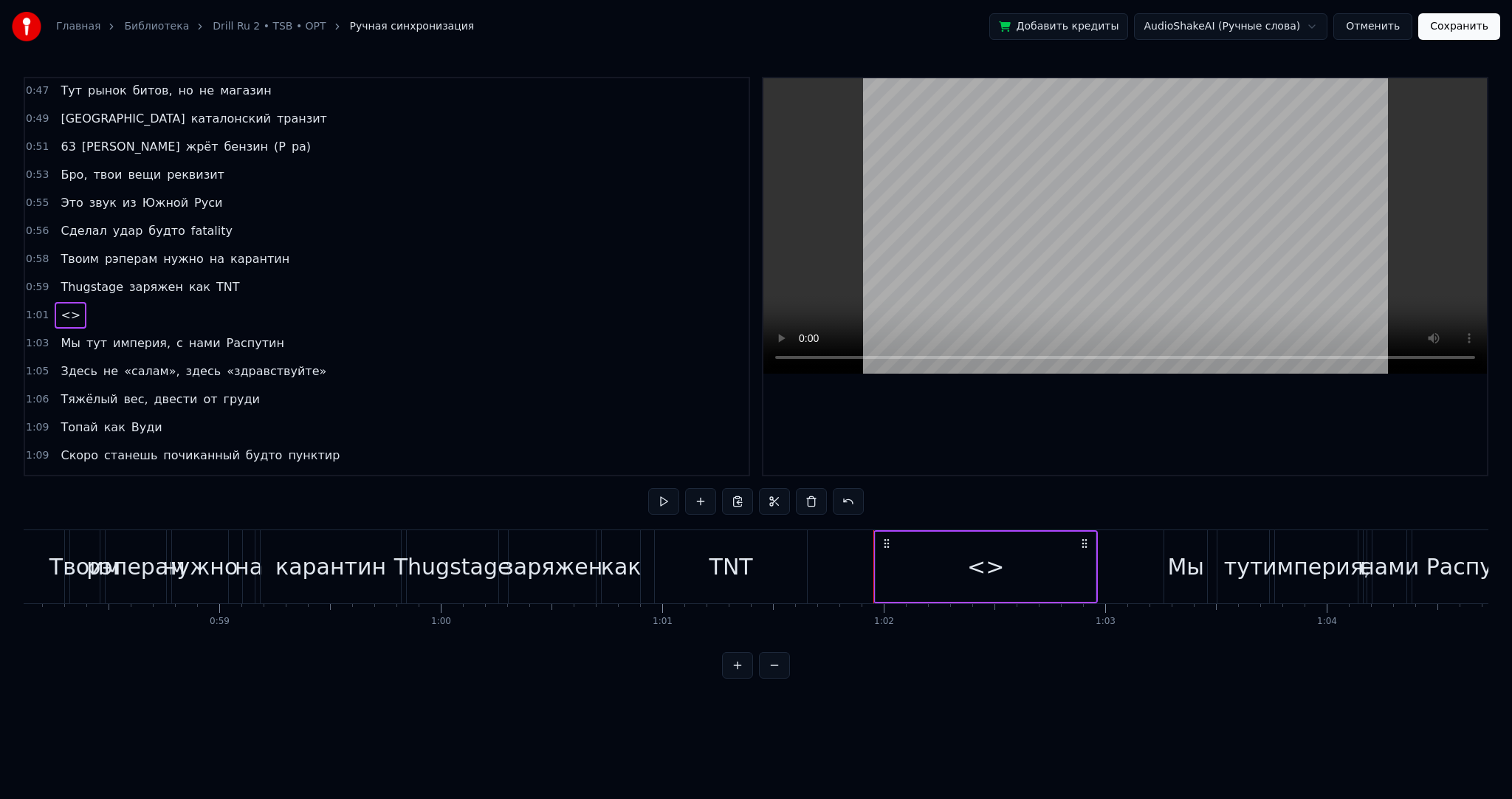
click at [879, 563] on div "<>" at bounding box center [986, 567] width 220 height 70
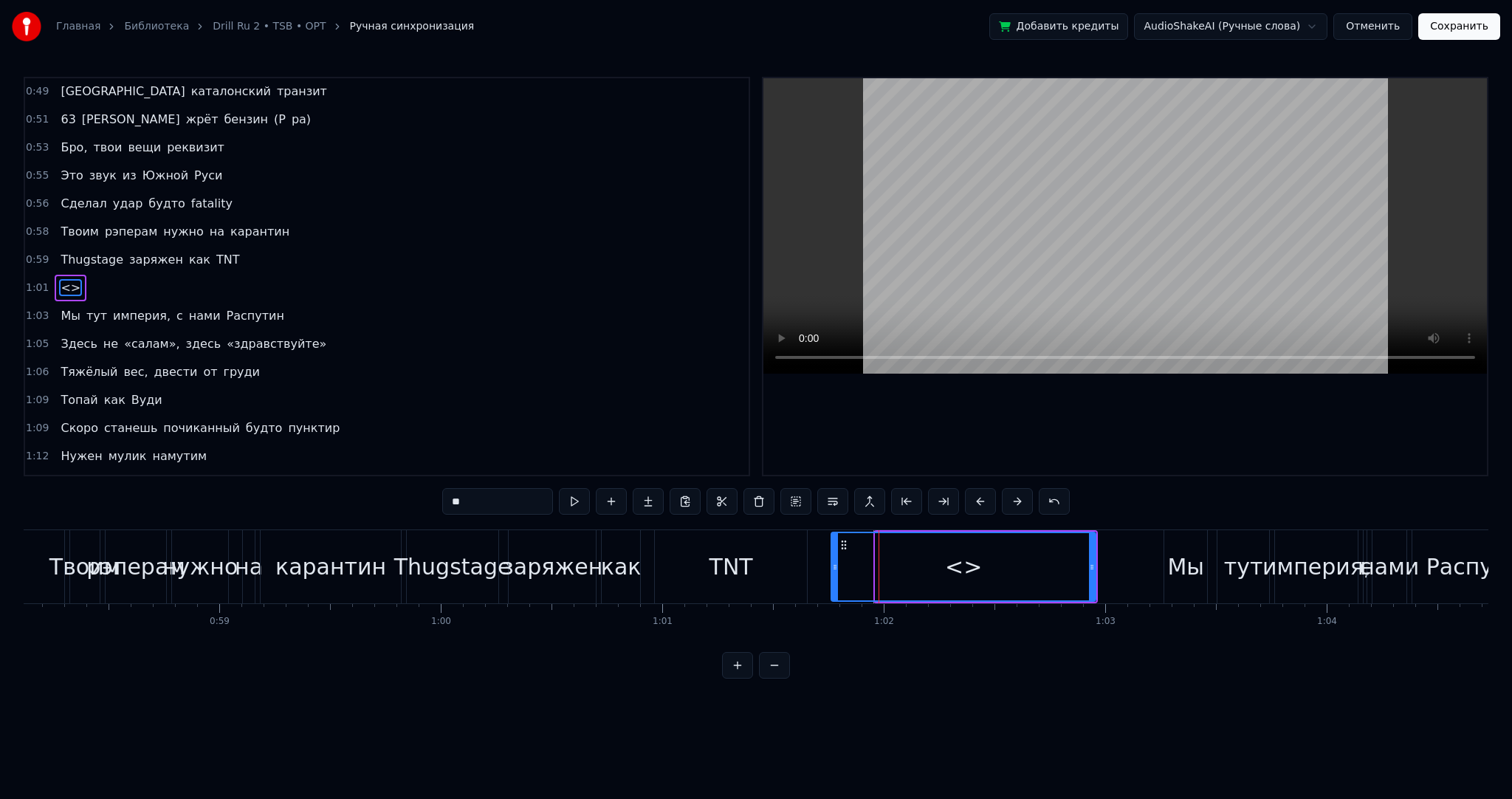
drag, startPoint x: 854, startPoint y: 562, endPoint x: 844, endPoint y: 557, distance: 11.2
click at [832, 559] on div at bounding box center [835, 567] width 6 height 67
click at [1094, 570] on icon at bounding box center [1095, 568] width 6 height 12
click at [924, 569] on div "<>" at bounding box center [962, 567] width 271 height 67
drag, startPoint x: 419, startPoint y: 499, endPoint x: 348, endPoint y: 499, distance: 71.0
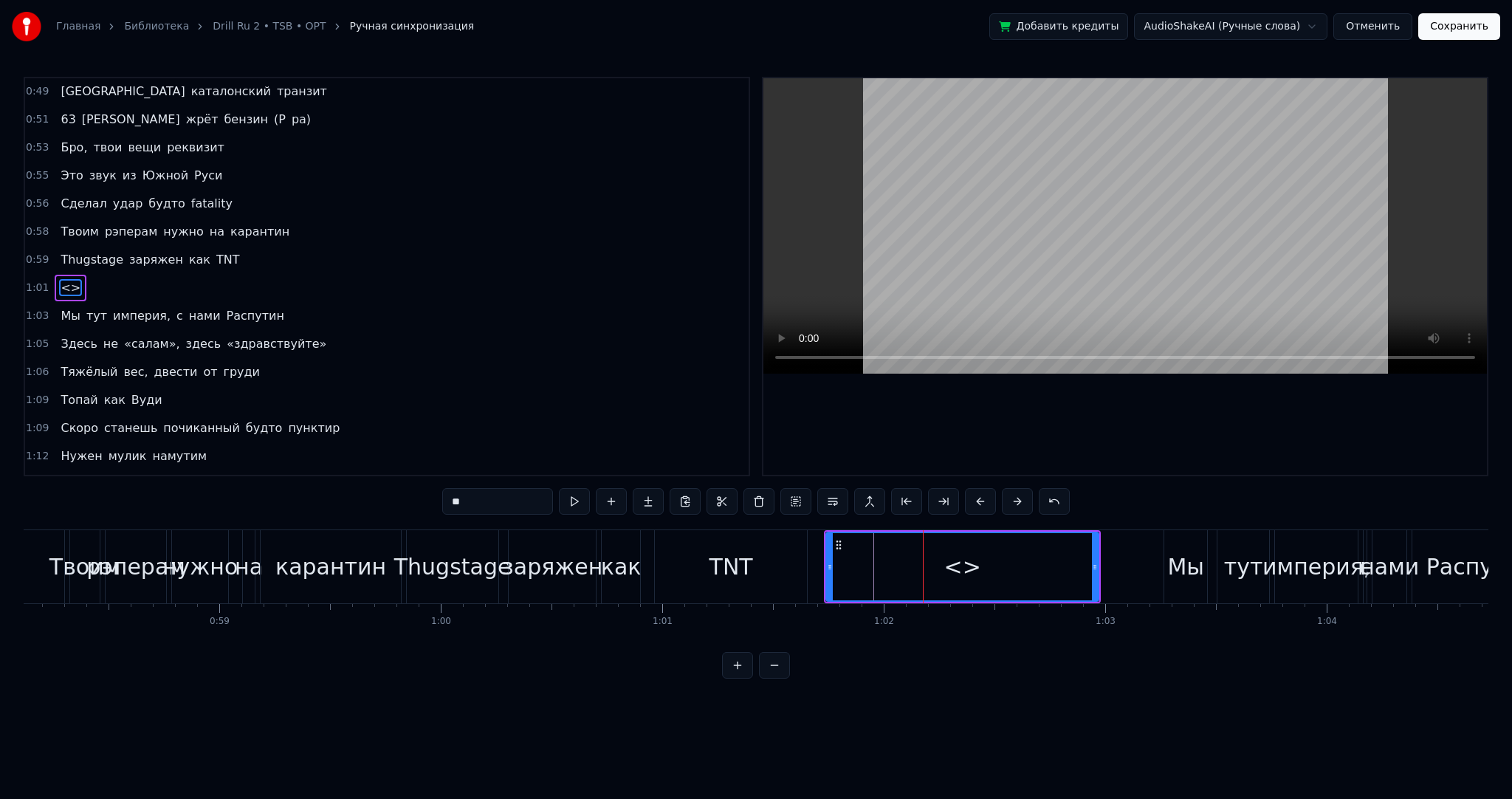
click at [357, 499] on div "0:41 Двуглавые на связи 0:42 Хлест плетен, визг резин 0:44 Левый берег, правый …" at bounding box center [756, 377] width 1465 height 602
type input "*"
type input "********"
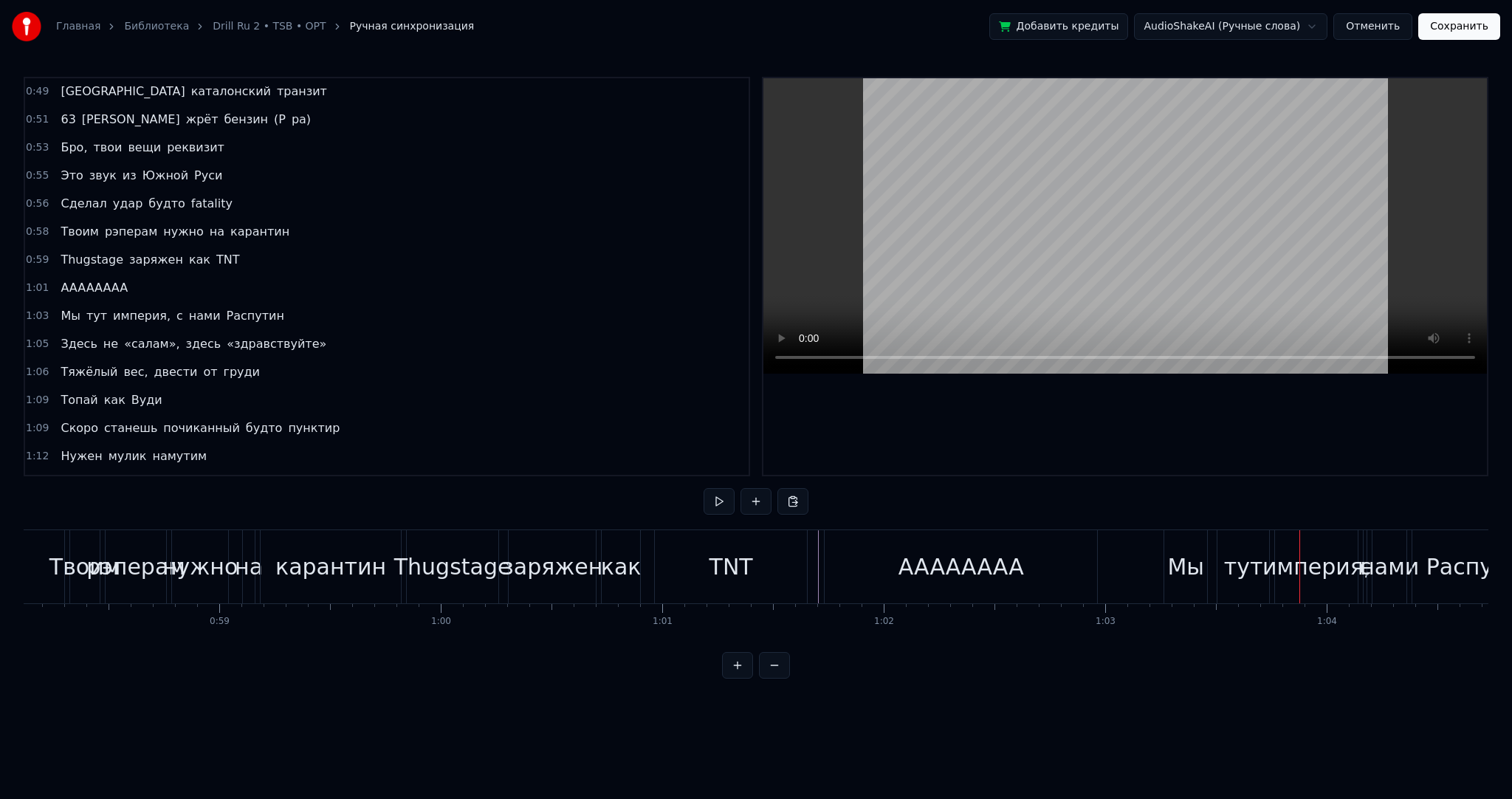
click at [402, 561] on div "Thugstage" at bounding box center [453, 567] width 117 height 33
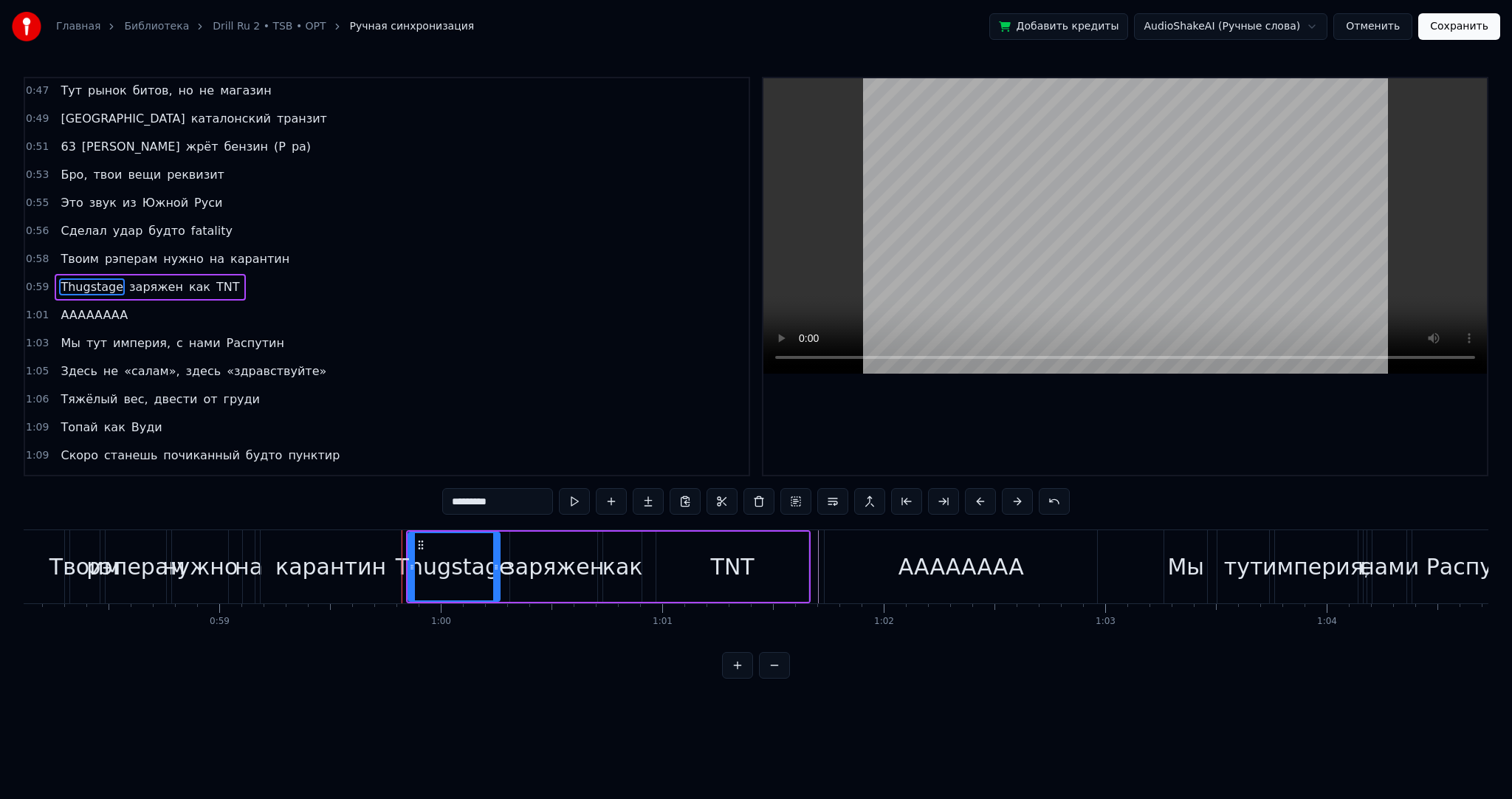
click at [401, 565] on div "карантин" at bounding box center [331, 567] width 141 height 73
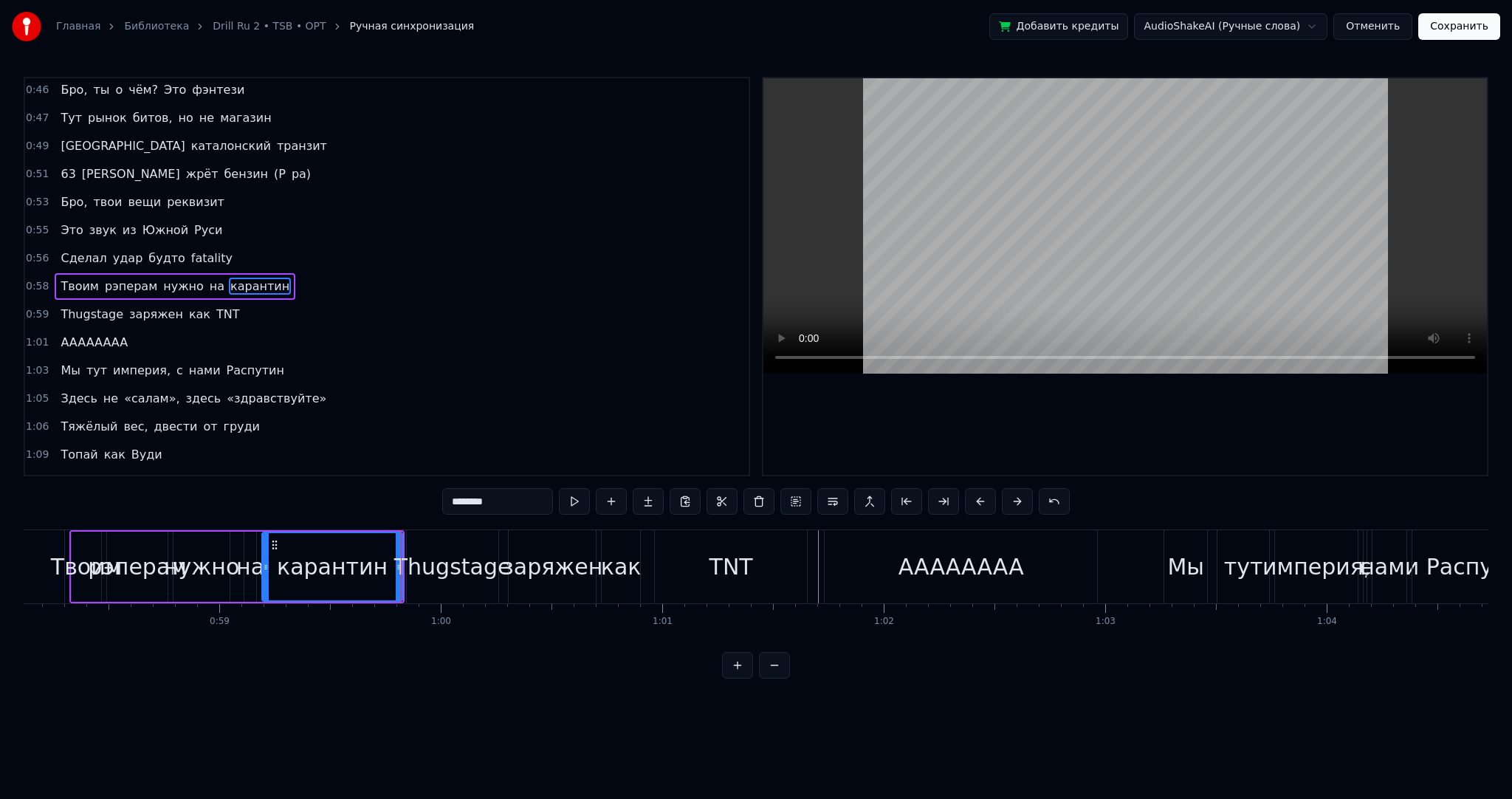
click at [402, 571] on div "Thugstage" at bounding box center [453, 567] width 117 height 33
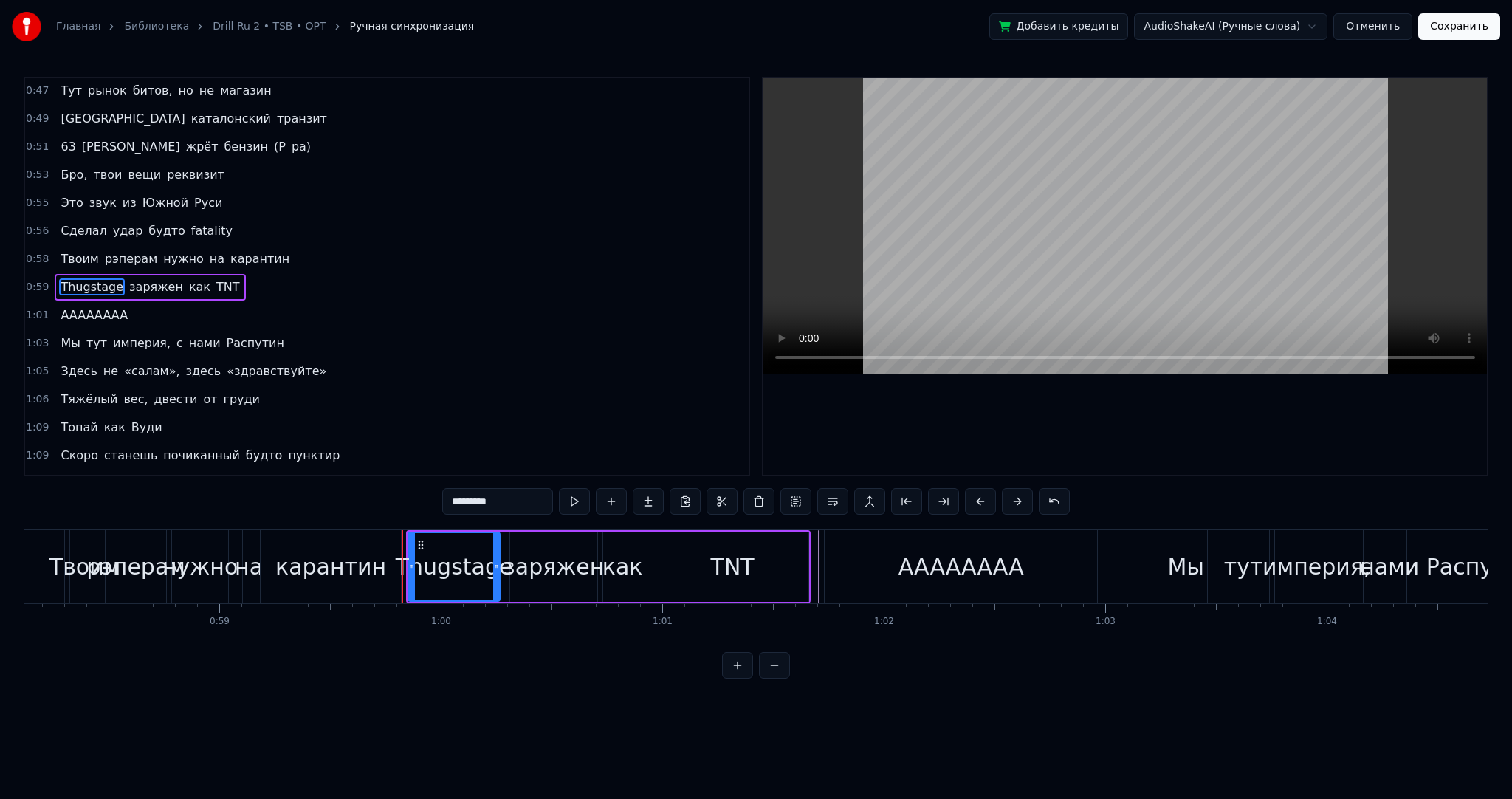
click at [401, 573] on div "карантин" at bounding box center [331, 567] width 141 height 73
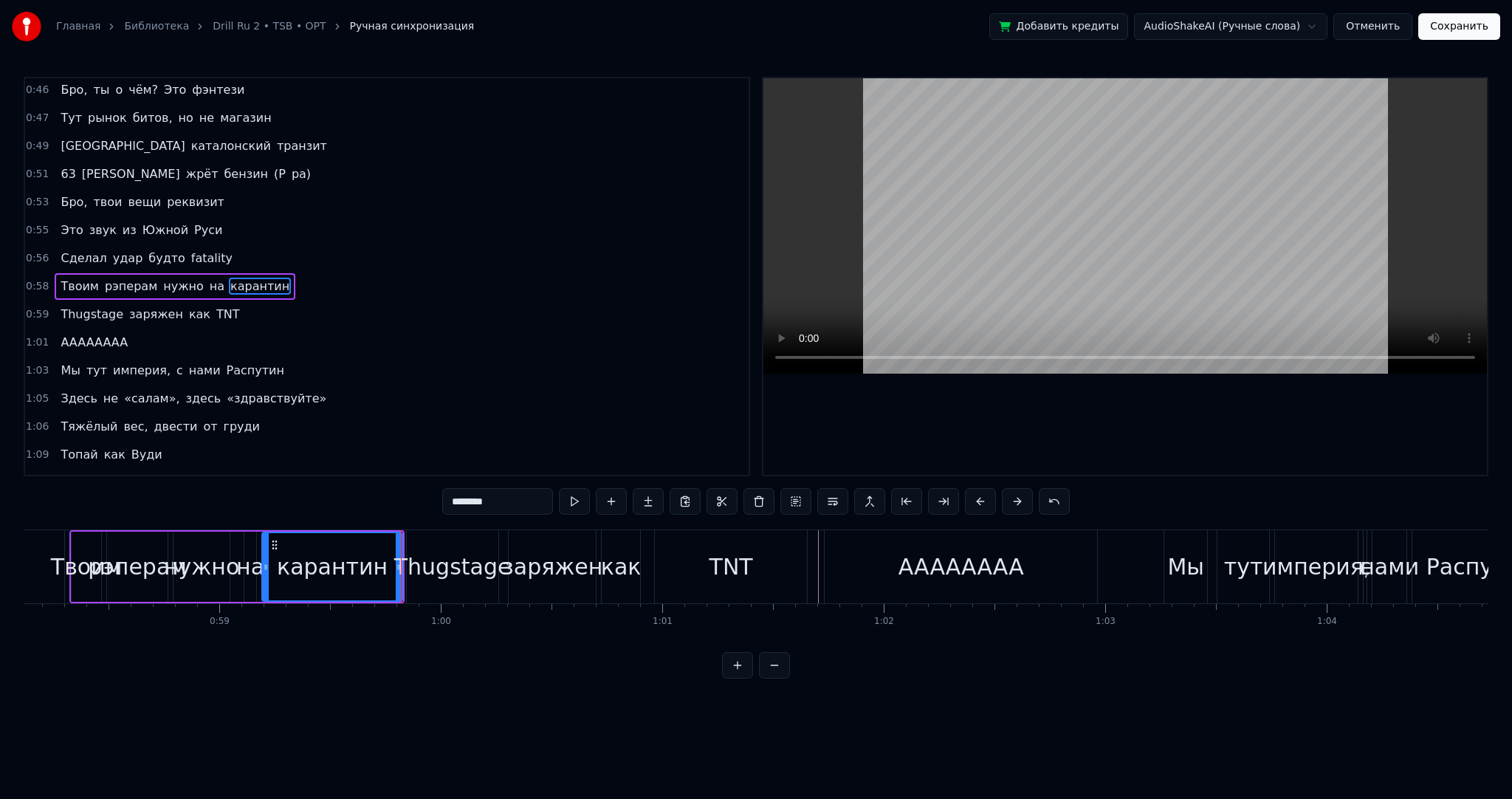
click at [402, 574] on div "Thugstage" at bounding box center [453, 567] width 117 height 33
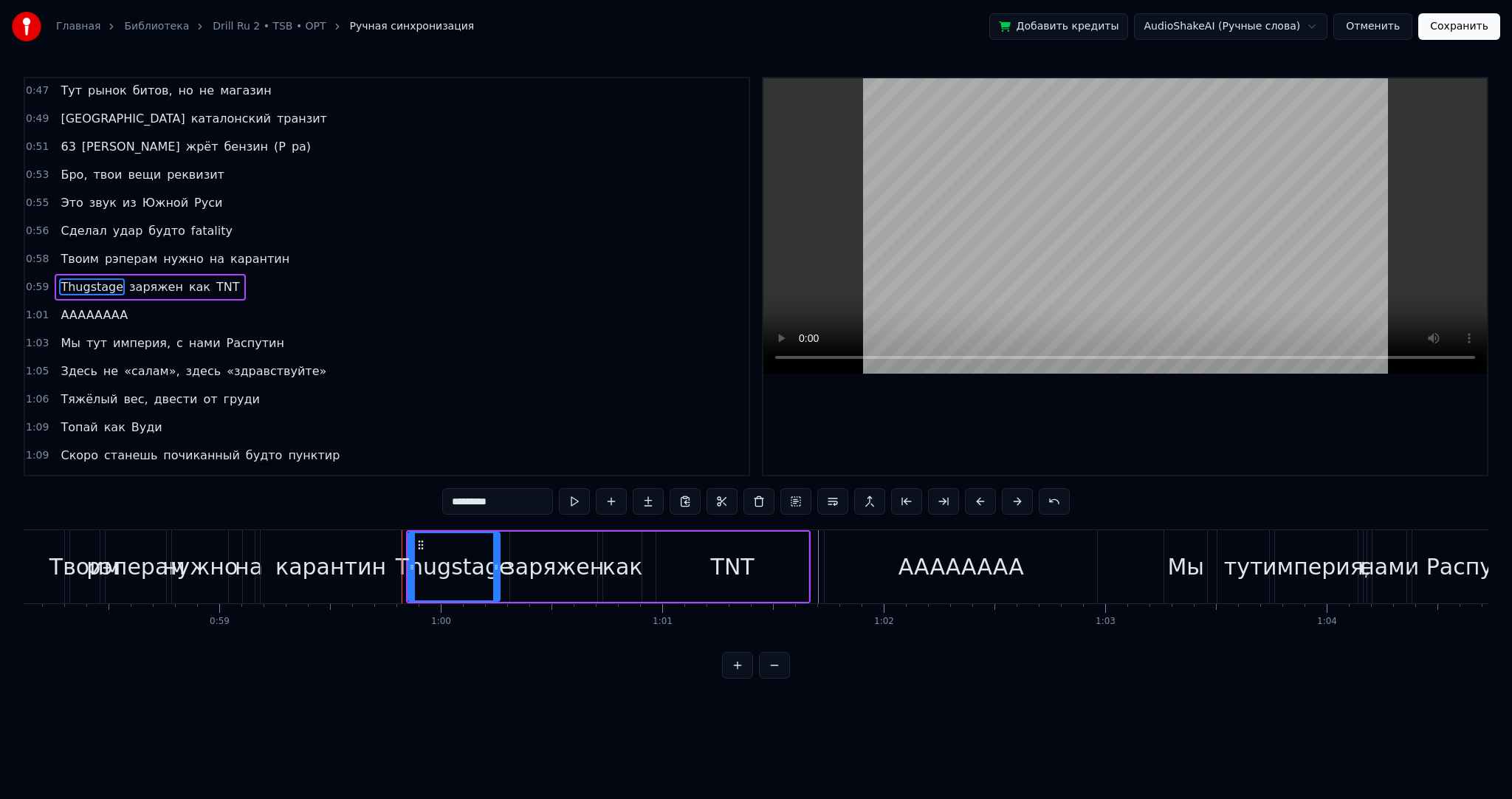
type input "********"
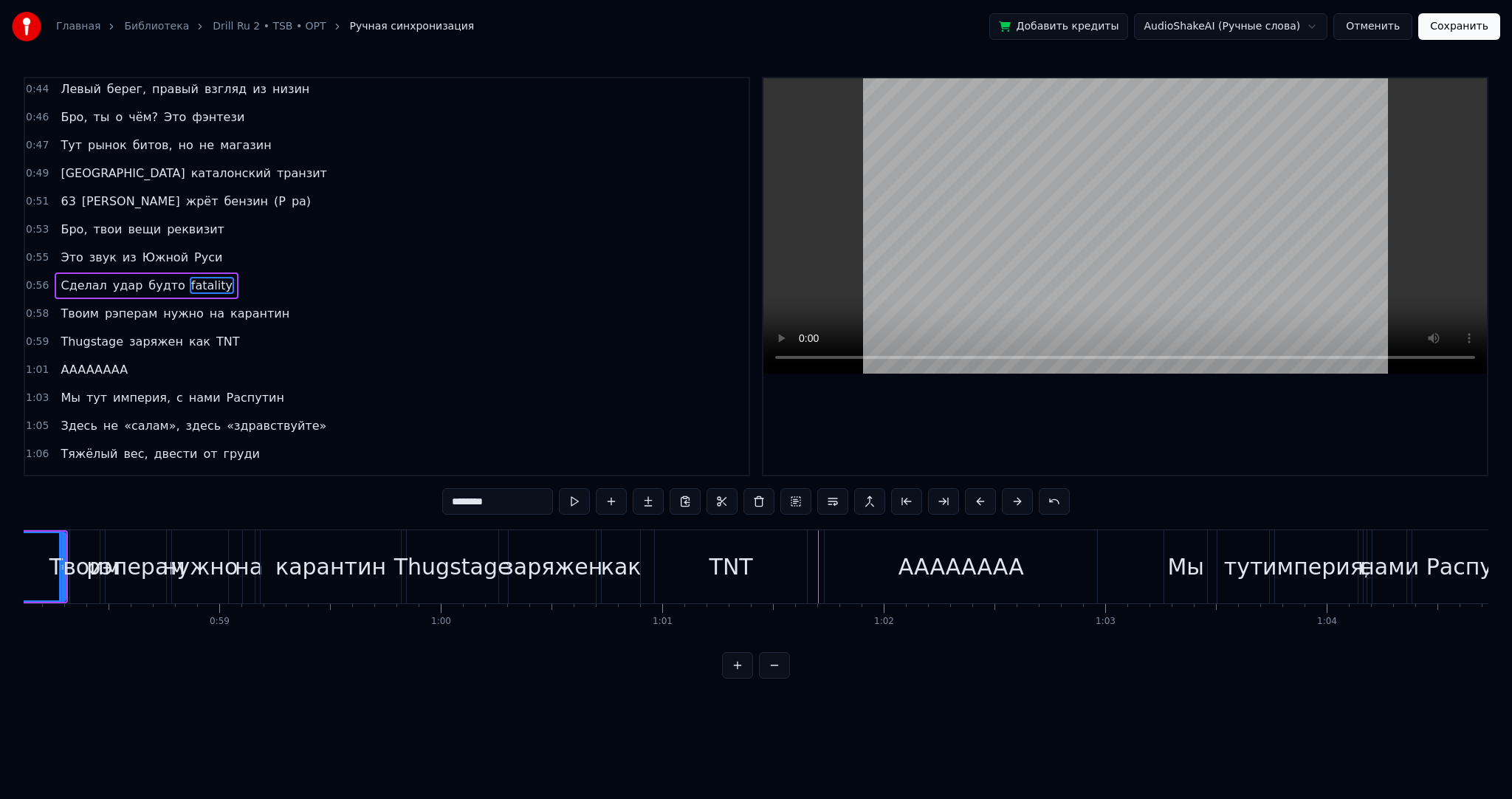
scroll to position [0, 12834]
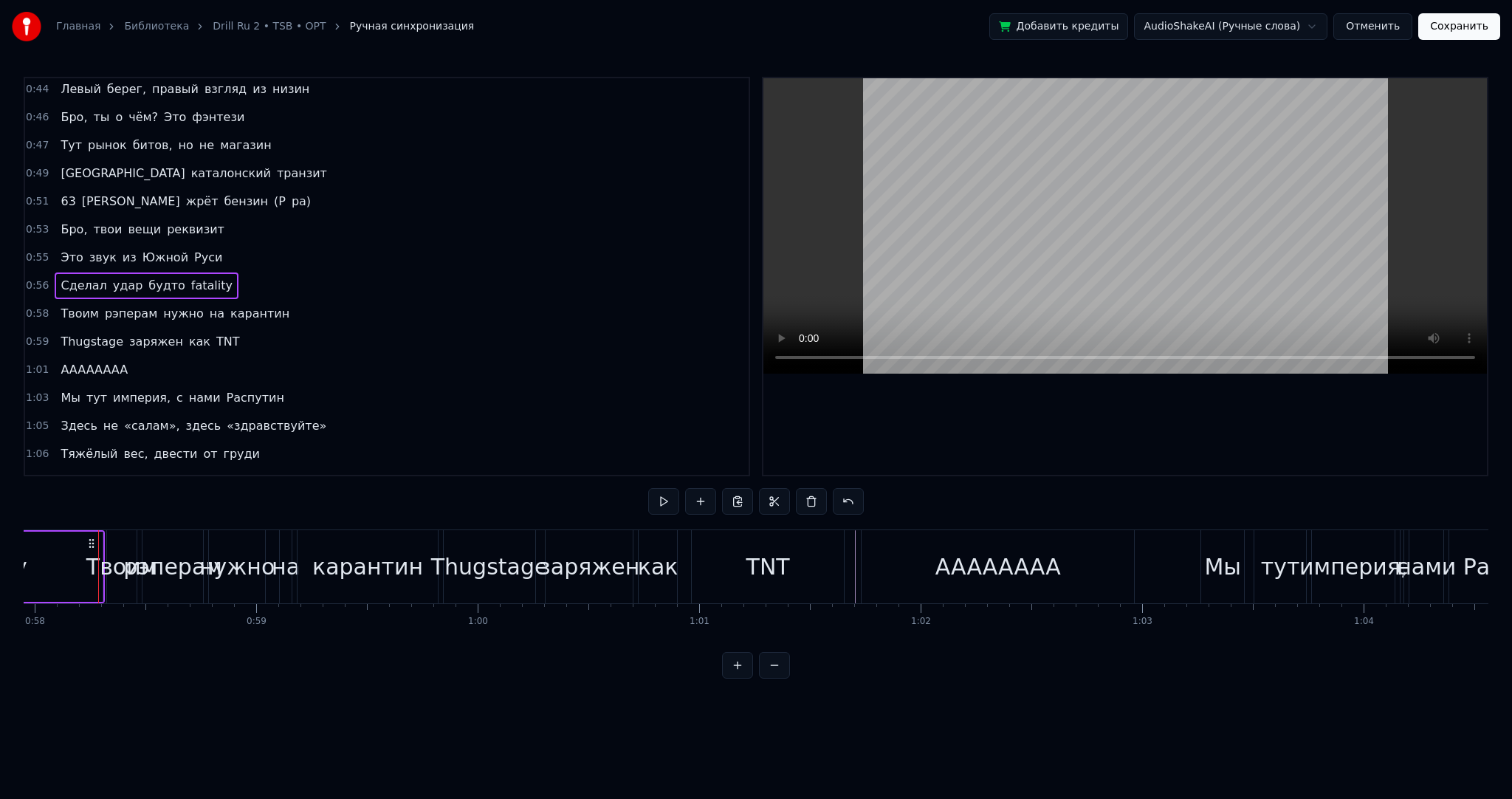
click at [107, 533] on div "Твоим" at bounding box center [122, 567] width 31 height 73
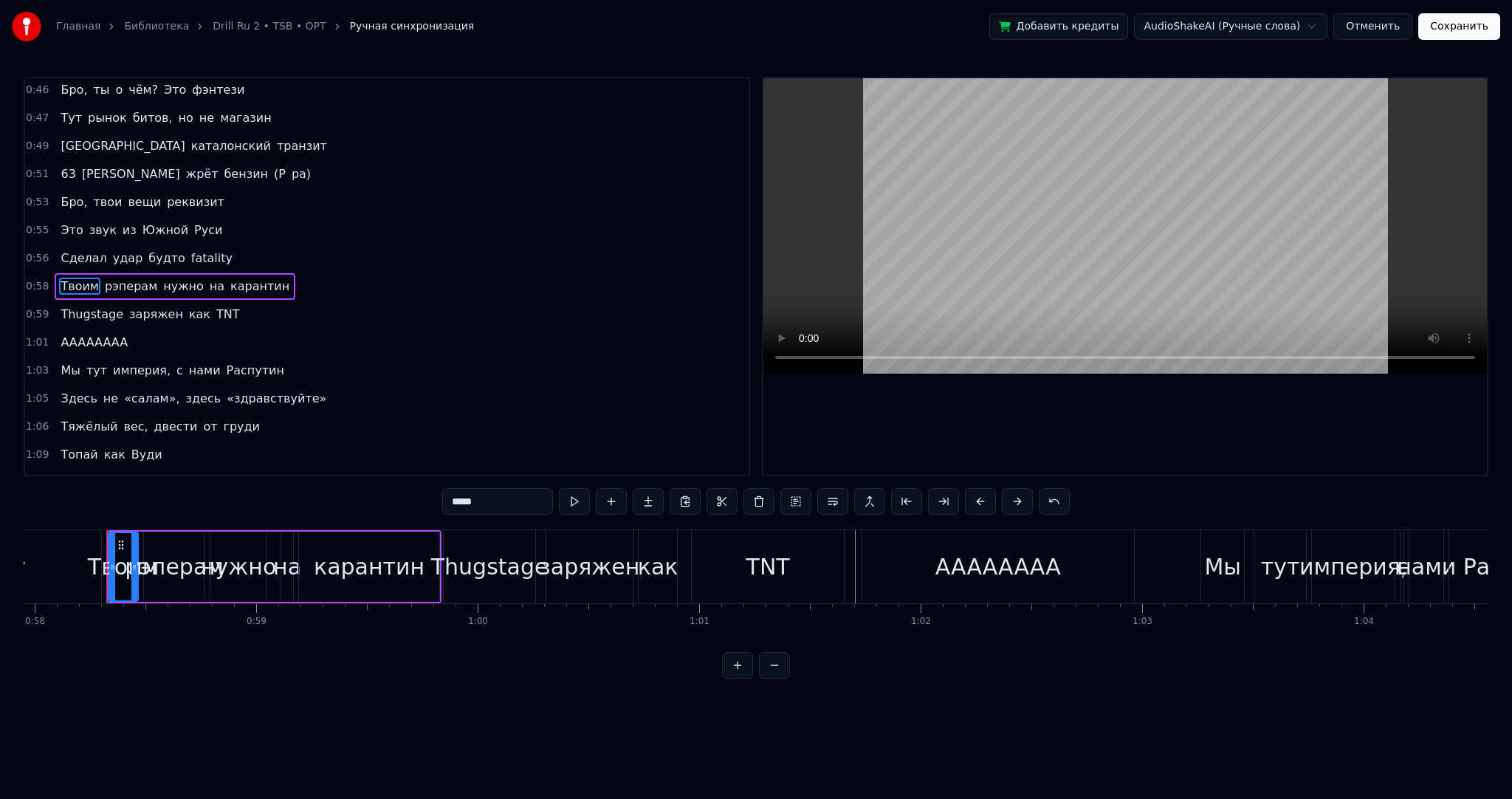
click at [107, 533] on div at bounding box center [107, 567] width 1 height 73
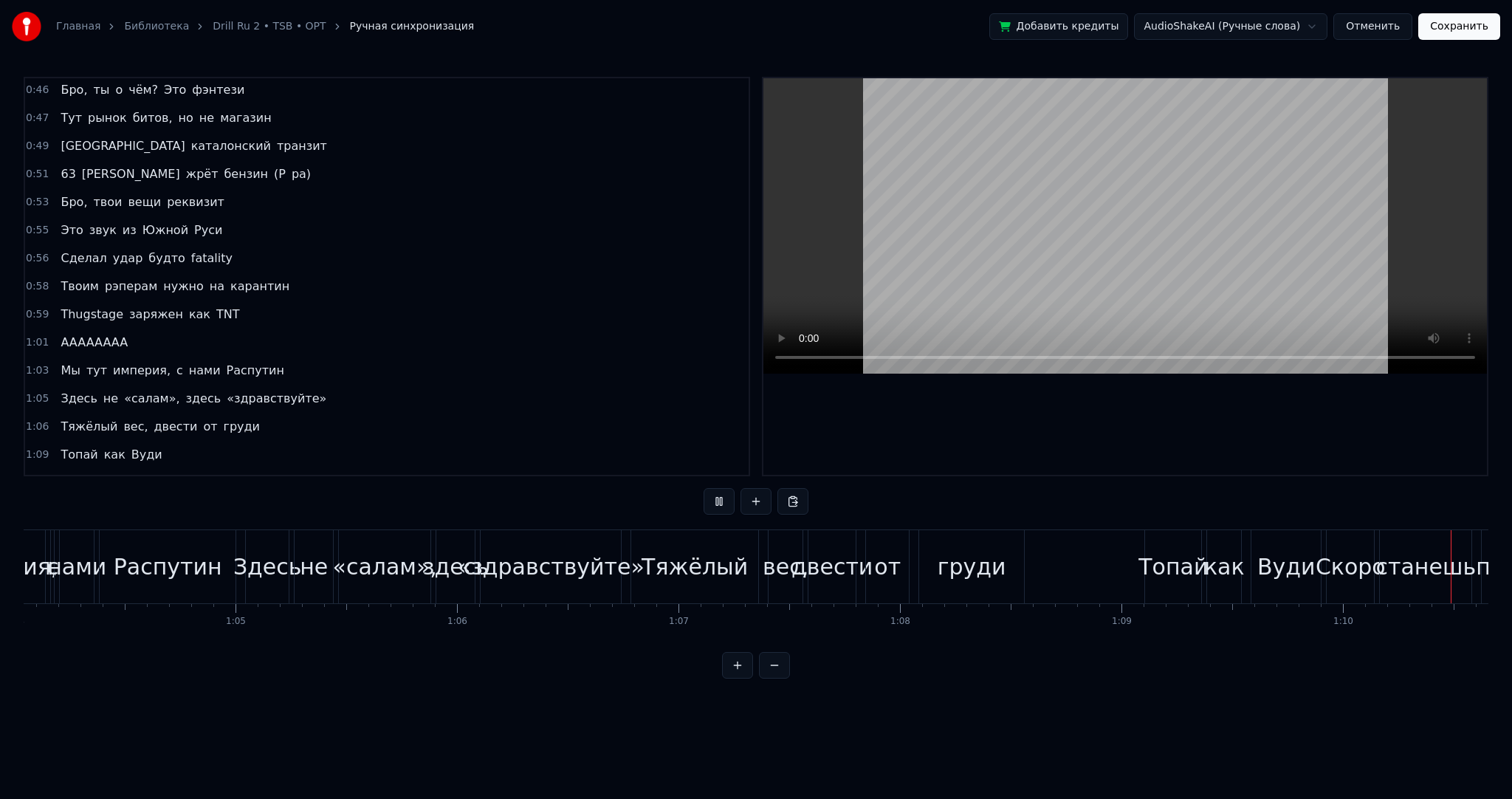
scroll to position [0, 15535]
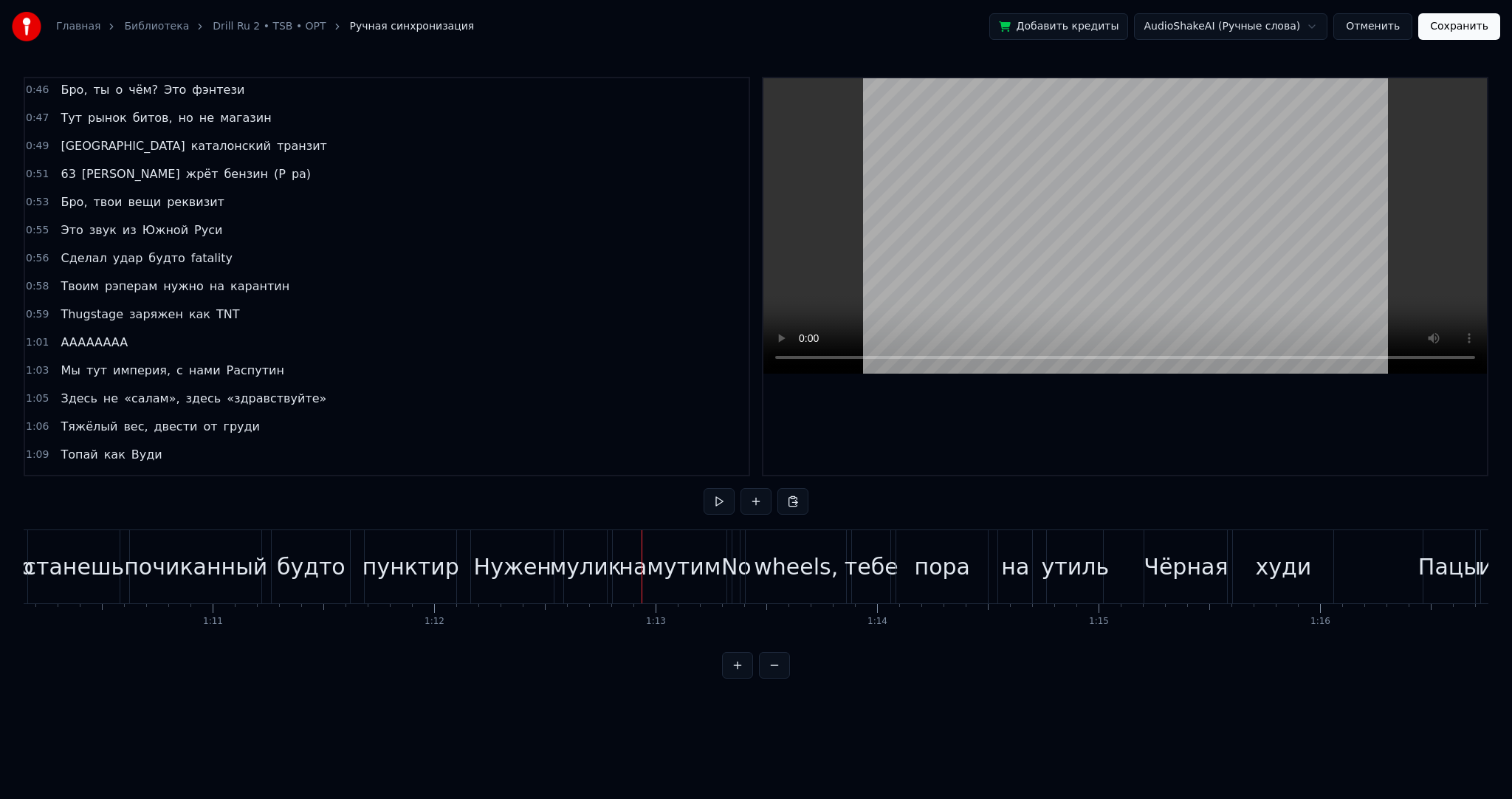
click at [1441, 24] on button "Сохранить" at bounding box center [1459, 26] width 82 height 26
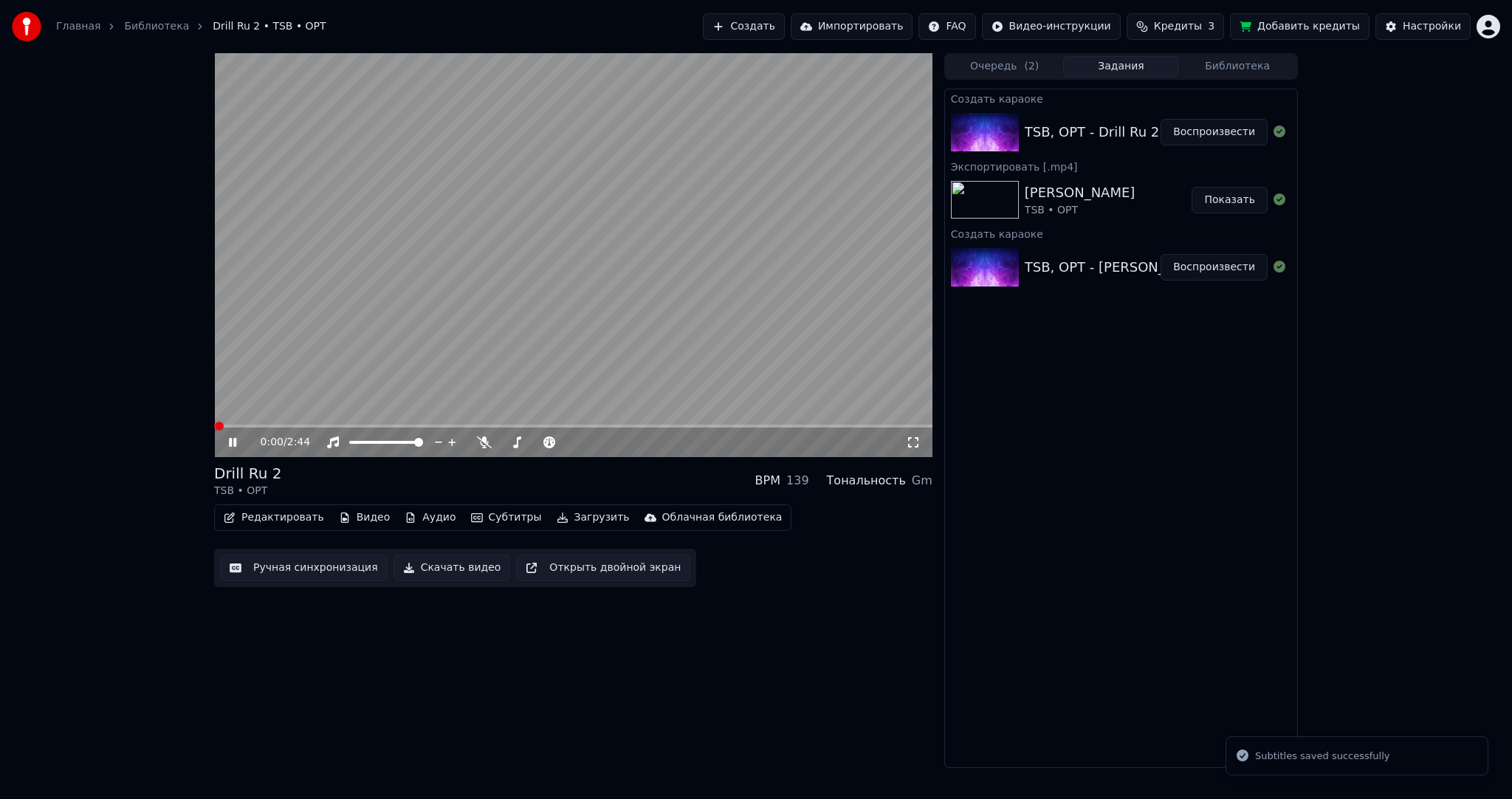
click at [496, 525] on button "Субтитры" at bounding box center [506, 518] width 83 height 21
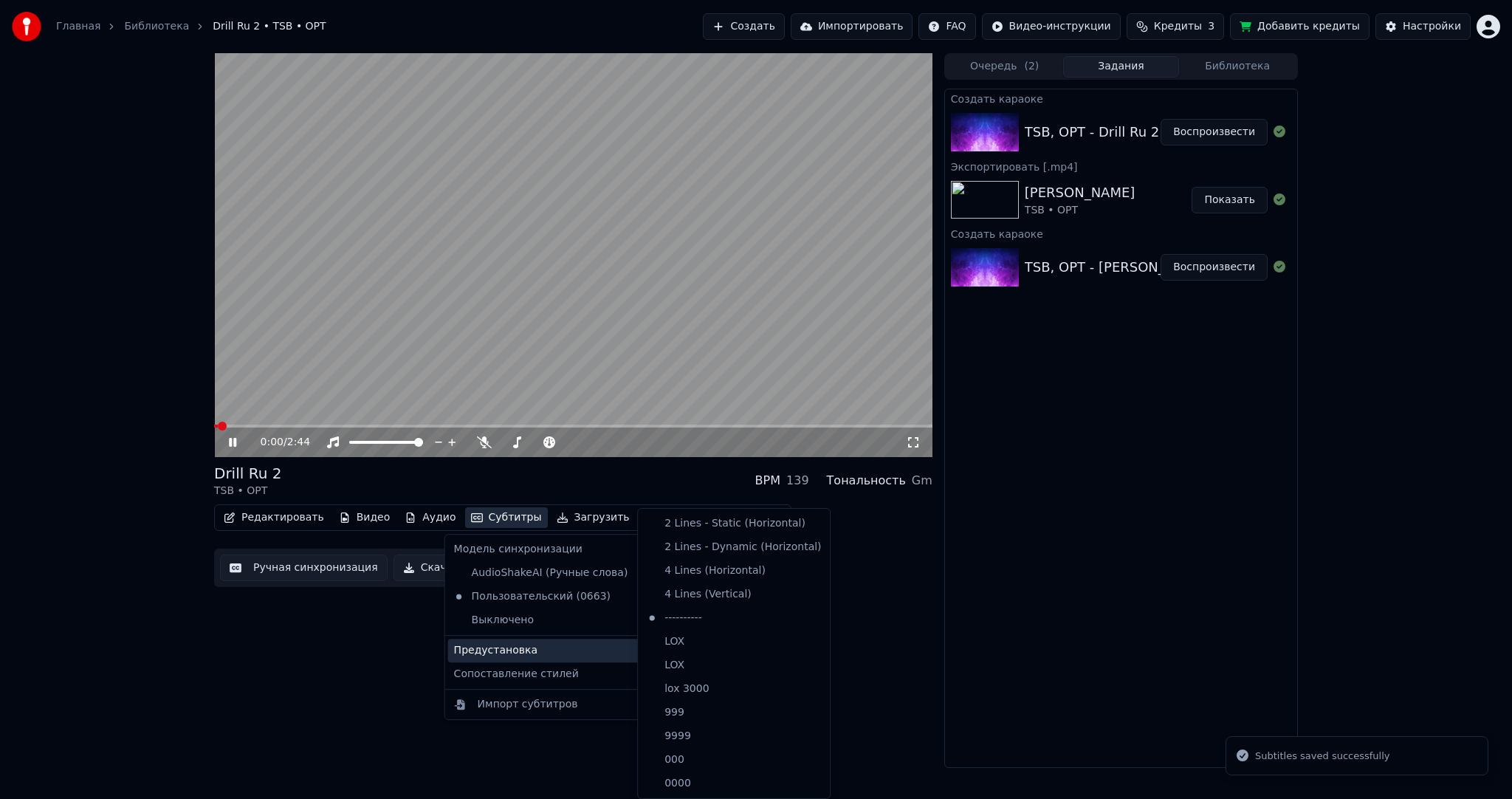
click at [538, 648] on div "Предустановка" at bounding box center [552, 650] width 208 height 24
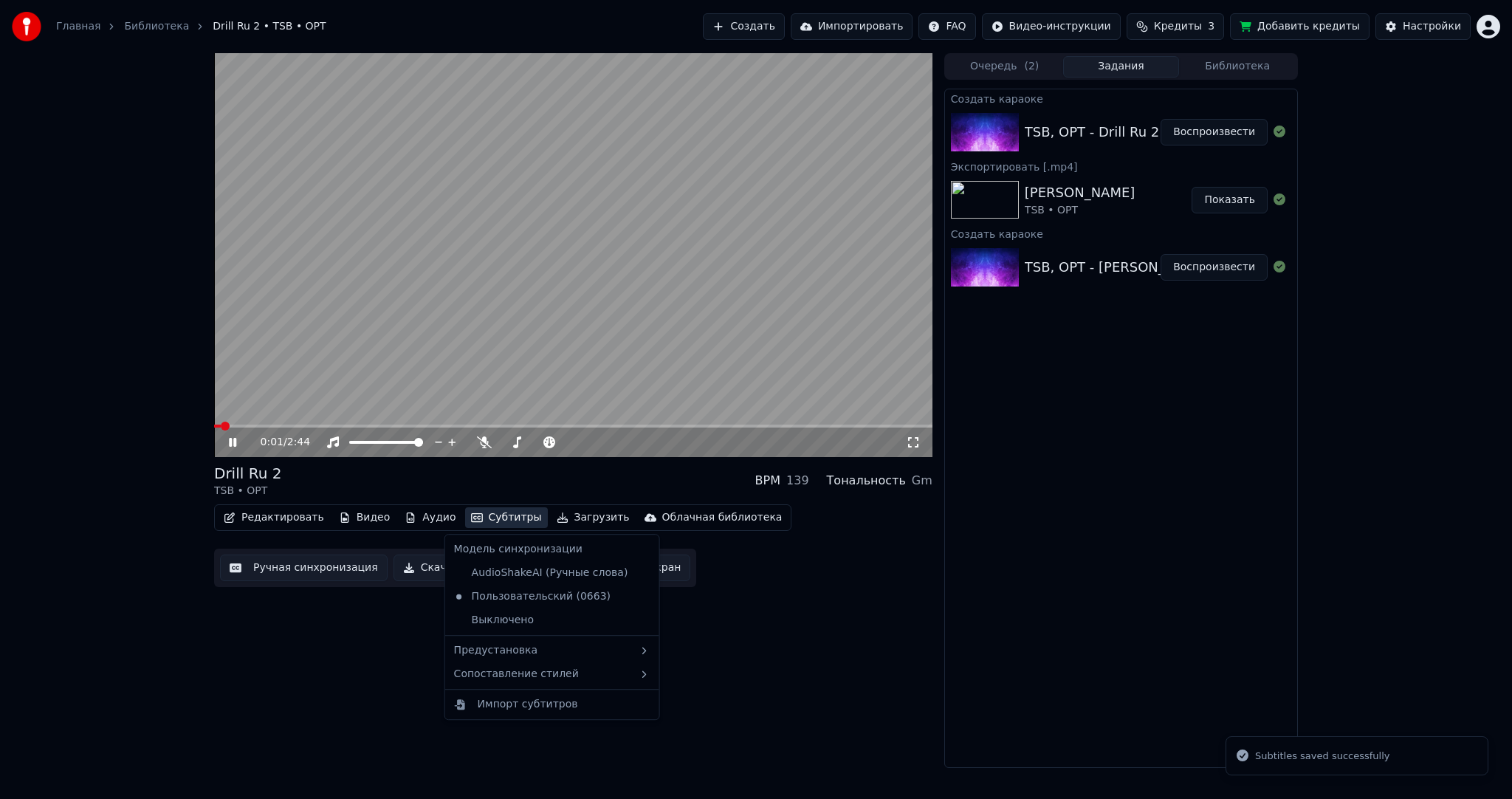
click at [319, 570] on button "Ручная синхронизация" at bounding box center [304, 568] width 168 height 26
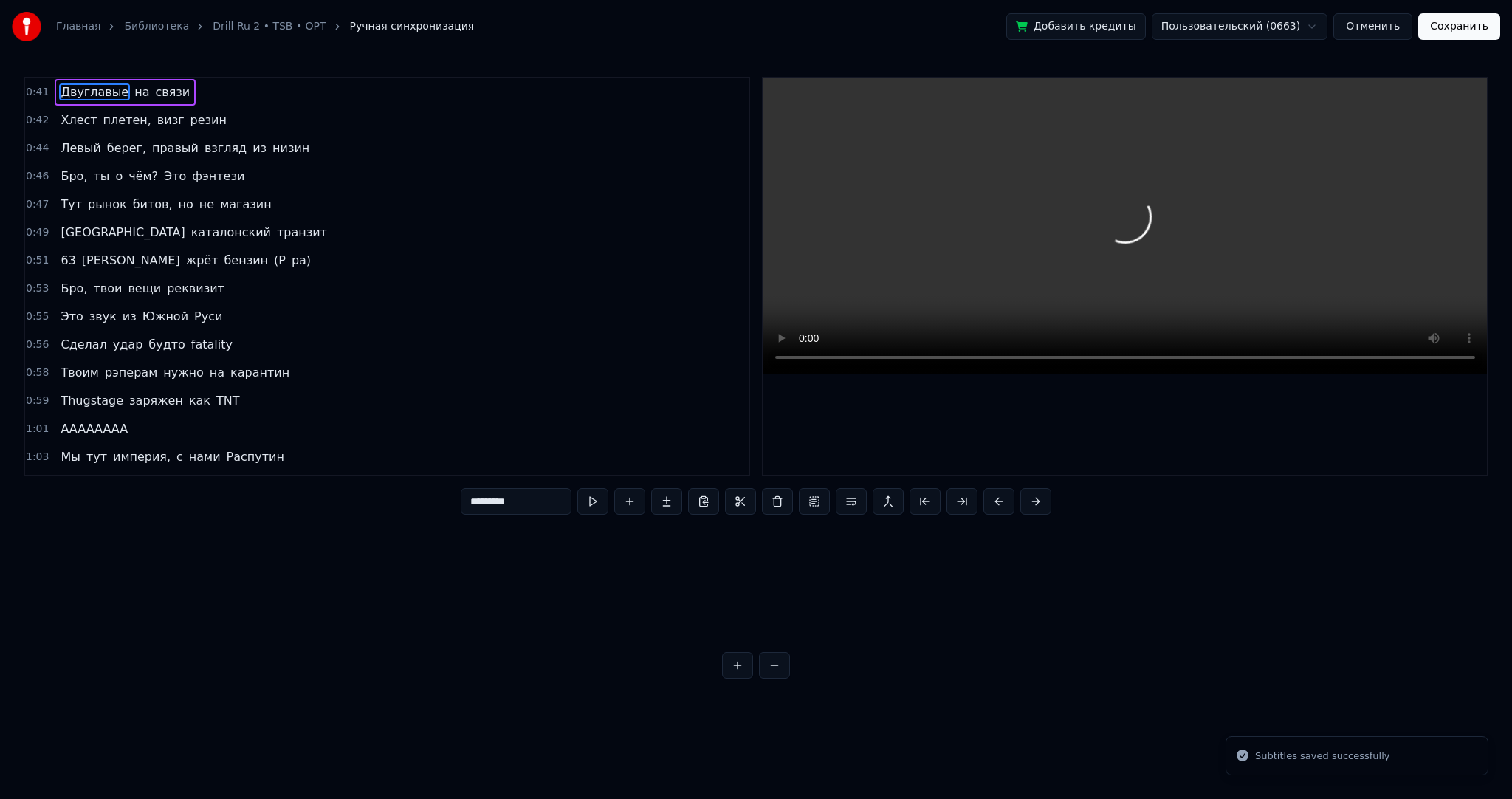
scroll to position [0, 9059]
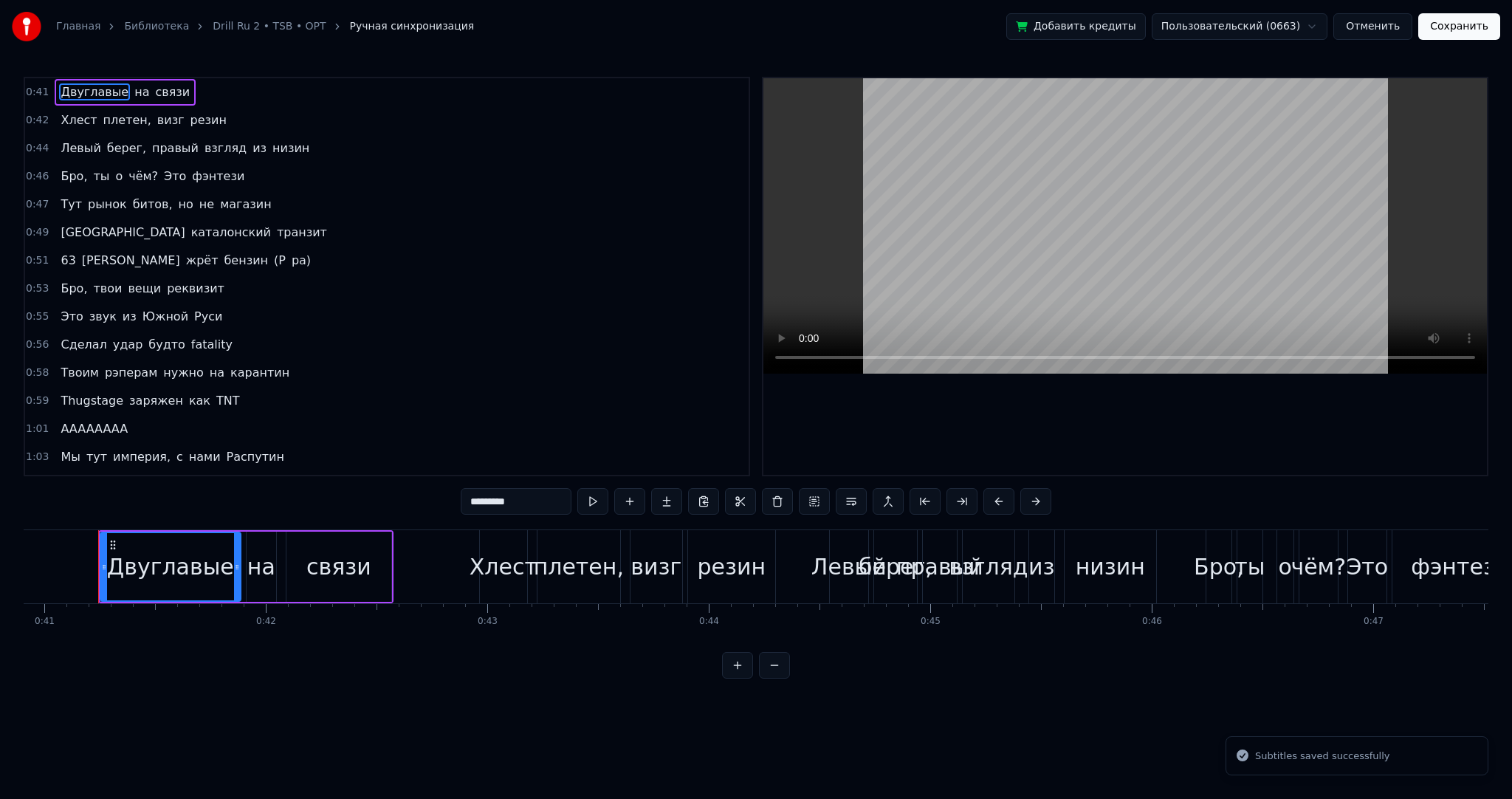
click at [82, 420] on span "AAAAAAAA" at bounding box center [94, 428] width 70 height 17
type input "********"
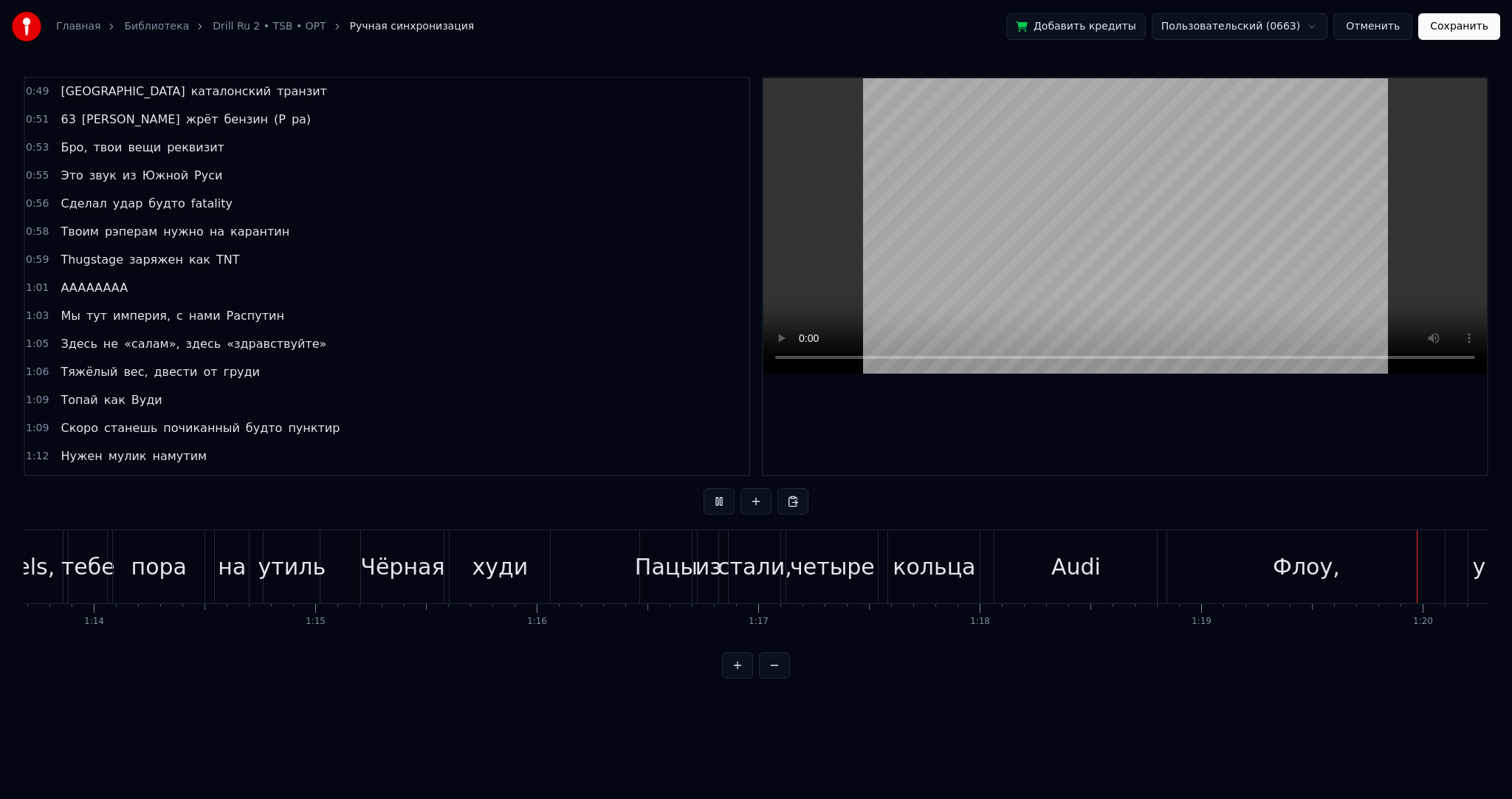
scroll to position [0, 17670]
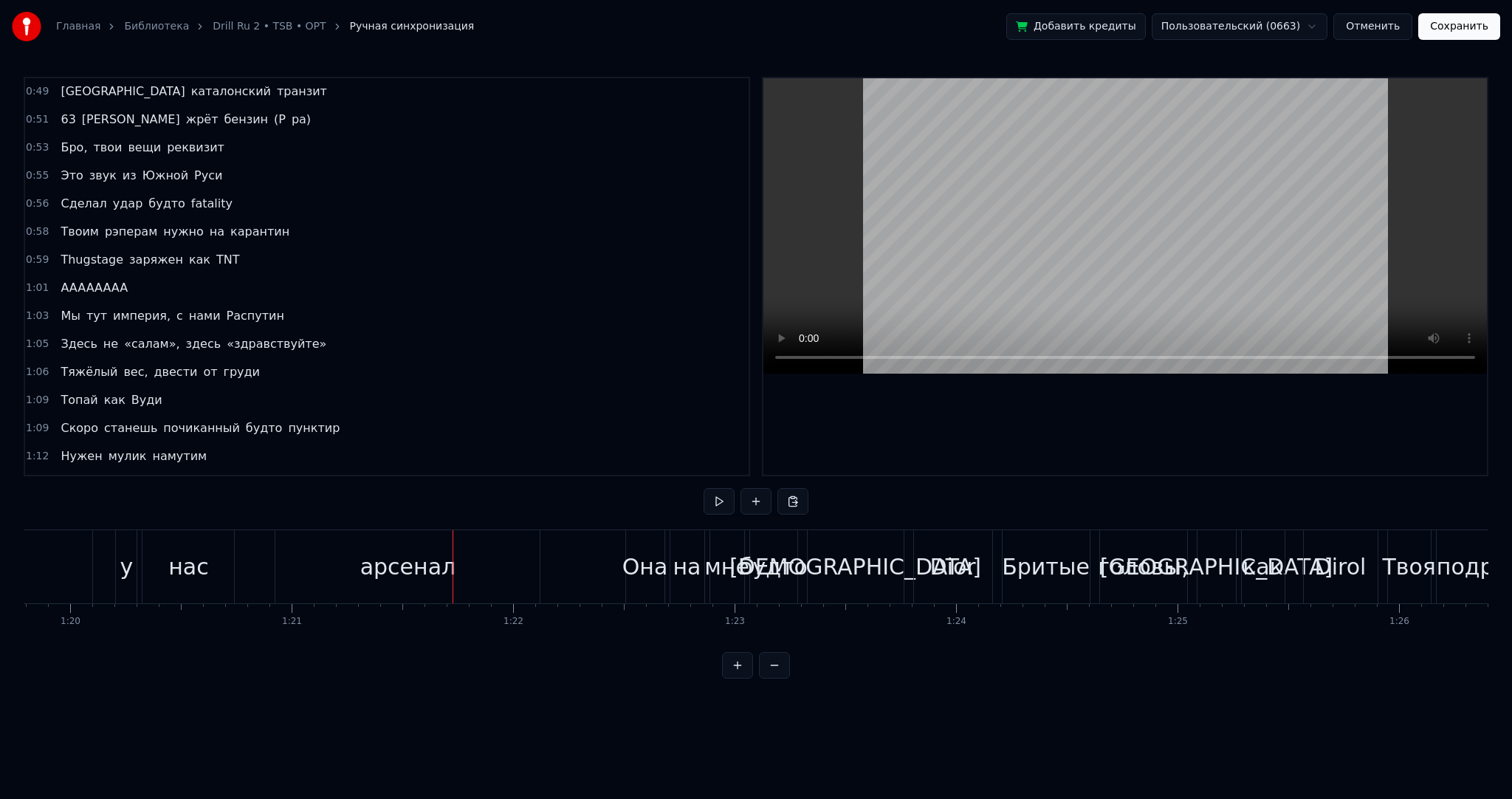
click at [466, 566] on div "арсенал" at bounding box center [407, 567] width 265 height 73
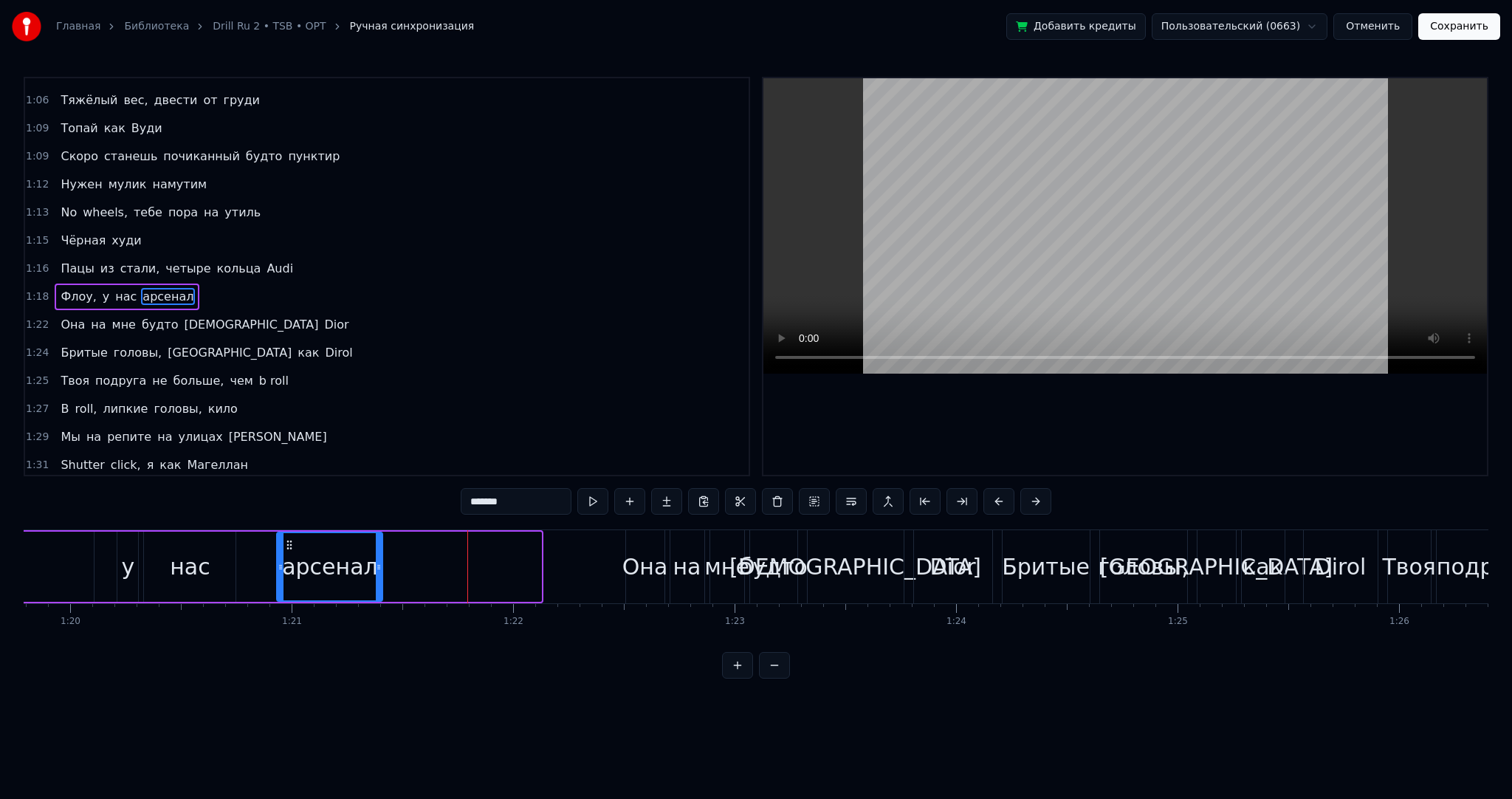
drag, startPoint x: 540, startPoint y: 571, endPoint x: 313, endPoint y: 567, distance: 227.0
click at [375, 570] on icon at bounding box center [378, 568] width 6 height 12
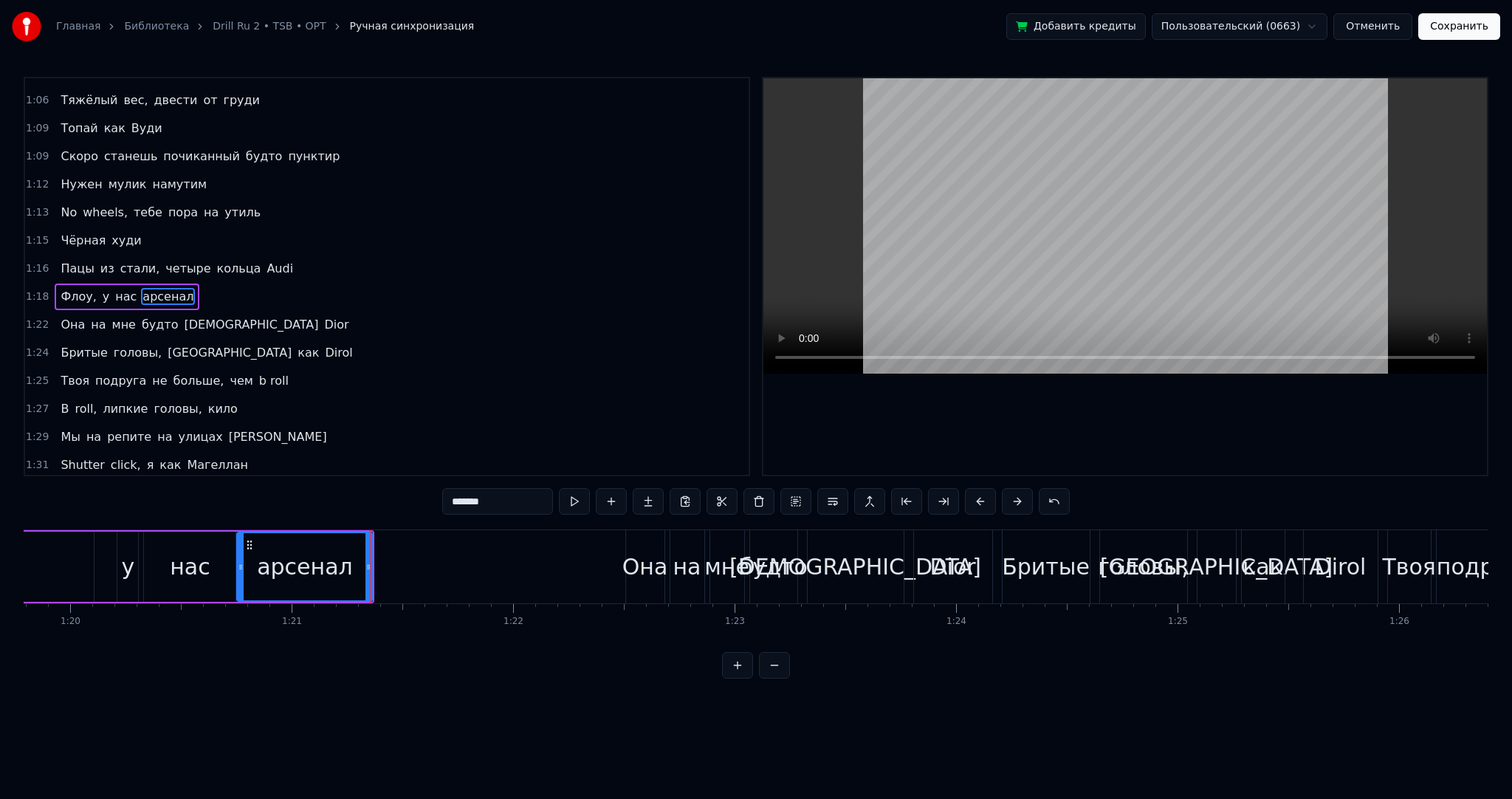
drag, startPoint x: 278, startPoint y: 566, endPoint x: 237, endPoint y: 563, distance: 41.1
click at [237, 563] on icon at bounding box center [240, 568] width 6 height 12
drag, startPoint x: 369, startPoint y: 566, endPoint x: 337, endPoint y: 566, distance: 32.0
click at [337, 566] on icon at bounding box center [337, 568] width 6 height 12
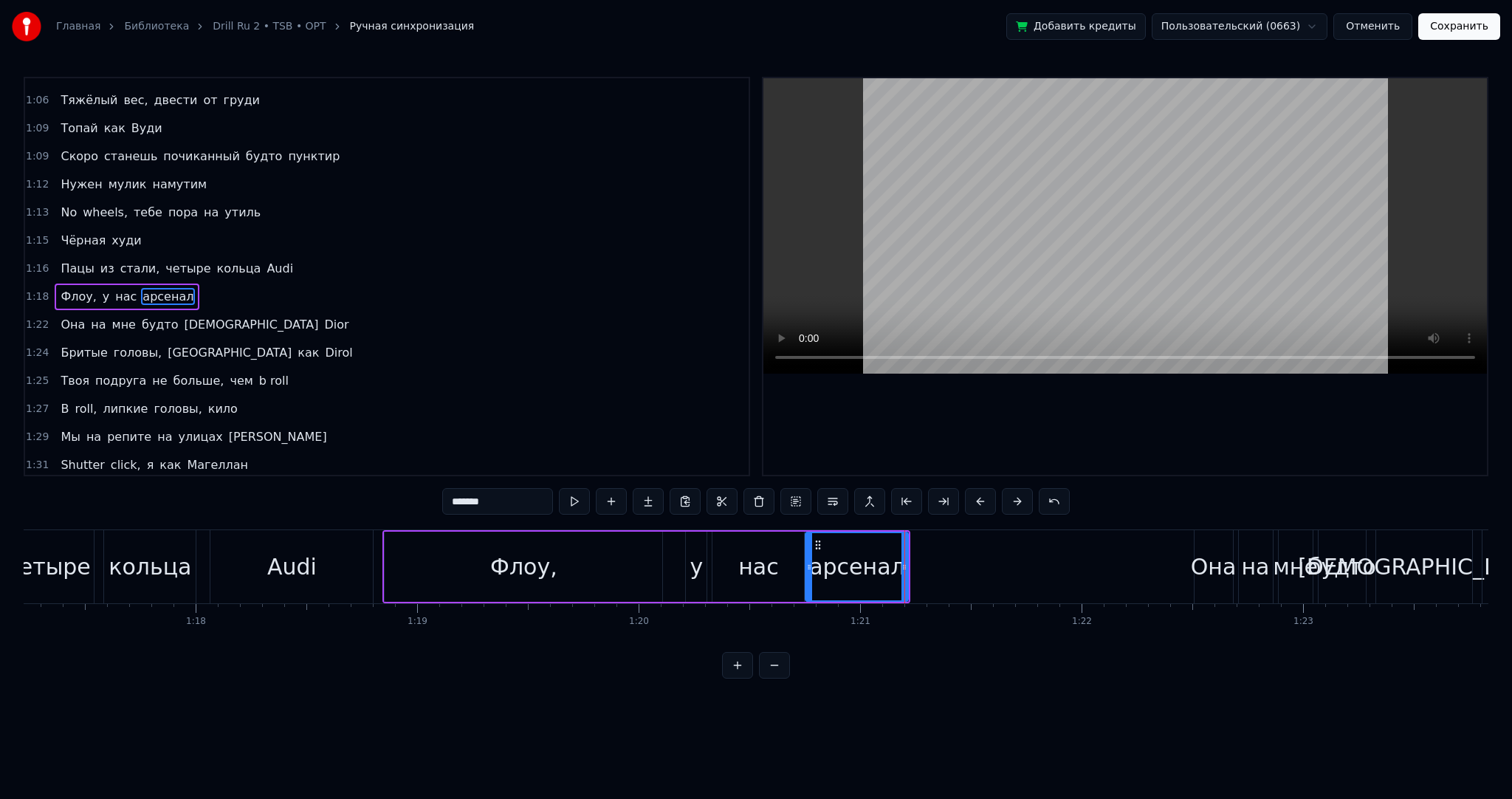
click at [382, 554] on div "Флоу, у нас арсенал" at bounding box center [646, 567] width 528 height 73
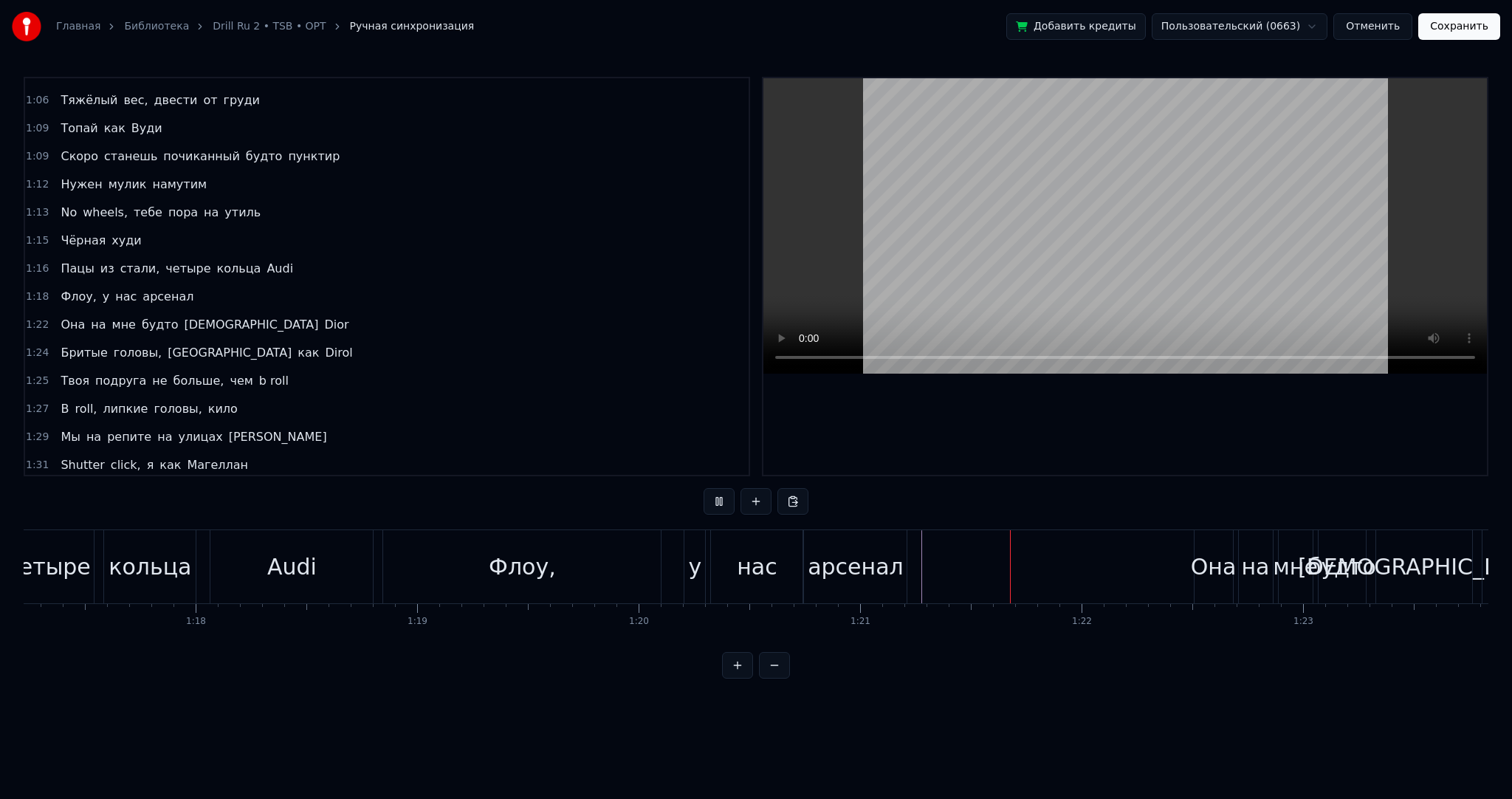
click at [904, 557] on div "арсенал" at bounding box center [856, 567] width 103 height 73
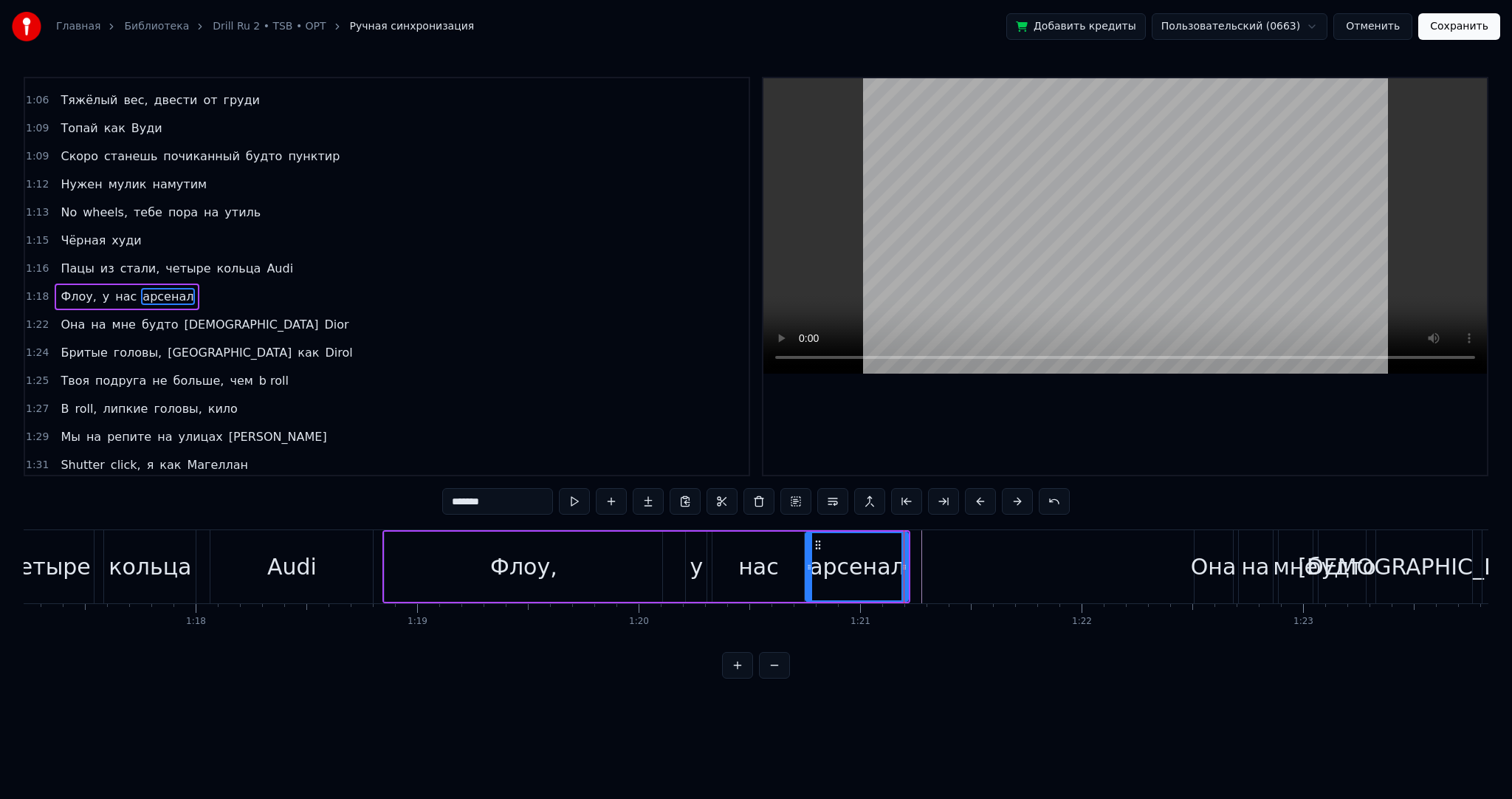
click at [911, 558] on div at bounding box center [1175, 567] width 36507 height 73
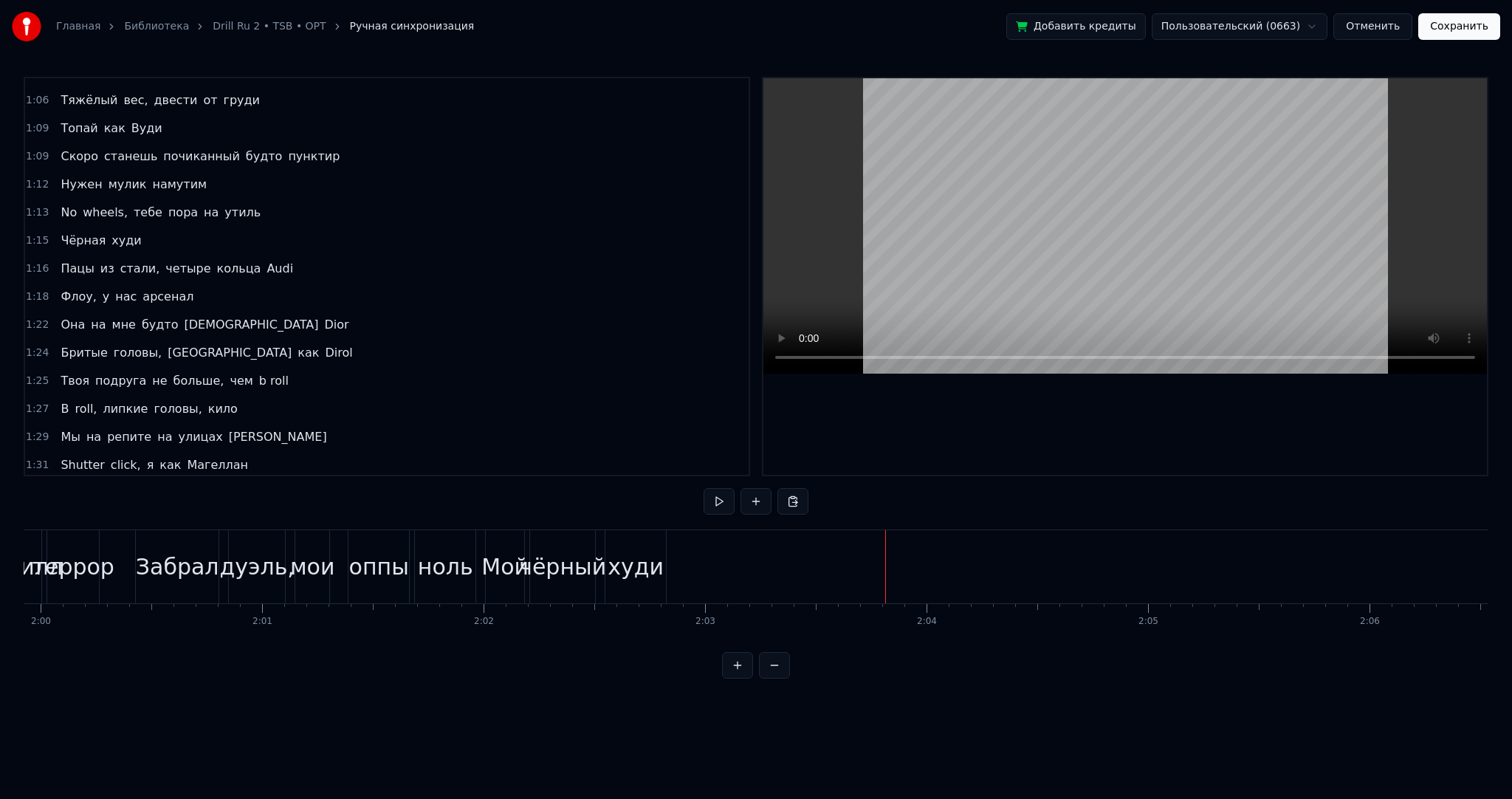
scroll to position [880, 0]
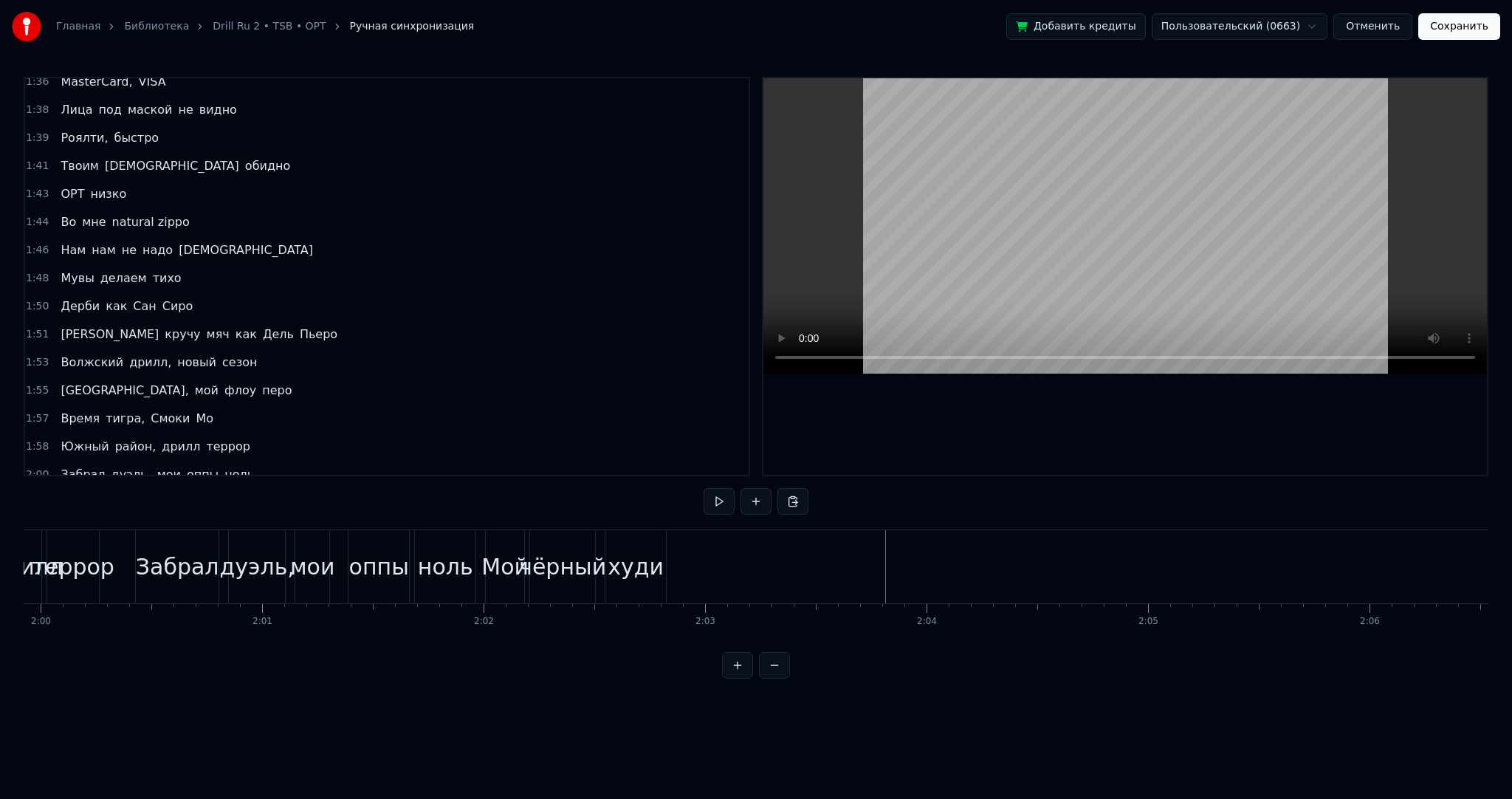
click at [206, 494] on span "кимоно" at bounding box center [230, 502] width 49 height 17
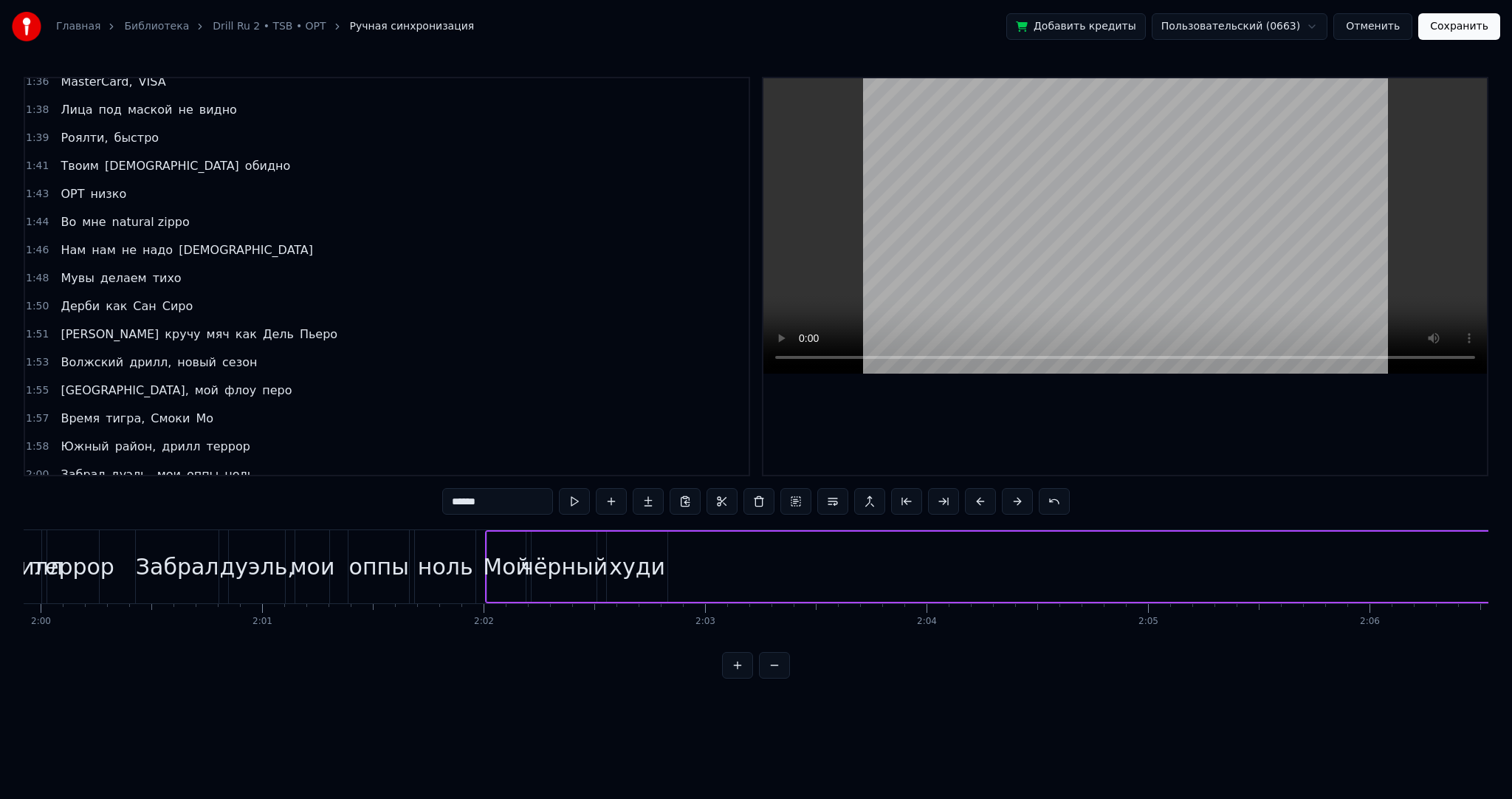
scroll to position [0, 32735]
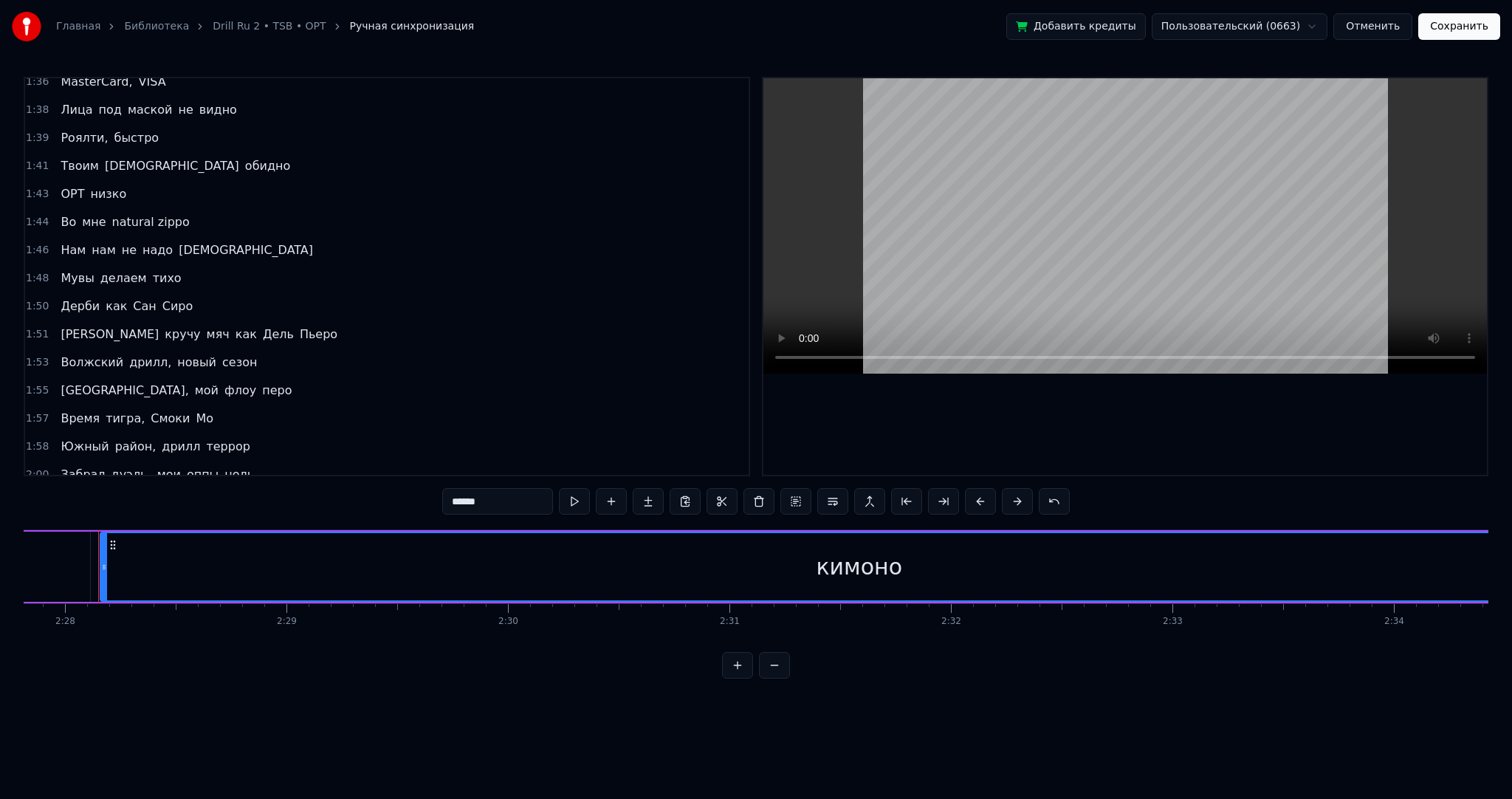
click at [179, 494] on span "как" at bounding box center [191, 502] width 24 height 17
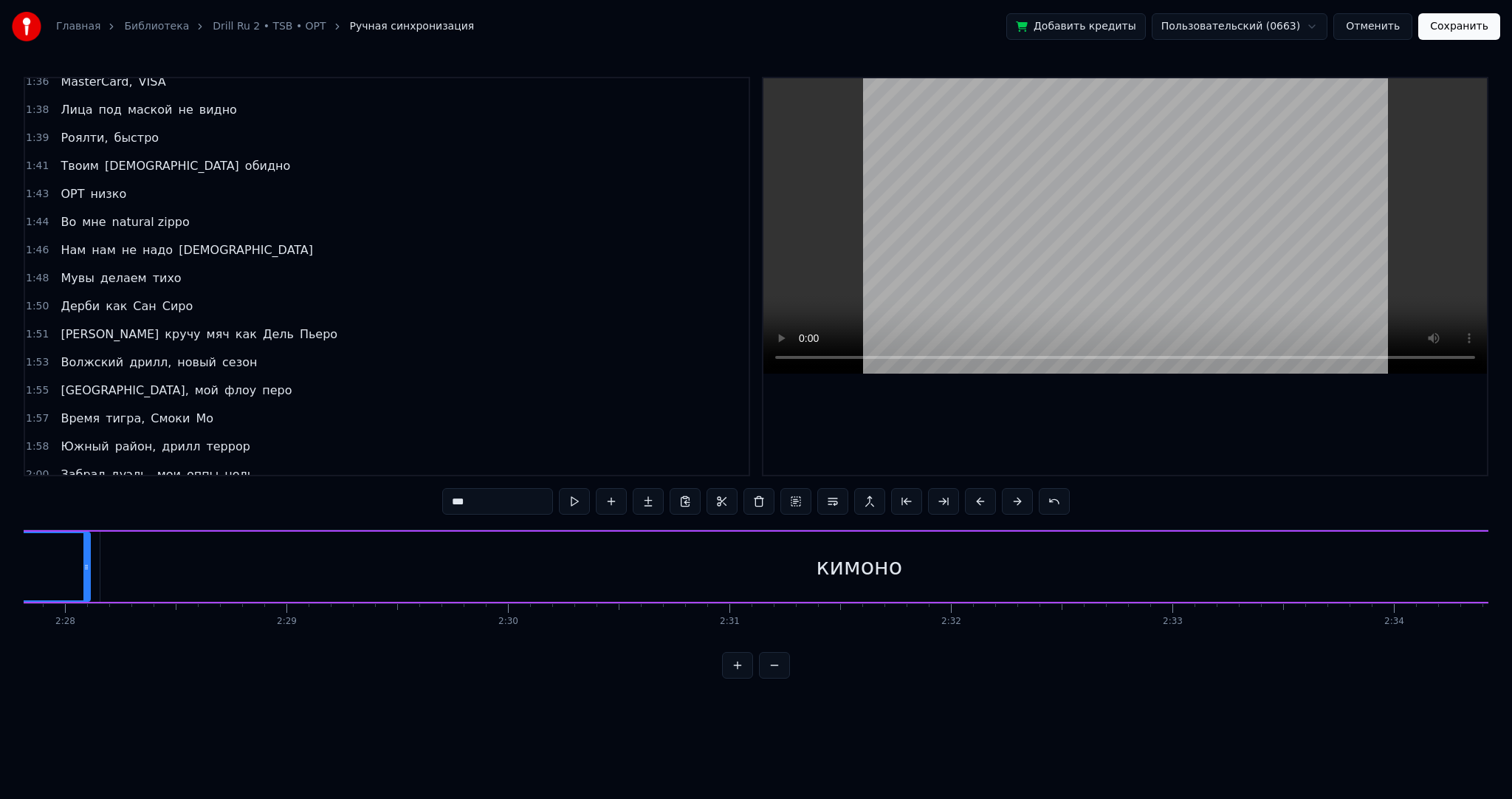
scroll to position [0, 31915]
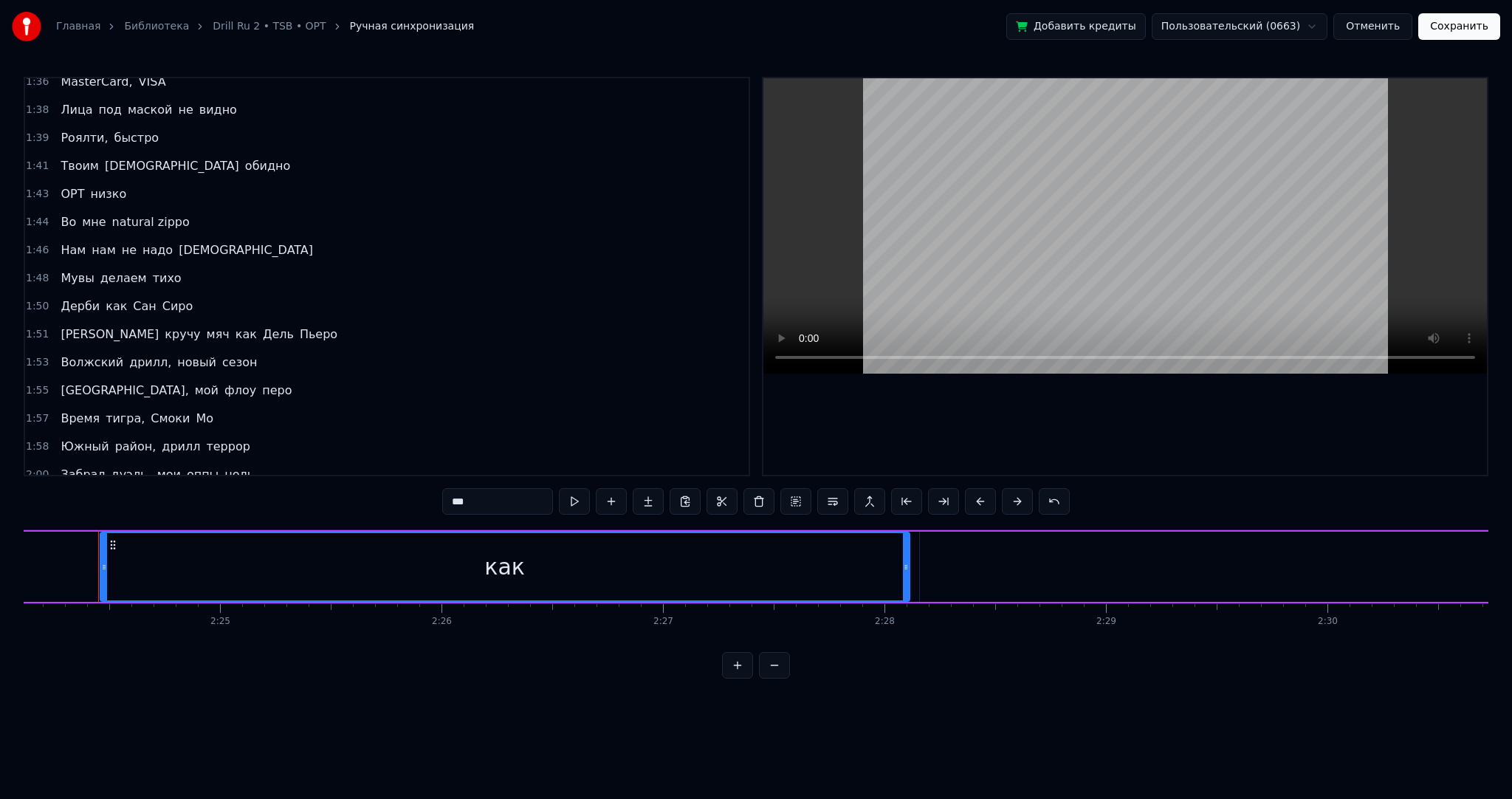
click at [533, 568] on div "как" at bounding box center [505, 567] width 808 height 67
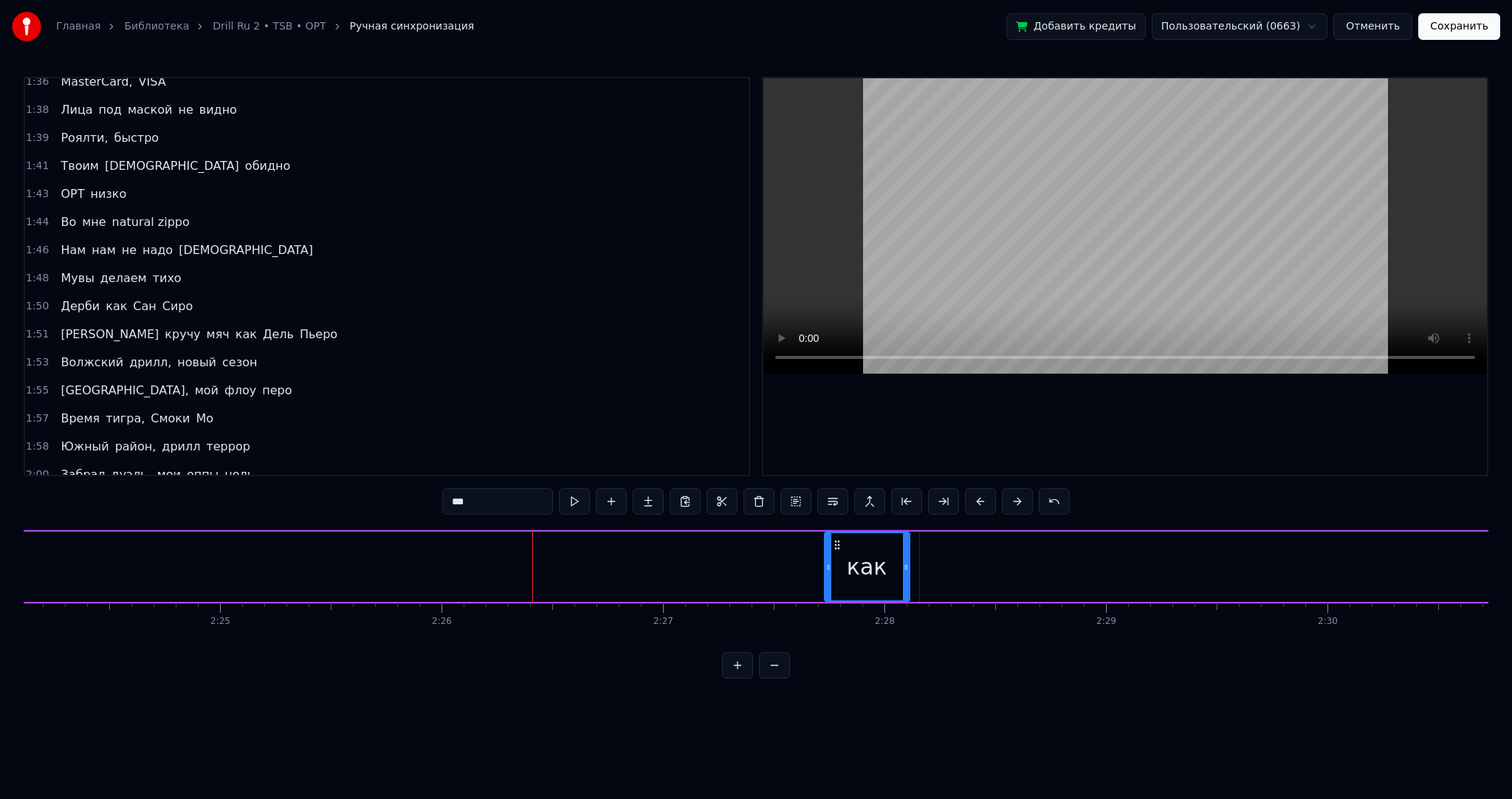
drag, startPoint x: 105, startPoint y: 548, endPoint x: 829, endPoint y: 548, distance: 724.0
click at [829, 548] on div at bounding box center [828, 567] width 6 height 67
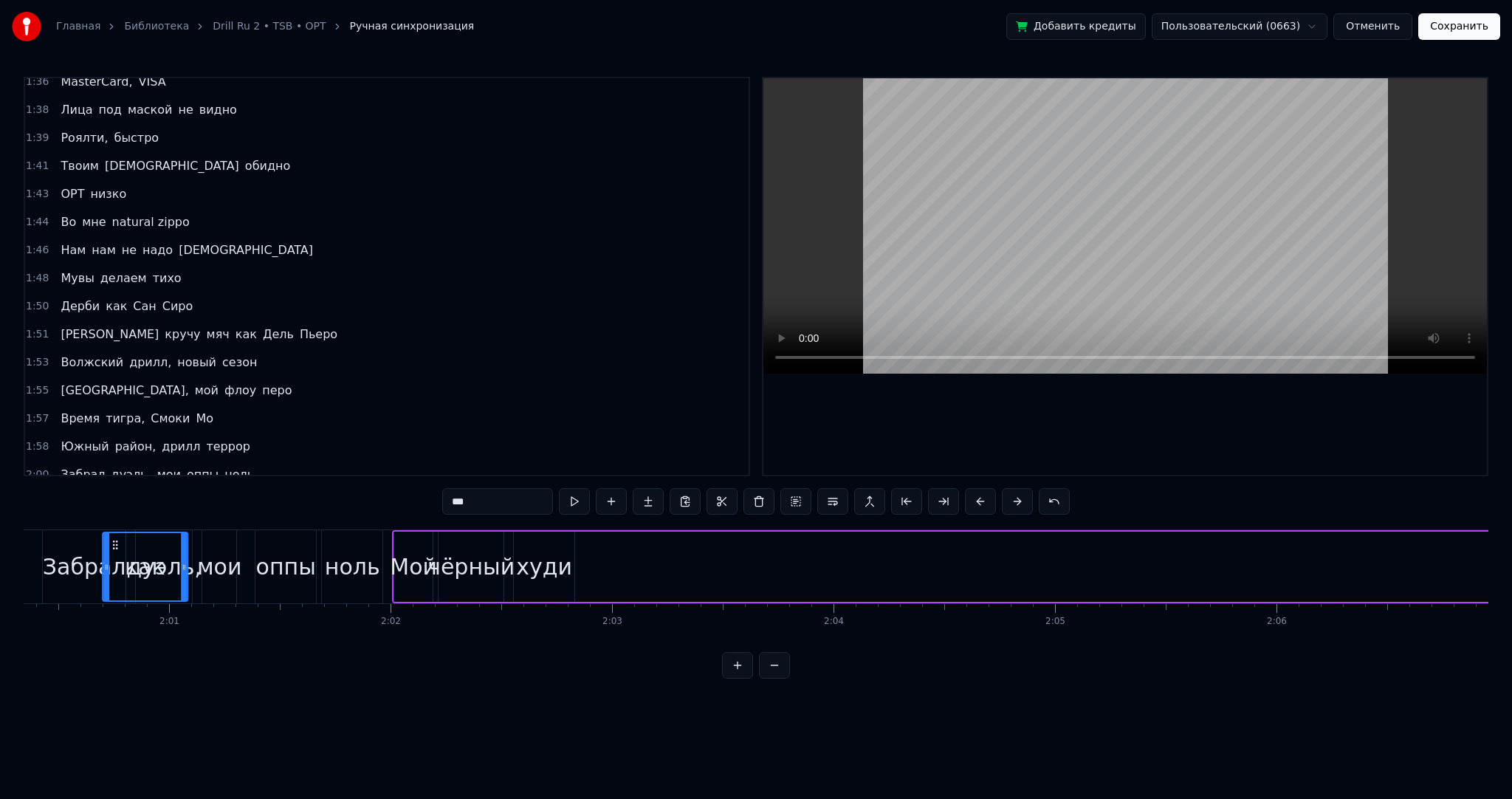
scroll to position [0, 26605]
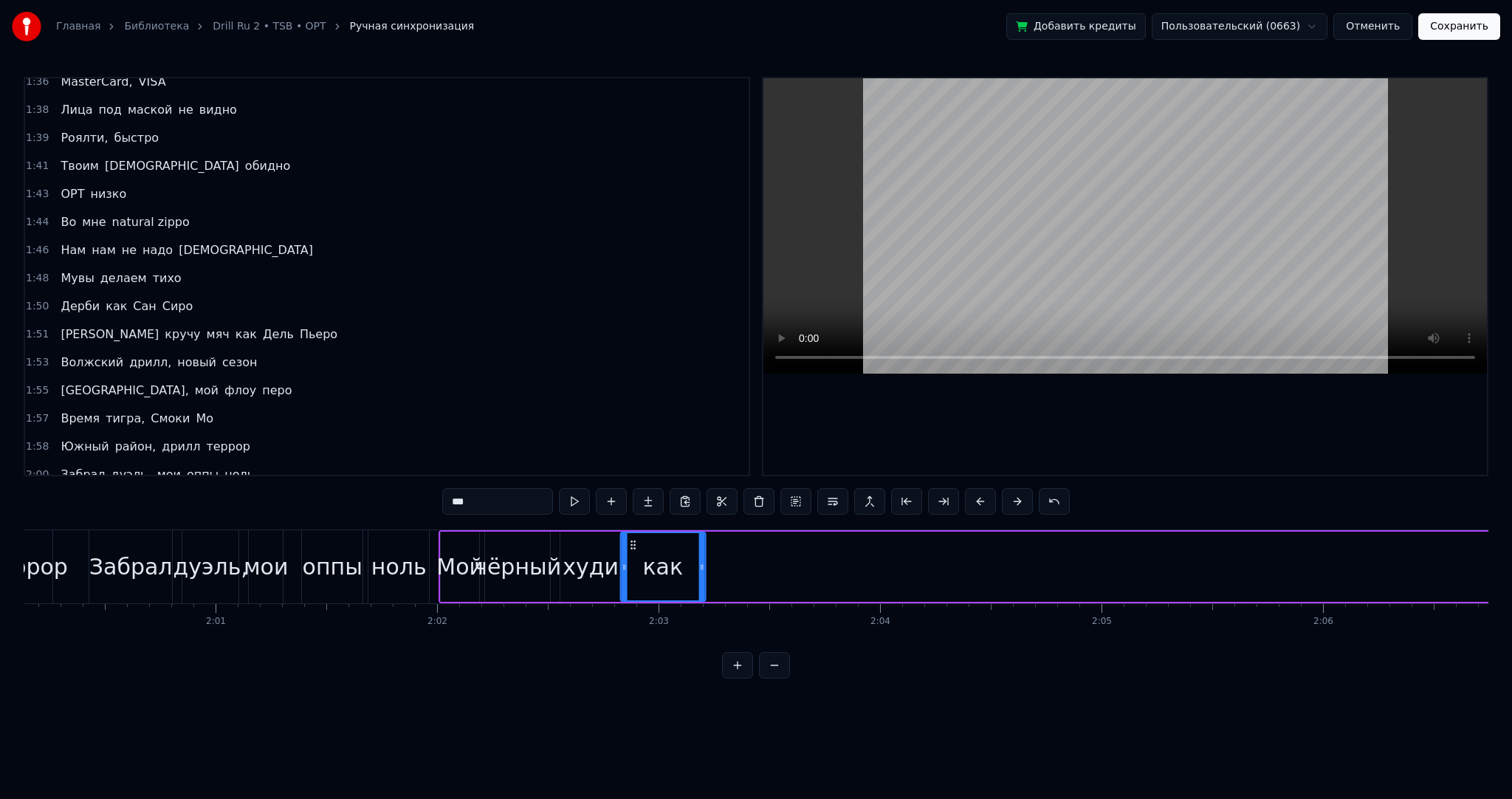
drag, startPoint x: 835, startPoint y: 543, endPoint x: 632, endPoint y: 554, distance: 203.3
click at [632, 554] on div "как" at bounding box center [663, 567] width 84 height 67
click at [206, 494] on span "кимоно" at bounding box center [230, 502] width 49 height 17
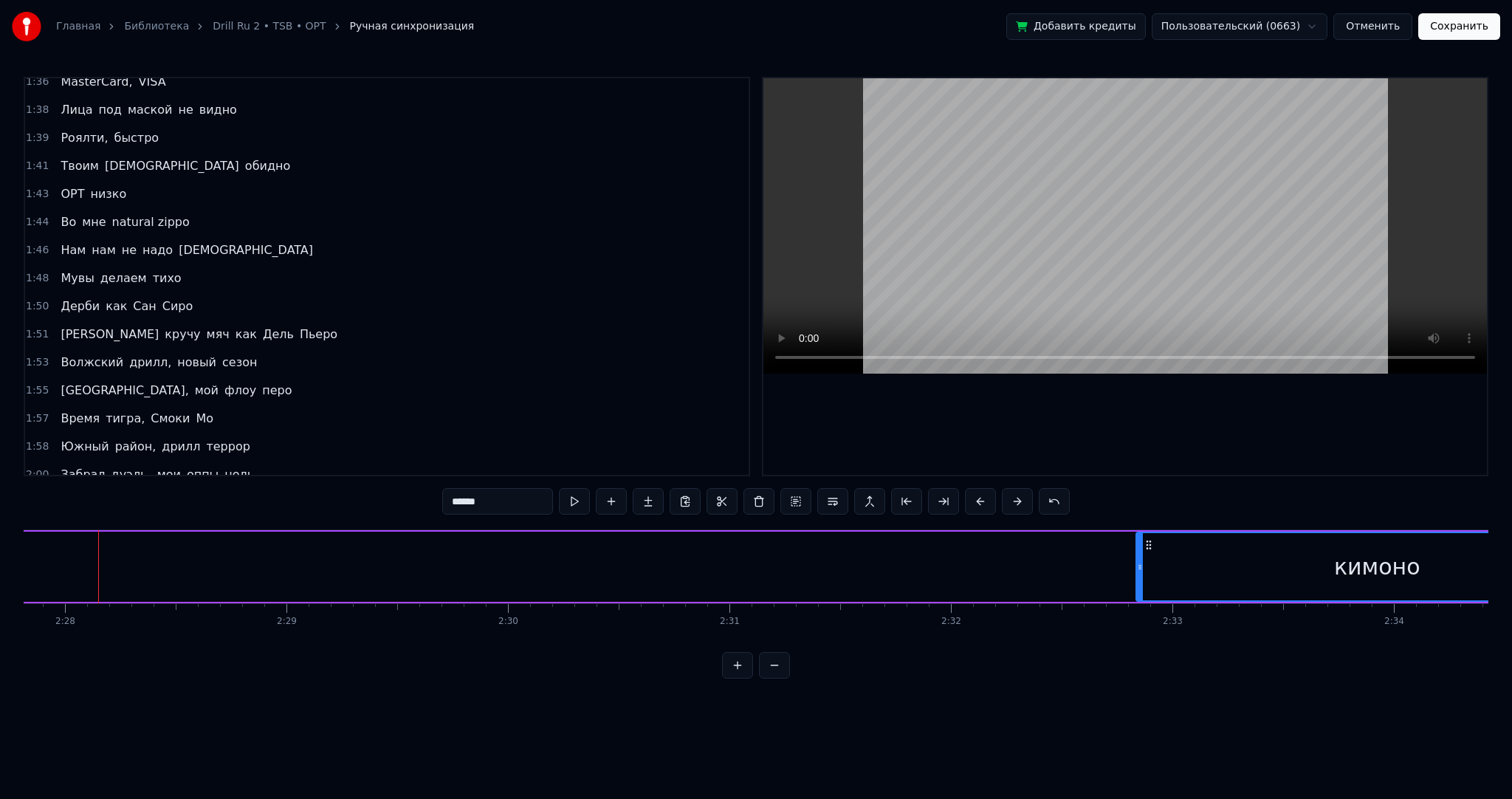
drag, startPoint x: 101, startPoint y: 561, endPoint x: 1137, endPoint y: 561, distance: 1036.0
click at [1137, 561] on icon at bounding box center [1139, 568] width 6 height 12
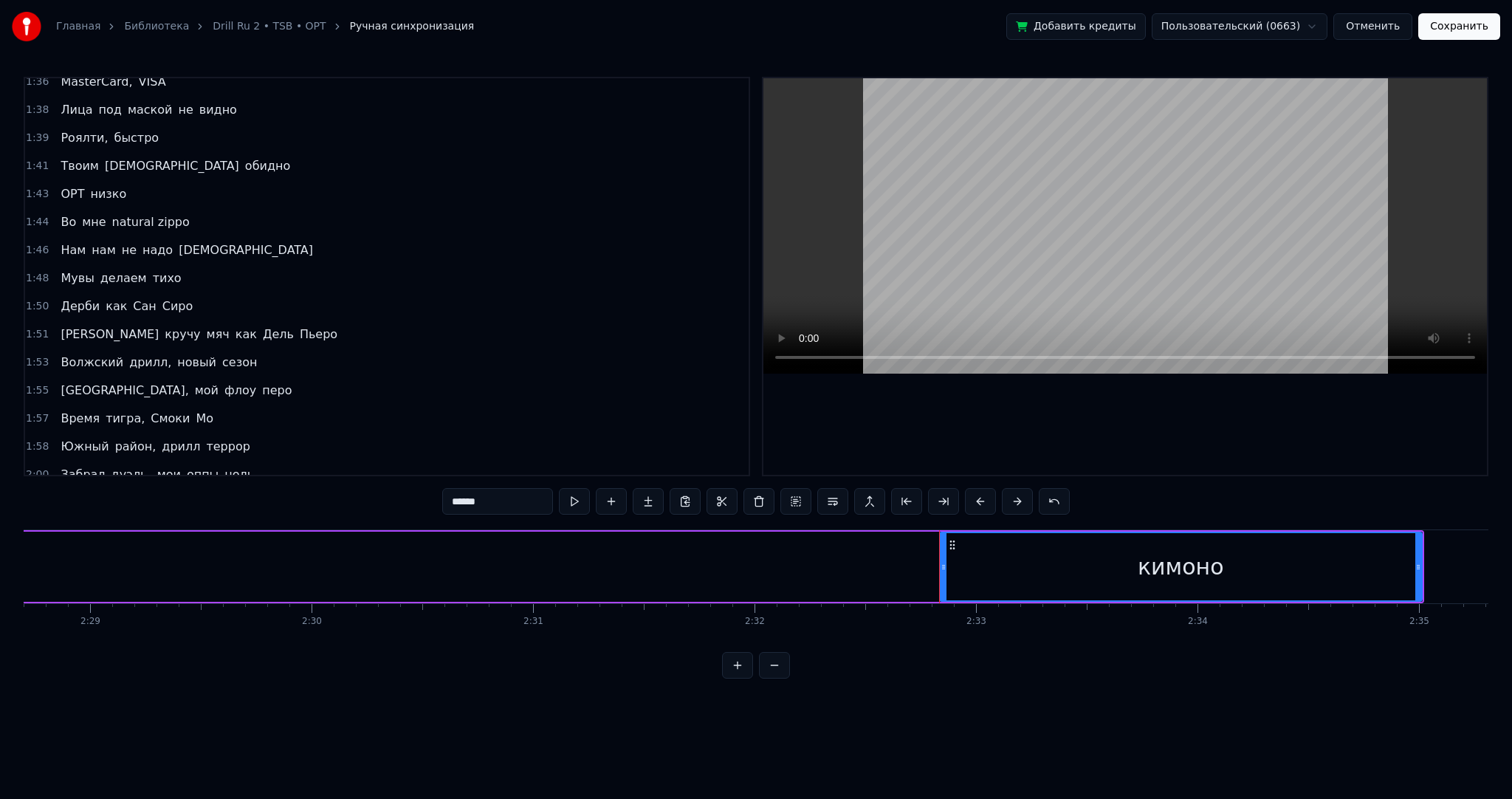
scroll to position [0, 33216]
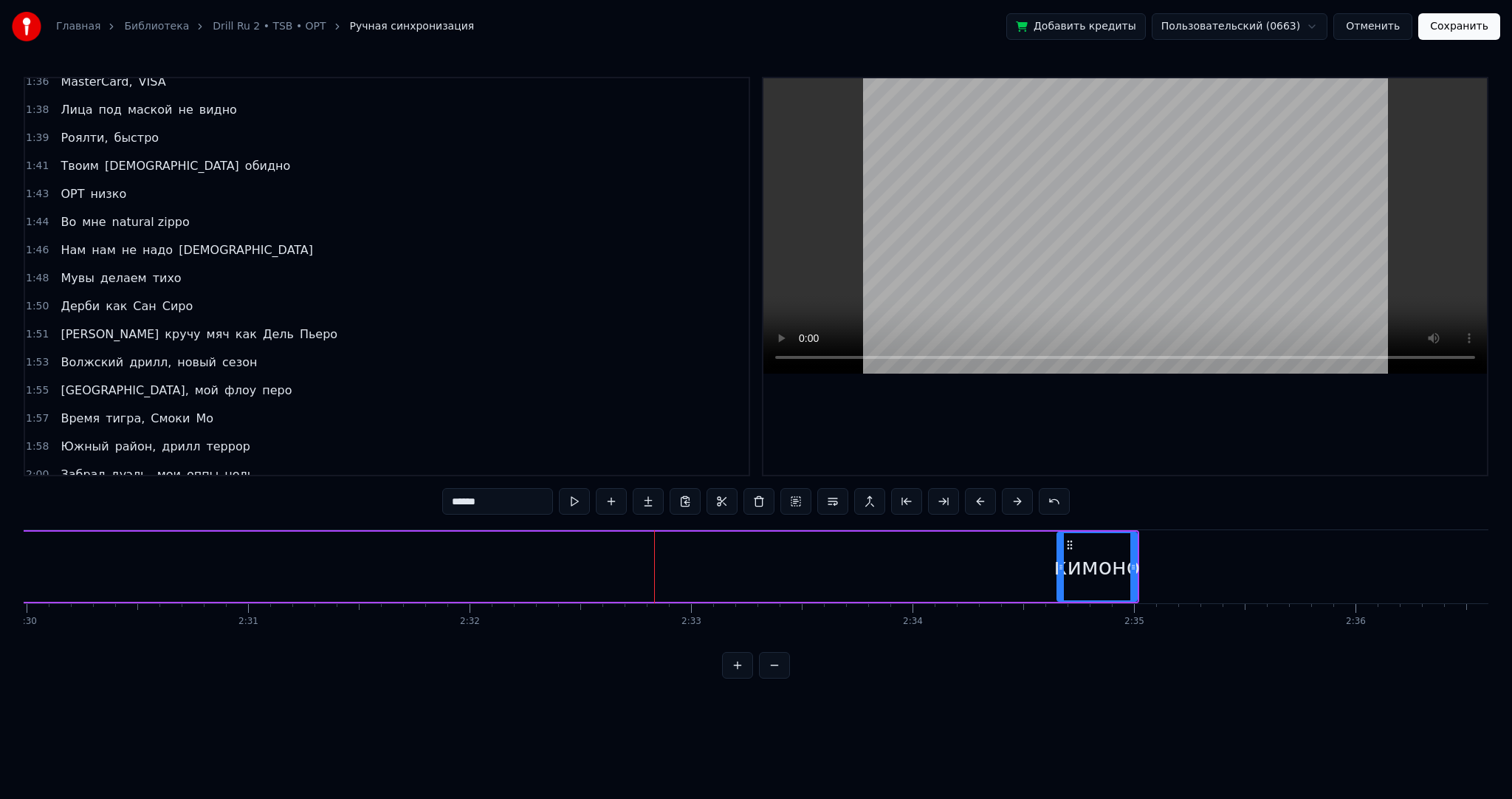
drag, startPoint x: 656, startPoint y: 555, endPoint x: 1069, endPoint y: 548, distance: 413.1
click at [1060, 561] on div at bounding box center [1061, 567] width 6 height 67
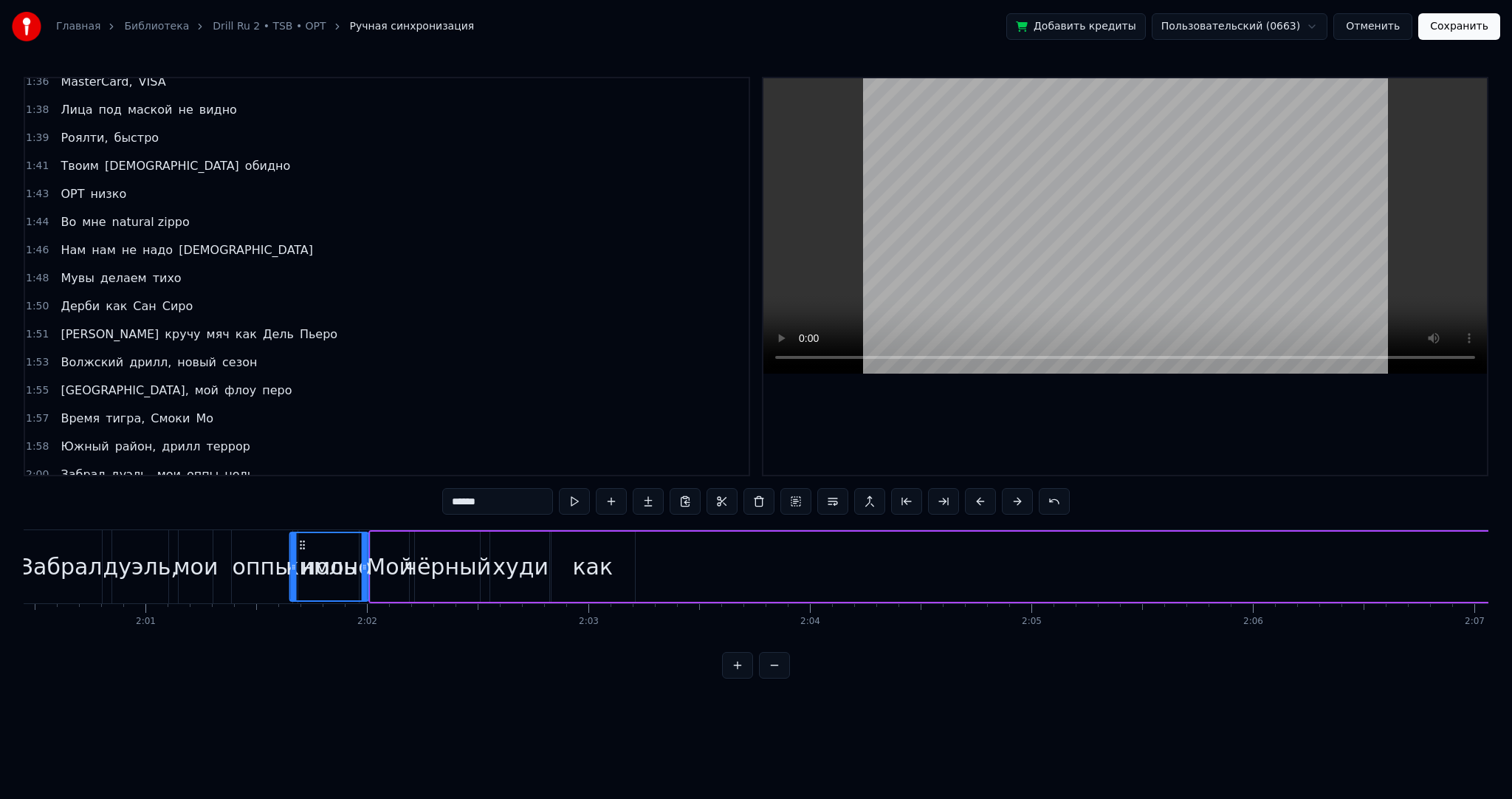
scroll to position [0, 26641]
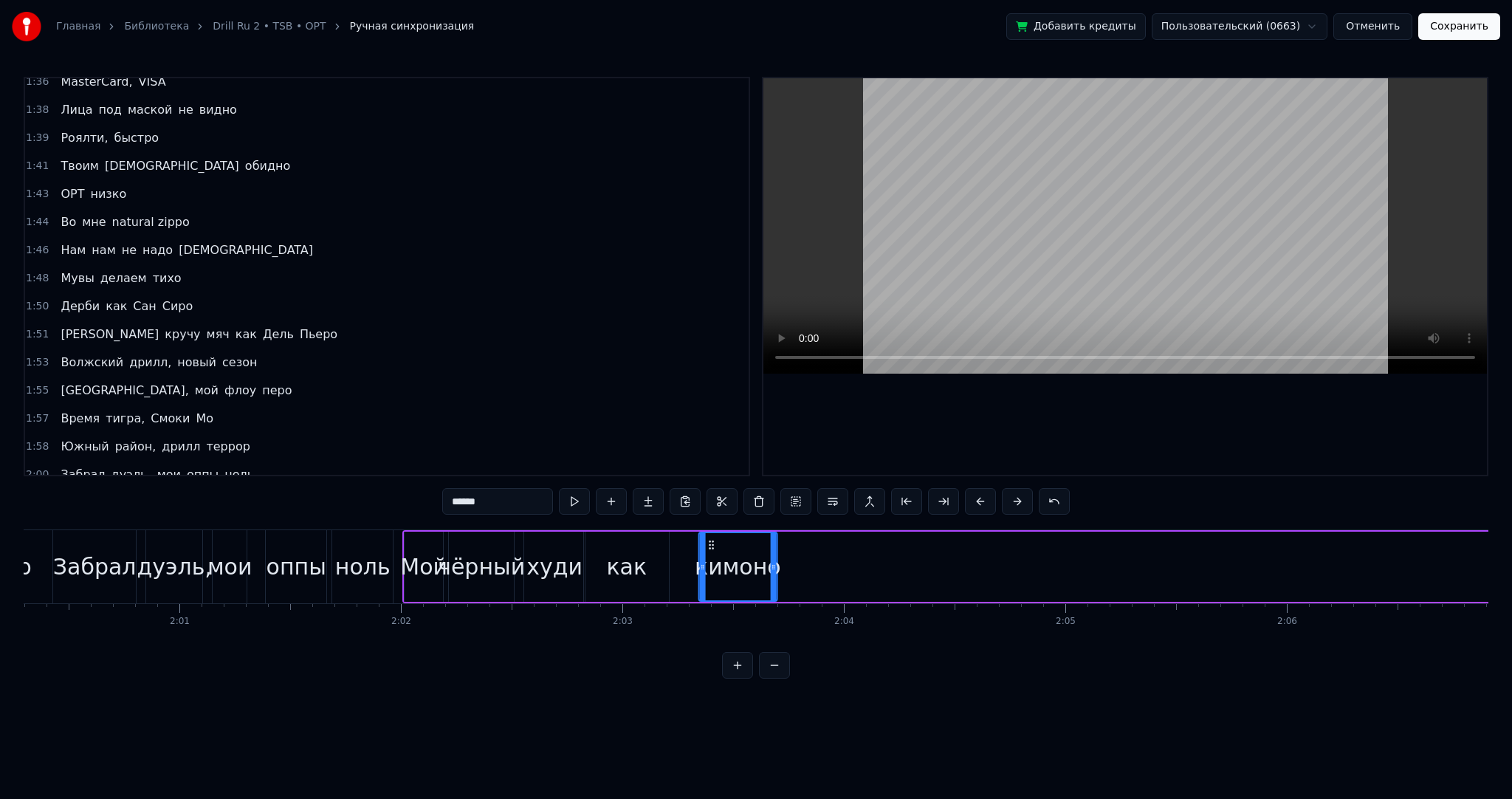
drag, startPoint x: 1066, startPoint y: 542, endPoint x: 678, endPoint y: 581, distance: 390.0
click at [710, 598] on div "кимоно" at bounding box center [738, 567] width 77 height 67
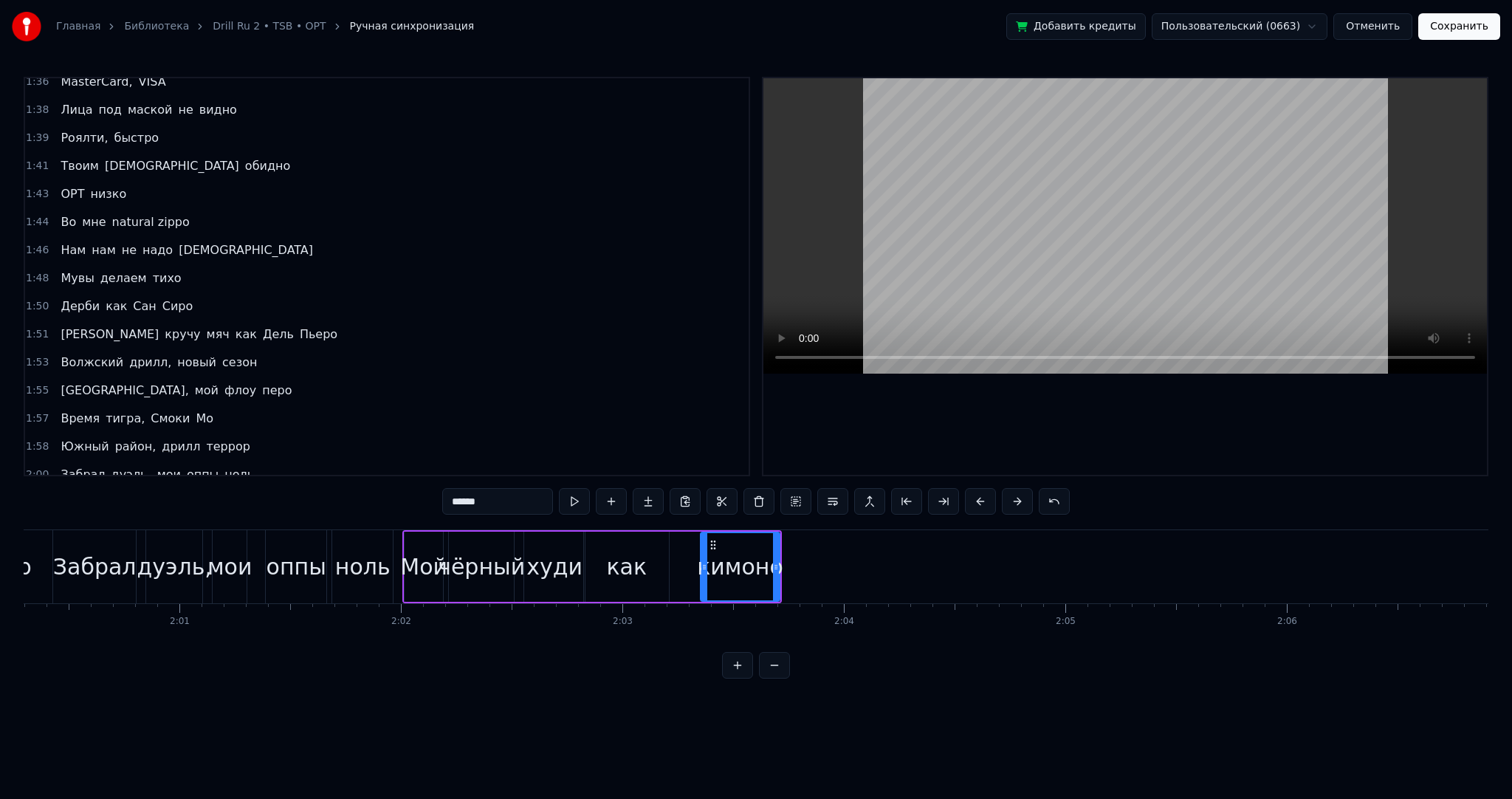
click at [638, 568] on div "как" at bounding box center [626, 567] width 41 height 33
drag, startPoint x: 663, startPoint y: 570, endPoint x: 616, endPoint y: 562, distance: 47.7
click at [616, 562] on icon at bounding box center [617, 568] width 6 height 12
click at [725, 563] on div "кимоно" at bounding box center [739, 567] width 86 height 33
type input "******"
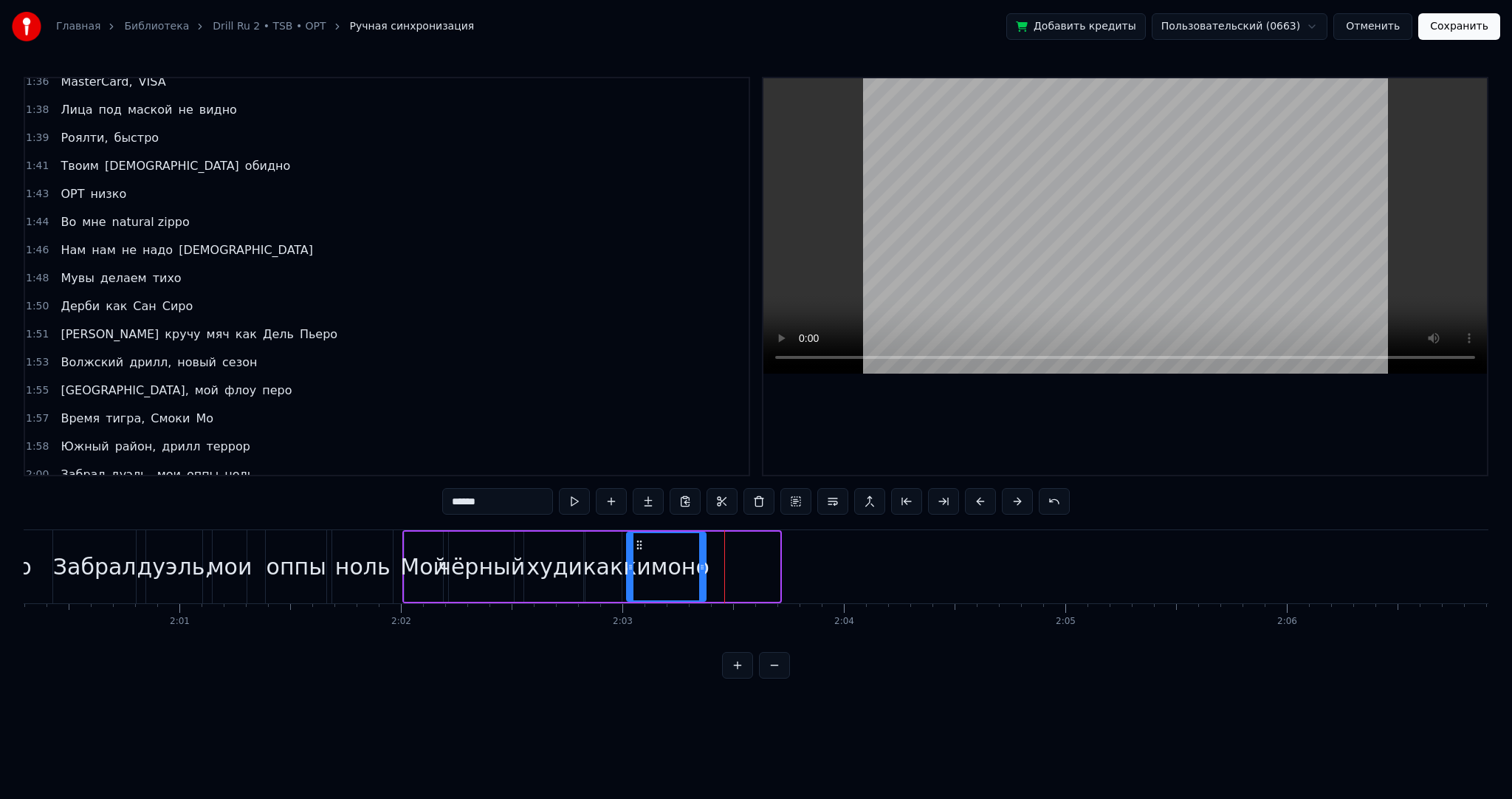
drag, startPoint x: 711, startPoint y: 538, endPoint x: 637, endPoint y: 534, distance: 74.1
click at [637, 534] on div "кимоно" at bounding box center [666, 567] width 77 height 67
drag, startPoint x: 700, startPoint y: 557, endPoint x: 687, endPoint y: 556, distance: 13.0
click at [699, 556] on div at bounding box center [702, 567] width 6 height 67
click at [579, 499] on button at bounding box center [574, 501] width 31 height 26
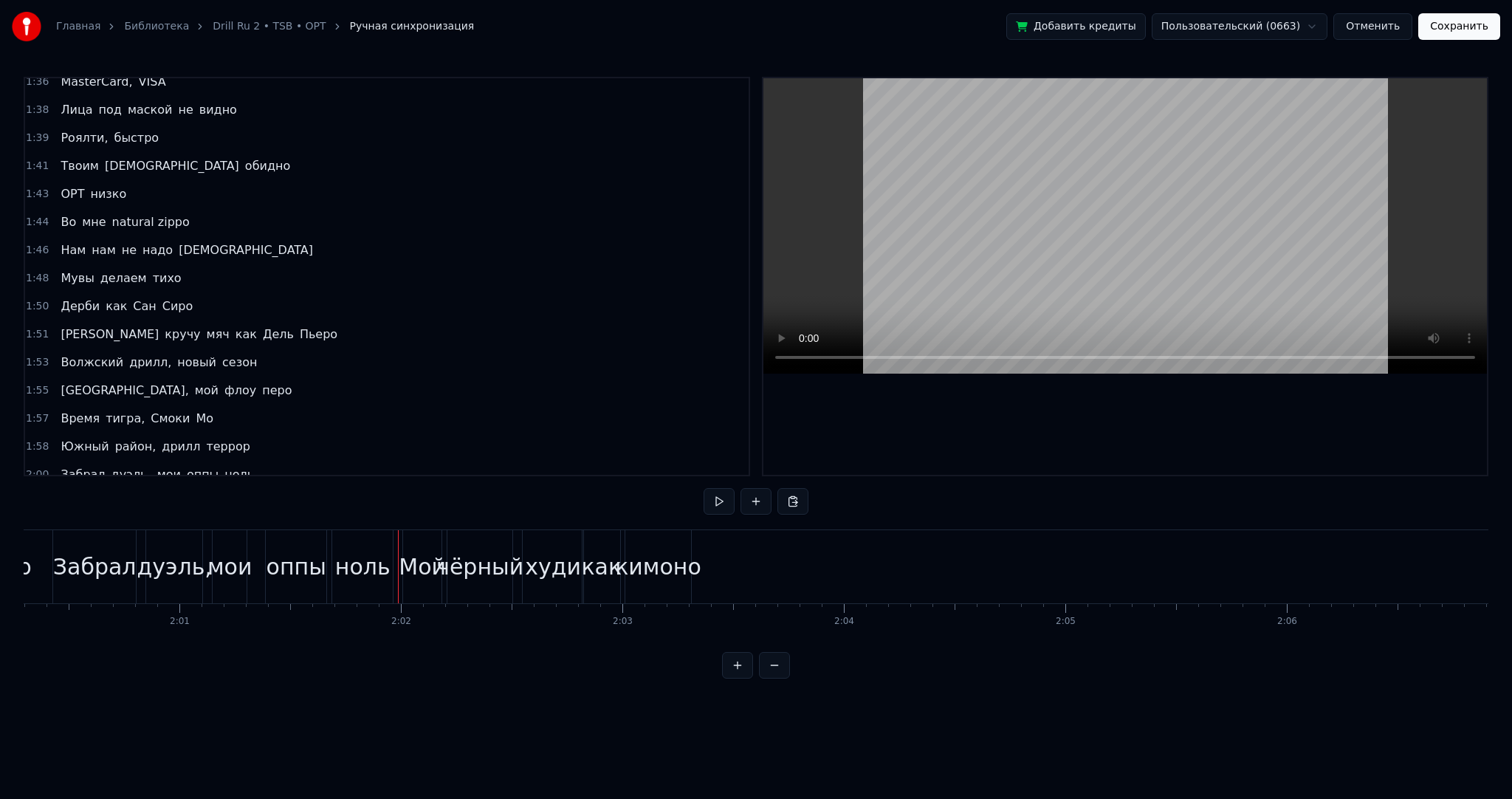
click at [701, 505] on div "0:41 Двуглавые на связи 0:42 Хлест плетен, визг резин 0:44 Левый берег, правый …" at bounding box center [756, 377] width 1465 height 602
click at [711, 499] on button at bounding box center [719, 501] width 31 height 26
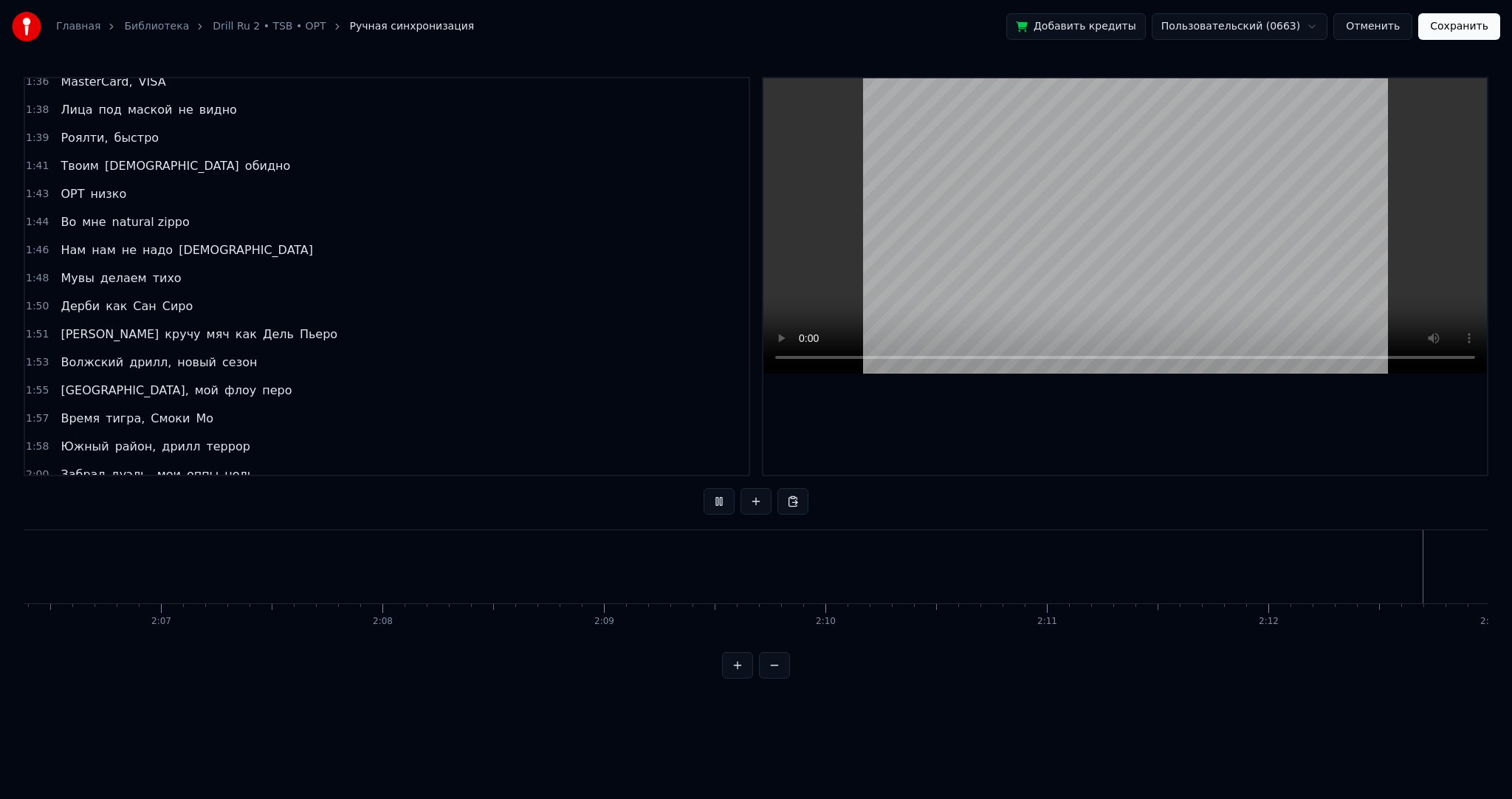
scroll to position [0, 29341]
click at [1449, 31] on button "Сохранить" at bounding box center [1459, 26] width 82 height 26
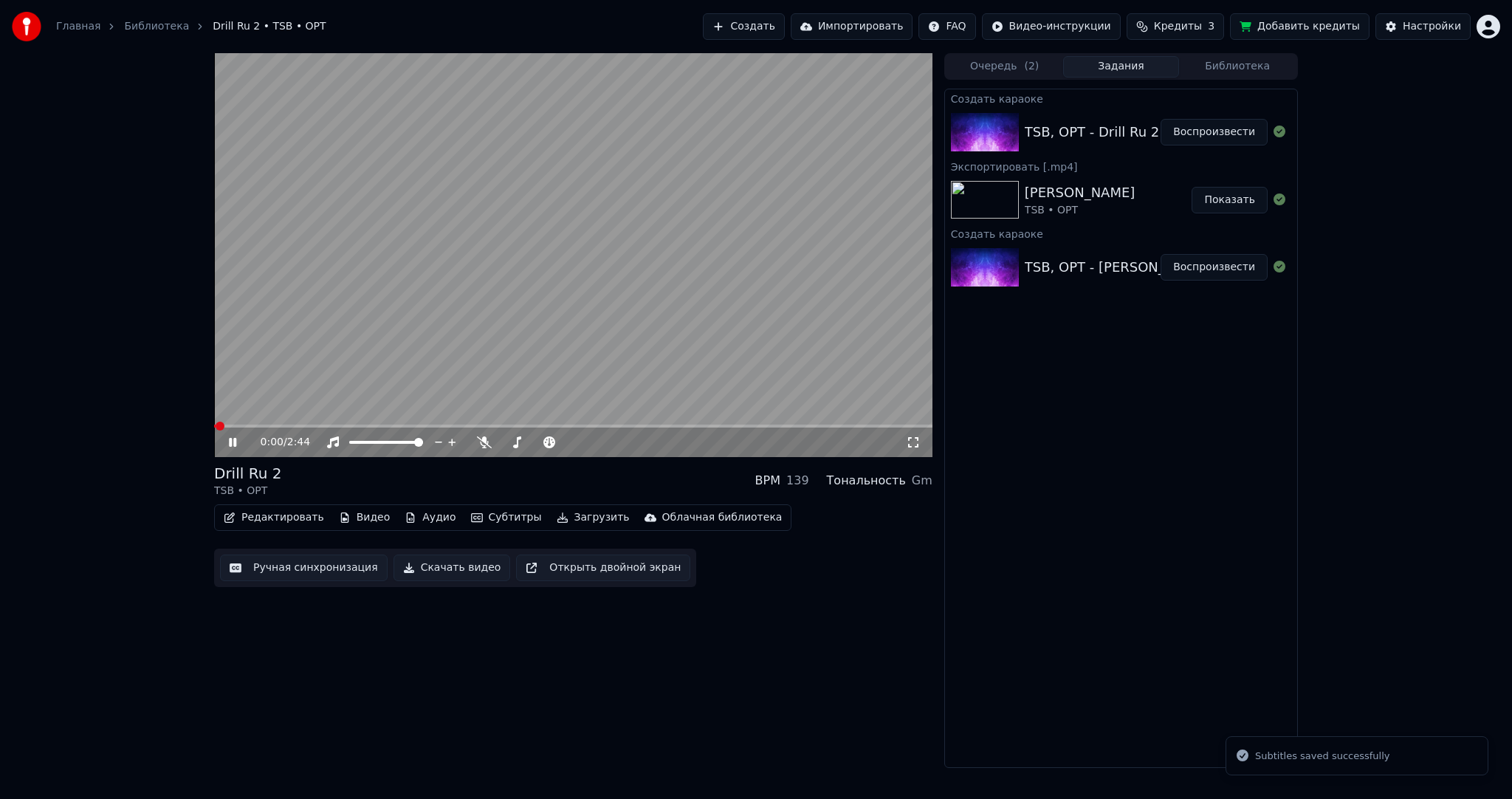
click at [567, 285] on video at bounding box center [573, 255] width 718 height 404
click at [556, 520] on button "Загрузить" at bounding box center [593, 518] width 85 height 21
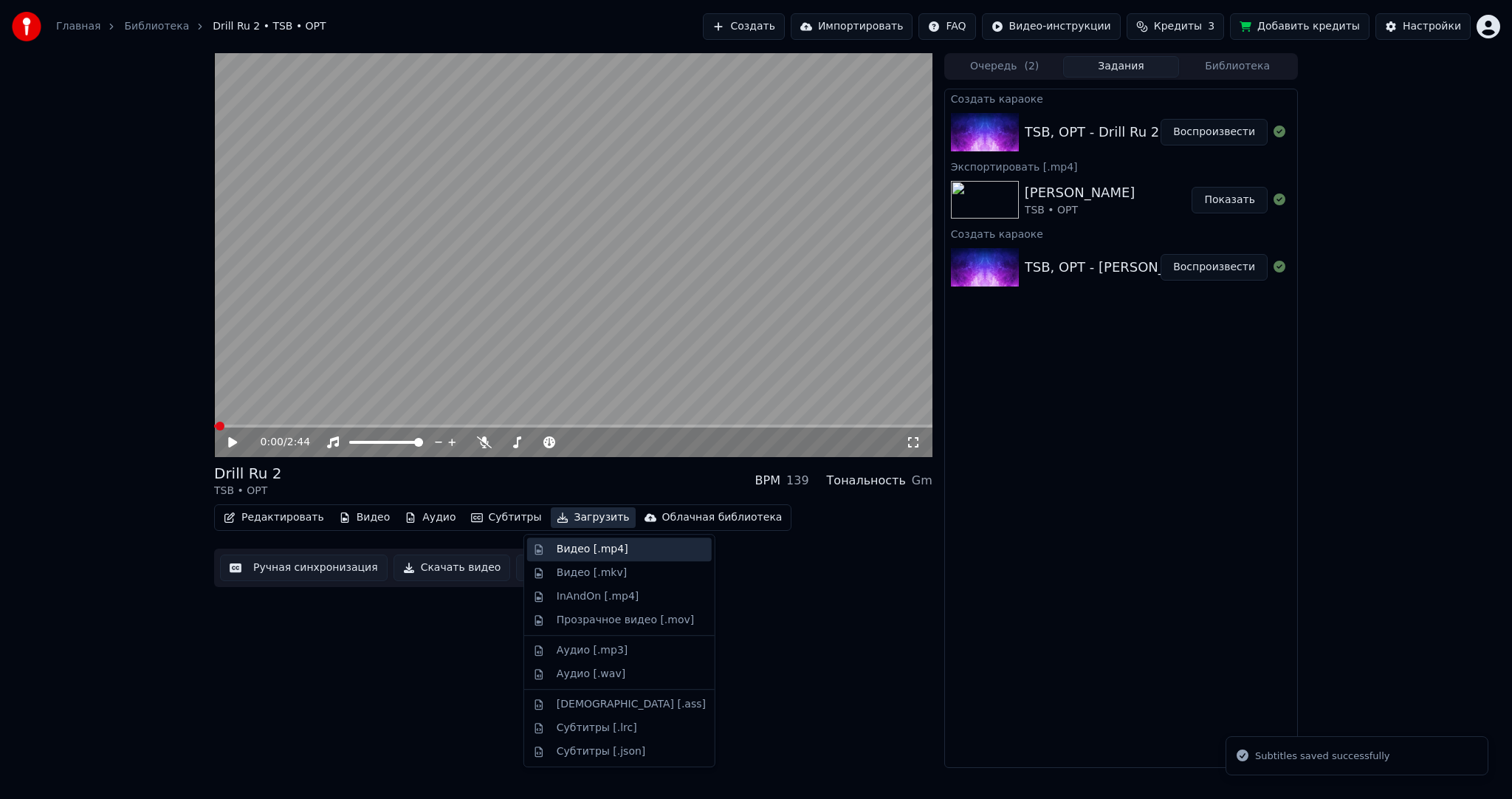
click at [565, 549] on div "Видео [.mp4]" at bounding box center [593, 549] width 72 height 15
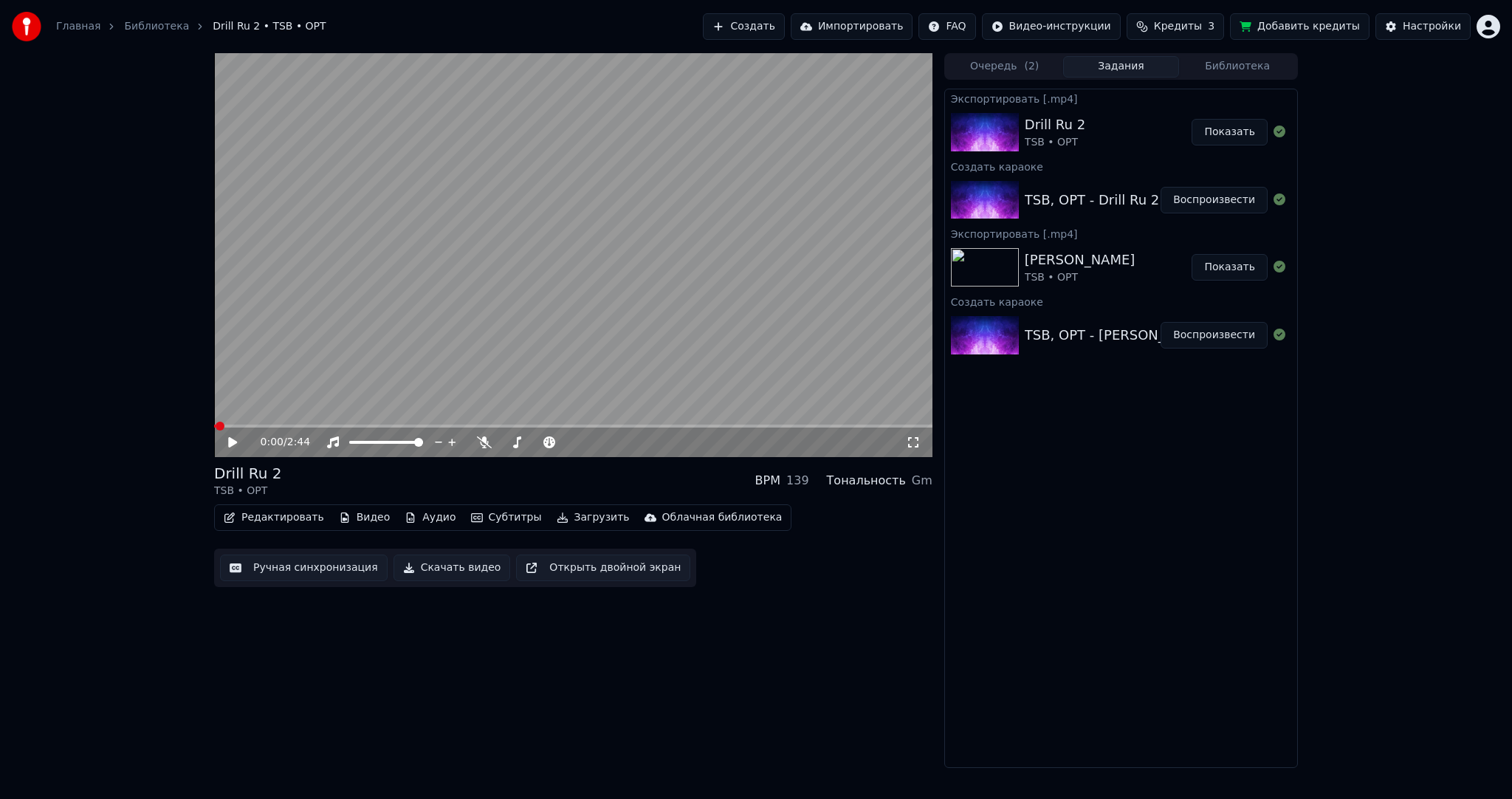
click at [1246, 134] on button "Показать" at bounding box center [1229, 132] width 76 height 26
